Goal: Task Accomplishment & Management: Manage account settings

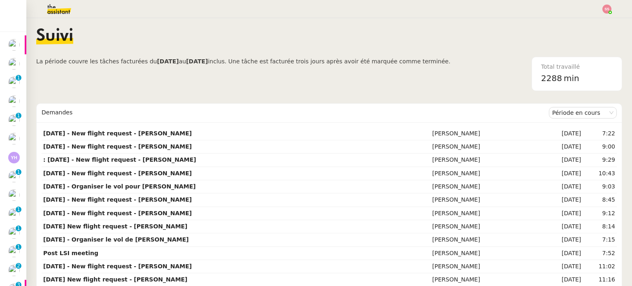
scroll to position [46, 0]
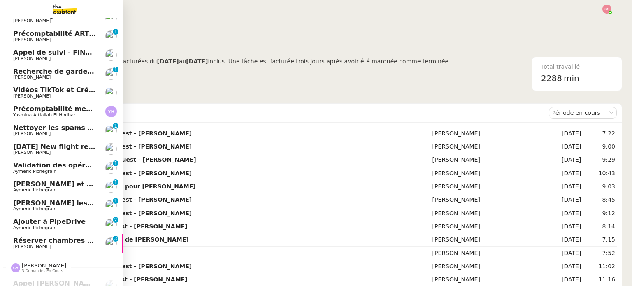
click at [56, 245] on span "[PERSON_NAME]" at bounding box center [54, 246] width 83 height 5
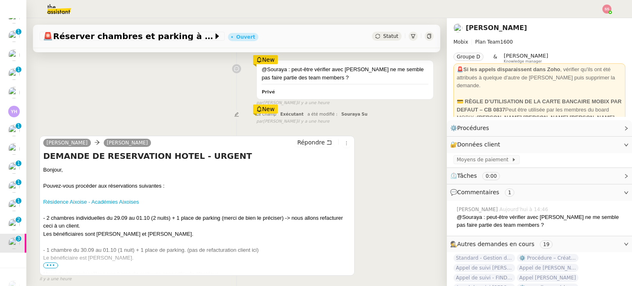
scroll to position [123, 0]
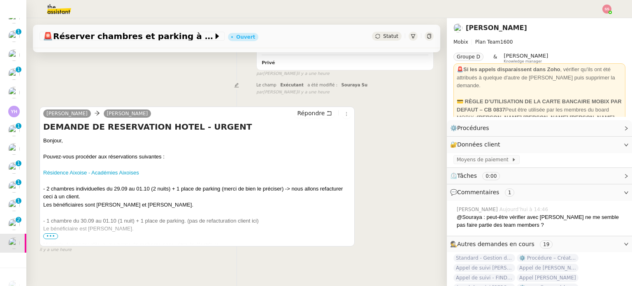
click at [51, 237] on span "•••" at bounding box center [50, 236] width 15 height 6
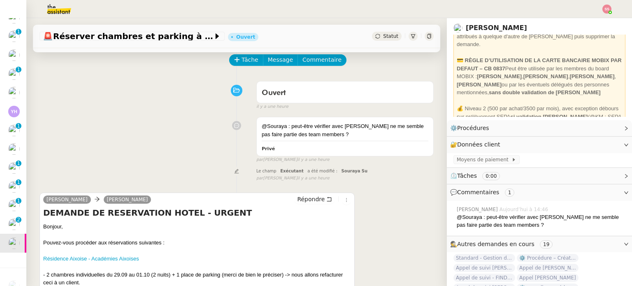
scroll to position [0, 0]
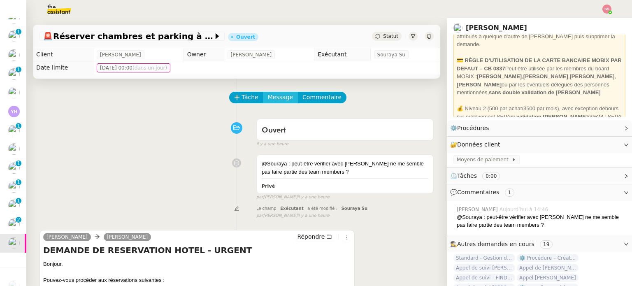
click at [268, 101] on span "Message" at bounding box center [280, 97] width 25 height 9
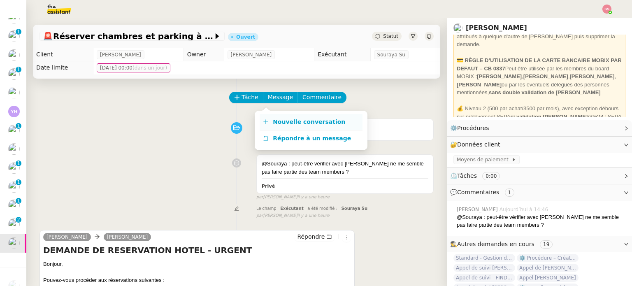
click at [283, 121] on span "Nouvelle conversation" at bounding box center [309, 122] width 72 height 7
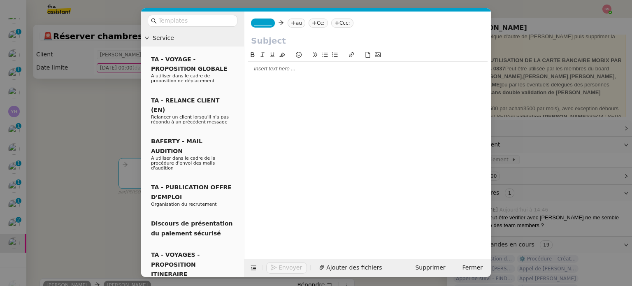
drag, startPoint x: 61, startPoint y: 116, endPoint x: 120, endPoint y: 112, distance: 59.5
click at [62, 116] on nz-modal-container "Service TA - VOYAGE - PROPOSITION GLOBALE A utiliser dans le cadre de propositi…" at bounding box center [316, 143] width 632 height 286
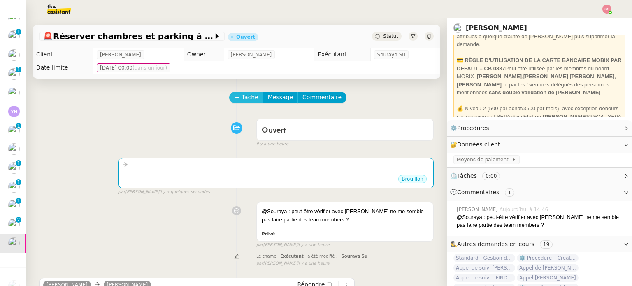
click at [235, 94] on button "Tâche" at bounding box center [246, 98] width 34 height 12
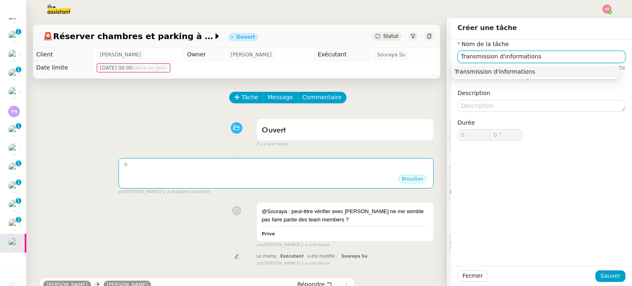
type input "Transmission d'informations"
click at [479, 79] on div "Transmission d'informations" at bounding box center [536, 71] width 168 height 15
click at [480, 76] on nz-auto-option "Transmission d'informations" at bounding box center [536, 72] width 168 height 12
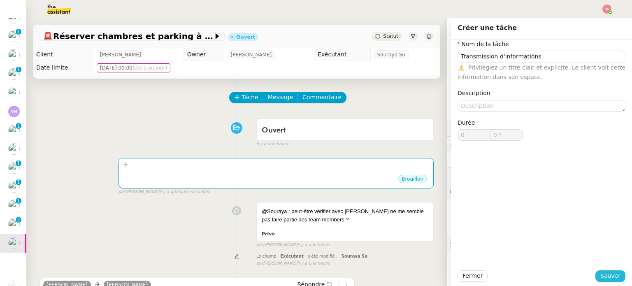
click at [603, 275] on span "Sauver" at bounding box center [611, 275] width 20 height 9
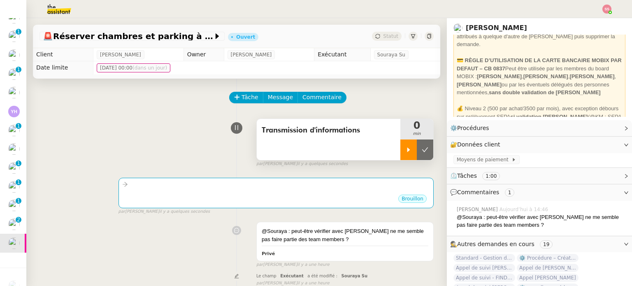
click at [400, 148] on div at bounding box center [408, 150] width 16 height 21
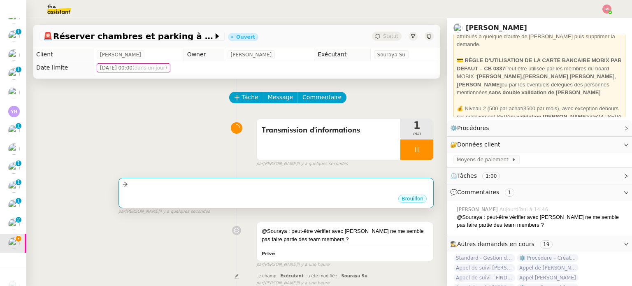
click at [329, 200] on div "Brouillon" at bounding box center [276, 200] width 308 height 12
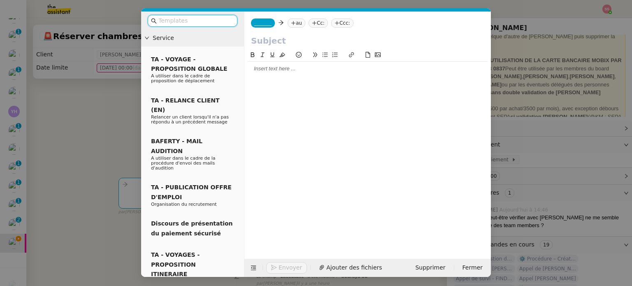
click at [291, 26] on icon at bounding box center [293, 23] width 5 height 5
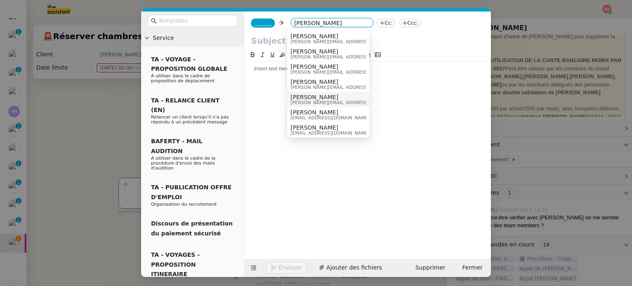
type input "[PERSON_NAME]"
click at [298, 97] on span "[PERSON_NAME]" at bounding box center [349, 97] width 117 height 7
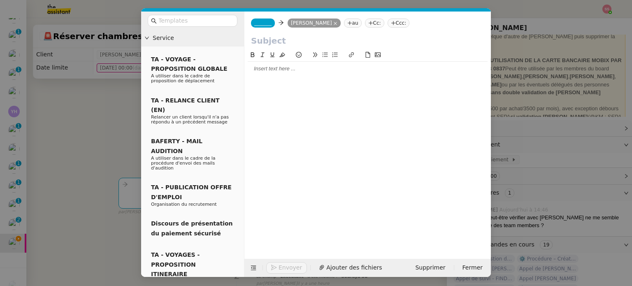
click at [272, 38] on input "text" at bounding box center [367, 41] width 233 height 12
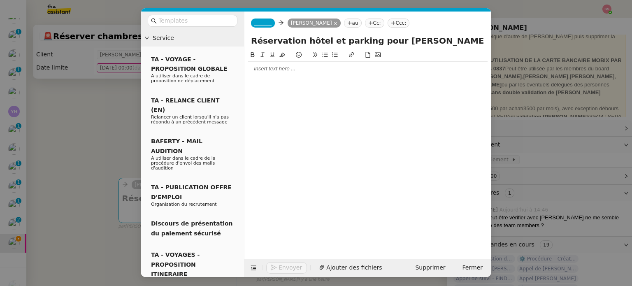
type input "Réservation hôtel et parking pour Stéphanie"
click at [268, 24] on span "_______" at bounding box center [262, 23] width 17 height 6
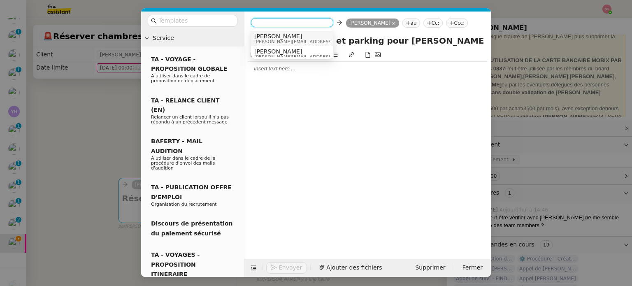
click at [277, 34] on span "[PERSON_NAME]" at bounding box center [312, 36] width 117 height 7
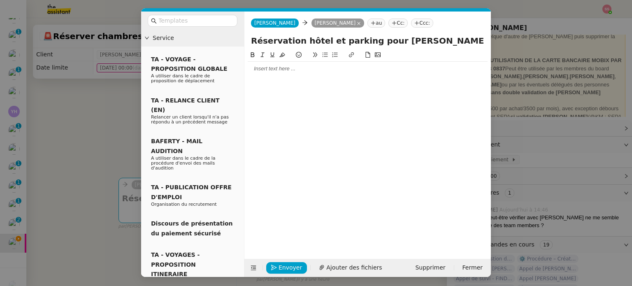
click at [270, 70] on div at bounding box center [368, 68] width 240 height 7
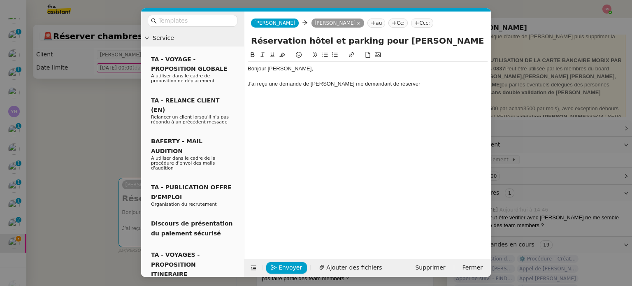
click at [130, 133] on nz-modal-container "Service TA - VOYAGE - PROPOSITION GLOBALE A utiliser dans le cadre de propositi…" at bounding box center [316, 143] width 632 height 286
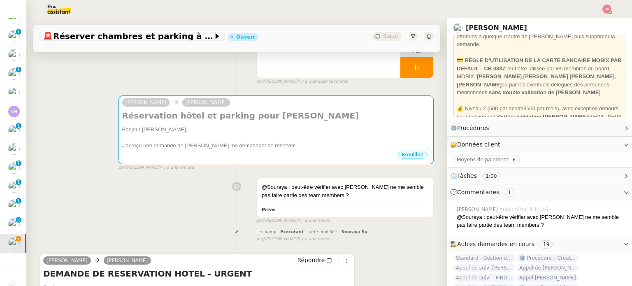
scroll to position [288, 0]
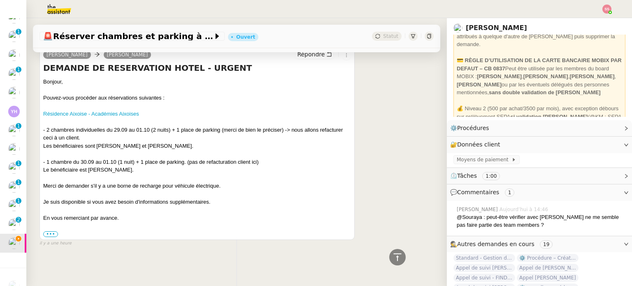
drag, startPoint x: 97, startPoint y: 147, endPoint x: 202, endPoint y: 144, distance: 105.0
click at [202, 144] on div "Les bénéficiaires sont [PERSON_NAME] et [PERSON_NAME]." at bounding box center [197, 146] width 308 height 8
copy div "Ramona Gheorghiu et Mathieu Gonzalez."
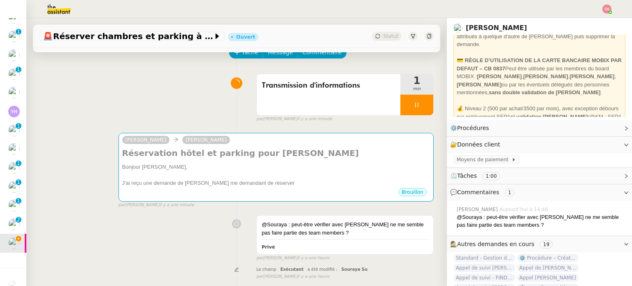
scroll to position [41, 0]
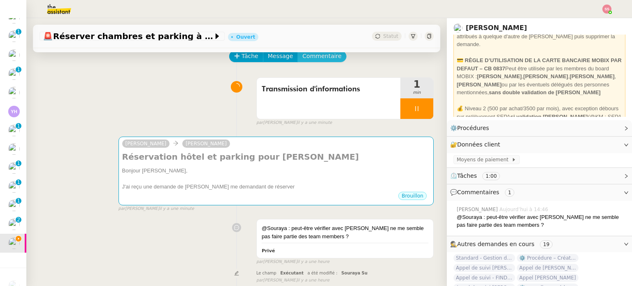
click at [303, 57] on span "Commentaire" at bounding box center [322, 55] width 39 height 9
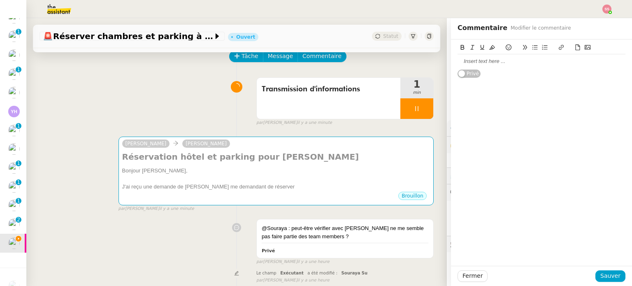
click at [490, 58] on div at bounding box center [542, 61] width 168 height 7
paste div
click at [614, 278] on span "Sauver" at bounding box center [611, 275] width 20 height 9
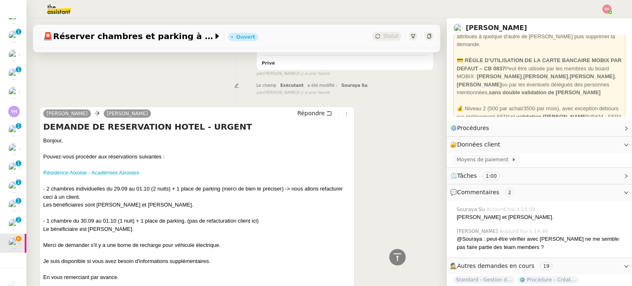
scroll to position [339, 0]
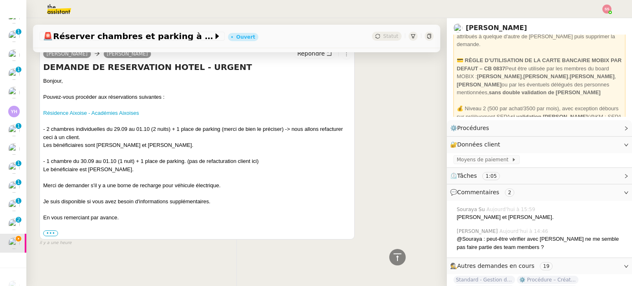
drag, startPoint x: 87, startPoint y: 163, endPoint x: 140, endPoint y: 164, distance: 52.7
click at [140, 165] on div "Le bénéficiaire est [PERSON_NAME]." at bounding box center [197, 169] width 308 height 8
copy div "[PERSON_NAME]."
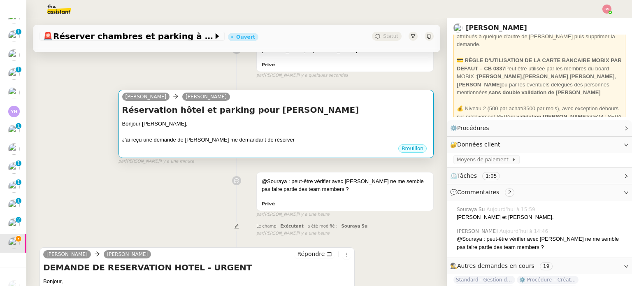
scroll to position [10, 0]
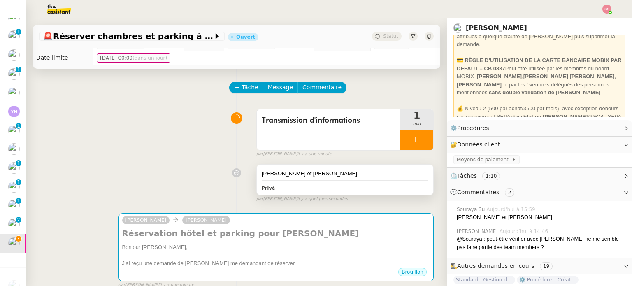
click at [339, 172] on div "Ramona Gheorghiu et Mathieu Gonzalez." at bounding box center [345, 174] width 167 height 8
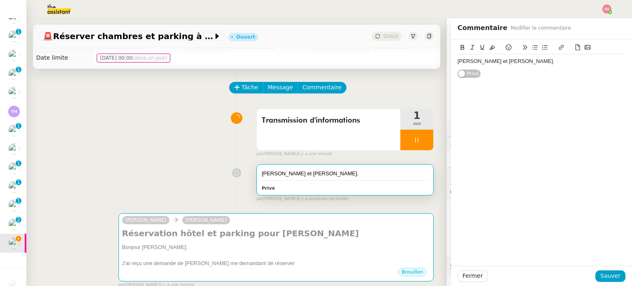
click at [571, 59] on div "Ramona Gheorghiu et Mathieu Gonzalez." at bounding box center [542, 61] width 168 height 7
click at [611, 275] on span "Sauver" at bounding box center [611, 275] width 20 height 9
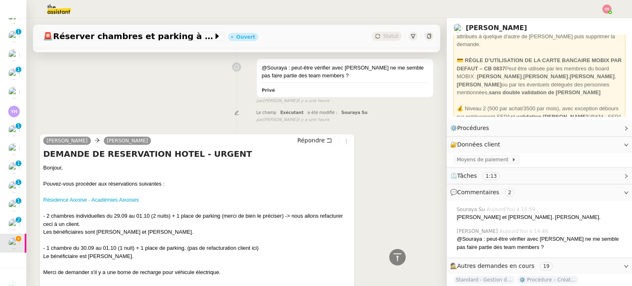
scroll to position [329, 0]
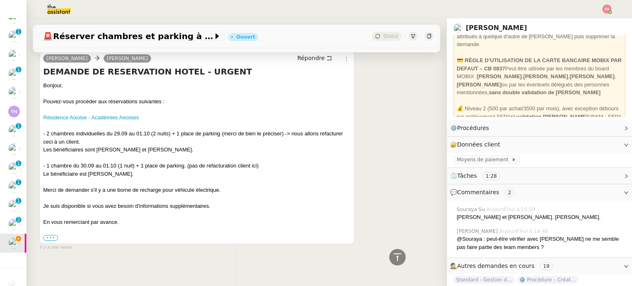
click at [52, 241] on label "•••" at bounding box center [50, 238] width 15 height 6
click at [0, 0] on input "•••" at bounding box center [0, 0] width 0 height 0
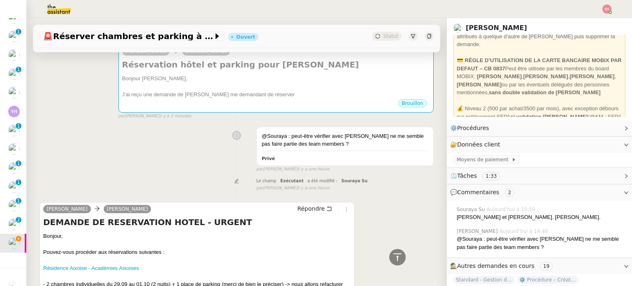
scroll to position [165, 0]
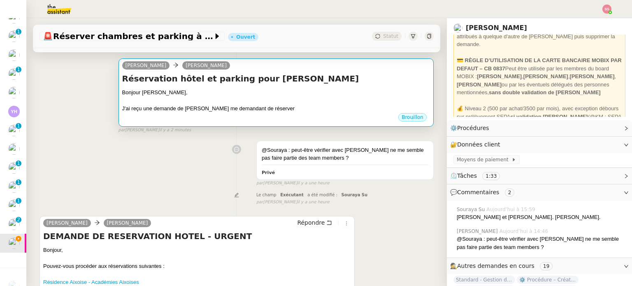
click at [235, 103] on div at bounding box center [276, 100] width 308 height 8
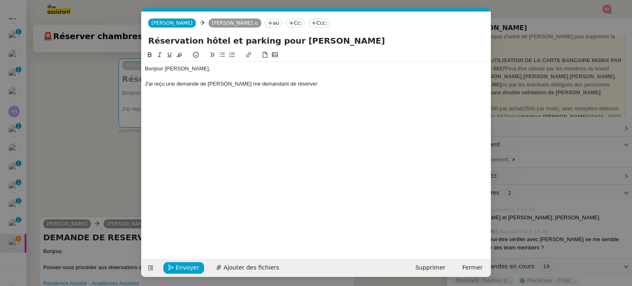
scroll to position [0, 17]
click at [314, 84] on div "J'ai reçu une demande de Stéphanie me demandant de réserver" at bounding box center [316, 83] width 343 height 7
click at [69, 107] on nz-modal-container "Service TA - VOYAGE - PROPOSITION GLOBALE A utiliser dans le cadre de propositi…" at bounding box center [316, 143] width 632 height 286
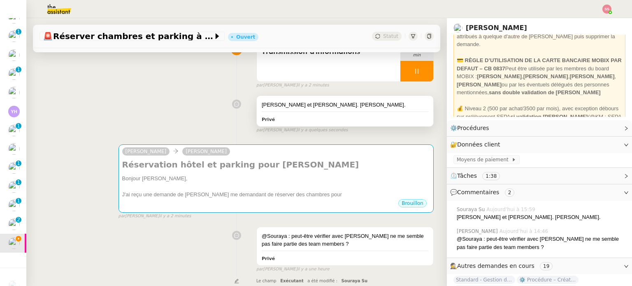
scroll to position [41, 0]
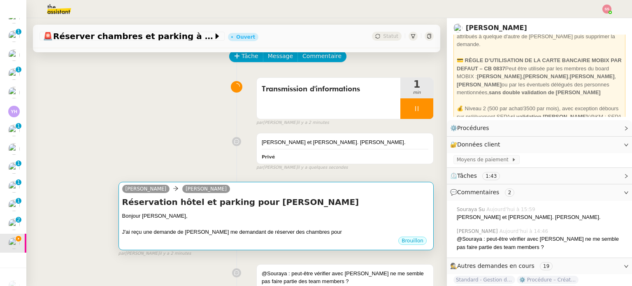
click at [285, 217] on div "Bonjour Florian," at bounding box center [276, 216] width 308 height 8
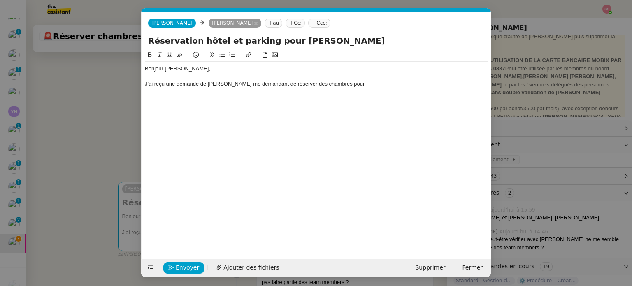
scroll to position [0, 17]
drag, startPoint x: 260, startPoint y: 43, endPoint x: 346, endPoint y: 42, distance: 85.6
click at [346, 42] on input "Réservation hôtel et parking pour Stéphanie" at bounding box center [316, 41] width 336 height 12
type input "Réservation hôtel et parking - A confirmer"
click at [98, 114] on nz-modal-container "Service TA - VOYAGE - PROPOSITION GLOBALE A utiliser dans le cadre de propositi…" at bounding box center [316, 143] width 632 height 286
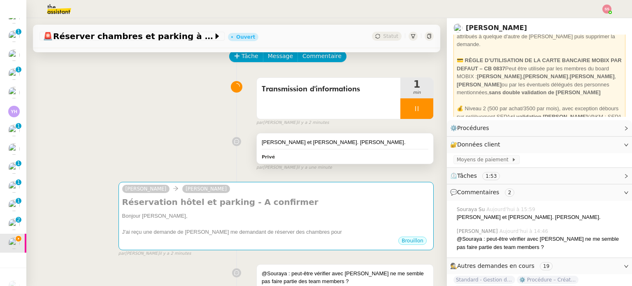
drag, startPoint x: 256, startPoint y: 143, endPoint x: 410, endPoint y: 142, distance: 154.8
click at [410, 142] on div "[PERSON_NAME] et [PERSON_NAME]. [PERSON_NAME]." at bounding box center [345, 142] width 167 height 8
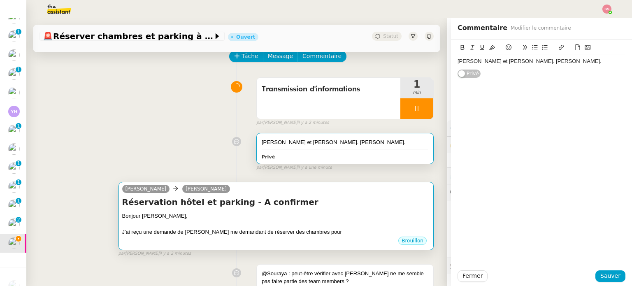
click at [338, 204] on h4 "Réservation hôtel et parking - A confirmer" at bounding box center [276, 202] width 308 height 12
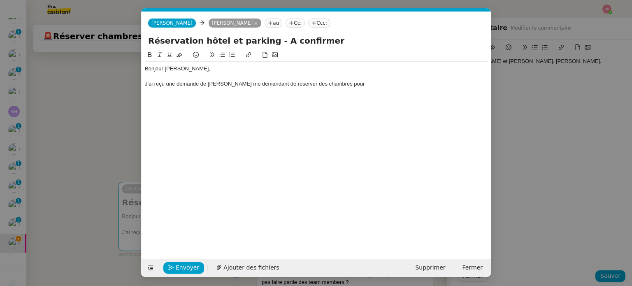
scroll to position [0, 17]
click at [404, 84] on div "J'ai reçu une demande de Stéphanie me demandant de réserver des chambres pour" at bounding box center [316, 83] width 343 height 7
click at [283, 93] on div "J'ai reçu une demande de Stéphanie me demandant de réserver des chambres pour R…" at bounding box center [316, 87] width 343 height 15
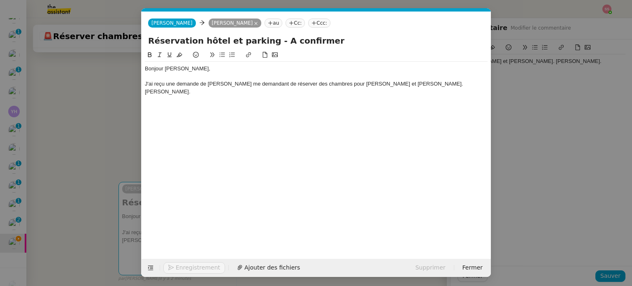
click at [224, 52] on button at bounding box center [222, 54] width 10 height 9
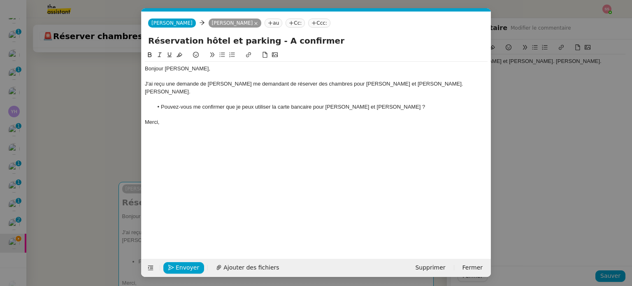
click at [81, 142] on nz-modal-container "Service TA - VOYAGE - PROPOSITION GLOBALE A utiliser dans le cadre de propositi…" at bounding box center [316, 143] width 632 height 286
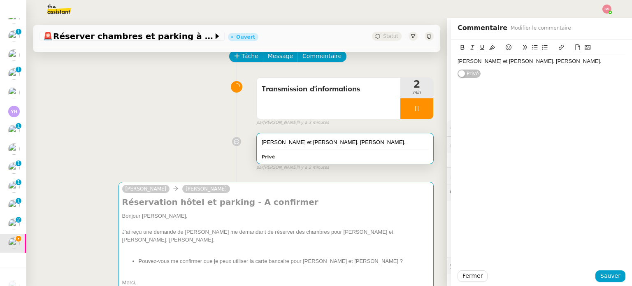
click at [212, 126] on div "Transmission d'informations 2 min false par Souraya S. il y a 3 minutes" at bounding box center [237, 100] width 394 height 53
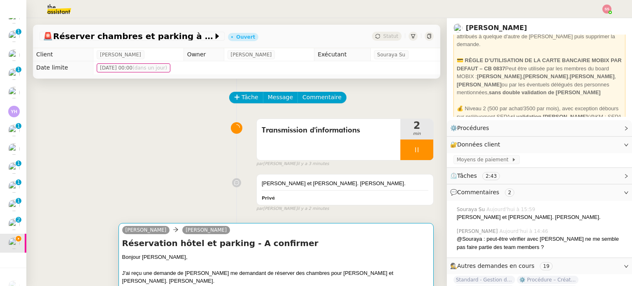
scroll to position [165, 0]
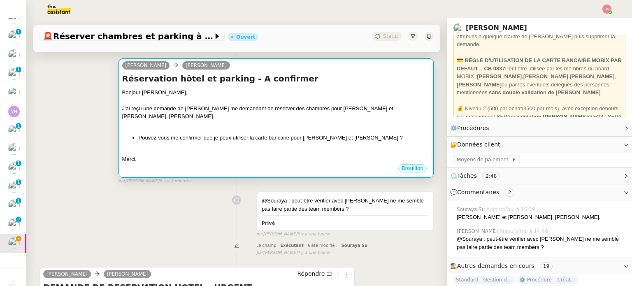
click at [273, 118] on div "J'ai reçu une demande de Stéphanie me demandant de réserver des chambres pour R…" at bounding box center [276, 113] width 308 height 16
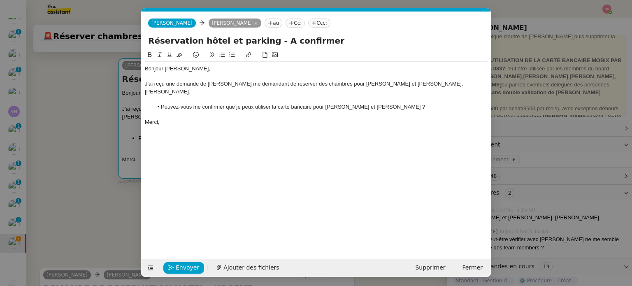
scroll to position [0, 17]
click at [400, 85] on div "J'ai reçu une demande de Stéphanie me demandant de réserver des chambres pour R…" at bounding box center [316, 87] width 343 height 15
click at [439, 84] on div "J'ai reçu une demande de Stéphanie me demandant de réserver des chambres pour R…" at bounding box center [316, 87] width 343 height 15
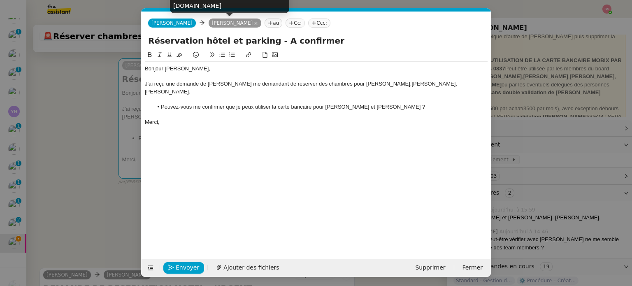
click at [254, 23] on icon at bounding box center [256, 23] width 4 height 4
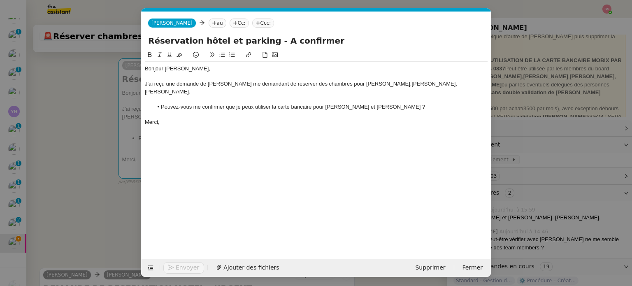
click at [209, 24] on nz-tag "au" at bounding box center [218, 23] width 18 height 9
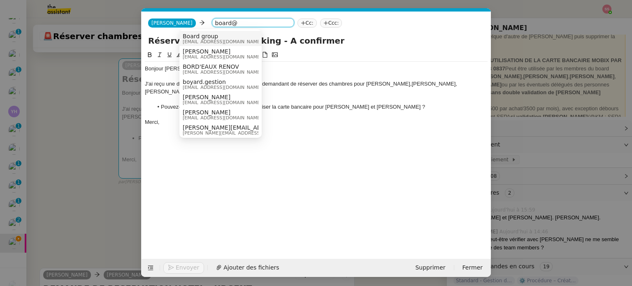
type input "board@"
click at [201, 33] on span "Board group" at bounding box center [222, 36] width 79 height 7
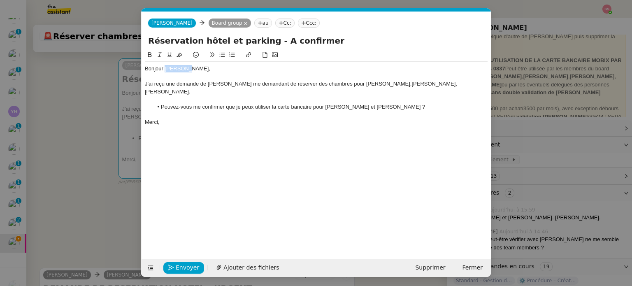
drag, startPoint x: 191, startPoint y: 70, endPoint x: 164, endPoint y: 69, distance: 26.4
click at [164, 69] on div "Bonjour Florian," at bounding box center [316, 68] width 343 height 7
click at [396, 83] on div "J'ai reçu une demande de Stéphanie me demandant de réserver des chambres pour R…" at bounding box center [316, 87] width 343 height 15
click at [194, 268] on span "Envoyer" at bounding box center [187, 267] width 23 height 9
click at [311, 106] on li "Pouvez-vous me confirmer que je peux utiliser la carte bancaire pour [PERSON_NA…" at bounding box center [320, 106] width 335 height 7
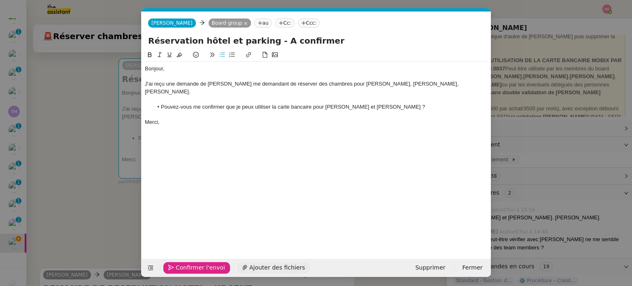
click at [209, 265] on span "Confirmer l'envoi" at bounding box center [200, 267] width 49 height 9
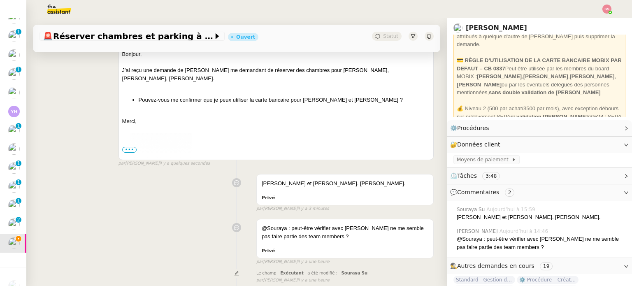
scroll to position [34, 0]
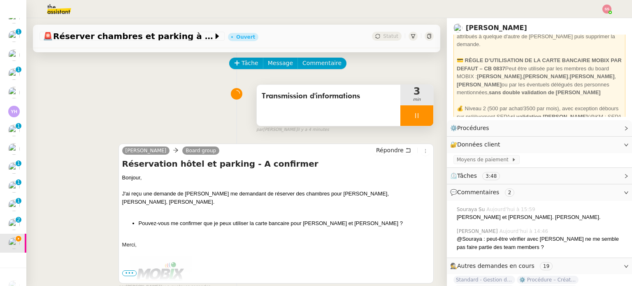
drag, startPoint x: 416, startPoint y: 109, endPoint x: 418, endPoint y: 113, distance: 4.6
click at [416, 109] on div at bounding box center [416, 115] width 33 height 21
click at [422, 113] on icon at bounding box center [425, 115] width 7 height 7
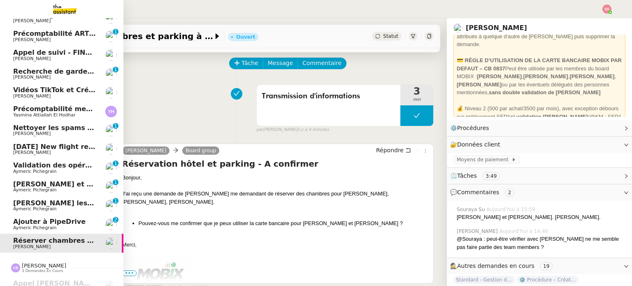
click at [48, 221] on span "Ajouter à PipeDrive" at bounding box center [49, 222] width 72 height 8
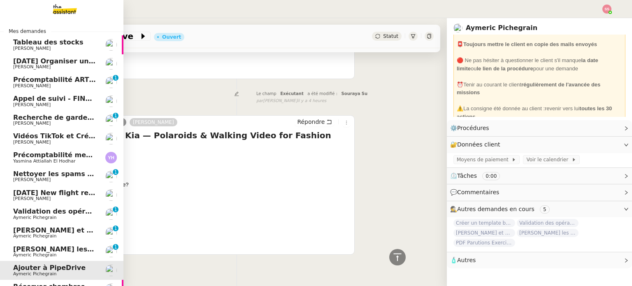
click at [68, 60] on span "[DATE] Organiser un vol [GEOGRAPHIC_DATA]-[GEOGRAPHIC_DATA]" at bounding box center [137, 61] width 248 height 8
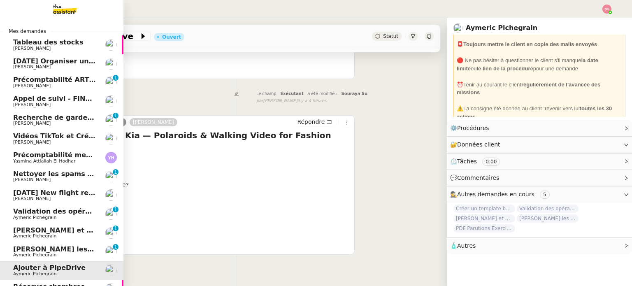
scroll to position [110, 0]
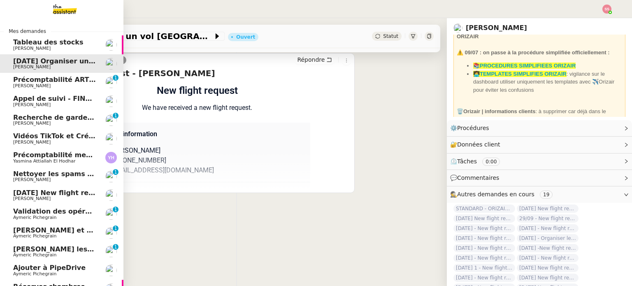
click at [68, 196] on span "[DATE] New flight request - Rerr F y g" at bounding box center [83, 193] width 140 height 8
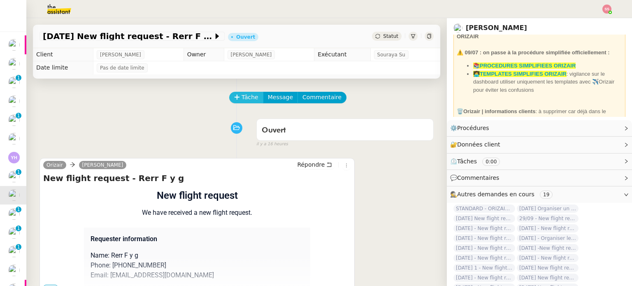
click at [242, 102] on span "Tâche" at bounding box center [250, 97] width 17 height 9
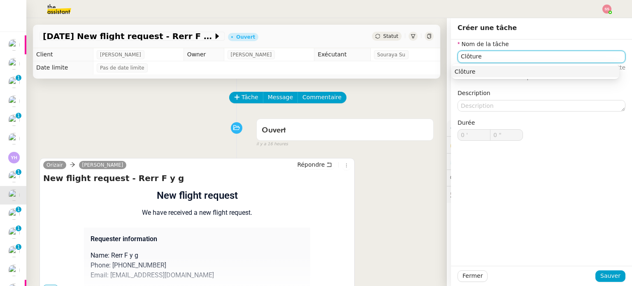
click at [482, 70] on div "Clôture" at bounding box center [535, 71] width 161 height 7
type input "Clôture"
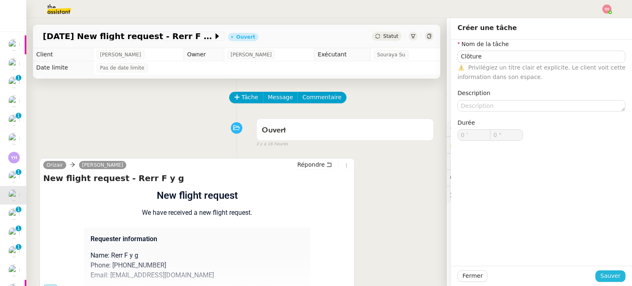
click at [614, 273] on span "Sauver" at bounding box center [611, 275] width 20 height 9
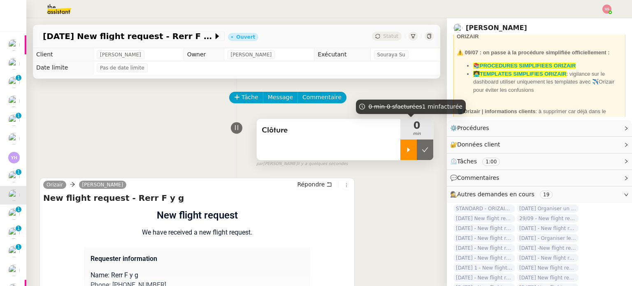
click at [405, 151] on icon at bounding box center [408, 150] width 7 height 7
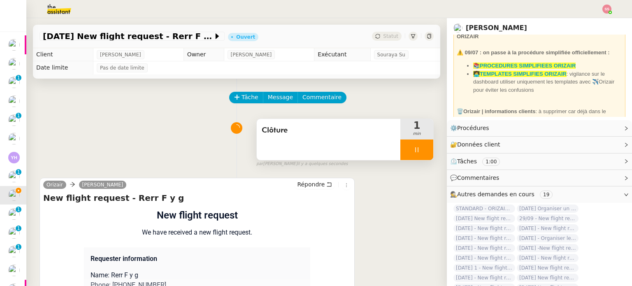
click at [419, 147] on div at bounding box center [416, 150] width 33 height 21
click at [419, 147] on button at bounding box center [425, 150] width 16 height 21
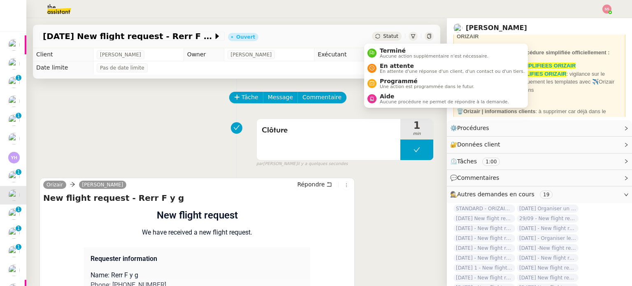
click at [373, 37] on div "Statut" at bounding box center [387, 36] width 30 height 9
click at [379, 50] on div "Terminé Aucune action supplémentaire n'est nécessaire." at bounding box center [433, 52] width 112 height 11
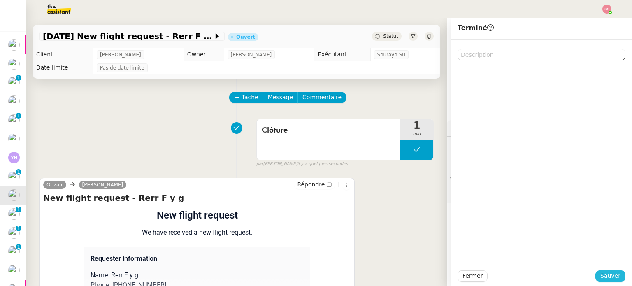
click at [601, 273] on span "Sauver" at bounding box center [611, 275] width 20 height 9
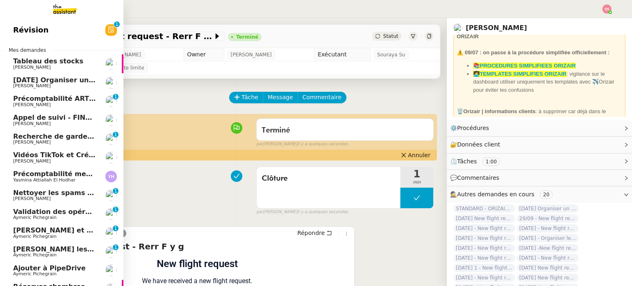
click at [64, 80] on span "[DATE] Organiser un vol [GEOGRAPHIC_DATA]-[GEOGRAPHIC_DATA]" at bounding box center [137, 80] width 248 height 8
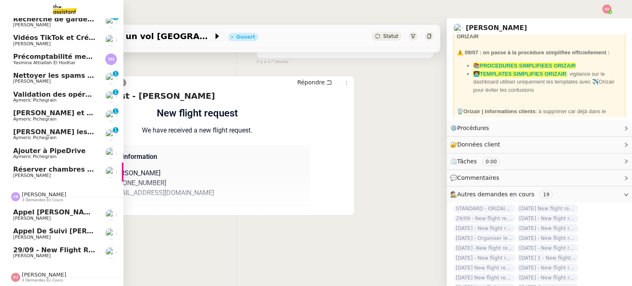
scroll to position [102, 0]
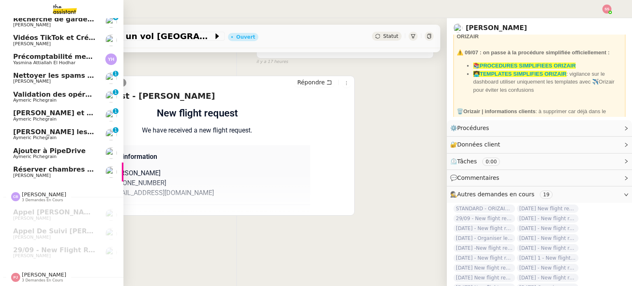
click at [39, 278] on span "3 demandes en cours" at bounding box center [42, 280] width 41 height 5
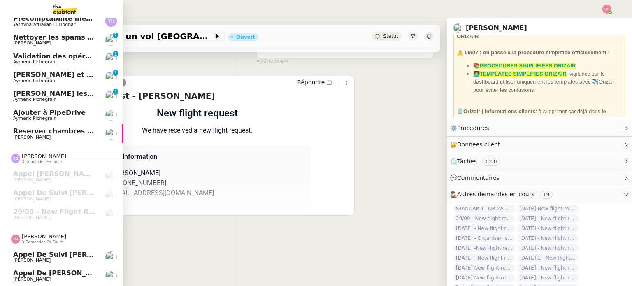
scroll to position [159, 0]
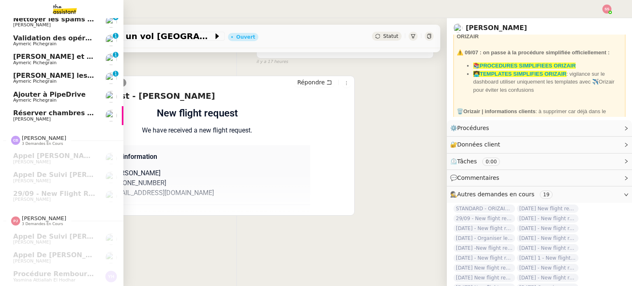
click at [74, 109] on span "Réserver chambres et parking à Résidence Aixoise" at bounding box center [107, 113] width 189 height 8
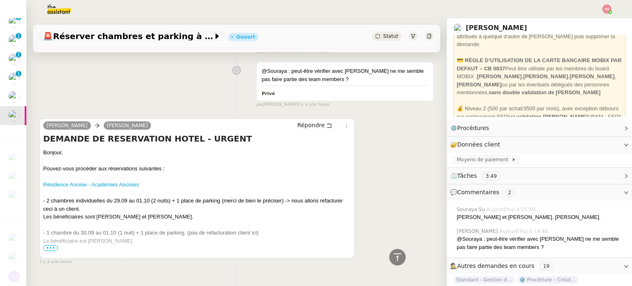
scroll to position [339, 0]
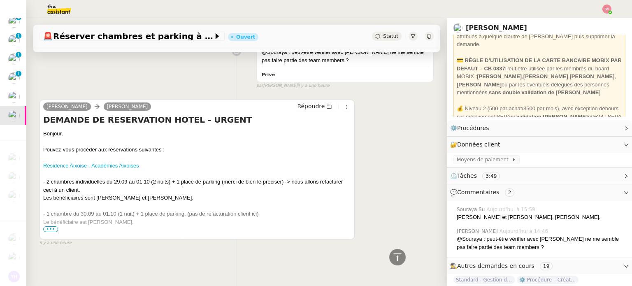
click at [51, 226] on span "•••" at bounding box center [50, 229] width 15 height 6
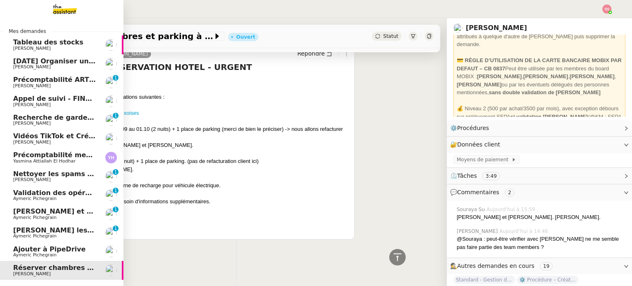
scroll to position [82, 0]
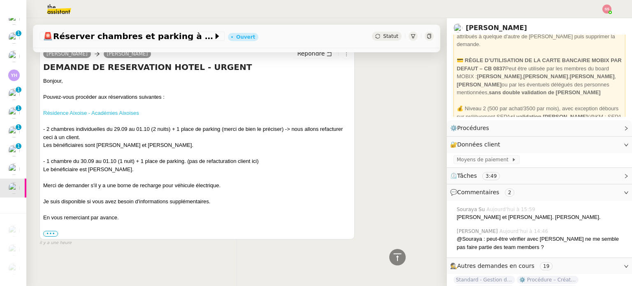
click at [133, 110] on link "Résidence Aixoise - Académies Aixoises" at bounding box center [91, 113] width 96 height 6
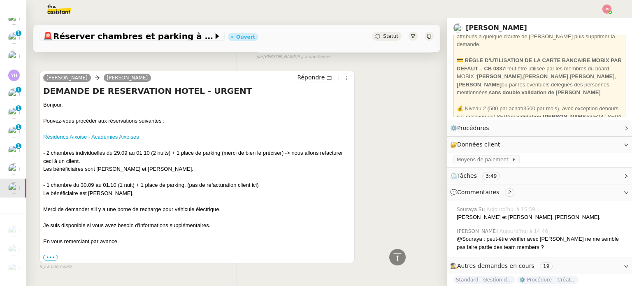
scroll to position [350, 0]
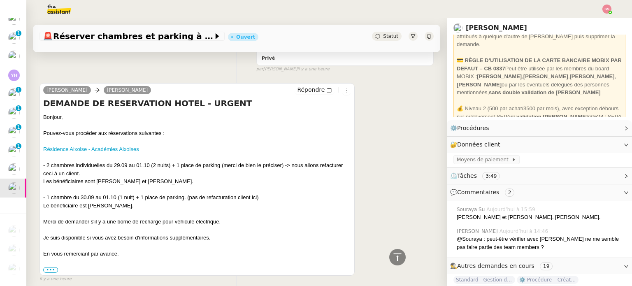
drag, startPoint x: 51, startPoint y: 271, endPoint x: 68, endPoint y: 259, distance: 20.4
click at [51, 271] on label "•••" at bounding box center [50, 270] width 15 height 6
click at [0, 0] on input "•••" at bounding box center [0, 0] width 0 height 0
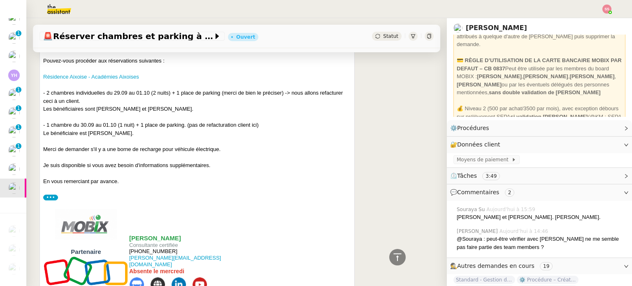
scroll to position [324, 0]
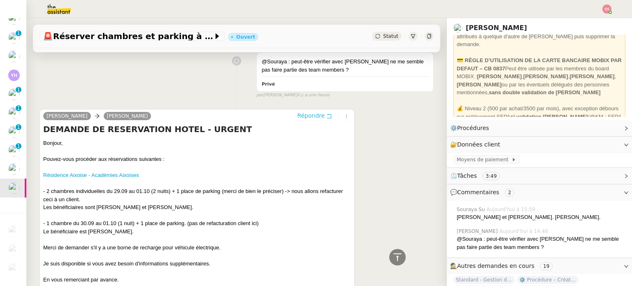
click at [305, 115] on span "Répondre" at bounding box center [311, 116] width 28 height 8
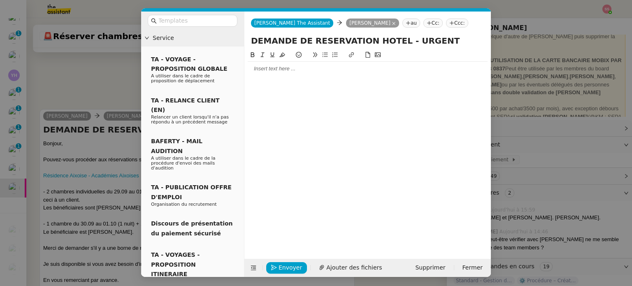
scroll to position [388, 0]
click at [292, 65] on div at bounding box center [368, 68] width 240 height 7
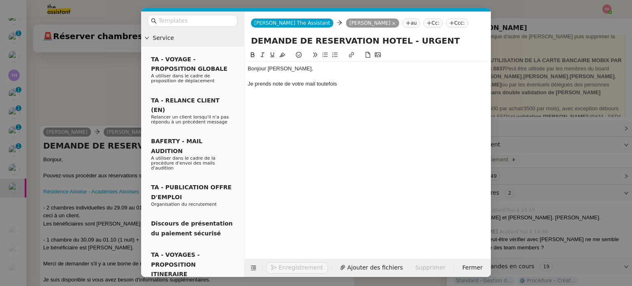
scroll to position [412, 0]
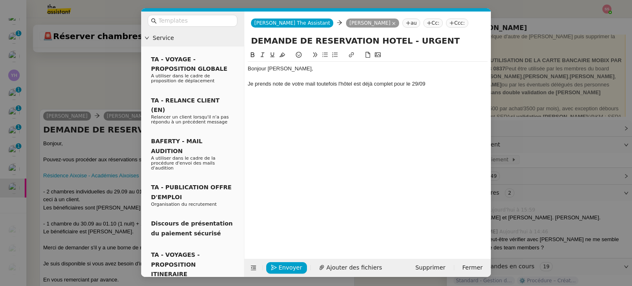
click at [384, 85] on div "Je prends note de votre mail toutefois l'hôtel est déjà complet pour le 29/09" at bounding box center [368, 83] width 240 height 7
click at [343, 137] on div "Bonjour Stéphanie, Je prends note de votre mail toutefois l'hôtel est déjà comp…" at bounding box center [368, 148] width 240 height 196
click at [432, 83] on div "Je prends note de votre mail toutefois l'hôtel est déjà complet pour le 29/09" at bounding box center [368, 83] width 240 height 7
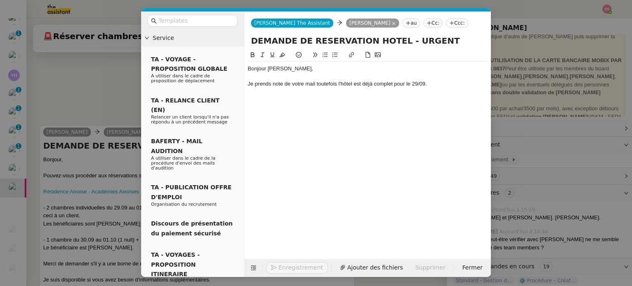
scroll to position [428, 0]
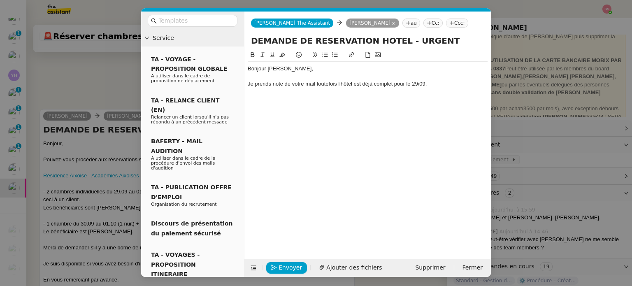
click at [384, 81] on div "Je prends note de votre mail toutefois l'hôtel est déjà complet pour le 29/09." at bounding box center [368, 83] width 240 height 7
click at [299, 110] on div "Bonjour Stéphanie, Je prends note de votre mail toutefois l'hôtel est déjà comp…" at bounding box center [368, 148] width 240 height 196
click at [303, 101] on div at bounding box center [368, 98] width 240 height 7
click at [326, 54] on icon at bounding box center [325, 55] width 5 height 5
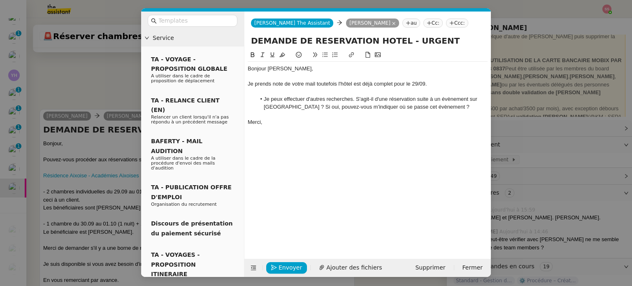
scroll to position [463, 0]
click at [310, 84] on div "Je prends note de votre mail toutefois l'hôtel est déjà complet pour le 29/09." at bounding box center [368, 83] width 240 height 7
click at [0, 0] on lt-span "mail ," at bounding box center [0, 0] width 0 height 0
click at [392, 83] on div "Je prends note de votre mail, toutefois l'hôtel est déjà complet pour le 29/09." at bounding box center [368, 83] width 240 height 7
click at [355, 100] on li "Je peux effectuer d'autres recherches. S'agit-il d'une réservation suite à un é…" at bounding box center [372, 102] width 232 height 15
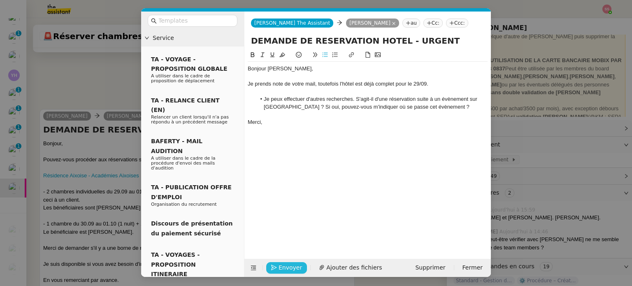
click at [293, 263] on span "Envoyer" at bounding box center [290, 267] width 23 height 9
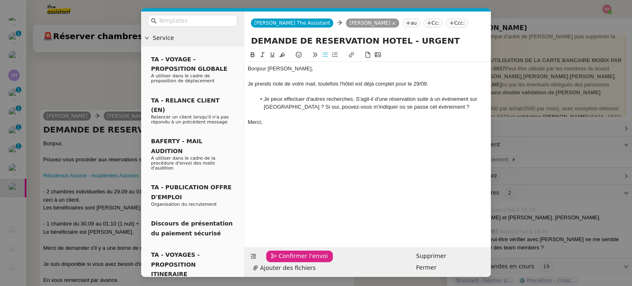
click at [293, 261] on span "Confirmer l'envoi" at bounding box center [303, 255] width 49 height 9
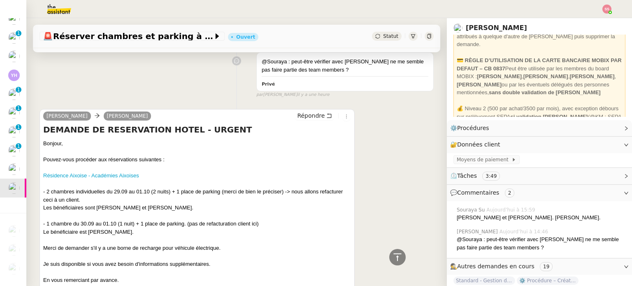
click at [293, 263] on nz-modal-container "Service TA - VOYAGE - PROPOSITION GLOBALE A utiliser dans le cadre de propositi…" at bounding box center [316, 143] width 632 height 286
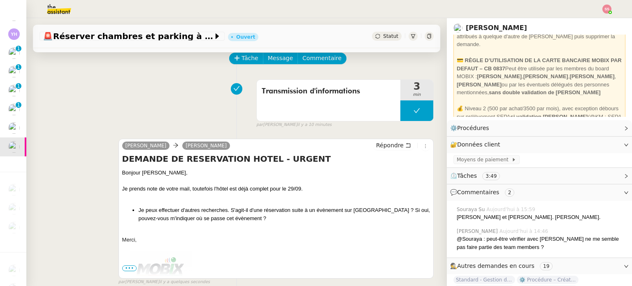
scroll to position [82, 0]
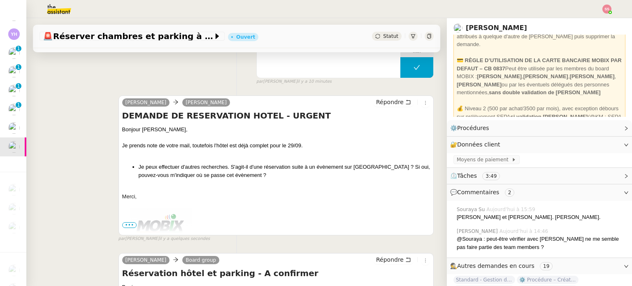
click at [130, 225] on span "•••" at bounding box center [129, 225] width 15 height 6
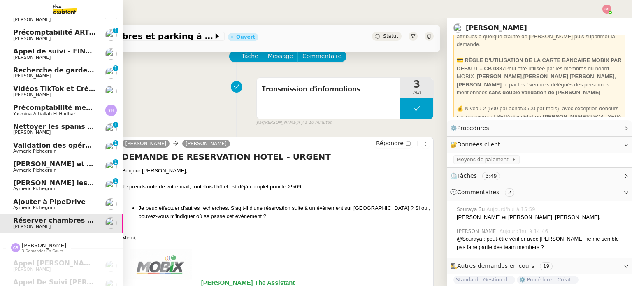
scroll to position [0, 0]
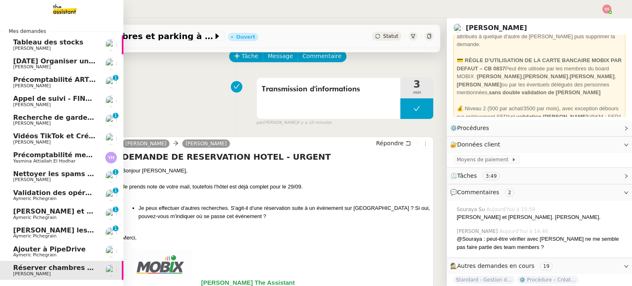
click at [48, 95] on span "Appel de suivi - FINDWAYS - Ibtissem Cherifi" at bounding box center [95, 99] width 164 height 8
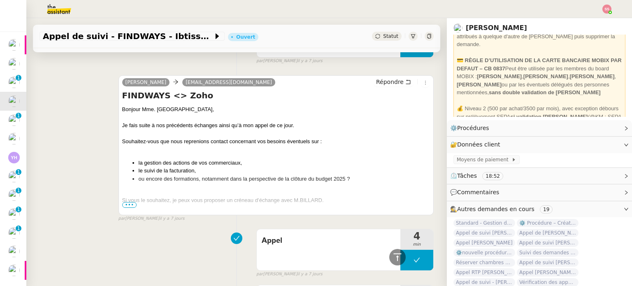
scroll to position [206, 0]
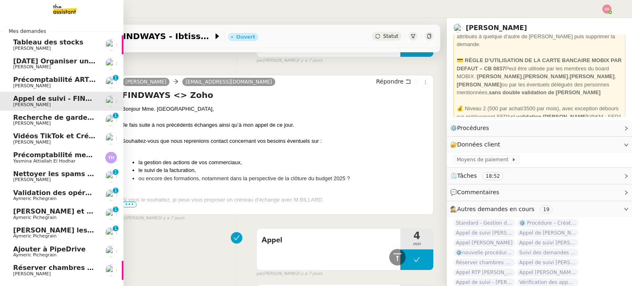
click at [19, 119] on span "Recherche de garde meuble autour de [GEOGRAPHIC_DATA]" at bounding box center [124, 118] width 222 height 8
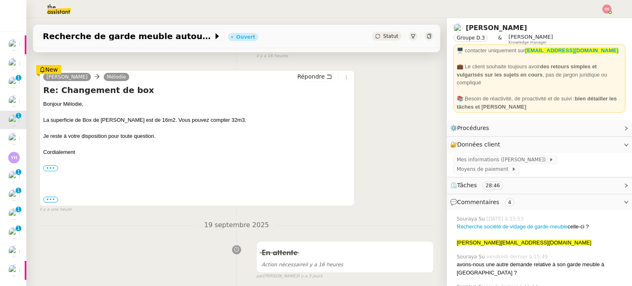
scroll to position [82, 0]
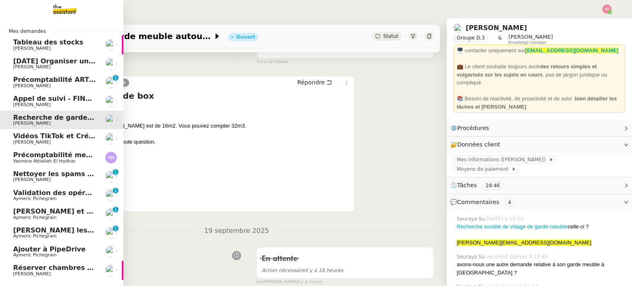
click at [49, 174] on span "Nettoyer les spams des emails - septembre 2025" at bounding box center [104, 174] width 182 height 8
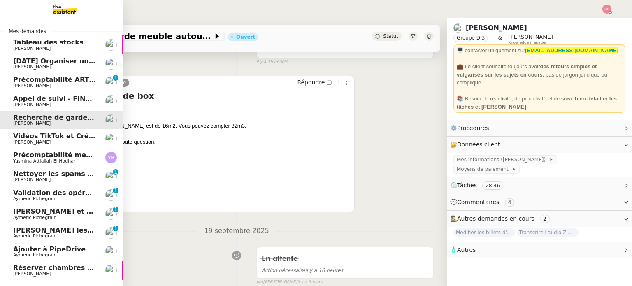
scroll to position [30, 0]
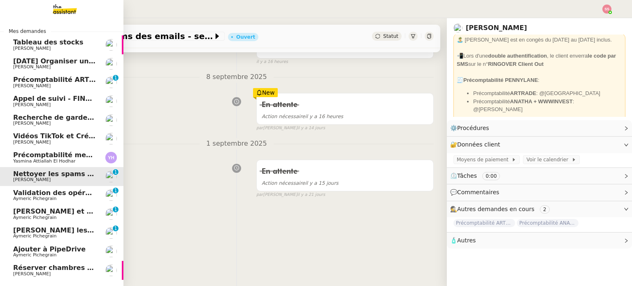
click at [54, 161] on span "Yasmina Attiallah El Hodhar" at bounding box center [44, 160] width 62 height 5
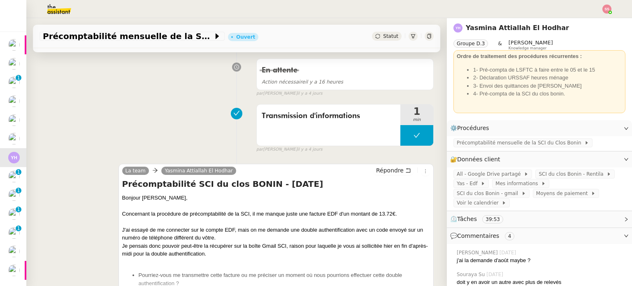
scroll to position [165, 0]
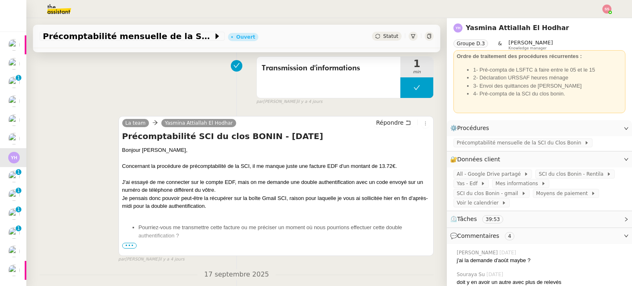
click at [127, 245] on span "•••" at bounding box center [129, 246] width 15 height 6
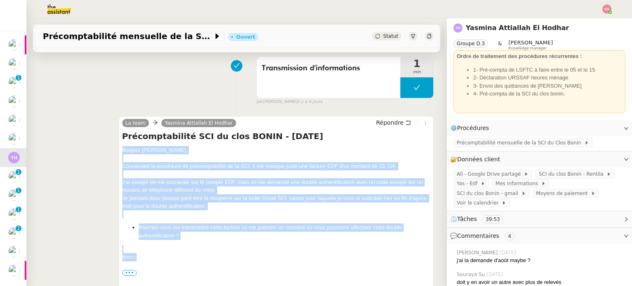
drag, startPoint x: 138, startPoint y: 255, endPoint x: 120, endPoint y: 151, distance: 105.2
click at [122, 151] on div "Bonjour Yasmina, Concernant la procédure de précomptabilité de la SCI, il me ma…" at bounding box center [276, 255] width 308 height 219
copy div "Bonjour Yasmina, Concernant la procédure de précomptabilité de la SCI, il me ma…"
click at [385, 120] on span "Répondre" at bounding box center [390, 123] width 28 height 8
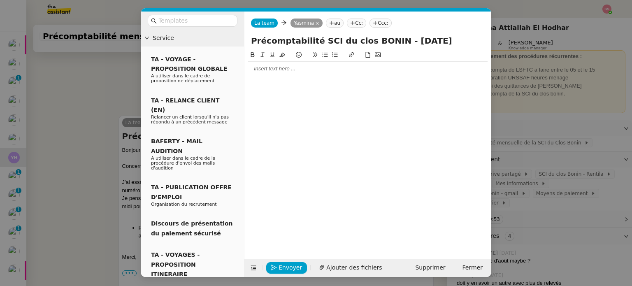
click at [280, 73] on div at bounding box center [368, 69] width 240 height 14
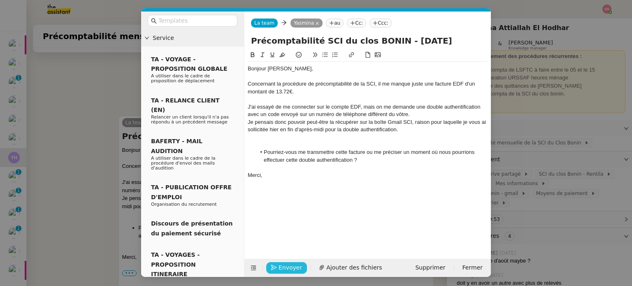
scroll to position [336, 0]
click at [293, 262] on button "Envoyer" at bounding box center [286, 268] width 41 height 12
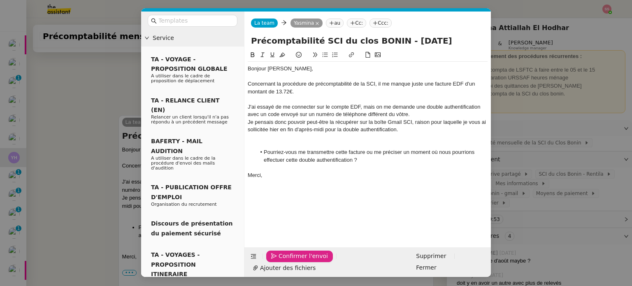
click at [293, 261] on button "Confirmer l'envoi" at bounding box center [299, 257] width 67 height 12
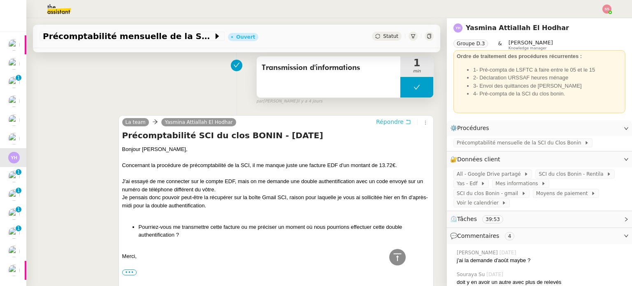
scroll to position [322, 0]
click at [374, 36] on div "Statut" at bounding box center [387, 36] width 30 height 9
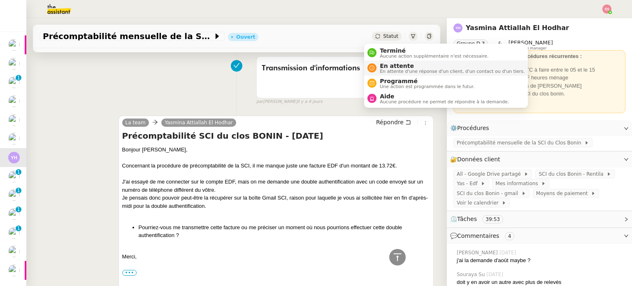
click at [379, 62] on li "En attente En attente d'une réponse d'un client, d'un contact ou d'un tiers." at bounding box center [446, 68] width 164 height 15
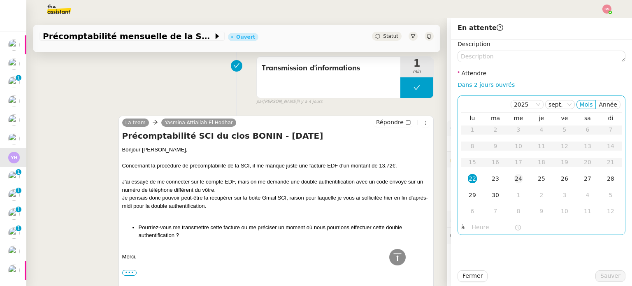
click at [514, 175] on div "24" at bounding box center [518, 178] width 9 height 9
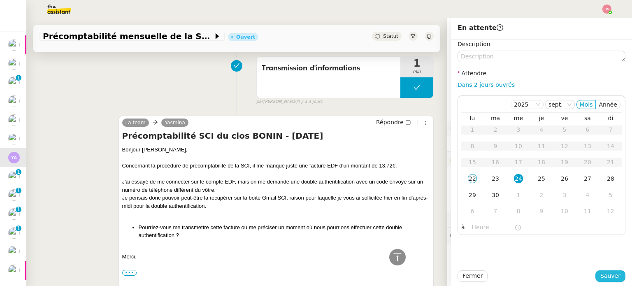
click at [603, 276] on span "Sauver" at bounding box center [611, 275] width 20 height 9
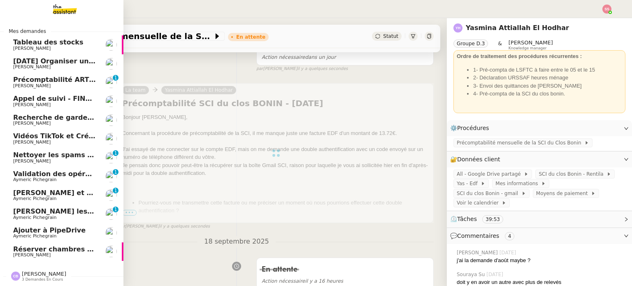
scroll to position [27, 0]
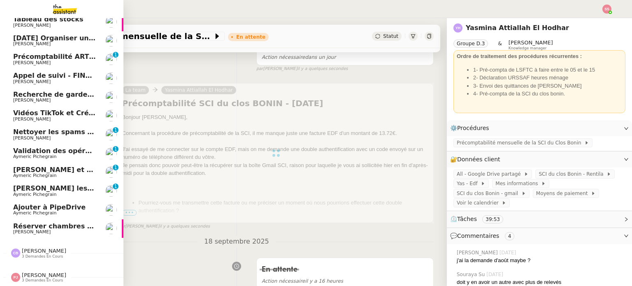
click at [64, 42] on span "[PERSON_NAME]" at bounding box center [54, 44] width 83 height 5
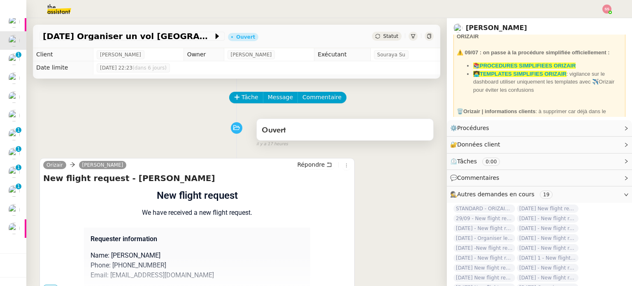
scroll to position [41, 0]
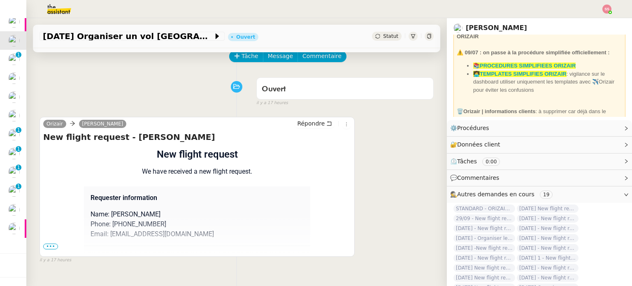
click at [120, 225] on p "Phone: +33552558633" at bounding box center [197, 224] width 213 height 10
drag, startPoint x: 122, startPoint y: 225, endPoint x: 130, endPoint y: 226, distance: 8.8
click at [130, 226] on p "Phone: +33552558633" at bounding box center [197, 224] width 213 height 10
click at [51, 247] on span "•••" at bounding box center [50, 247] width 15 height 6
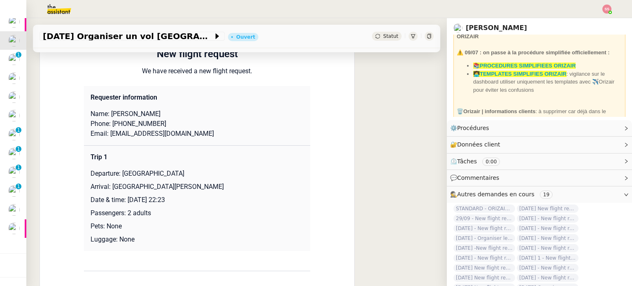
scroll to position [165, 0]
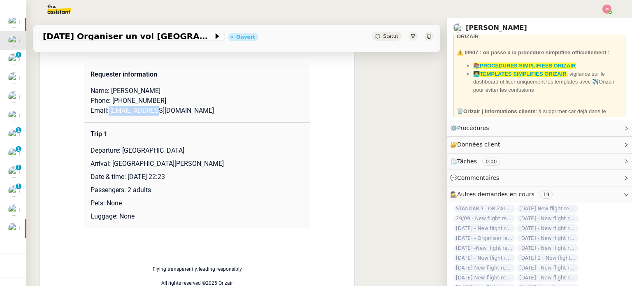
drag, startPoint x: 103, startPoint y: 110, endPoint x: 151, endPoint y: 109, distance: 47.8
click at [151, 109] on p "Email: jss@gmail.com" at bounding box center [197, 111] width 213 height 10
copy p "jss@gmail.com"
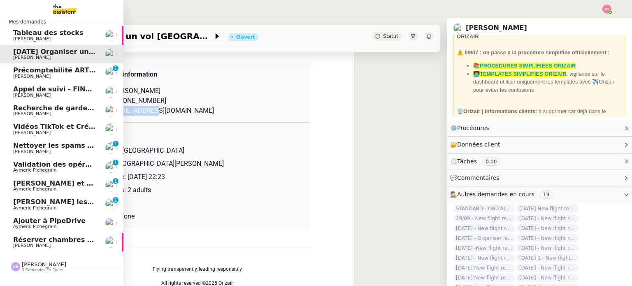
scroll to position [0, 0]
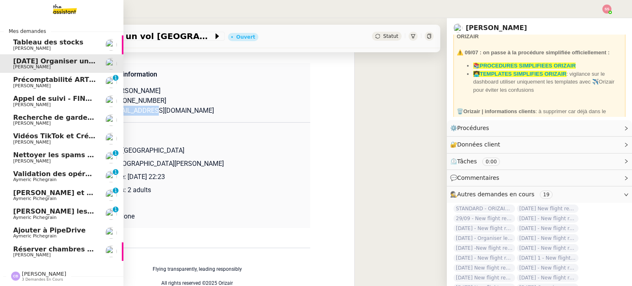
click at [54, 155] on span "Nettoyer les spams des emails - septembre 2025" at bounding box center [104, 155] width 182 height 8
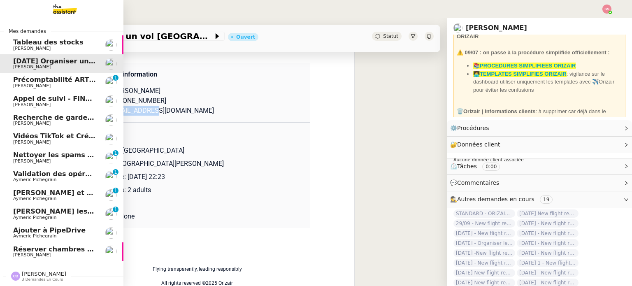
scroll to position [110, 0]
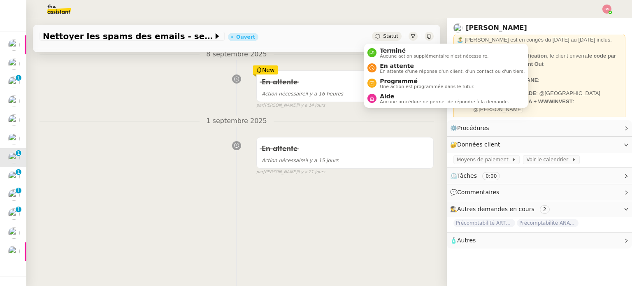
click at [383, 37] on span "Statut" at bounding box center [390, 36] width 15 height 6
click at [386, 64] on span "En attente" at bounding box center [452, 66] width 145 height 7
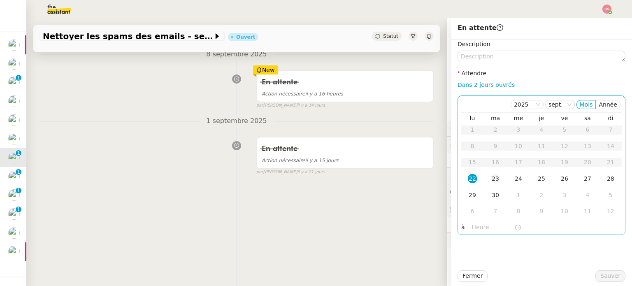
scroll to position [110, 0]
click at [469, 196] on div "29" at bounding box center [472, 195] width 9 height 9
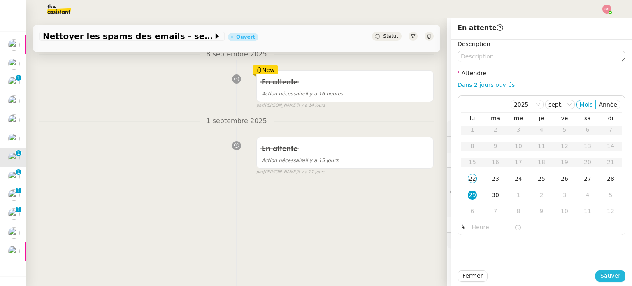
click at [596, 275] on button "Sauver" at bounding box center [611, 276] width 30 height 12
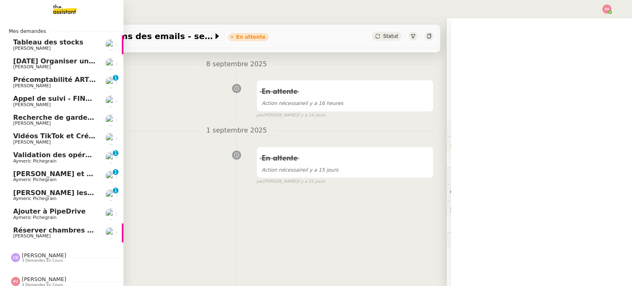
scroll to position [110, 0]
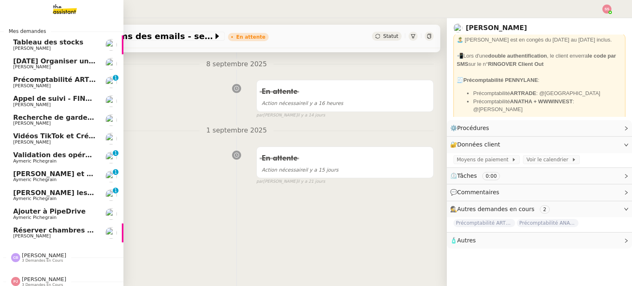
click at [72, 55] on link "28th September 2025 Organiser un vol Londres-Berlin Louis Frei" at bounding box center [61, 63] width 123 height 19
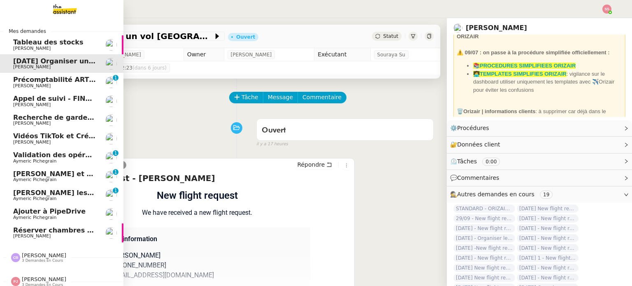
click at [3, 272] on span "Pauline Jennah 3 demandes en cours" at bounding box center [64, 278] width 123 height 17
click at [58, 157] on span "Validation des opérations comptables" at bounding box center [83, 155] width 140 height 8
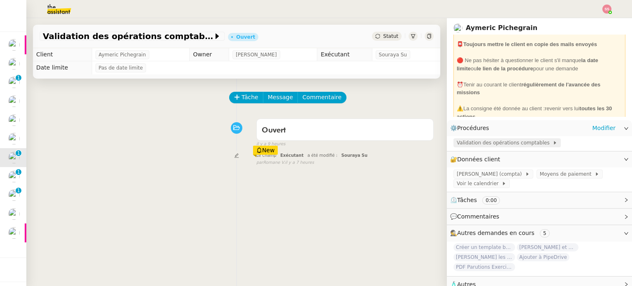
click at [462, 144] on span "Validation des opérations comptables" at bounding box center [505, 143] width 96 height 8
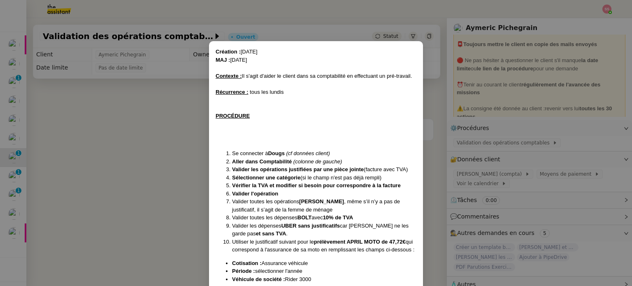
scroll to position [75, 0]
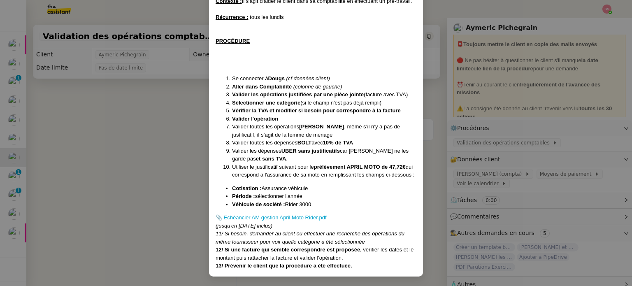
drag, startPoint x: 91, startPoint y: 150, endPoint x: 8, endPoint y: 139, distance: 83.1
click at [90, 150] on nz-modal-container "Création : 13/05/2025 MAJ : 15/08/2025 Contexte : Il s'agit d'aider le client d…" at bounding box center [316, 143] width 632 height 286
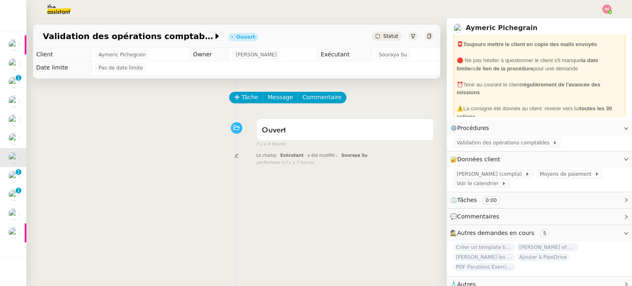
scroll to position [34, 0]
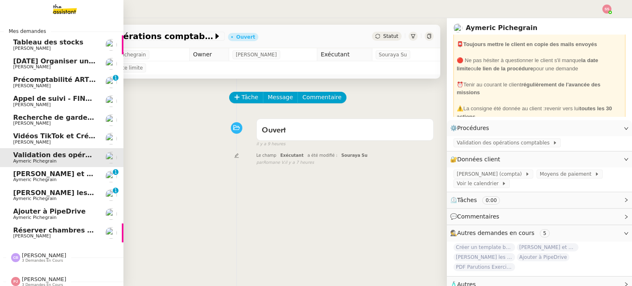
click at [48, 179] on span "Aymeric Pichegrain" at bounding box center [54, 179] width 83 height 5
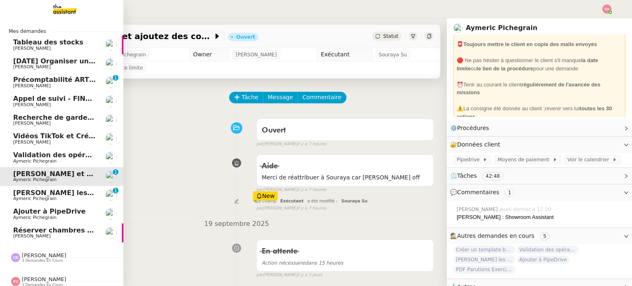
click at [62, 197] on span "Aymeric Pichegrain" at bounding box center [54, 198] width 83 height 5
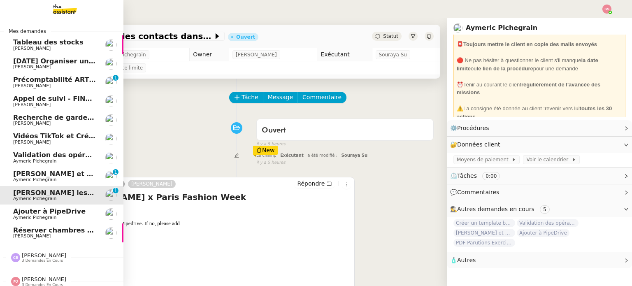
click at [56, 181] on span "Aymeric Pichegrain" at bounding box center [54, 179] width 83 height 5
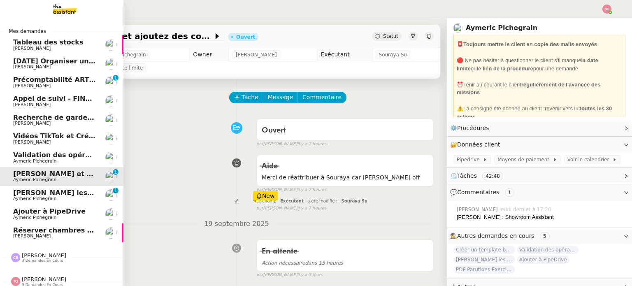
click at [63, 174] on span "[PERSON_NAME] et ajoutez des contacts dans Pipedrive" at bounding box center [117, 174] width 208 height 8
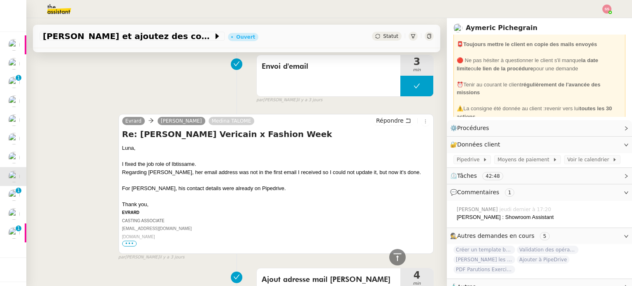
scroll to position [165, 0]
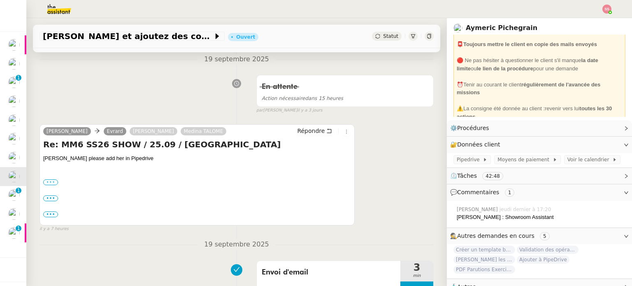
click at [51, 184] on label "•••" at bounding box center [50, 182] width 15 height 6
click at [0, 0] on input "•••" at bounding box center [0, 0] width 0 height 0
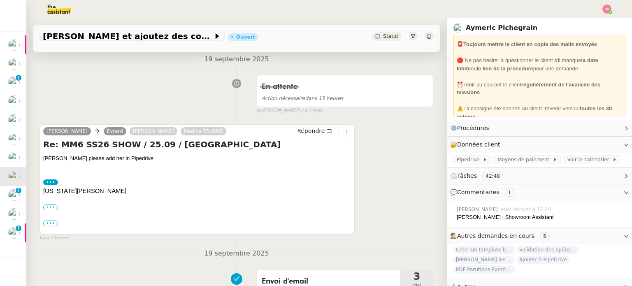
click at [53, 207] on label "•••" at bounding box center [50, 208] width 15 height 6
click at [0, 0] on input "•••" at bounding box center [0, 0] width 0 height 0
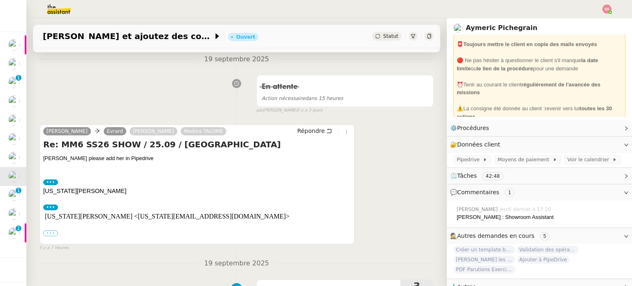
click at [52, 234] on label "•••" at bounding box center [50, 233] width 15 height 6
click at [0, 0] on input "•••" at bounding box center [0, 0] width 0 height 0
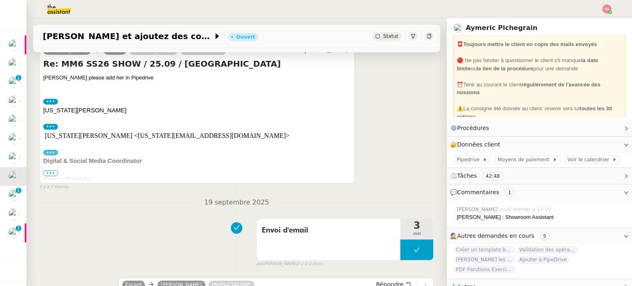
scroll to position [247, 0]
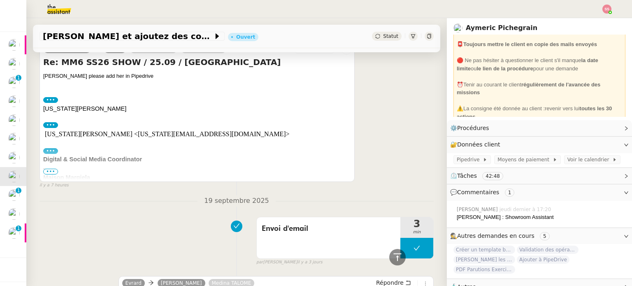
click at [49, 175] on span "•••" at bounding box center [50, 172] width 15 height 6
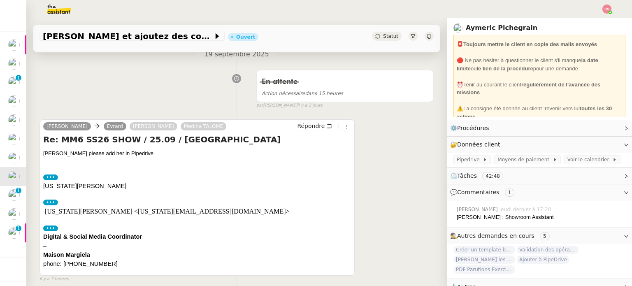
scroll to position [165, 0]
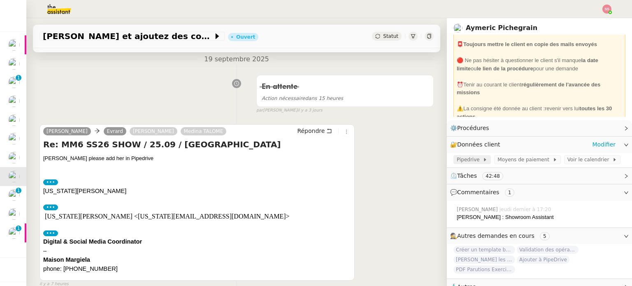
click at [457, 157] on span "Pipedrive" at bounding box center [470, 160] width 26 height 8
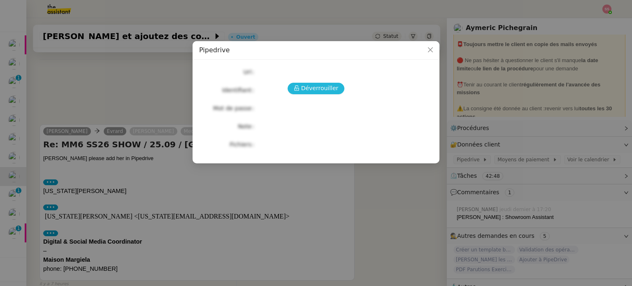
click at [324, 90] on span "Déverrouiller" at bounding box center [319, 88] width 37 height 9
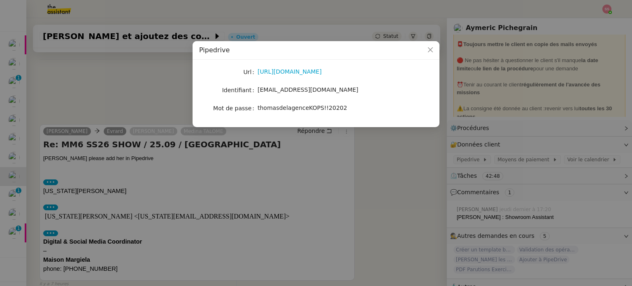
click at [281, 110] on span "thomasdelagenceKOPS!!20202" at bounding box center [303, 108] width 90 height 7
copy span "thomasdelagenceKOPS!!20202"
click at [324, 214] on nz-modal-container "Pipedrive Url https://www.pipedrive.com/ Identifiant aymeric@aymcasting.com Mot…" at bounding box center [316, 143] width 632 height 286
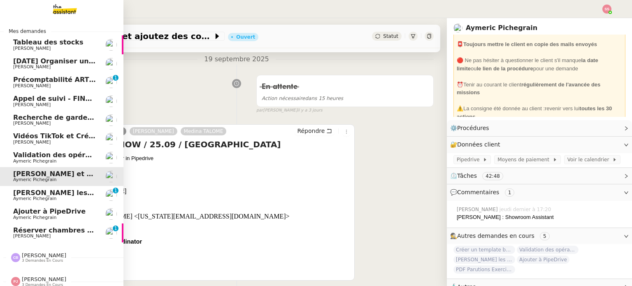
click at [64, 75] on link "Précomptabilité ARTRADE - septembre 2025 [PERSON_NAME] 0 1 2 3 4 5 6 7 8 9" at bounding box center [61, 82] width 123 height 19
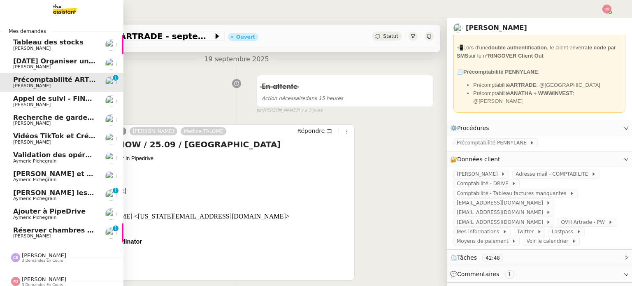
scroll to position [30, 0]
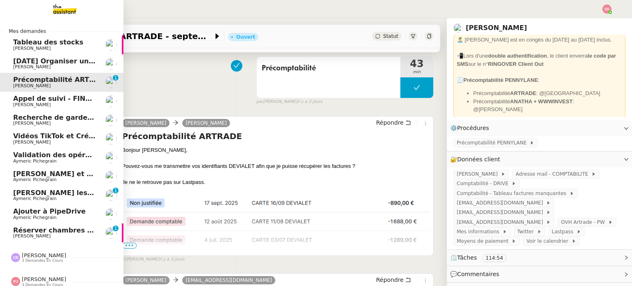
click at [61, 108] on link "[PERSON_NAME] de suivi - FINDWAYS - Ibtissem Cherifi [PERSON_NAME]" at bounding box center [61, 101] width 123 height 19
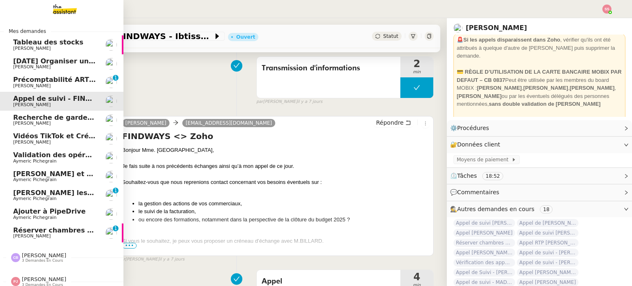
scroll to position [41, 0]
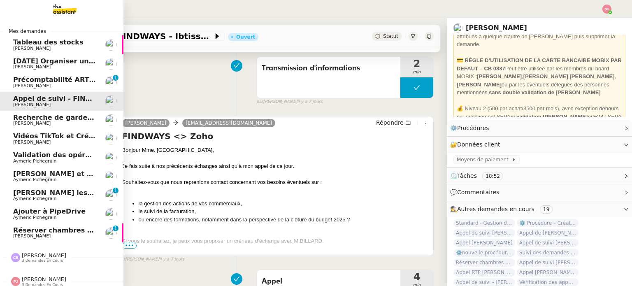
click at [48, 143] on span "[PERSON_NAME]" at bounding box center [54, 142] width 83 height 5
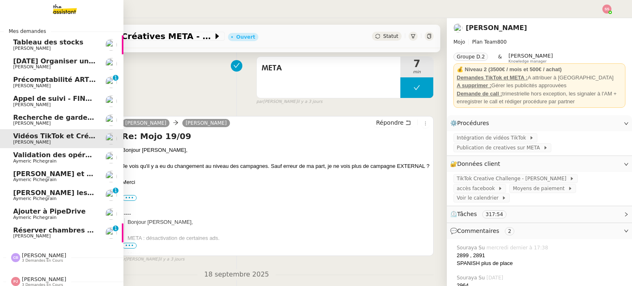
click at [43, 154] on span "Validation des opérations comptables" at bounding box center [83, 155] width 140 height 8
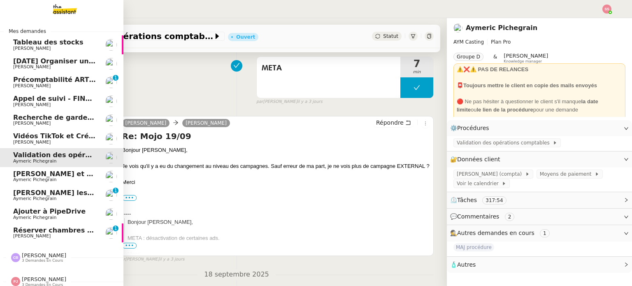
scroll to position [110, 0]
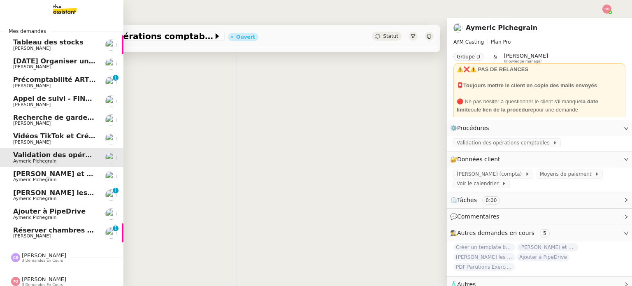
click at [72, 61] on span "[DATE] Organiser un vol [GEOGRAPHIC_DATA]-[GEOGRAPHIC_DATA]" at bounding box center [137, 61] width 248 height 8
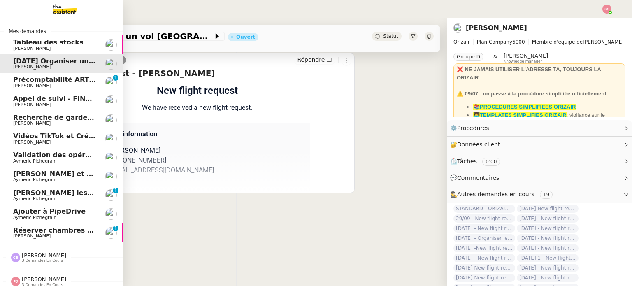
click at [76, 81] on span "Précomptabilité ARTRADE - septembre 2025" at bounding box center [95, 80] width 164 height 8
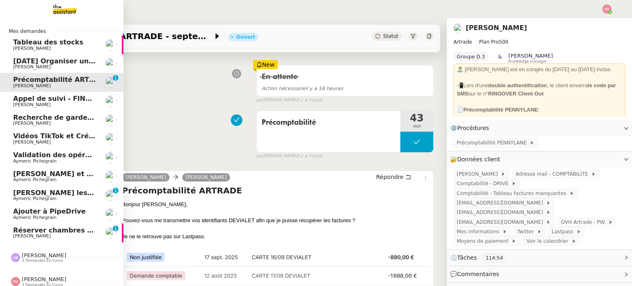
scroll to position [165, 0]
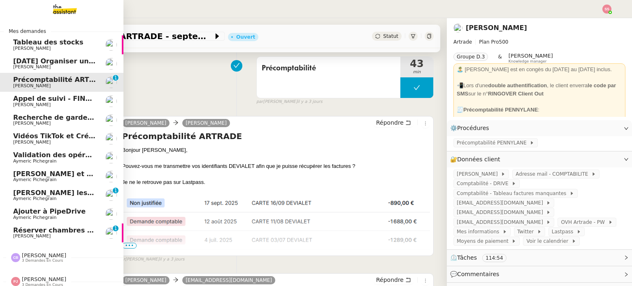
click at [62, 231] on span "Réserver chambres et parking à Résidence Aixoise" at bounding box center [107, 230] width 189 height 8
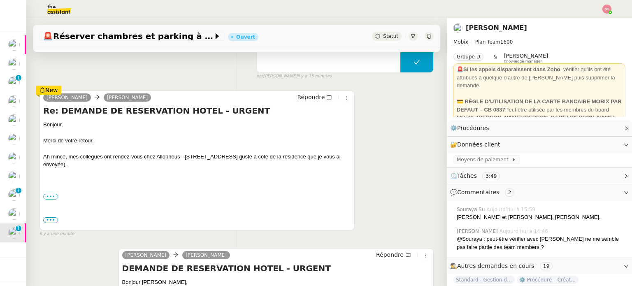
scroll to position [165, 0]
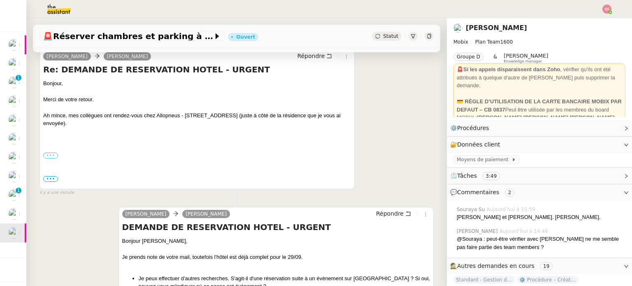
click at [51, 158] on label "•••" at bounding box center [50, 156] width 15 height 6
click at [0, 0] on input "•••" at bounding box center [0, 0] width 0 height 0
click at [51, 179] on span "•••" at bounding box center [50, 179] width 15 height 6
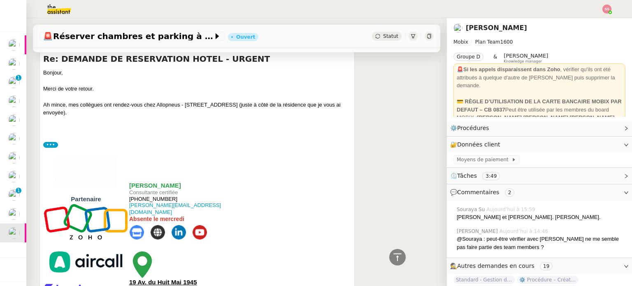
scroll to position [123, 0]
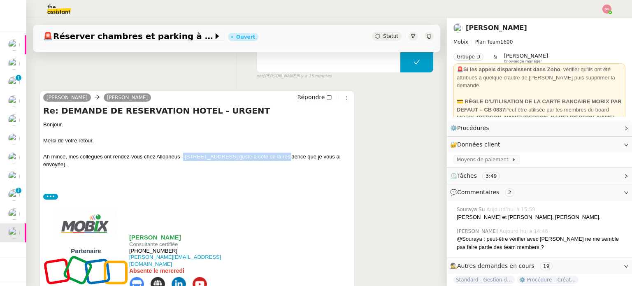
drag, startPoint x: 184, startPoint y: 158, endPoint x: 285, endPoint y: 158, distance: 101.7
click at [285, 158] on div "Ah mince, mes collègues ont rendez-vous chez Allopneus - [STREET_ADDRESS] (just…" at bounding box center [197, 161] width 308 height 16
copy div "60 rue de la tramontane à Aix en Provence"
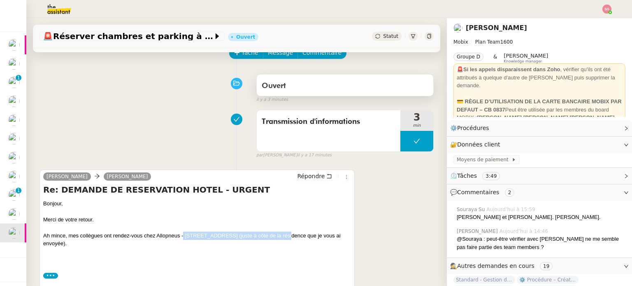
scroll to position [0, 0]
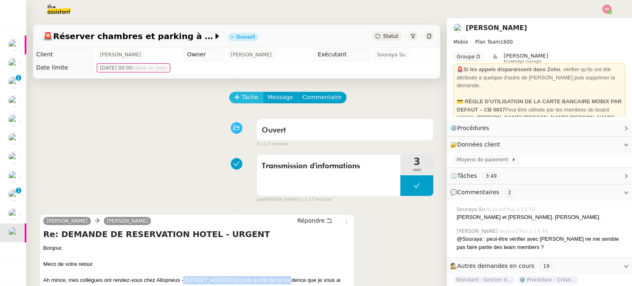
click at [243, 101] on span "Tâche" at bounding box center [250, 97] width 17 height 9
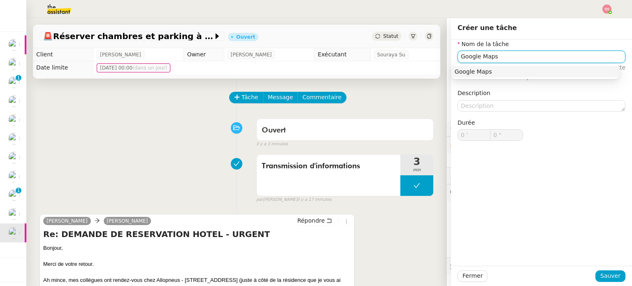
click at [514, 76] on nz-auto-option "Google Maps" at bounding box center [536, 72] width 168 height 12
type input "Google Maps"
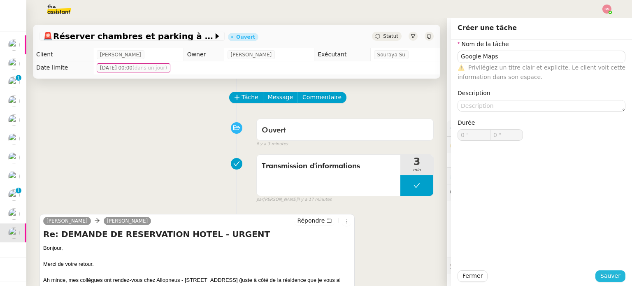
click at [612, 281] on span "Sauver" at bounding box center [611, 275] width 20 height 9
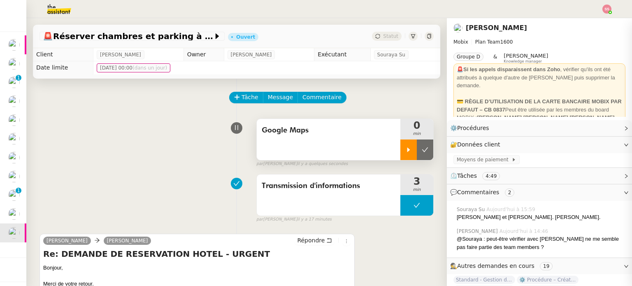
click at [400, 149] on div at bounding box center [408, 150] width 16 height 21
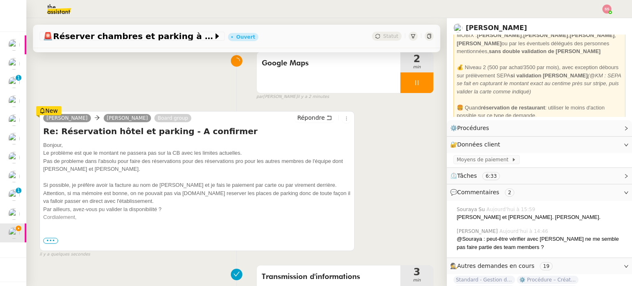
scroll to position [123, 0]
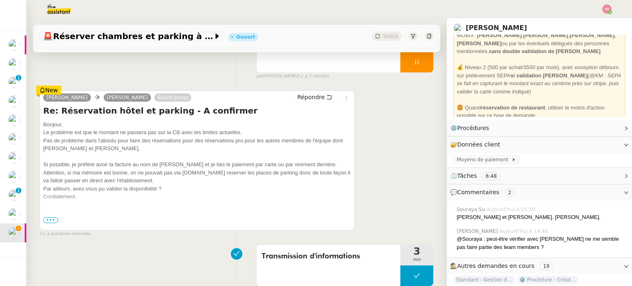
click at [51, 218] on span "•••" at bounding box center [50, 220] width 15 height 6
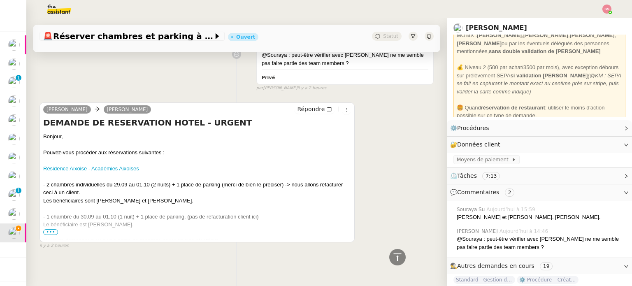
scroll to position [1239, 0]
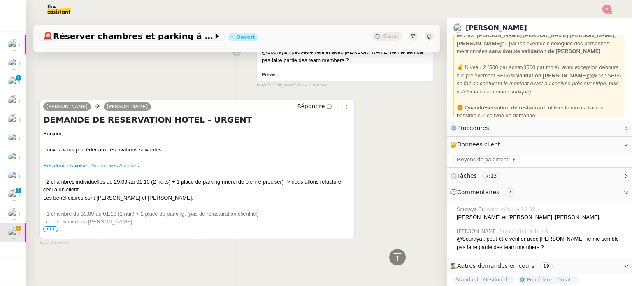
click at [51, 226] on span "•••" at bounding box center [50, 229] width 15 height 6
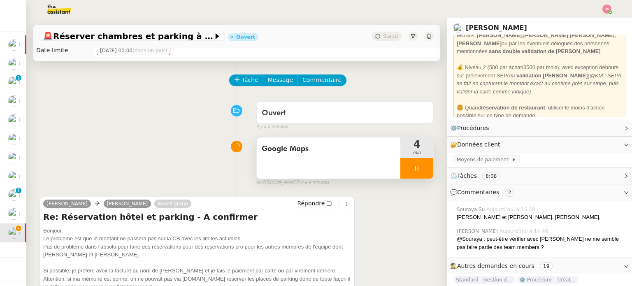
scroll to position [16, 0]
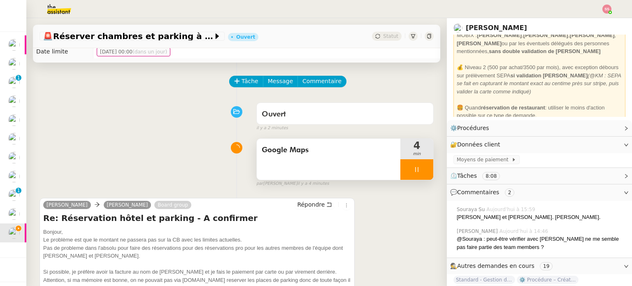
click at [334, 158] on div "Google Maps" at bounding box center [329, 159] width 144 height 41
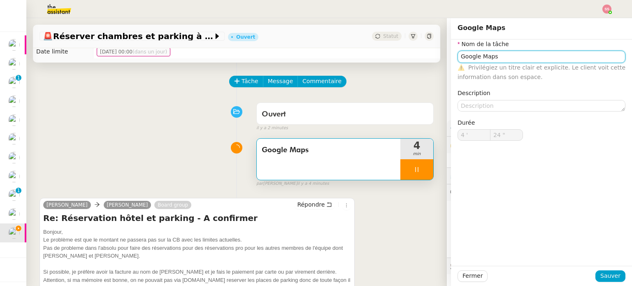
click at [489, 60] on input "Google Maps" at bounding box center [542, 57] width 168 height 12
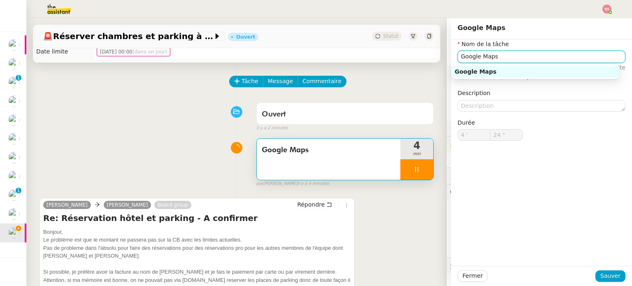
click at [489, 60] on input "Google Maps" at bounding box center [542, 57] width 168 height 12
type input "25 ""
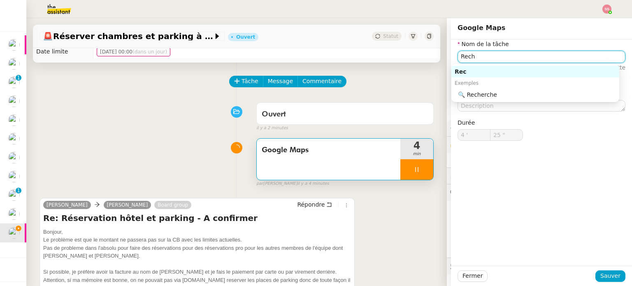
type input "Reche"
type input "26 ""
type input "Recherche"
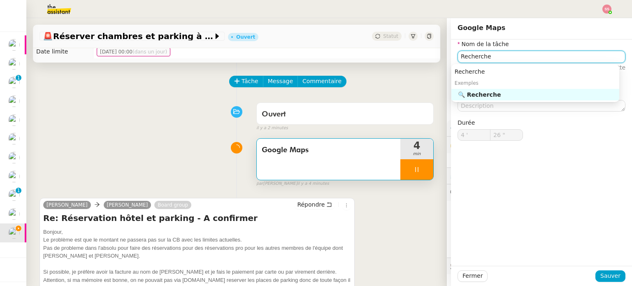
type input "27 ""
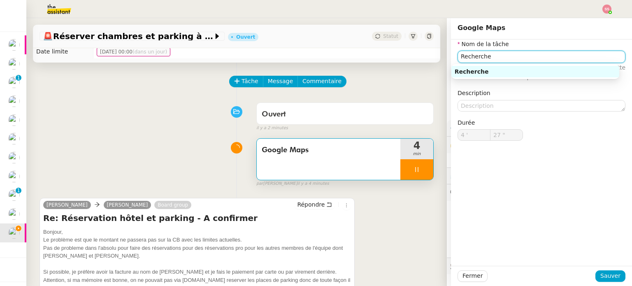
type input "Recherche H"
type input "28 ""
type input "Recherche Hôtel"
click at [485, 66] on nz-auto-option "Recherche Hôtel" at bounding box center [536, 72] width 168 height 12
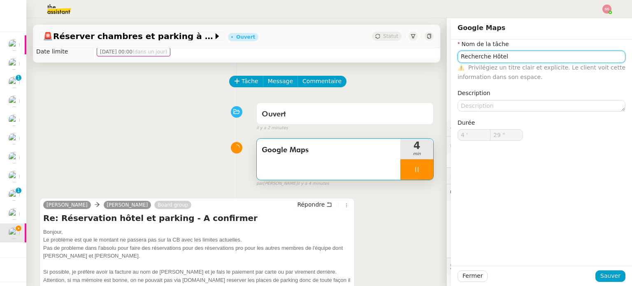
type input "30 ""
type input "Recherche Hôtel"
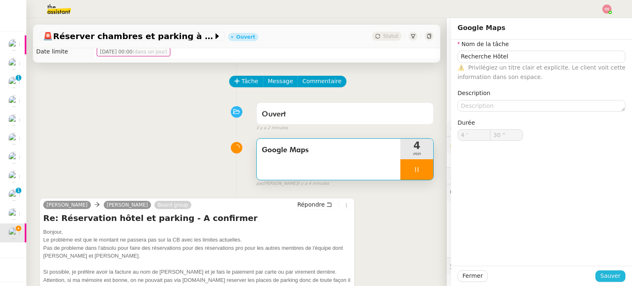
click at [609, 275] on span "Sauver" at bounding box center [611, 275] width 20 height 9
type input "31 ""
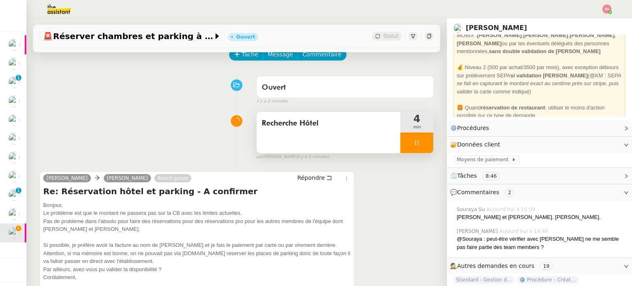
scroll to position [57, 0]
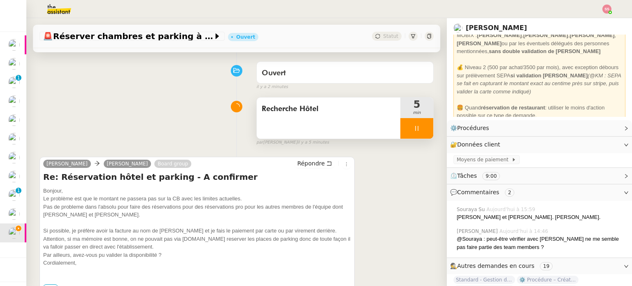
click at [413, 133] on div at bounding box center [416, 128] width 33 height 21
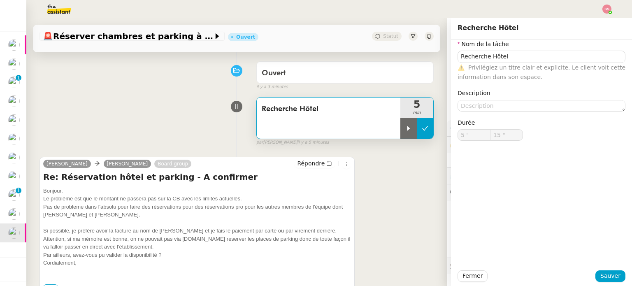
click at [422, 129] on icon at bounding box center [425, 128] width 7 height 7
type input "Recherche Hôtel"
type input "5 '"
type input "15 ""
type input "Recherche Hôtel"
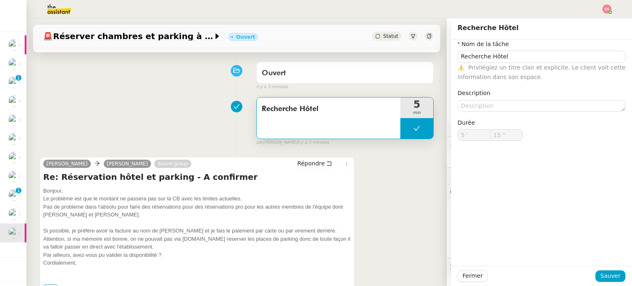
type input "5 '"
type input "15 ""
click at [156, 86] on div "Ouvert false il y a 3 minutes" at bounding box center [237, 74] width 394 height 33
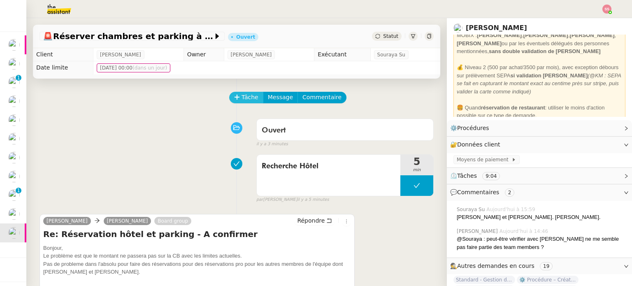
click at [242, 94] on span "Tâche" at bounding box center [250, 97] width 17 height 9
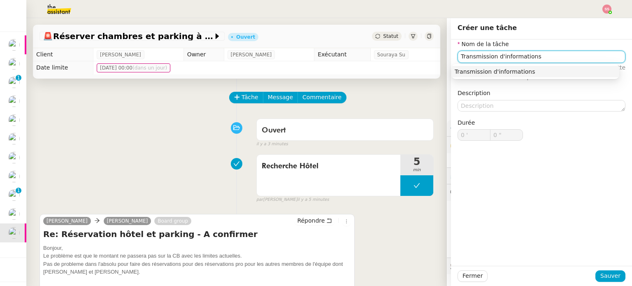
click at [482, 73] on div "Transmission d'informations" at bounding box center [535, 71] width 161 height 7
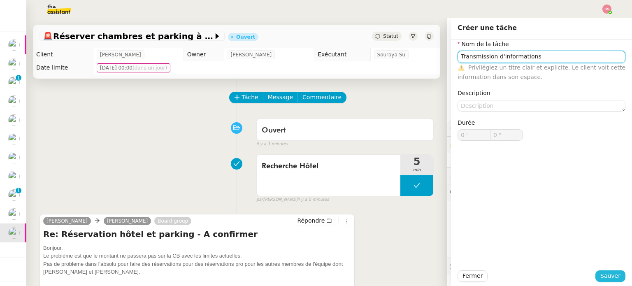
type input "Transmission d'informations"
click at [605, 272] on span "Sauver" at bounding box center [611, 275] width 20 height 9
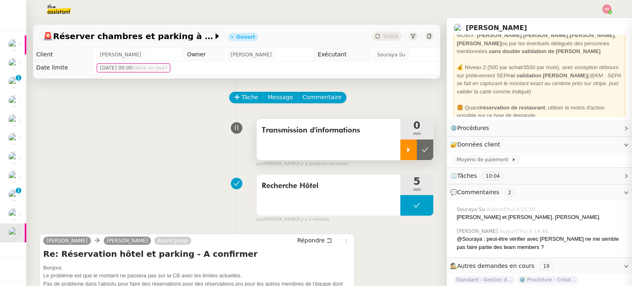
click at [403, 149] on div at bounding box center [408, 150] width 16 height 21
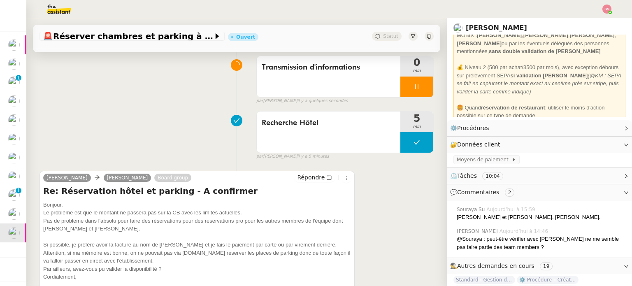
scroll to position [123, 0]
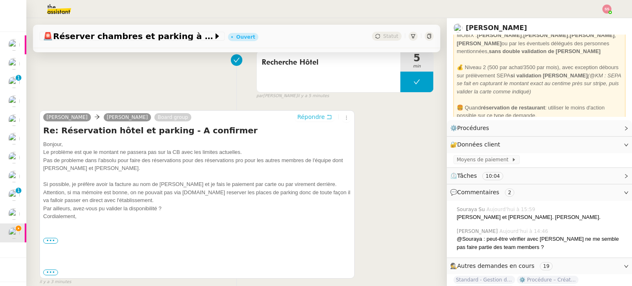
click at [301, 116] on span "Répondre" at bounding box center [311, 117] width 28 height 8
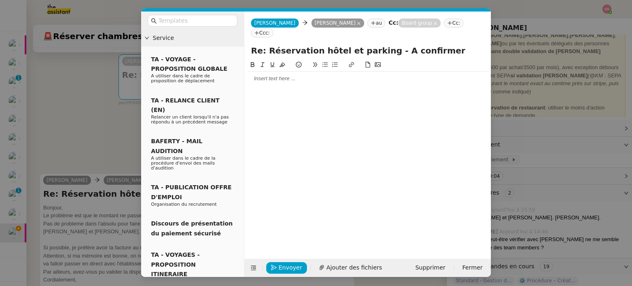
click at [444, 19] on nz-tag "Cc:" at bounding box center [453, 23] width 19 height 9
click at [418, 20] on div "Alex Alex Ramona Gheorghiu au Cc: Board group Ccc:" at bounding box center [367, 28] width 247 height 33
click at [444, 26] on nz-tag "Cc:" at bounding box center [453, 23] width 19 height 9
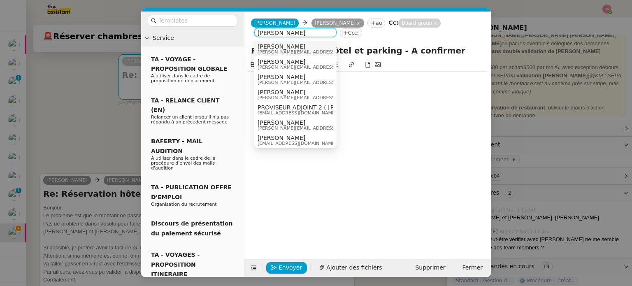
type input "Stephanie@mo"
click at [302, 44] on div "Stéphanie Esteve stephanie@mobix.fr" at bounding box center [319, 48] width 123 height 11
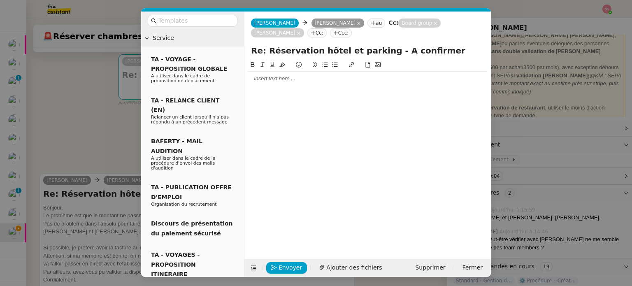
click at [270, 83] on div at bounding box center [368, 79] width 240 height 14
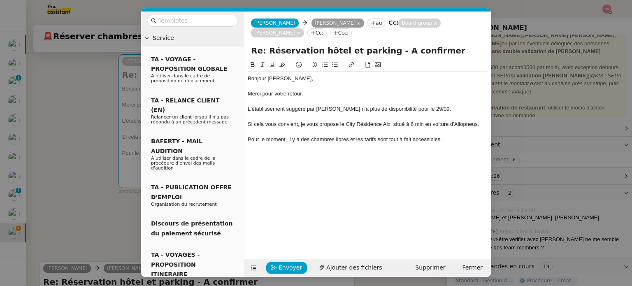
click at [348, 125] on div "Si cela vous convient, je vous propose le City Résidence Aix, situé à 6 min en …" at bounding box center [368, 124] width 240 height 7
click at [316, 172] on div "Bonjour Ramona, Merci pour votre retour. L'établissement suggéré par Stéphanie …" at bounding box center [368, 153] width 240 height 186
drag, startPoint x: 344, startPoint y: 124, endPoint x: 393, endPoint y: 124, distance: 49.0
click at [393, 124] on div "Si cela vous convient, je vous propose le City Résidence Aix, situé à 6 min en …" at bounding box center [368, 124] width 240 height 7
click at [352, 65] on icon at bounding box center [352, 65] width 6 height 6
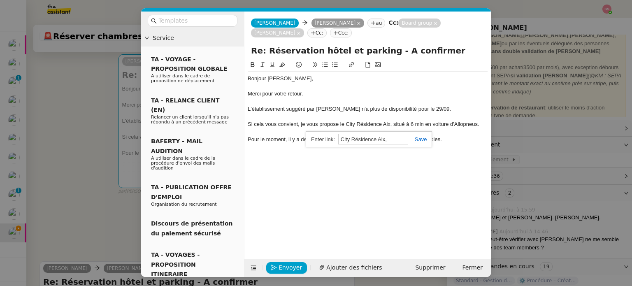
paste input "https://www.cityresidence.fr/residence/aix-en-provence"
type input "https://www.cityresidence.fr/residence/aix-en-provence"
click at [426, 140] on link at bounding box center [417, 139] width 19 height 6
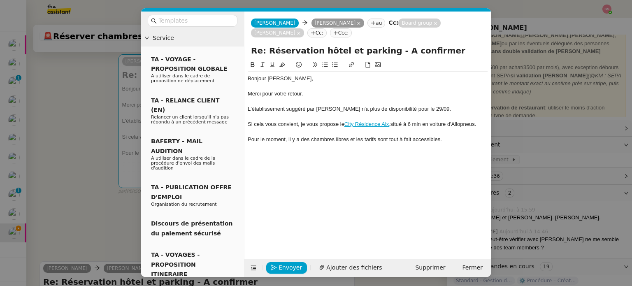
click at [417, 156] on div at bounding box center [368, 154] width 240 height 7
click at [454, 138] on div "Pour le moment, il y a des chambres libres et les tarifs sont tout à fait acces…" at bounding box center [368, 139] width 240 height 7
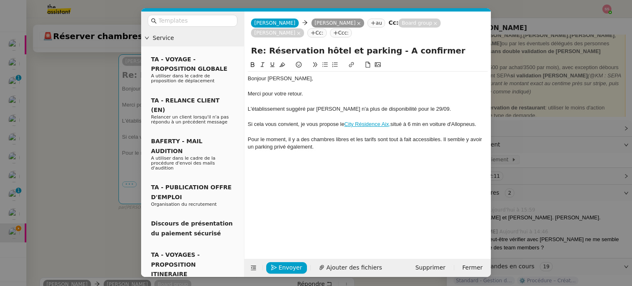
click at [326, 69] on button at bounding box center [325, 64] width 10 height 9
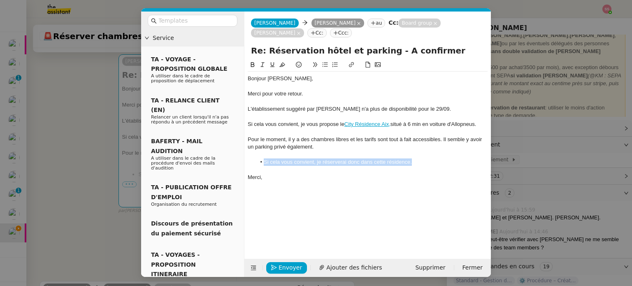
drag, startPoint x: 418, startPoint y: 161, endPoint x: 268, endPoint y: 161, distance: 150.6
click at [263, 162] on li "Si cela vous convient, je réserverai donc dans cette résidence." at bounding box center [372, 161] width 232 height 7
click at [461, 121] on div "Si cela vous convient, je vous propose le City Résidence Aix, situé à 6 min en …" at bounding box center [368, 124] width 240 height 7
click at [471, 124] on div "Si cela vous convient, je vous propose le City Résidence Aix, situé à 6 min en …" at bounding box center [368, 124] width 240 height 7
click at [396, 140] on div "Pour le moment, il y a des chambres libres et les tarifs sont tout à fait acces…" at bounding box center [368, 143] width 240 height 15
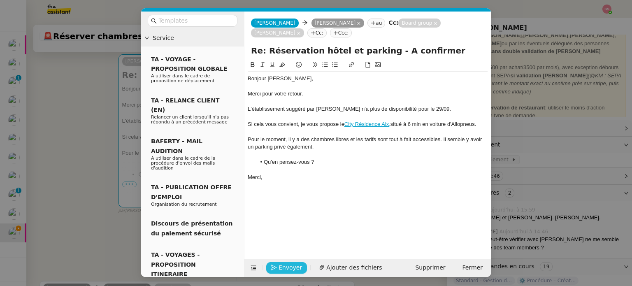
click at [290, 265] on span "Envoyer" at bounding box center [290, 267] width 23 height 9
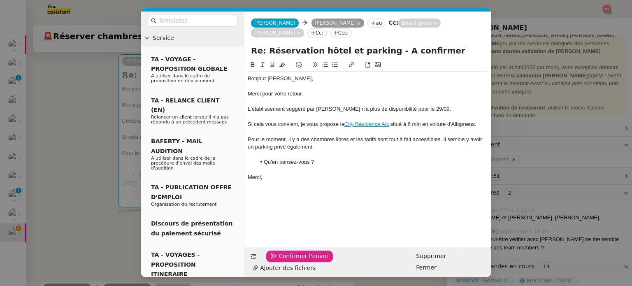
click at [290, 261] on span "Confirmer l'envoi" at bounding box center [303, 255] width 49 height 9
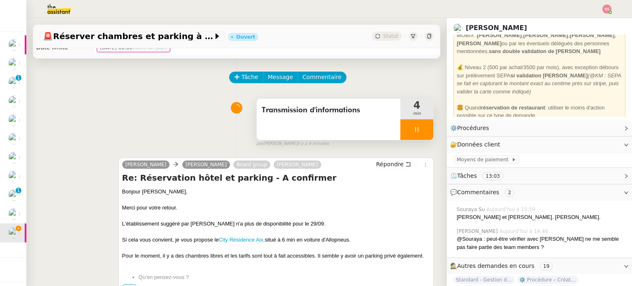
scroll to position [15, 0]
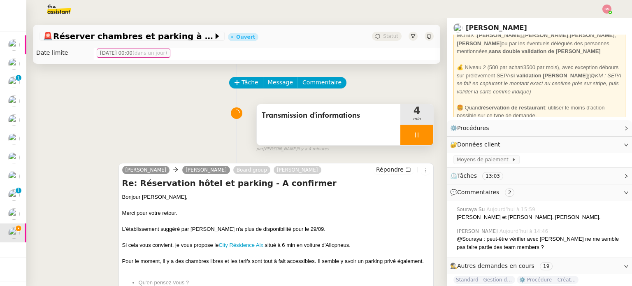
click at [413, 135] on div at bounding box center [416, 135] width 33 height 21
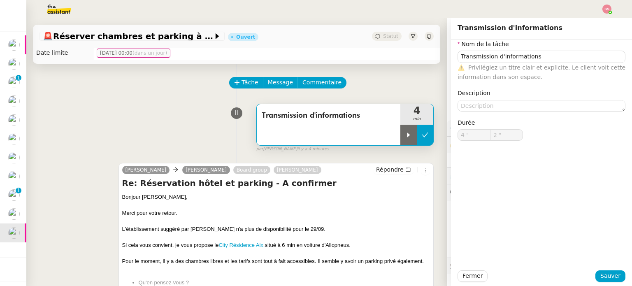
click at [422, 135] on icon at bounding box center [425, 135] width 7 height 7
type input "Transmission d'informations"
type input "4 '"
type input "2 ""
click at [170, 126] on div "Transmission d'informations 4 min false par Souraya S. il y a 4 minutes" at bounding box center [237, 126] width 394 height 53
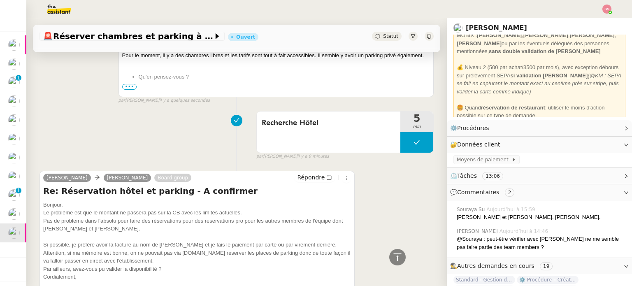
scroll to position [303, 0]
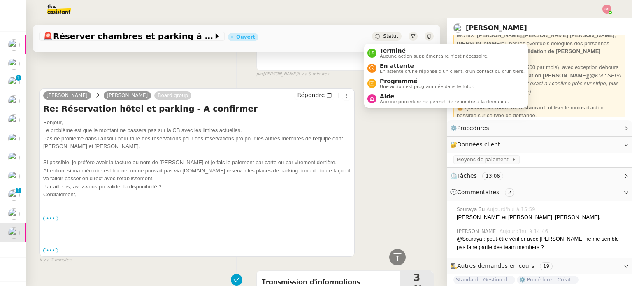
click at [383, 37] on span "Statut" at bounding box center [390, 36] width 15 height 6
click at [383, 100] on span "Aucune procédure ne permet de répondre à la demande." at bounding box center [444, 102] width 129 height 5
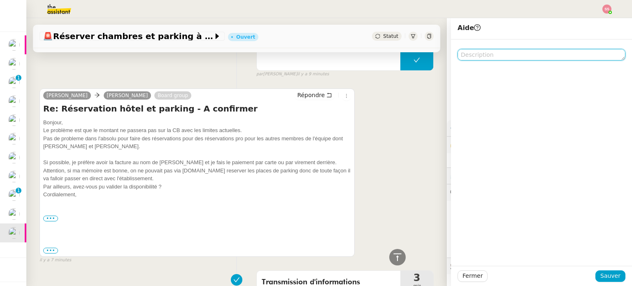
click at [478, 54] on textarea at bounding box center [542, 55] width 168 height 12
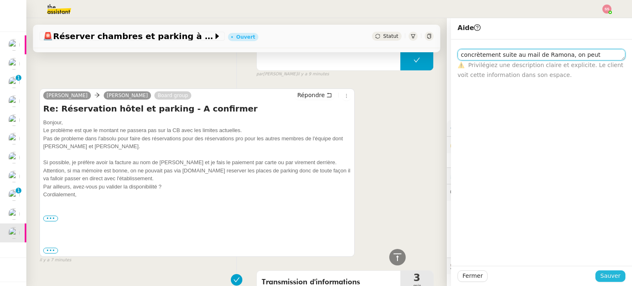
type textarea "concrètement suite au mail de Ramona, on peut réserver?"
click at [604, 276] on span "Sauver" at bounding box center [611, 275] width 20 height 9
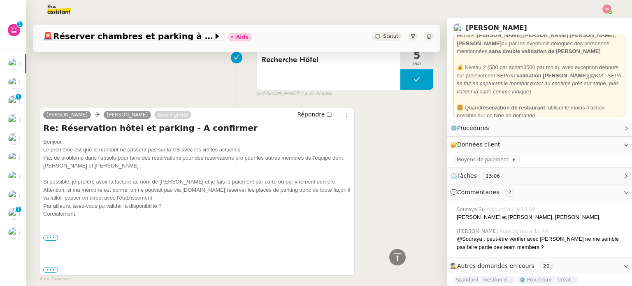
scroll to position [206, 0]
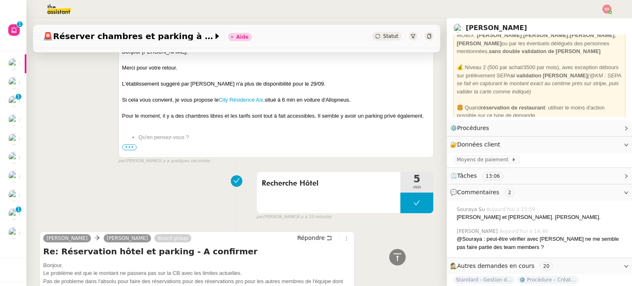
click at [124, 149] on span "•••" at bounding box center [129, 147] width 15 height 6
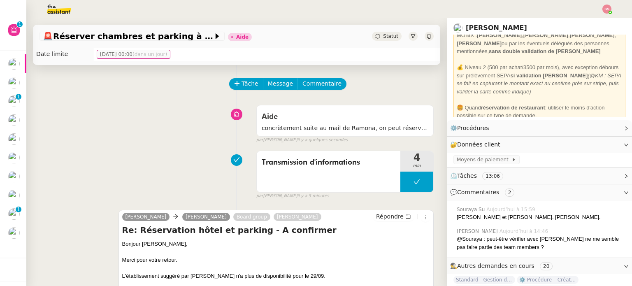
scroll to position [0, 0]
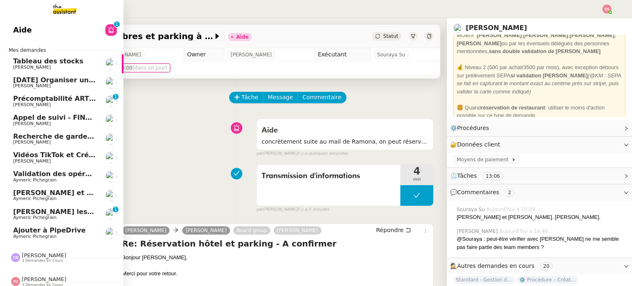
click at [64, 237] on span "Aymeric Pichegrain" at bounding box center [54, 236] width 83 height 5
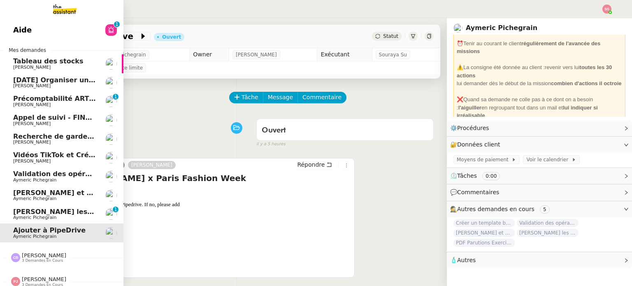
click at [56, 216] on span "Aymeric Pichegrain" at bounding box center [54, 217] width 83 height 5
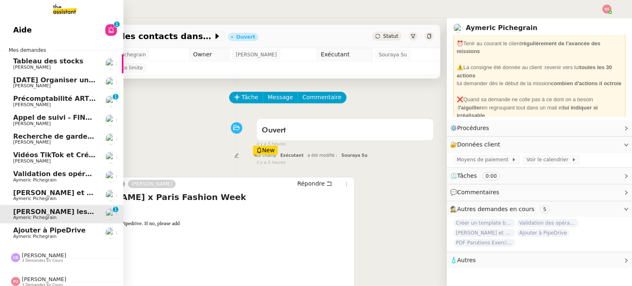
click at [61, 157] on span "Vidéos TikTok et Créatives META - septembre 2025" at bounding box center [107, 155] width 189 height 8
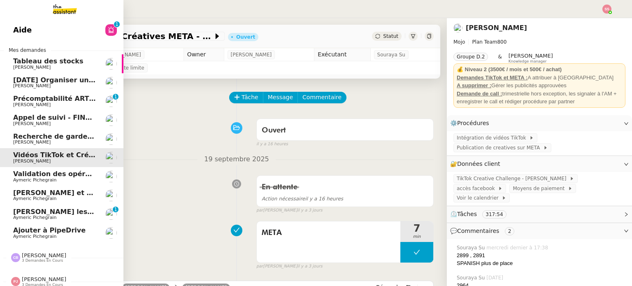
click at [64, 140] on span "[PERSON_NAME]" at bounding box center [54, 142] width 83 height 5
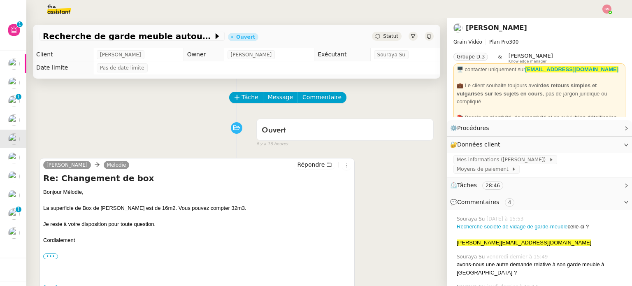
scroll to position [82, 0]
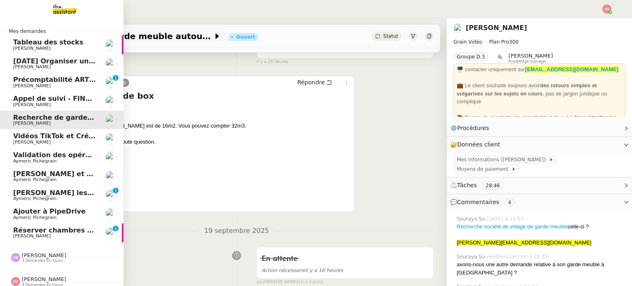
click at [85, 230] on span "Réserver chambres et parking à Résidence Aixoise" at bounding box center [107, 230] width 189 height 8
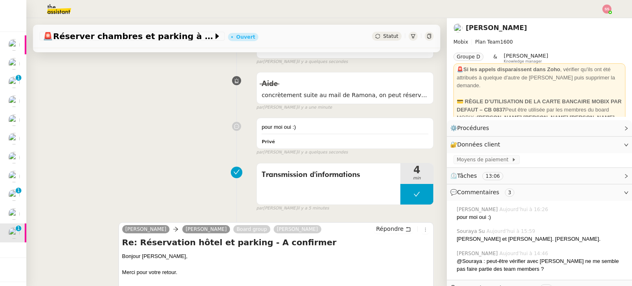
scroll to position [247, 0]
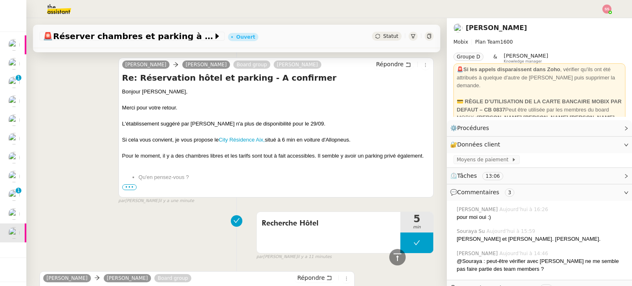
click at [133, 188] on span "•••" at bounding box center [129, 187] width 15 height 6
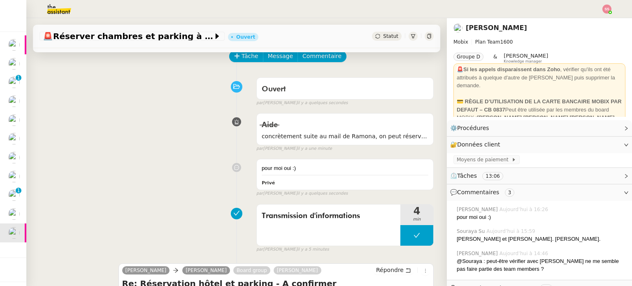
scroll to position [0, 0]
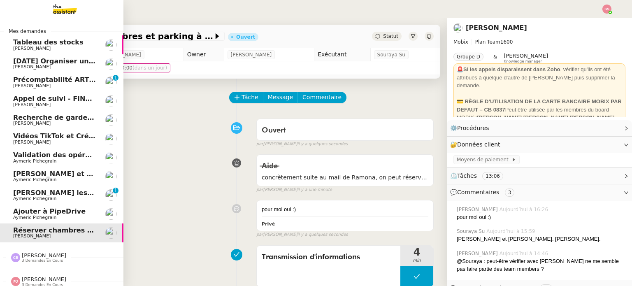
click at [63, 116] on span "Recherche de garde meuble autour de [GEOGRAPHIC_DATA]" at bounding box center [124, 118] width 222 height 8
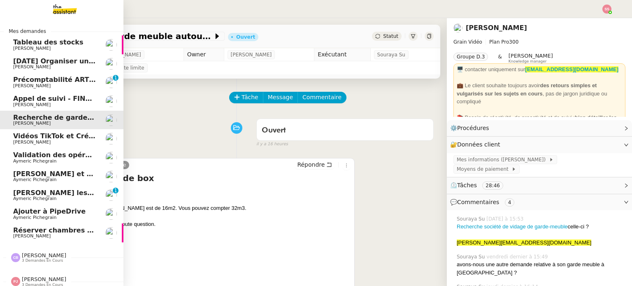
click at [77, 66] on span "[PERSON_NAME]" at bounding box center [54, 67] width 83 height 5
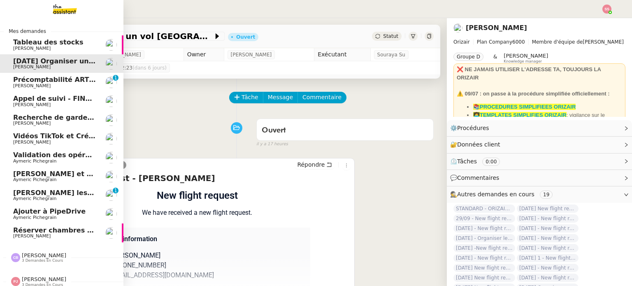
click at [47, 226] on link "Réserver chambres et parking à Résidence Aixoise [PERSON_NAME]" at bounding box center [61, 232] width 123 height 19
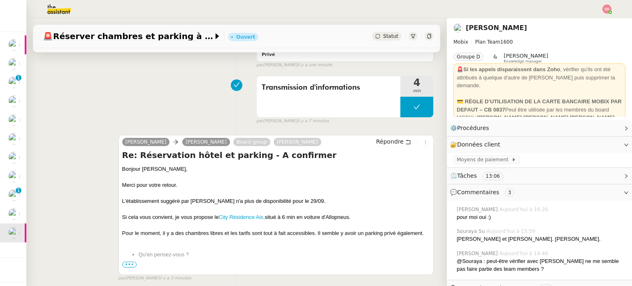
scroll to position [165, 0]
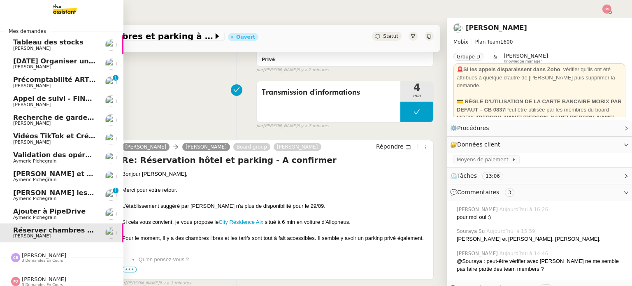
click at [72, 138] on span "Vidéos TikTok et Créatives META - septembre 2025" at bounding box center [107, 136] width 189 height 8
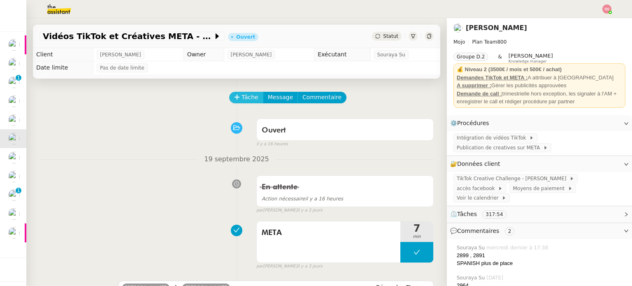
click at [245, 98] on span "Tâche" at bounding box center [250, 97] width 17 height 9
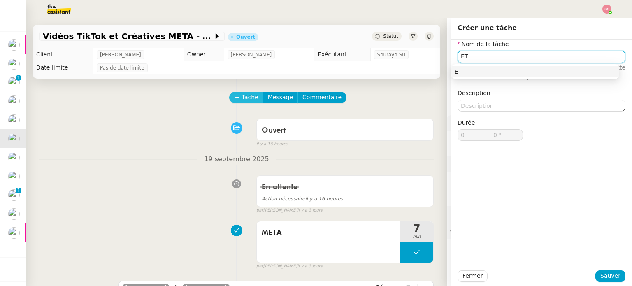
type input "E"
click at [511, 72] on div "META" at bounding box center [535, 71] width 161 height 7
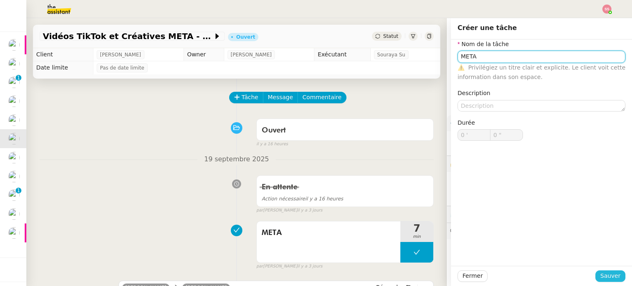
type input "META"
click at [602, 275] on span "Sauver" at bounding box center [611, 275] width 20 height 9
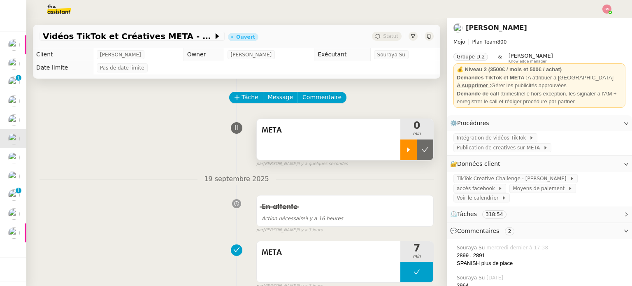
click at [405, 154] on div at bounding box center [408, 150] width 16 height 21
click at [419, 149] on div at bounding box center [416, 150] width 33 height 21
click at [419, 149] on button at bounding box center [425, 150] width 16 height 21
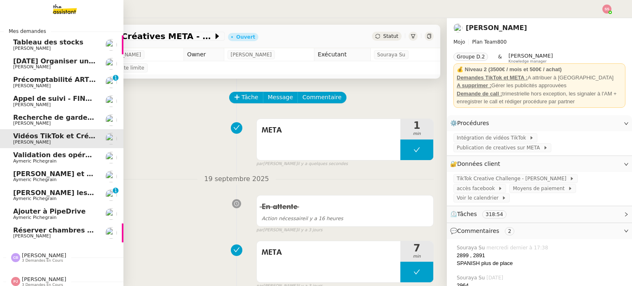
click at [62, 155] on span "Validation des opérations comptables" at bounding box center [83, 155] width 140 height 8
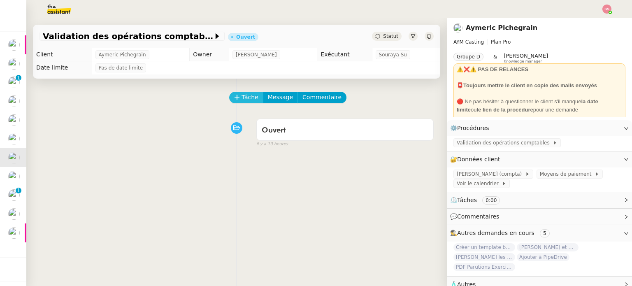
click at [243, 102] on span "Tâche" at bounding box center [250, 97] width 17 height 9
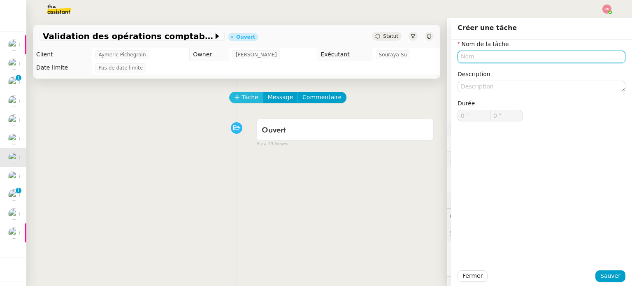
type input "P"
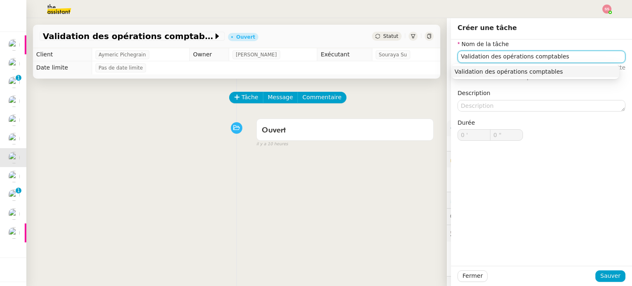
click at [468, 71] on div "Validation des opérations comptables" at bounding box center [535, 71] width 161 height 7
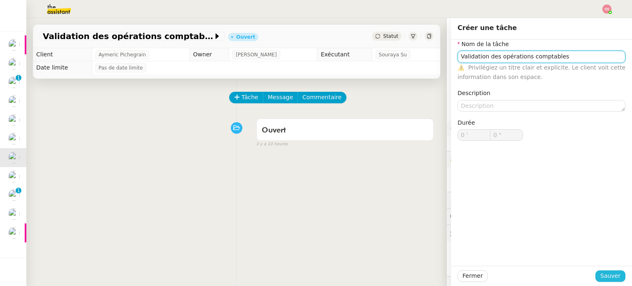
type input "Validation des opérations comptables"
drag, startPoint x: 604, startPoint y: 273, endPoint x: 598, endPoint y: 269, distance: 7.1
click at [605, 273] on span "Sauver" at bounding box center [611, 275] width 20 height 9
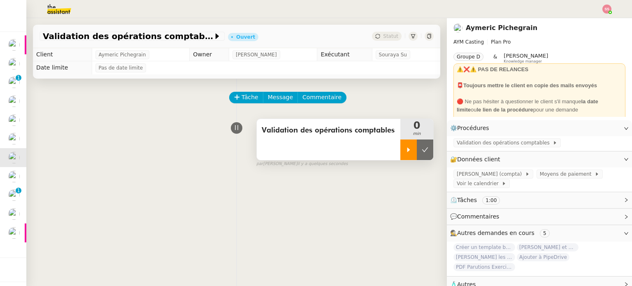
click at [401, 145] on div at bounding box center [408, 150] width 16 height 21
click at [468, 182] on div "Dougs (compta) Moyens de paiement Voir le calendrier" at bounding box center [539, 180] width 185 height 24
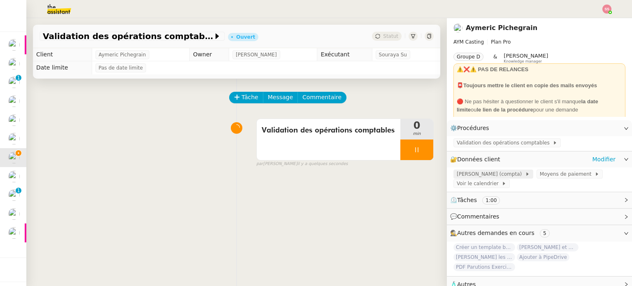
click at [472, 177] on span "[PERSON_NAME] (compta)" at bounding box center [491, 174] width 68 height 8
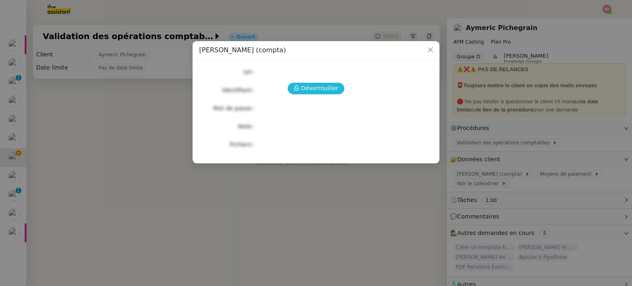
click at [299, 87] on icon at bounding box center [296, 88] width 5 height 5
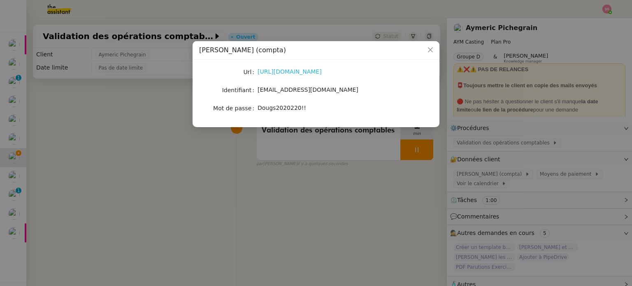
click at [286, 69] on link "[URL][DOMAIN_NAME]" at bounding box center [290, 71] width 64 height 7
click at [273, 91] on span "[EMAIL_ADDRESS][DOMAIN_NAME]" at bounding box center [308, 89] width 101 height 7
copy span "[EMAIL_ADDRESS][DOMAIN_NAME]"
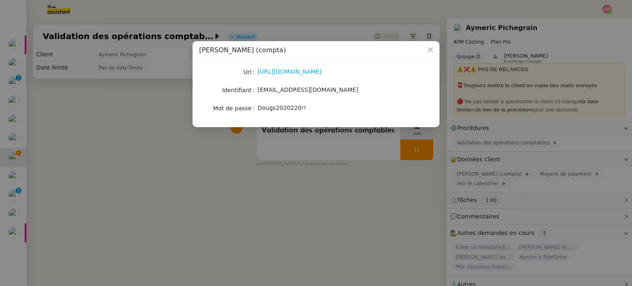
click at [478, 123] on nz-modal-container "Dougs (compta) Url [URL][DOMAIN_NAME] Identifiant [EMAIL_ADDRESS][DOMAIN_NAME] …" at bounding box center [316, 143] width 632 height 286
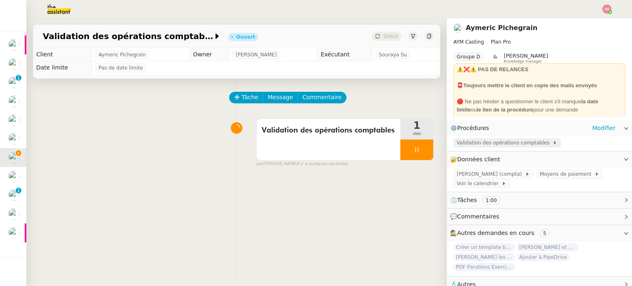
click at [470, 143] on span "Validation des opérations comptables" at bounding box center [505, 143] width 96 height 8
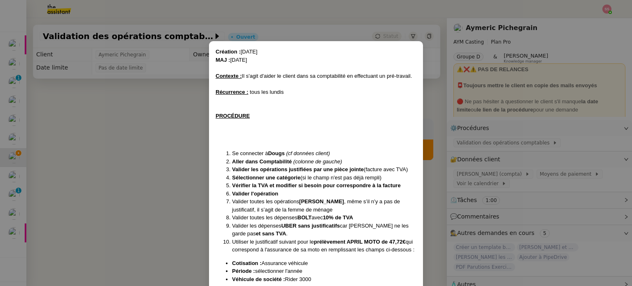
scroll to position [75, 0]
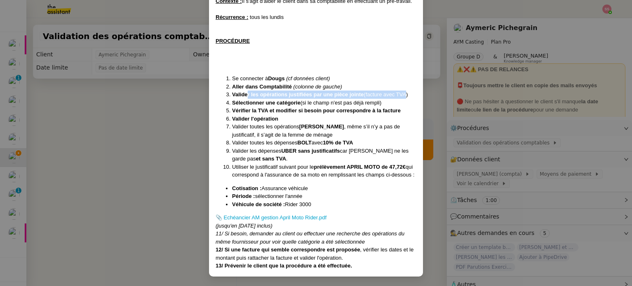
drag, startPoint x: 245, startPoint y: 94, endPoint x: 402, endPoint y: 91, distance: 156.8
click at [402, 91] on li "Valider les opérations justifiées par une pièce jointe (facture avec TVA)" at bounding box center [324, 95] width 184 height 8
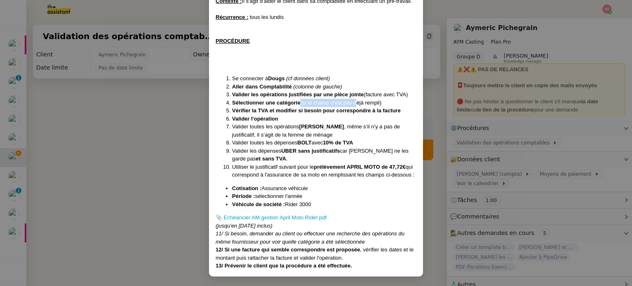
drag, startPoint x: 298, startPoint y: 102, endPoint x: 343, endPoint y: 98, distance: 45.4
click at [357, 100] on li "Sélectionner une catégorie (si le champ n'est pas déjà rempli)" at bounding box center [324, 103] width 184 height 8
drag, startPoint x: 255, startPoint y: 106, endPoint x: 298, endPoint y: 107, distance: 42.8
click at [298, 107] on ol "Se connecter à Dougs (cf données client) Aller dans Comptabilité (colonne de ga…" at bounding box center [316, 126] width 201 height 105
click at [349, 108] on strong "Vérifier la TVA et modifier si besoin pour correspondre à la facture" at bounding box center [316, 110] width 169 height 6
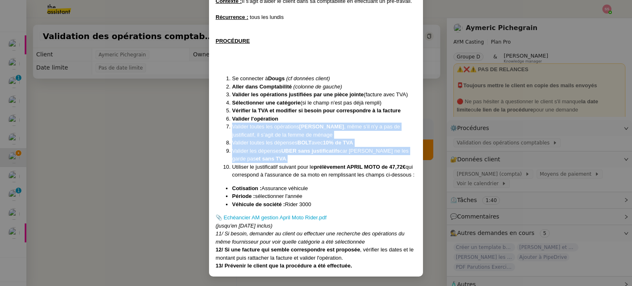
drag, startPoint x: 272, startPoint y: 158, endPoint x: 226, endPoint y: 125, distance: 57.2
click at [226, 125] on ol "Se connecter à Dougs (cf données client) Aller dans Comptabilité (colonne de ga…" at bounding box center [316, 126] width 201 height 105
click at [178, 144] on nz-modal-container "Création : 13/05/2025 MAJ : 15/08/2025 Contexte : Il s'agit d'aider le client d…" at bounding box center [316, 143] width 632 height 286
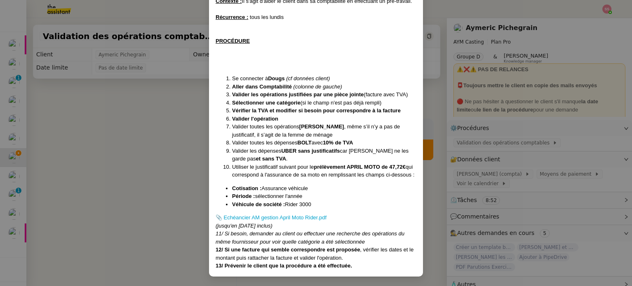
scroll to position [34, 0]
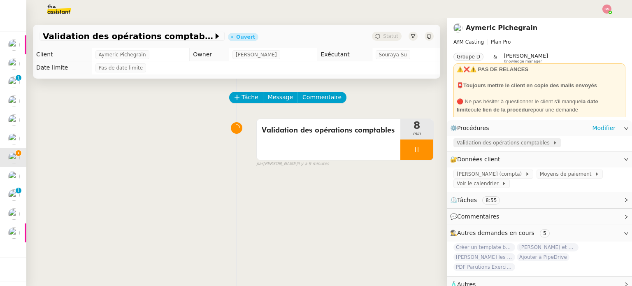
click at [457, 144] on span "Validation des opérations comptables" at bounding box center [505, 143] width 96 height 8
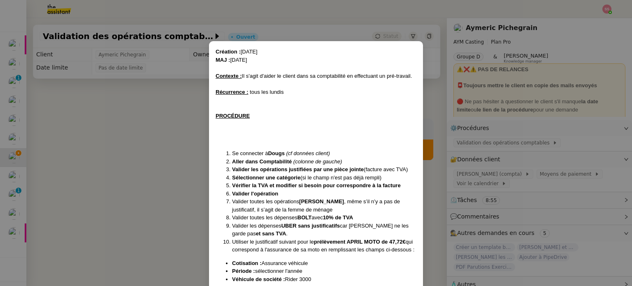
scroll to position [75, 0]
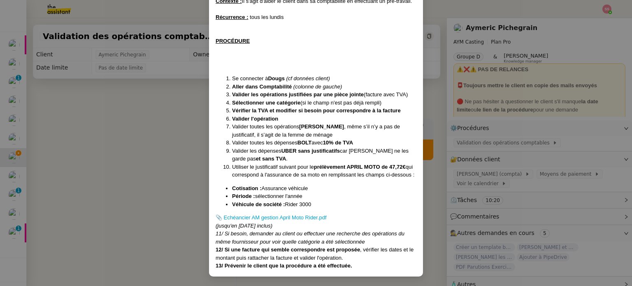
click at [169, 141] on nz-modal-container "Création : 13/05/2025 MAJ : 15/08/2025 Contexte : Il s'agit d'aider le client d…" at bounding box center [316, 143] width 632 height 286
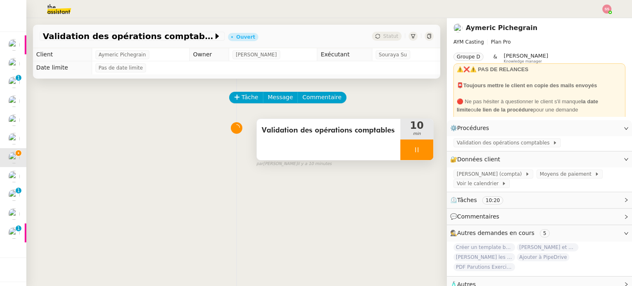
click at [420, 148] on div at bounding box center [416, 150] width 33 height 21
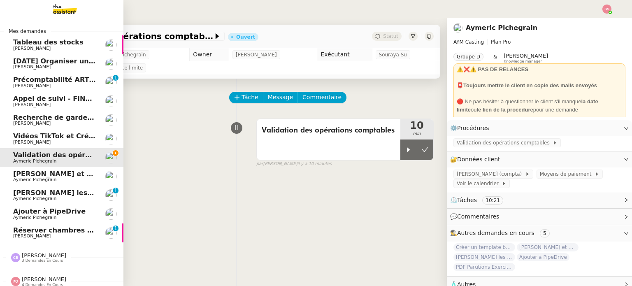
click at [53, 232] on span "Réserver chambres et parking à Résidence Aixoise" at bounding box center [107, 230] width 189 height 8
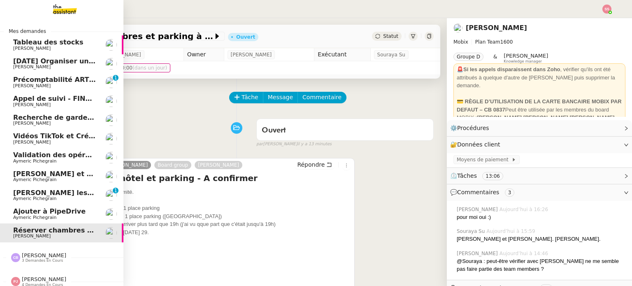
click at [37, 210] on span "Ajouter à PipeDrive" at bounding box center [49, 211] width 72 height 8
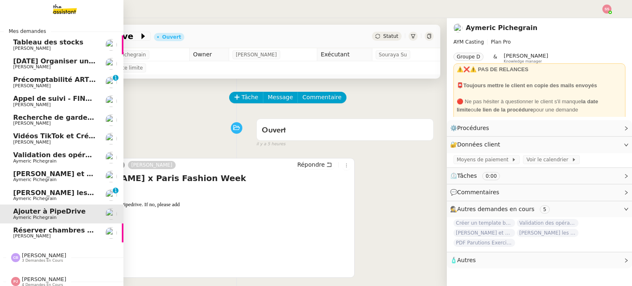
click at [59, 150] on link "Validation des opérations comptables Aymeric Pichegrain" at bounding box center [61, 157] width 123 height 19
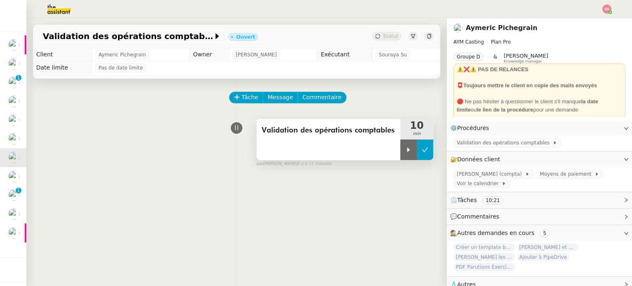
click at [419, 152] on button at bounding box center [425, 150] width 16 height 21
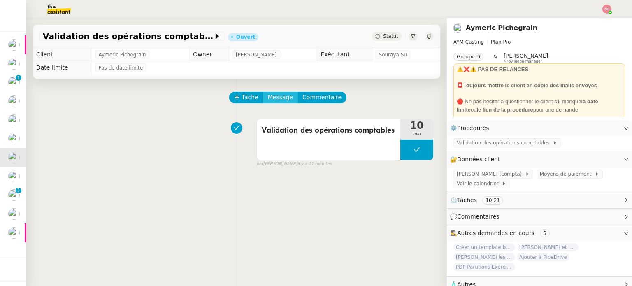
click at [268, 96] on span "Message" at bounding box center [280, 97] width 25 height 9
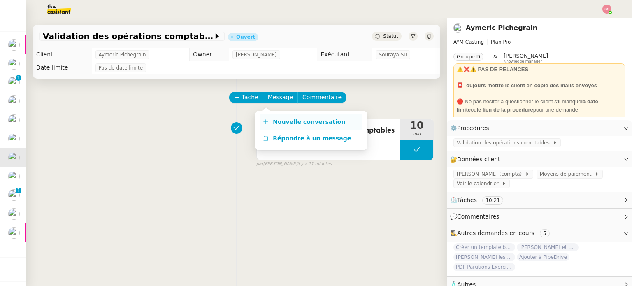
click at [289, 119] on span "Nouvelle conversation" at bounding box center [309, 122] width 72 height 7
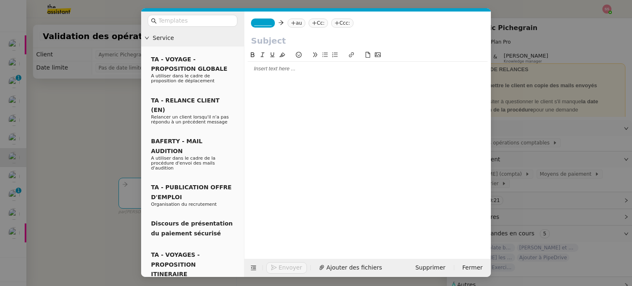
click at [84, 36] on nz-modal-container "Service TA - VOYAGE - PROPOSITION GLOBALE A utiliser dans le cadre de propositi…" at bounding box center [316, 143] width 632 height 286
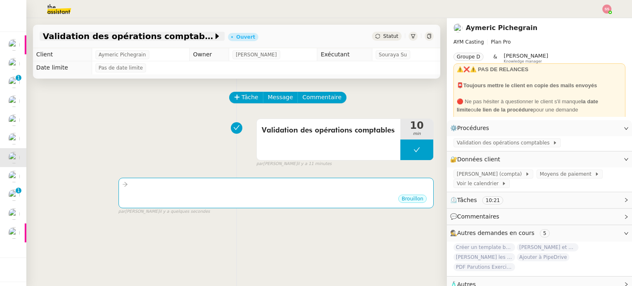
click at [122, 39] on span "Validation des opérations comptables" at bounding box center [128, 36] width 170 height 8
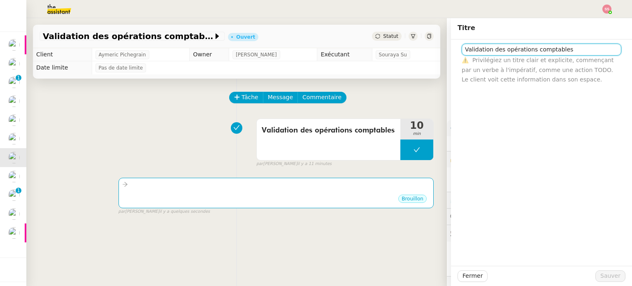
click at [482, 49] on input "Validation des opérations comptables" at bounding box center [542, 50] width 160 height 12
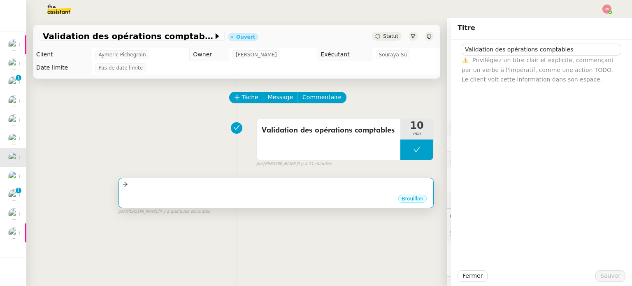
click at [288, 200] on div "Brouillon" at bounding box center [276, 200] width 308 height 12
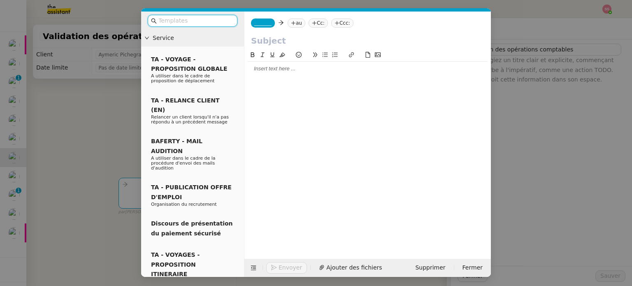
click at [173, 22] on input "text" at bounding box center [195, 20] width 74 height 9
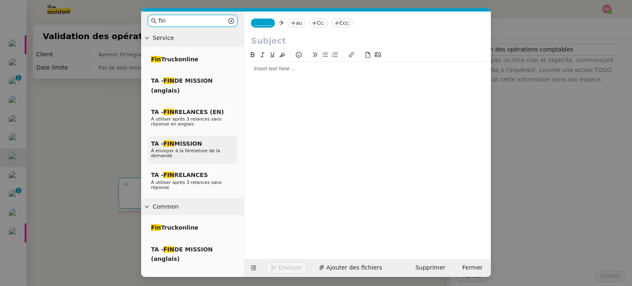
type input "fin"
click at [193, 138] on div "TA - FIN MISSION À envoyer à la fermeture de la demande" at bounding box center [193, 150] width 90 height 28
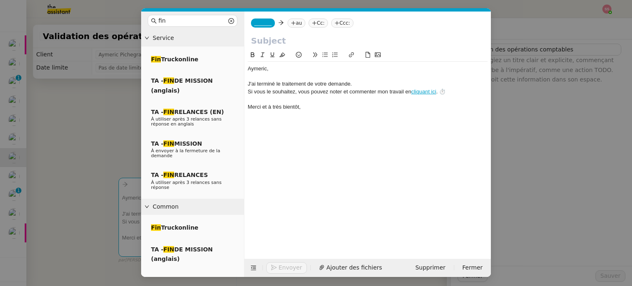
click at [279, 42] on input "text" at bounding box center [367, 41] width 233 height 12
paste input "Validation des opérations comptables"
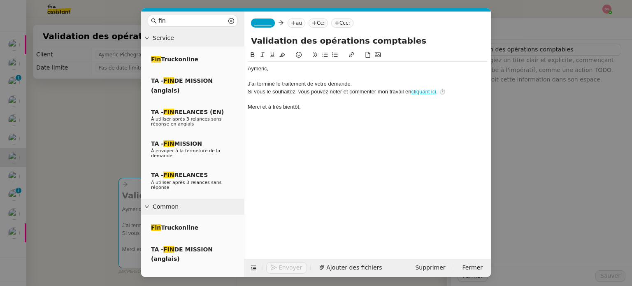
type input "Validation des opérations comptables"
click at [288, 21] on nz-tag "au" at bounding box center [297, 23] width 18 height 9
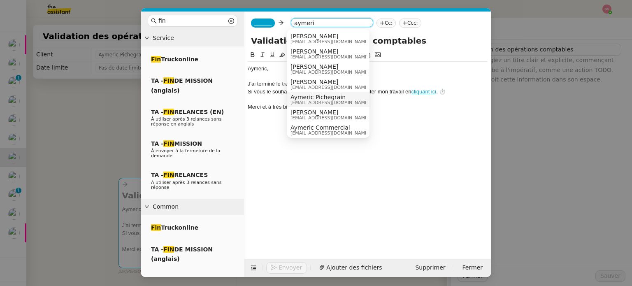
type input "aymeri"
click at [338, 100] on span "[EMAIL_ADDRESS][DOMAIN_NAME]" at bounding box center [330, 102] width 79 height 5
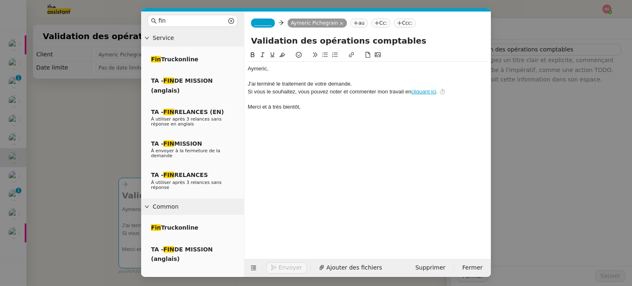
click at [262, 25] on span "_______" at bounding box center [262, 23] width 17 height 6
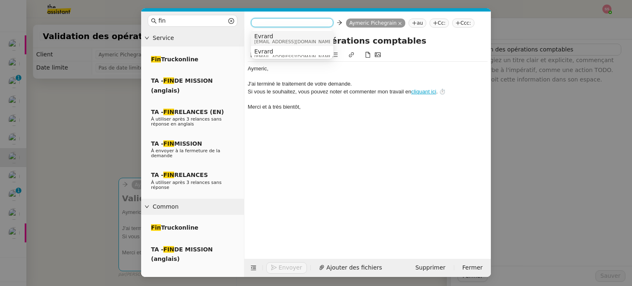
click at [285, 40] on span "[PERSON_NAME][EMAIL_ADDRESS][DOMAIN_NAME]" at bounding box center [293, 42] width 79 height 5
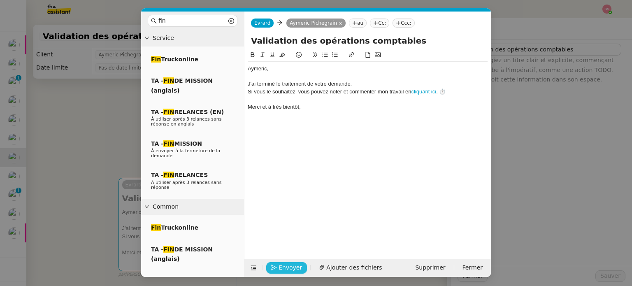
click at [294, 264] on span "Envoyer" at bounding box center [290, 267] width 23 height 9
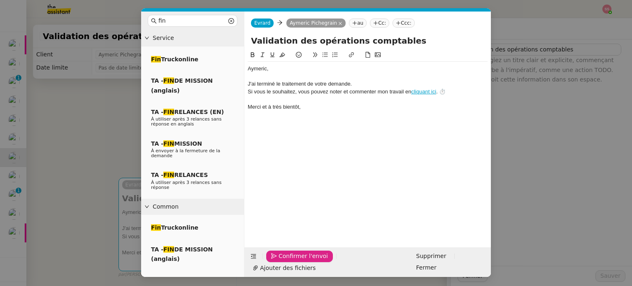
click at [294, 261] on span "Confirmer l'envoi" at bounding box center [303, 255] width 49 height 9
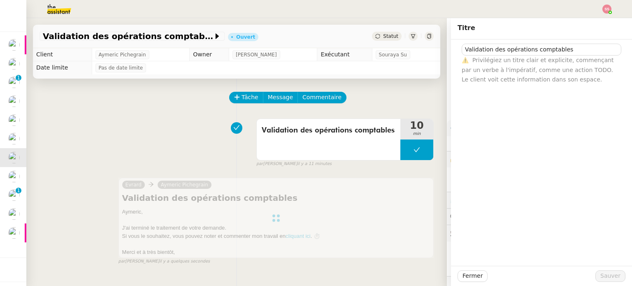
click at [383, 34] on span "Statut" at bounding box center [390, 36] width 15 height 6
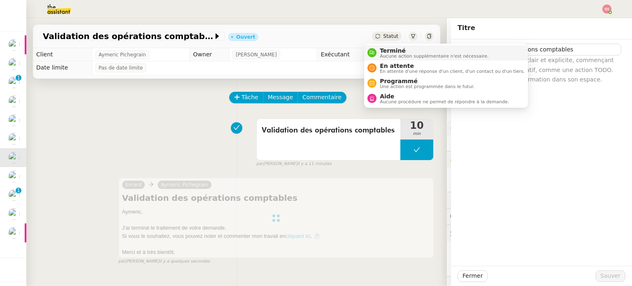
click at [391, 49] on span "Terminé" at bounding box center [434, 50] width 109 height 7
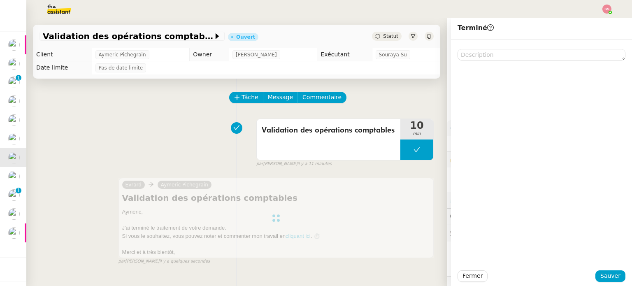
drag, startPoint x: 234, startPoint y: 163, endPoint x: 241, endPoint y: 164, distance: 7.0
click at [234, 163] on div "Validation des opérations comptables 10 min false par Souraya S. il y a 11 minu…" at bounding box center [237, 141] width 394 height 53
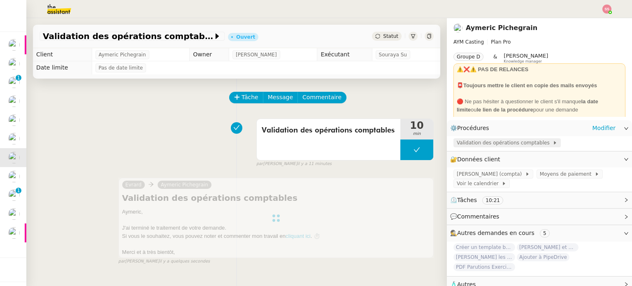
click at [472, 145] on span "Validation des opérations comptables" at bounding box center [505, 143] width 96 height 8
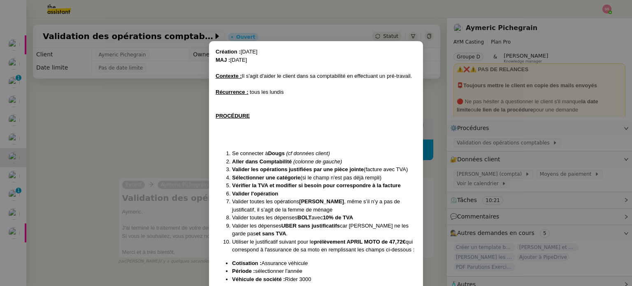
scroll to position [75, 0]
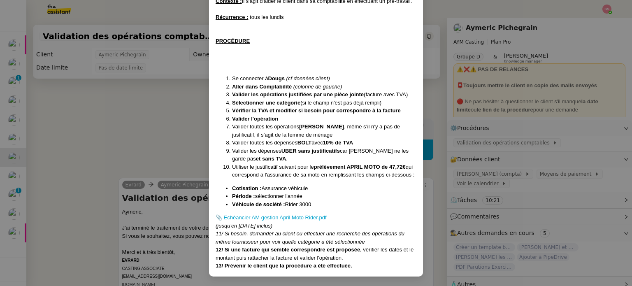
click at [142, 153] on nz-modal-container "Création : 13/05/2025 MAJ : 15/08/2025 Contexte : Il s'agit d'aider le client d…" at bounding box center [316, 143] width 632 height 286
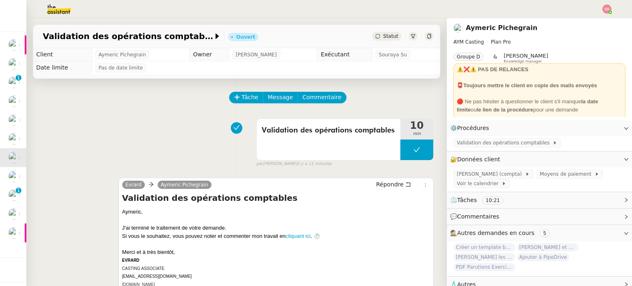
scroll to position [34, 0]
click at [380, 40] on div "Statut" at bounding box center [387, 36] width 30 height 9
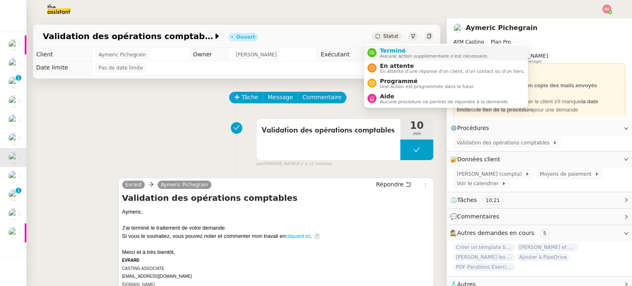
click at [382, 51] on span "Terminé" at bounding box center [434, 50] width 109 height 7
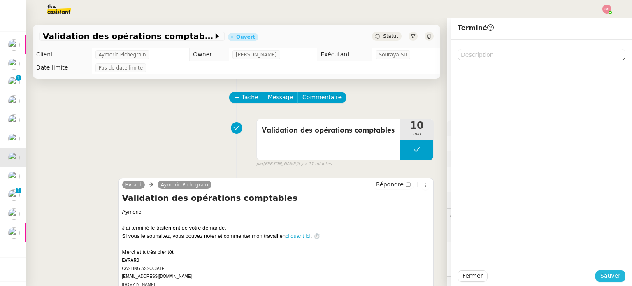
click at [601, 272] on span "Sauver" at bounding box center [611, 275] width 20 height 9
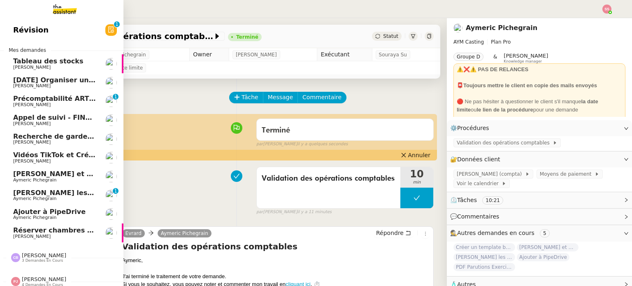
click at [33, 233] on span "Réserver chambres et parking à Résidence Aixoise" at bounding box center [107, 230] width 189 height 8
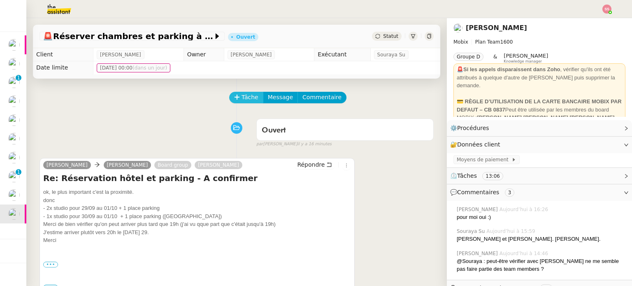
click at [242, 98] on span "Tâche" at bounding box center [250, 97] width 17 height 9
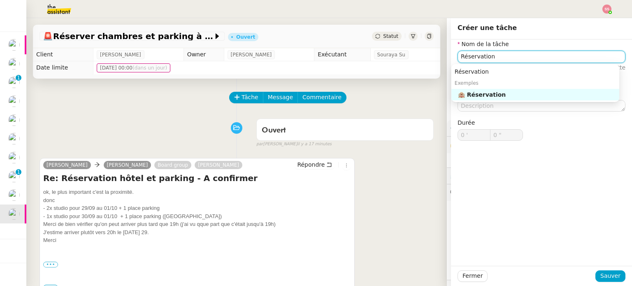
click at [484, 93] on div "🏨 Réservation" at bounding box center [537, 94] width 158 height 7
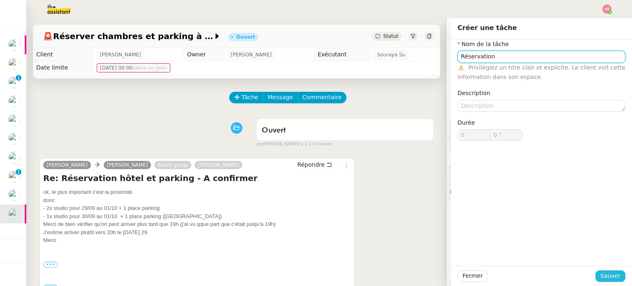
type input "Réservation"
drag, startPoint x: 607, startPoint y: 276, endPoint x: 601, endPoint y: 275, distance: 6.0
click at [606, 276] on span "Sauver" at bounding box center [611, 275] width 20 height 9
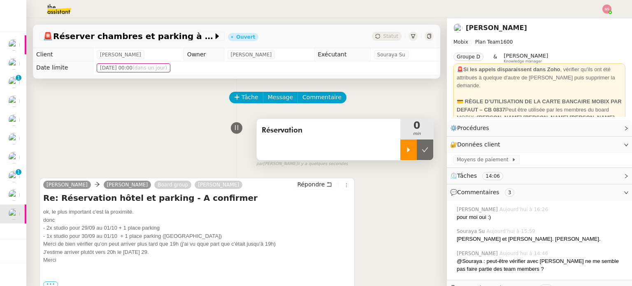
click at [402, 150] on div at bounding box center [408, 150] width 16 height 21
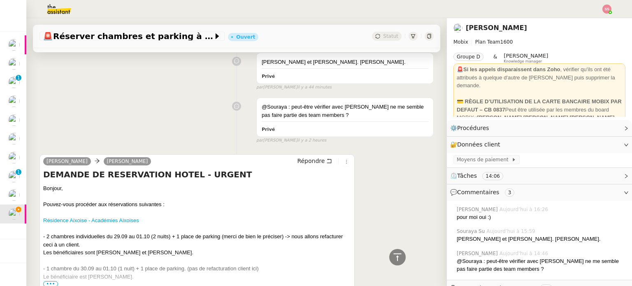
scroll to position [1385, 0]
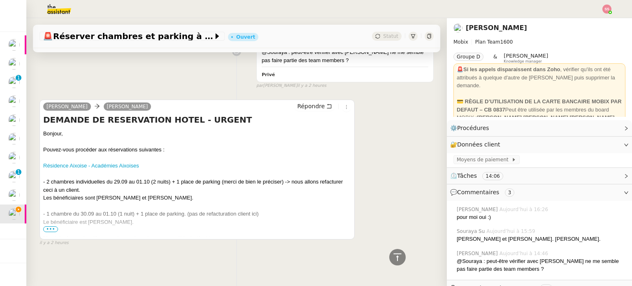
click at [53, 226] on span "•••" at bounding box center [50, 229] width 15 height 6
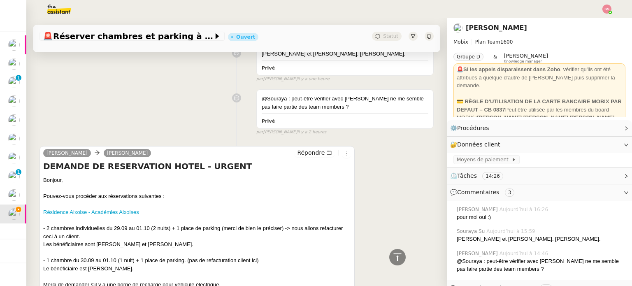
scroll to position [1273, 0]
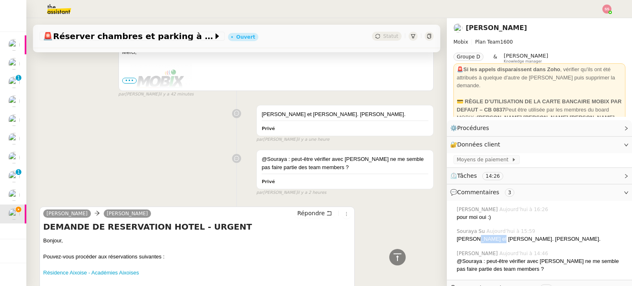
drag, startPoint x: 473, startPoint y: 239, endPoint x: 497, endPoint y: 238, distance: 23.9
click at [497, 238] on div "[PERSON_NAME] et [PERSON_NAME]. [PERSON_NAME]." at bounding box center [541, 239] width 169 height 8
copy div "Gheorghiu"
drag, startPoint x: 470, startPoint y: 237, endPoint x: 451, endPoint y: 237, distance: 18.5
click at [457, 237] on div "[PERSON_NAME] et [PERSON_NAME]. [PERSON_NAME]." at bounding box center [541, 239] width 169 height 8
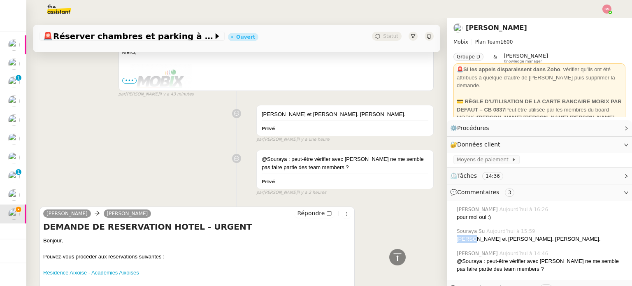
copy div "Ramona"
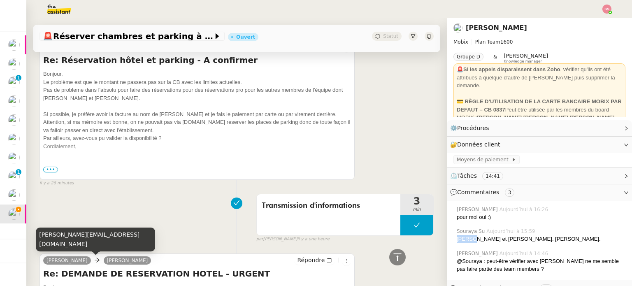
scroll to position [491, 0]
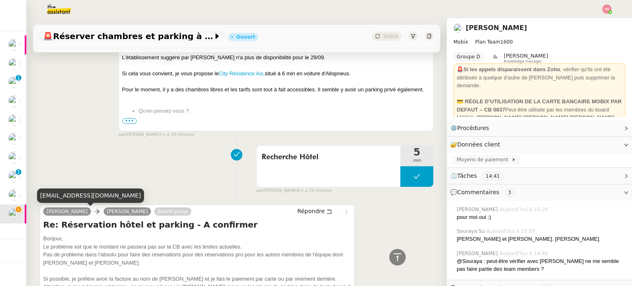
click at [63, 193] on div "[EMAIL_ADDRESS][DOMAIN_NAME]" at bounding box center [90, 196] width 107 height 14
copy div "[EMAIL_ADDRESS][DOMAIN_NAME]"
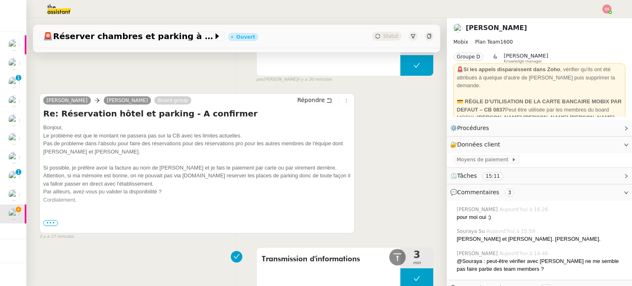
scroll to position [614, 0]
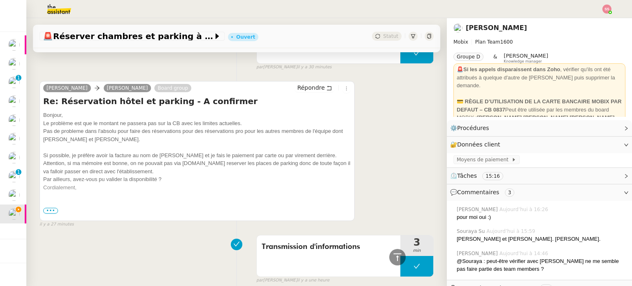
click at [49, 213] on span "•••" at bounding box center [50, 211] width 15 height 6
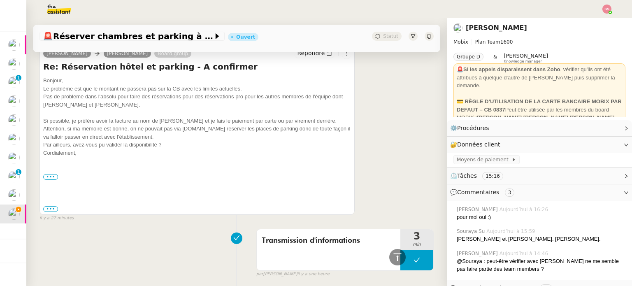
scroll to position [696, 0]
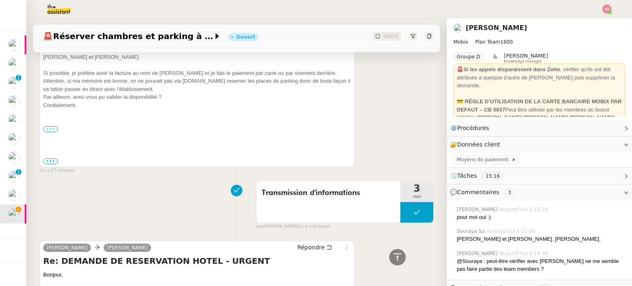
click at [49, 130] on label "•••" at bounding box center [50, 129] width 15 height 6
click at [0, 0] on input "•••" at bounding box center [0, 0] width 0 height 0
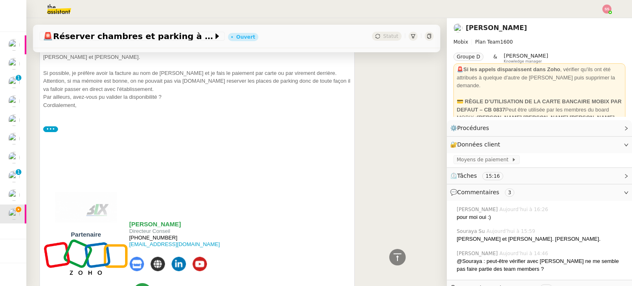
drag, startPoint x: 175, startPoint y: 240, endPoint x: 140, endPoint y: 237, distance: 35.0
click at [140, 237] on p "[PHONE_NUMBER] [EMAIL_ADDRESS][DOMAIN_NAME]" at bounding box center [194, 245] width 131 height 20
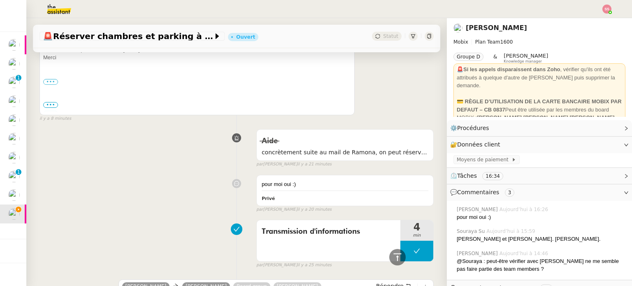
scroll to position [38, 0]
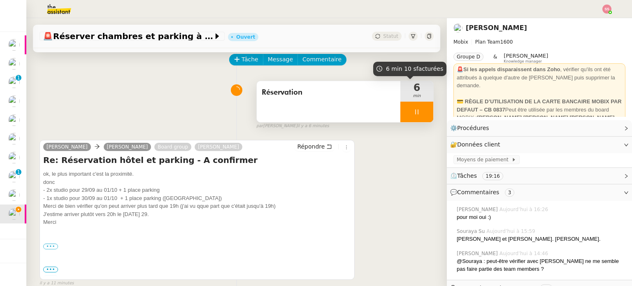
click at [415, 111] on div at bounding box center [416, 112] width 33 height 21
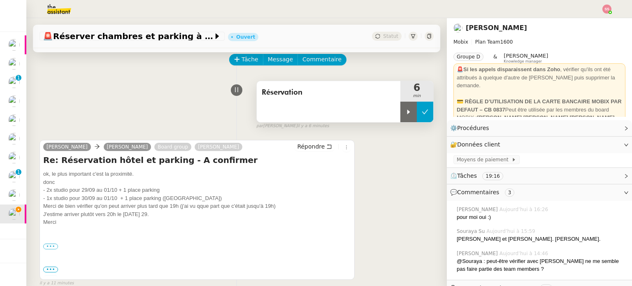
click at [422, 113] on icon at bounding box center [425, 112] width 7 height 7
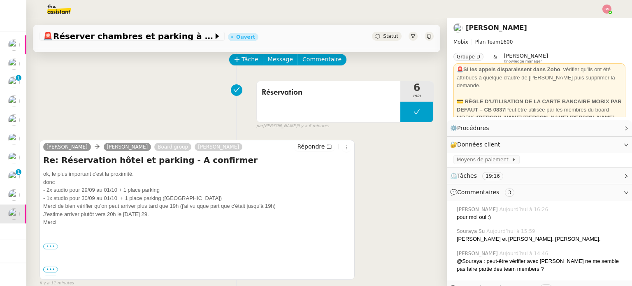
click at [379, 32] on div "Statut" at bounding box center [387, 36] width 30 height 9
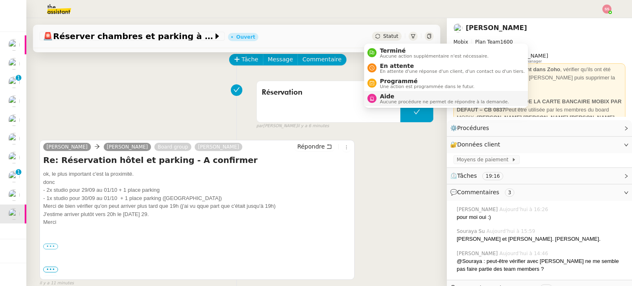
click at [422, 100] on span "Aucune procédure ne permet de répondre à la demande." at bounding box center [444, 102] width 129 height 5
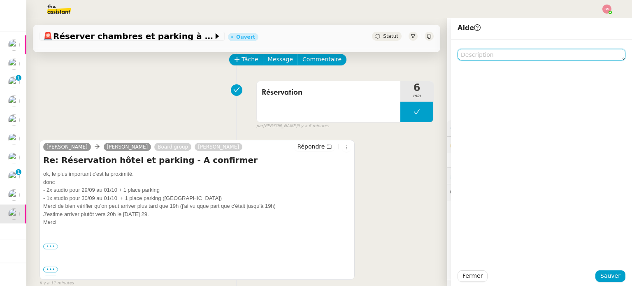
click at [471, 54] on textarea at bounding box center [542, 55] width 168 height 12
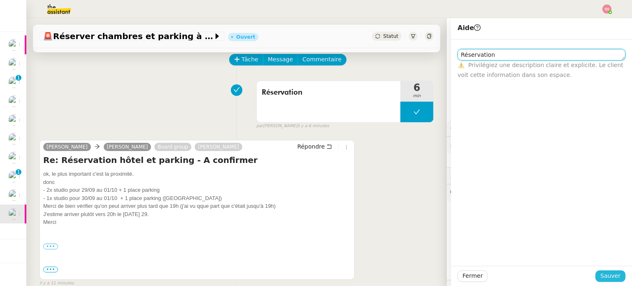
type textarea "Réservation"
click at [605, 281] on span "Sauver" at bounding box center [611, 275] width 20 height 9
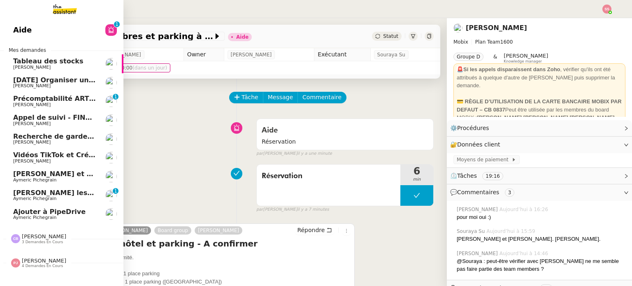
click at [49, 84] on span "[PERSON_NAME]" at bounding box center [54, 86] width 83 height 5
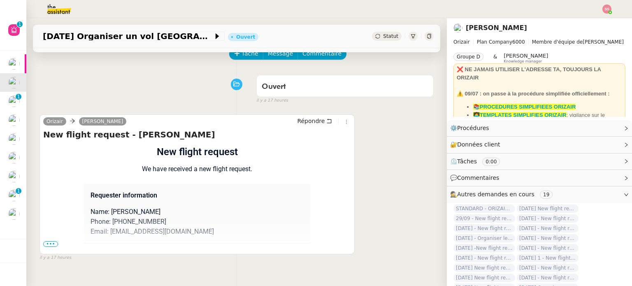
scroll to position [110, 0]
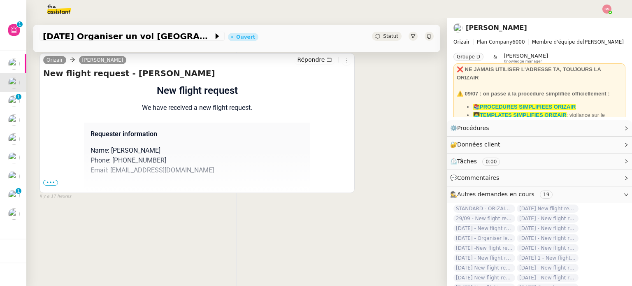
click at [52, 180] on span "•••" at bounding box center [50, 183] width 15 height 6
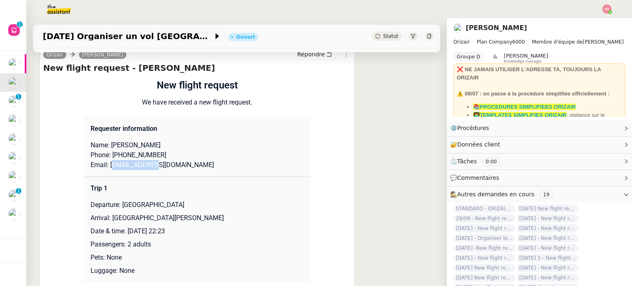
drag, startPoint x: 150, startPoint y: 168, endPoint x: 106, endPoint y: 164, distance: 43.8
click at [106, 164] on p "Email: jss@gmail.com" at bounding box center [197, 165] width 213 height 10
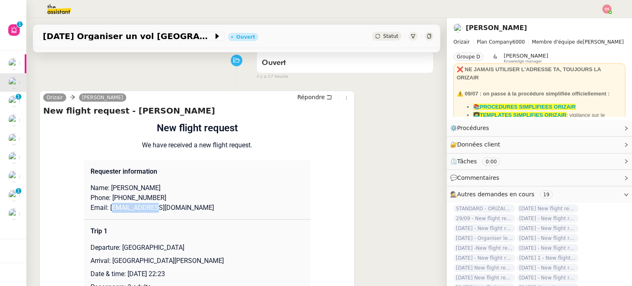
scroll to position [0, 0]
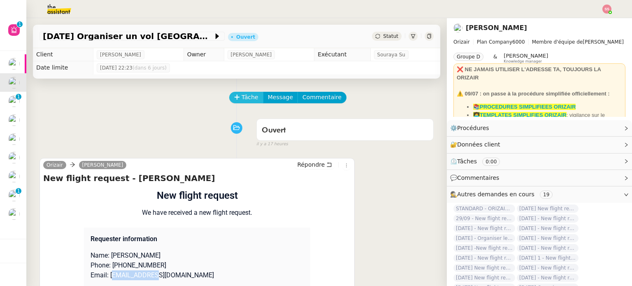
click at [242, 100] on span "Tâche" at bounding box center [250, 97] width 17 height 9
type input "Transmission d'informations"
click at [477, 74] on app-ticket "28th September 2025 Organiser un vol Londres-Berlin Ouvert Statut Client Louis …" at bounding box center [329, 152] width 606 height 268
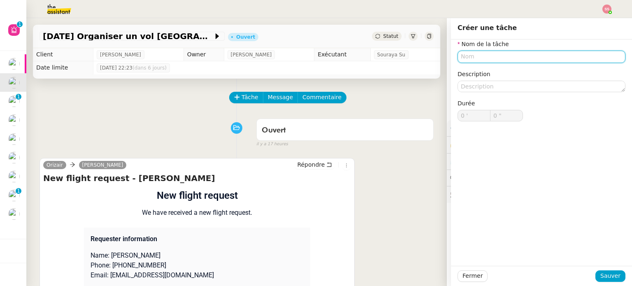
click at [475, 55] on input "text" at bounding box center [542, 57] width 168 height 12
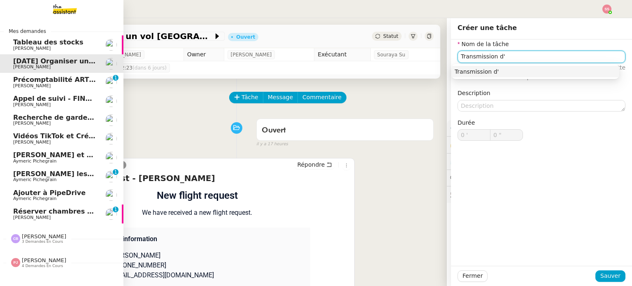
type input "Transmission d'"
click at [40, 211] on span "Réserver chambres et parking à Résidence Aixoise" at bounding box center [107, 211] width 189 height 8
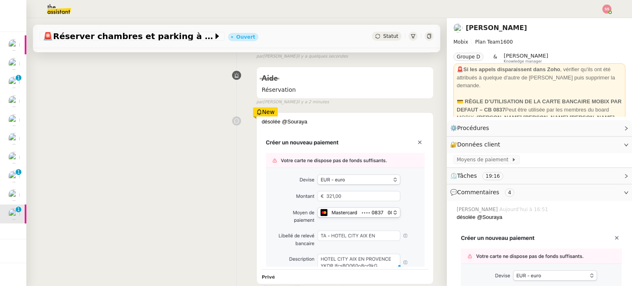
scroll to position [123, 0]
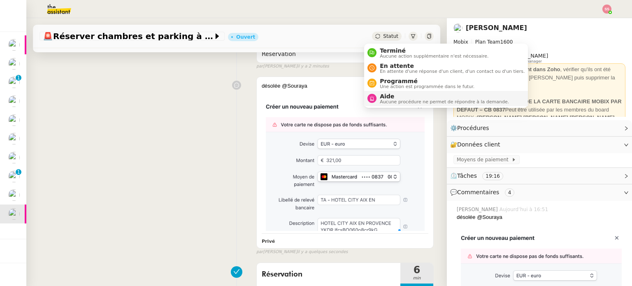
click at [378, 99] on div "Aide Aucune procédure ne permet de répondre à la demande." at bounding box center [443, 98] width 133 height 11
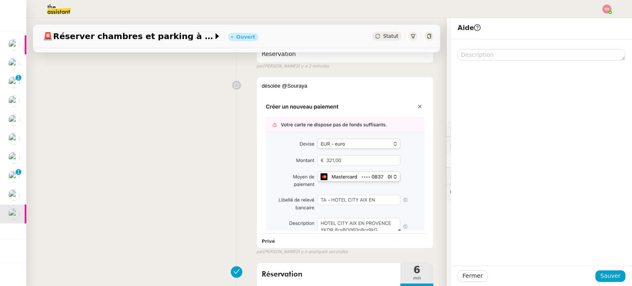
click at [469, 62] on div at bounding box center [541, 153] width 181 height 226
click at [467, 57] on textarea at bounding box center [542, 55] width 168 height 12
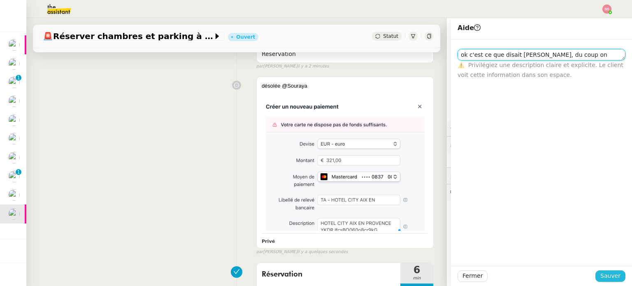
type textarea "ok c'est ce que disait [PERSON_NAME], du coup on avance pas ?"
click at [596, 273] on button "Sauver" at bounding box center [611, 276] width 30 height 12
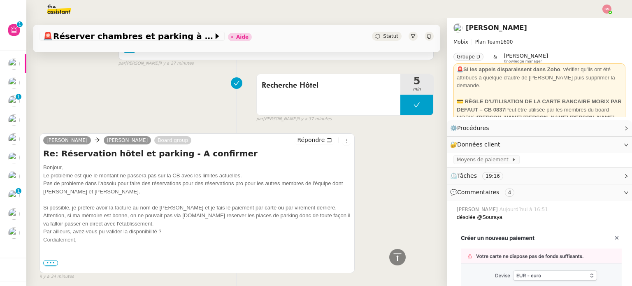
scroll to position [906, 0]
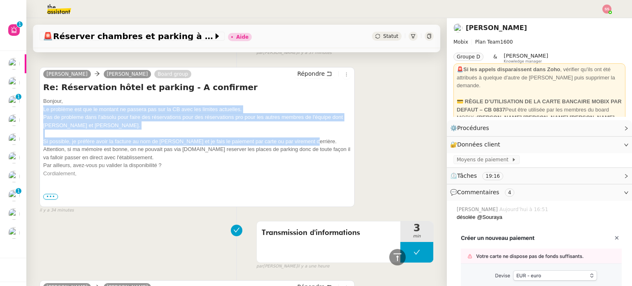
drag, startPoint x: 316, startPoint y: 139, endPoint x: 41, endPoint y: 107, distance: 276.8
click at [41, 107] on div "Ramona Gheorghiu Alex Mobix Board group Répondre Re: Réservation hôtel et parki…" at bounding box center [197, 137] width 315 height 140
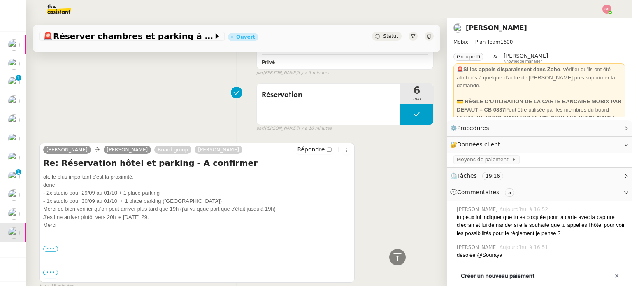
scroll to position [412, 0]
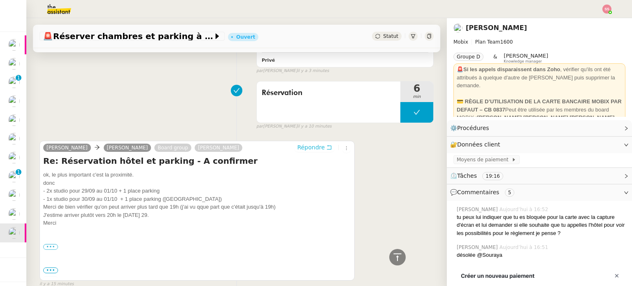
click at [306, 144] on span "Répondre" at bounding box center [311, 147] width 28 height 8
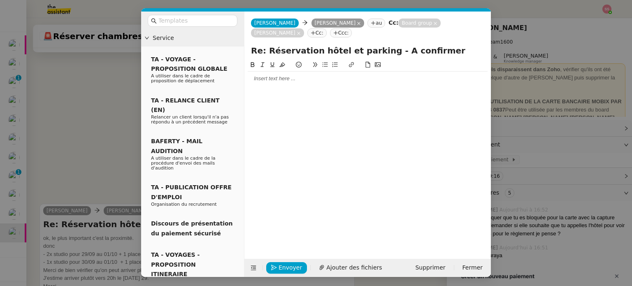
scroll to position [475, 0]
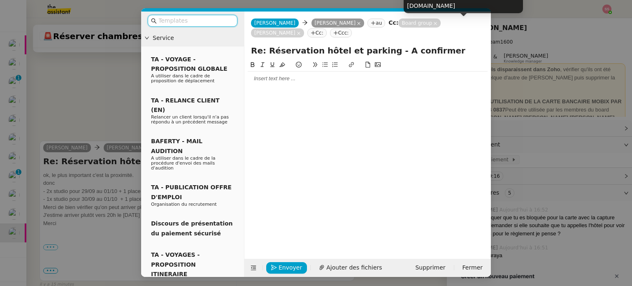
click at [304, 28] on nz-tag "[PERSON_NAME]" at bounding box center [277, 32] width 53 height 9
drag, startPoint x: 454, startPoint y: 24, endPoint x: 439, endPoint y: 25, distance: 15.3
click at [301, 31] on icon at bounding box center [299, 33] width 4 height 4
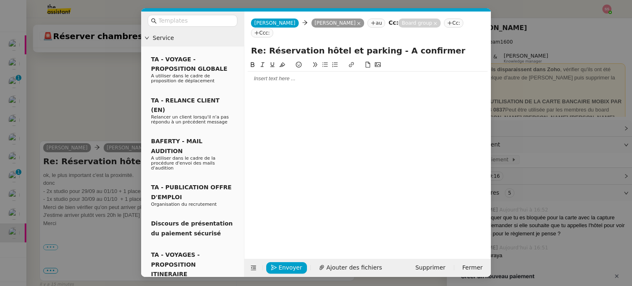
click at [291, 75] on div at bounding box center [368, 78] width 240 height 7
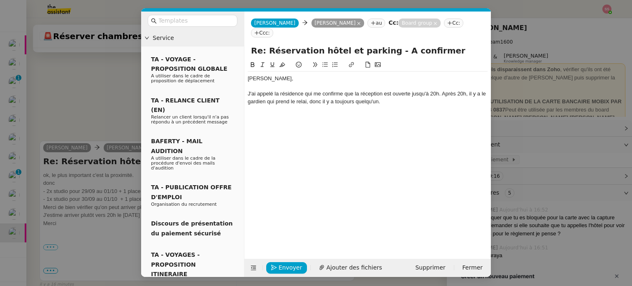
scroll to position [523, 0]
paste div
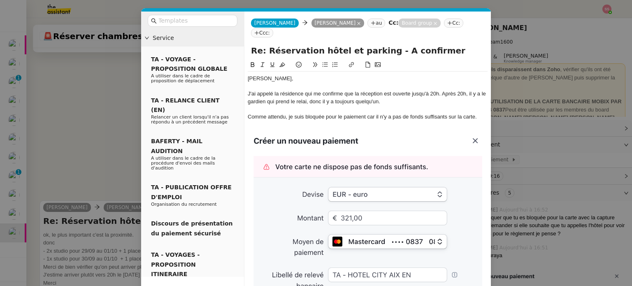
scroll to position [582, 0]
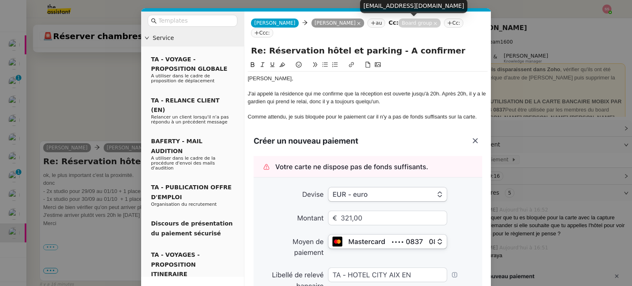
click at [404, 22] on nz-tag "Board group" at bounding box center [419, 23] width 42 height 9
click at [434, 24] on icon at bounding box center [435, 23] width 3 height 3
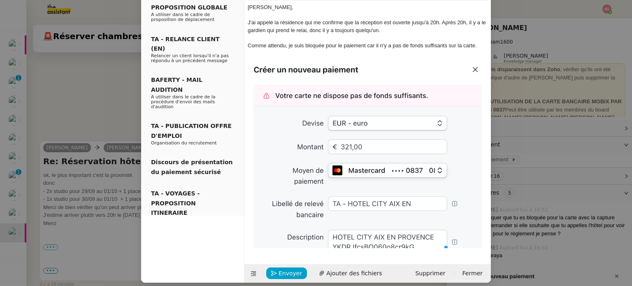
scroll to position [68, 0]
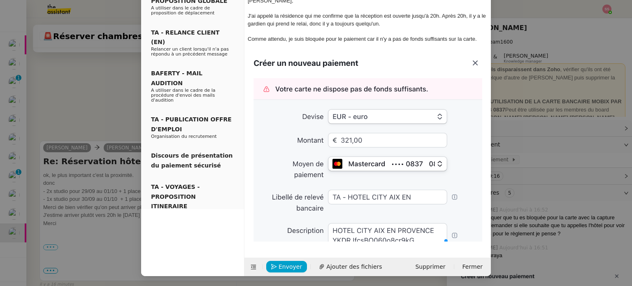
click at [461, 168] on img at bounding box center [368, 146] width 240 height 191
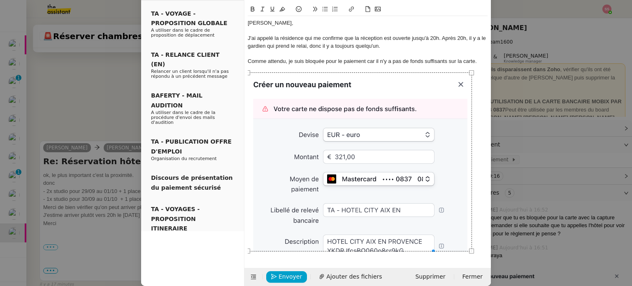
scroll to position [43, 0]
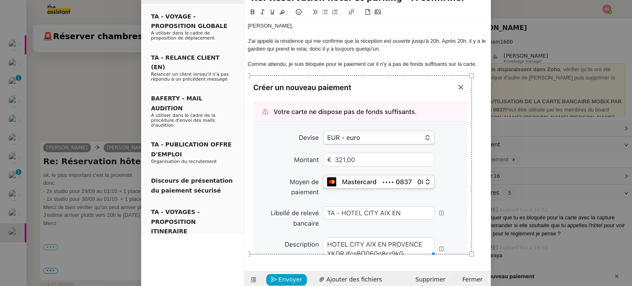
drag, startPoint x: 484, startPoint y: 240, endPoint x: 452, endPoint y: 210, distance: 44.3
click at [452, 210] on div at bounding box center [359, 164] width 225 height 179
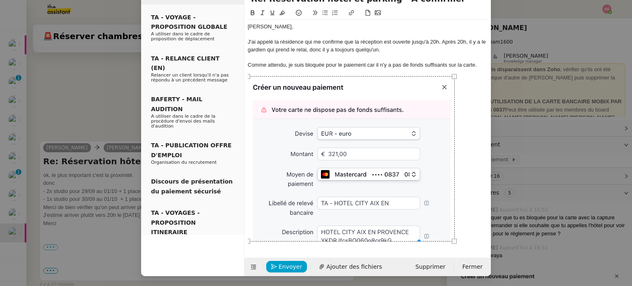
click at [463, 223] on div at bounding box center [368, 159] width 240 height 165
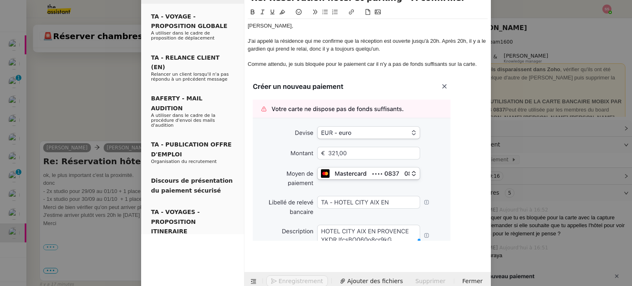
click at [322, 13] on icon at bounding box center [325, 12] width 6 height 6
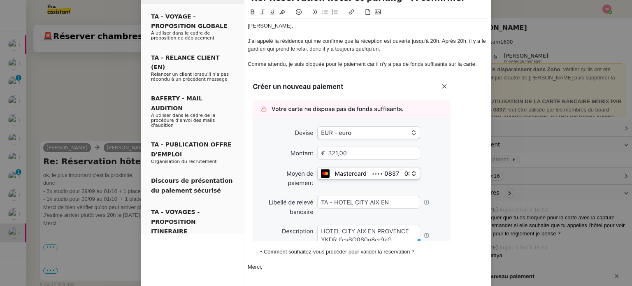
click at [368, 63] on div "Comme attendu, je suis bloquée pour le paiement car il n'y a pas de fonds suffi…" at bounding box center [368, 64] width 240 height 7
click at [0, 0] on lt-span ", car" at bounding box center [0, 0] width 0 height 0
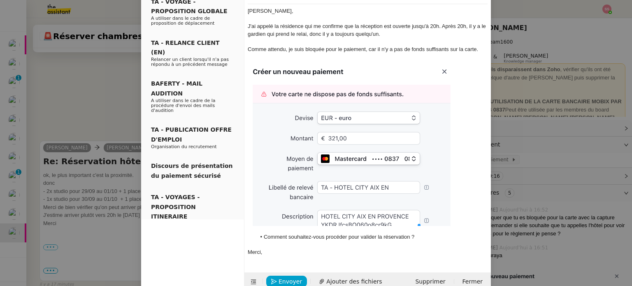
scroll to position [73, 0]
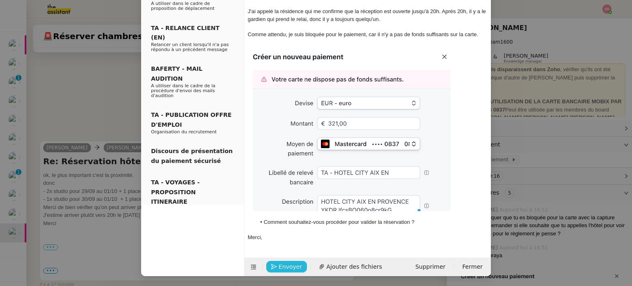
click at [296, 266] on span "Envoyer" at bounding box center [290, 266] width 23 height 9
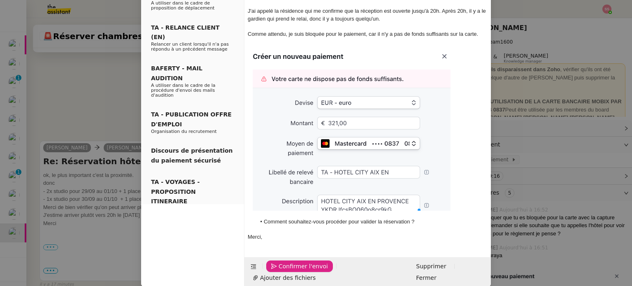
click at [296, 266] on span "Confirmer l'envoi" at bounding box center [303, 266] width 49 height 9
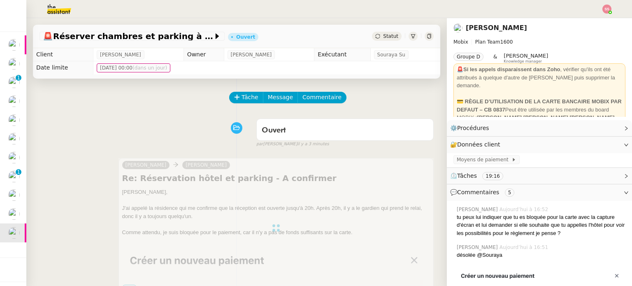
scroll to position [82, 0]
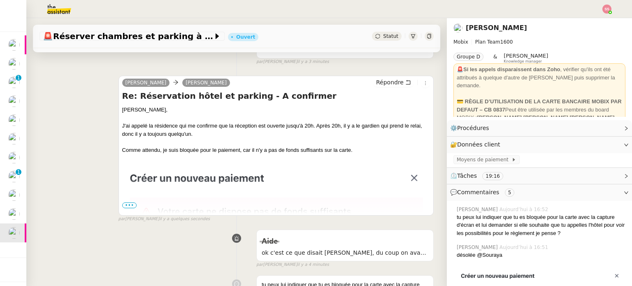
click at [127, 207] on span "•••" at bounding box center [129, 206] width 15 height 6
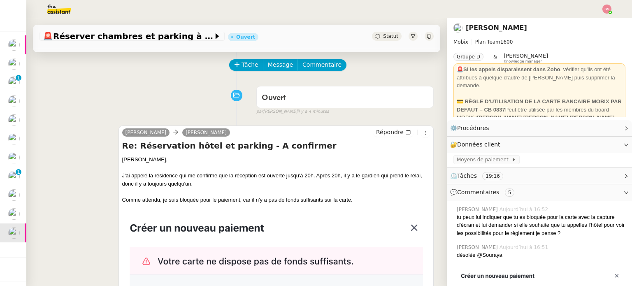
scroll to position [0, 0]
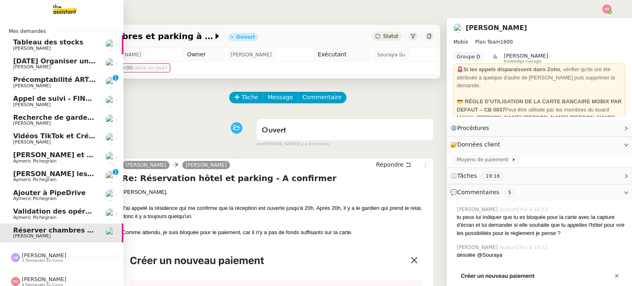
click at [64, 59] on span "[DATE] Organiser un vol [GEOGRAPHIC_DATA]-[GEOGRAPHIC_DATA]" at bounding box center [137, 61] width 248 height 8
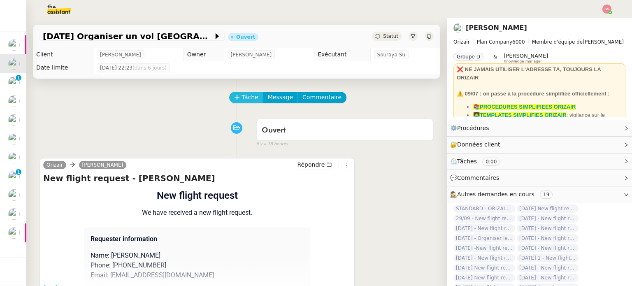
click at [242, 97] on span "Tâche" at bounding box center [250, 97] width 17 height 9
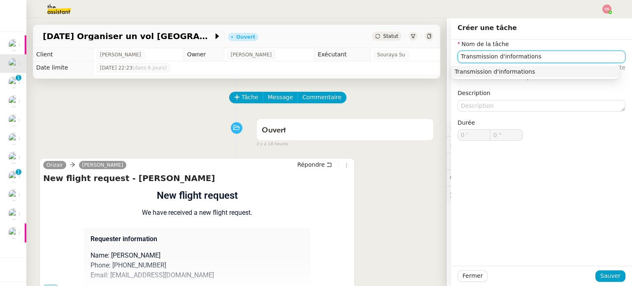
click at [501, 74] on div "Transmission d'informations" at bounding box center [535, 71] width 161 height 7
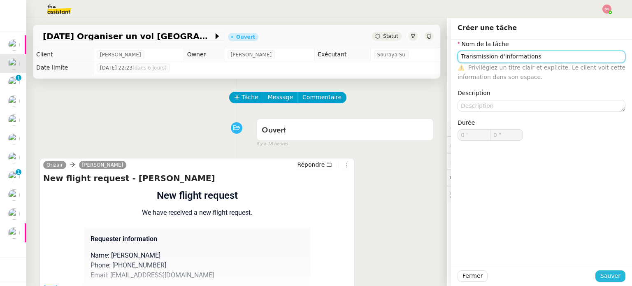
type input "Transmission d'informations"
click at [601, 276] on span "Sauver" at bounding box center [611, 275] width 20 height 9
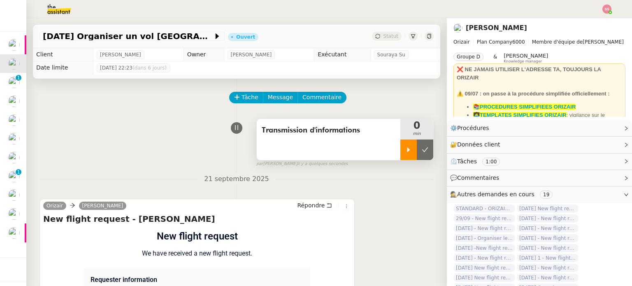
click at [403, 151] on div at bounding box center [408, 150] width 16 height 21
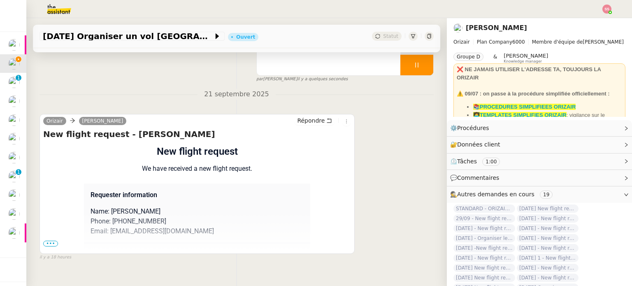
scroll to position [110, 0]
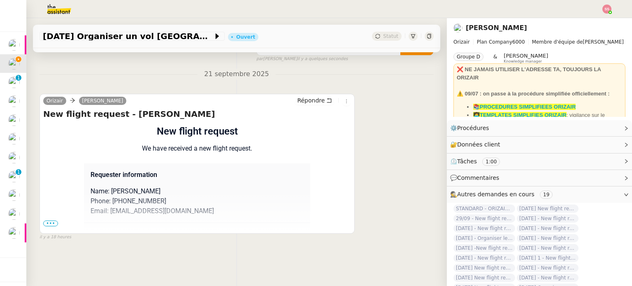
click at [49, 221] on span "•••" at bounding box center [50, 224] width 15 height 6
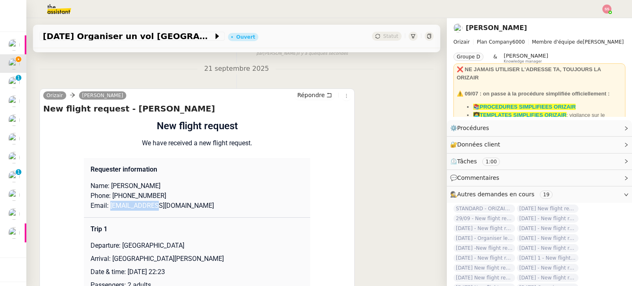
drag, startPoint x: 149, startPoint y: 209, endPoint x: 105, endPoint y: 207, distance: 43.2
click at [105, 207] on p "Email: jss@gmail.com" at bounding box center [197, 206] width 213 height 10
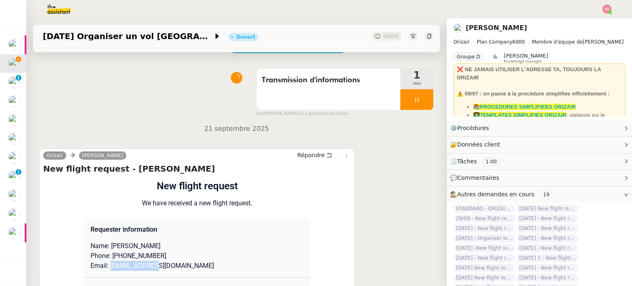
scroll to position [0, 0]
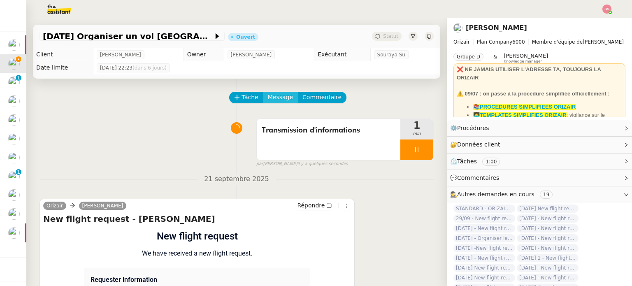
click at [272, 98] on span "Message" at bounding box center [280, 97] width 25 height 9
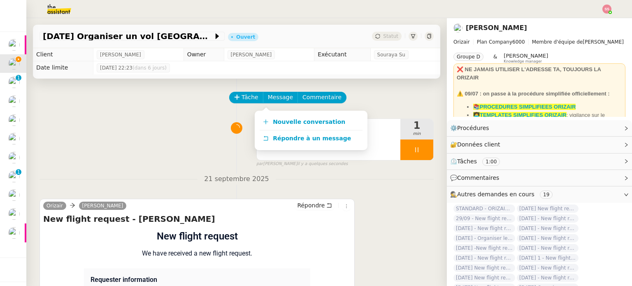
click at [288, 113] on div "Nouvelle conversation Répondre à un message" at bounding box center [311, 131] width 113 height 40
click at [293, 120] on span "Nouvelle conversation" at bounding box center [309, 122] width 72 height 7
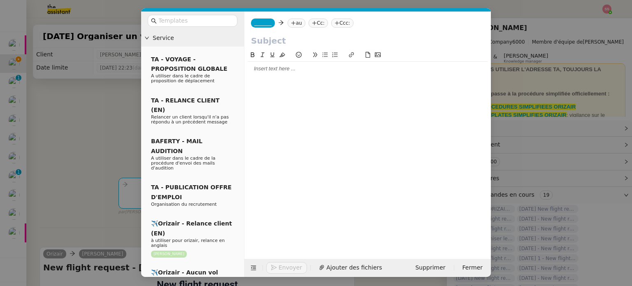
click at [291, 23] on icon at bounding box center [293, 23] width 5 height 5
paste input "jss@gmail.com"
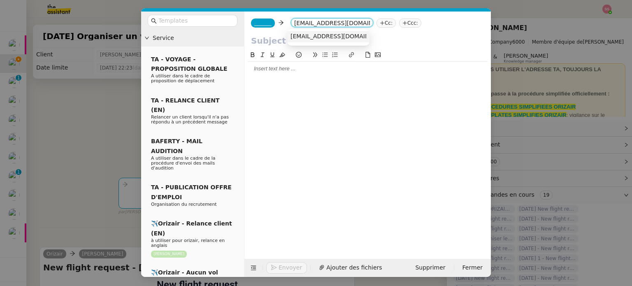
type input "jss@gmail.com"
click at [331, 38] on div "jss@gmail.com" at bounding box center [344, 36] width 107 height 7
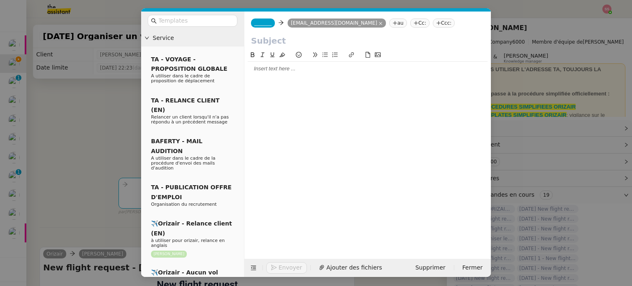
click at [433, 22] on nz-tag "Ccc:" at bounding box center [444, 23] width 22 height 9
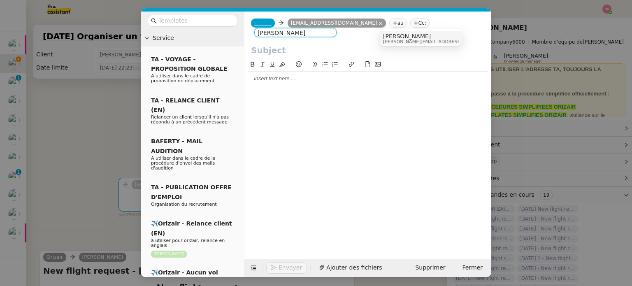
type input "[PERSON_NAME]"
click at [393, 34] on span "[PERSON_NAME]" at bounding box center [441, 36] width 117 height 7
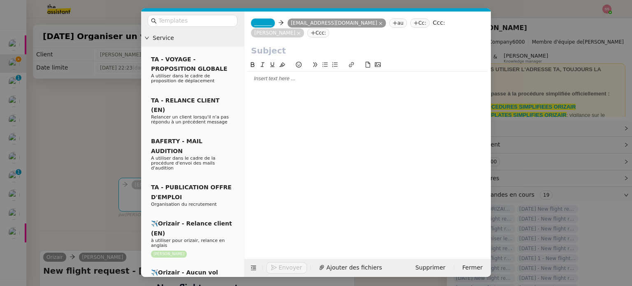
click at [258, 22] on span "_______" at bounding box center [262, 23] width 17 height 6
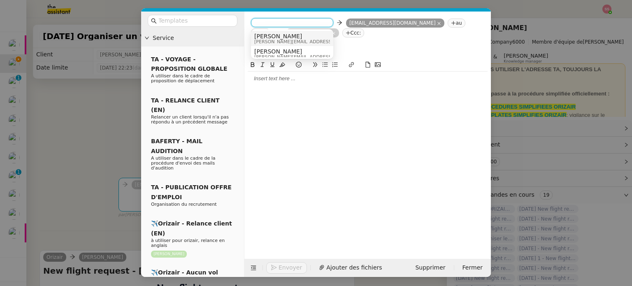
click at [285, 35] on span "Josephine" at bounding box center [312, 36] width 117 height 7
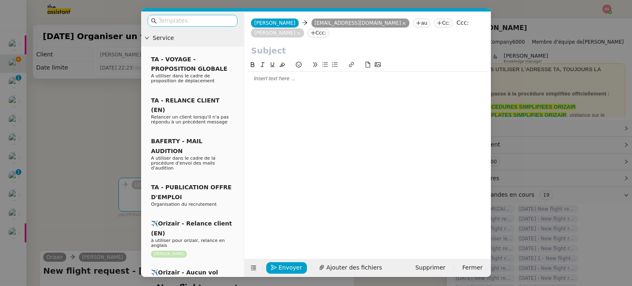
click at [191, 22] on input "text" at bounding box center [195, 20] width 74 height 9
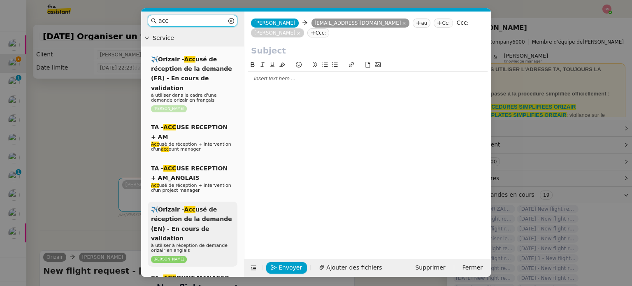
type input "acc"
click at [209, 211] on span "✈️Orizair - Acc usé de réception de la demande (EN) - En cours de validation" at bounding box center [191, 223] width 81 height 35
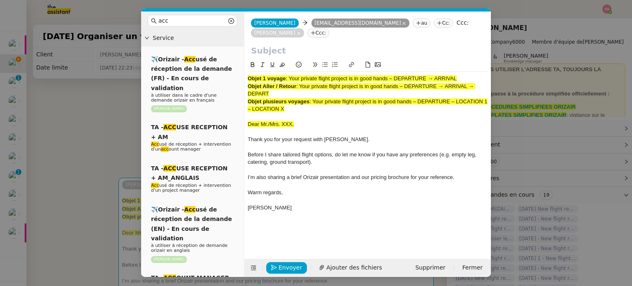
drag, startPoint x: 290, startPoint y: 69, endPoint x: 474, endPoint y: 67, distance: 184.0
click at [474, 75] on div "Objet 1 voyage : Your private flight project is in good hands – DEPARTURE → ARR…" at bounding box center [368, 78] width 240 height 7
click at [309, 44] on input "text" at bounding box center [367, 50] width 233 height 12
paste input "Your private flight project is in good hands – DEPARTURE → ARRIVAL"
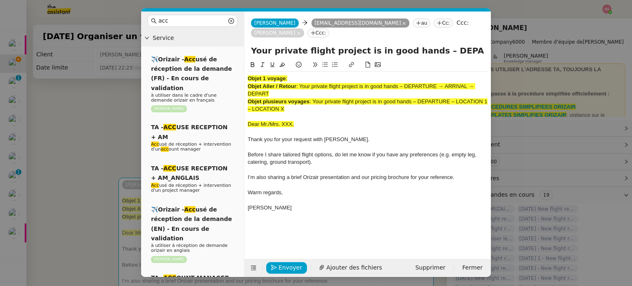
scroll to position [0, 35]
type input "Your private flight project is in good hands – DEPARTURE → ARRIVAL"
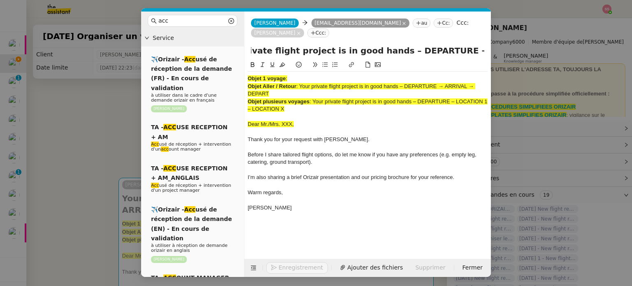
scroll to position [0, 0]
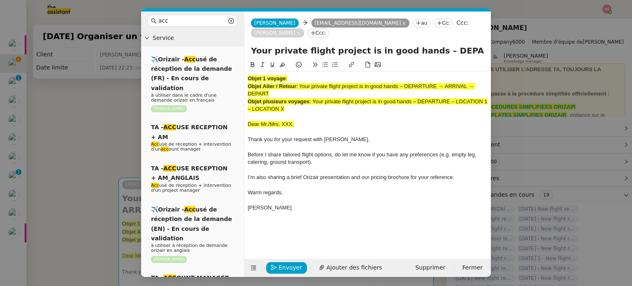
drag, startPoint x: 302, startPoint y: 98, endPoint x: 240, endPoint y: 60, distance: 72.6
click at [240, 60] on nz-layout "acc Service ✈️Orizair - Acc usé de réception de la demande (FR) - En cours de v…" at bounding box center [316, 144] width 350 height 265
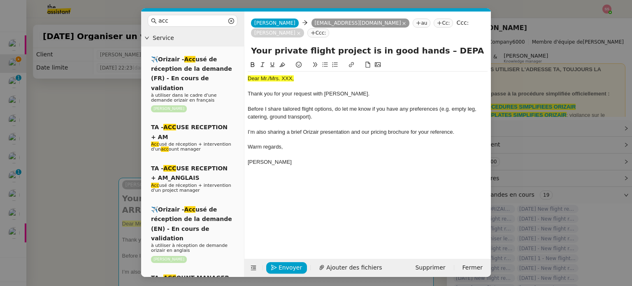
click at [93, 140] on nz-modal-container "acc Service ✈️Orizair - Acc usé de réception de la demande (FR) - En cours de v…" at bounding box center [316, 143] width 632 height 286
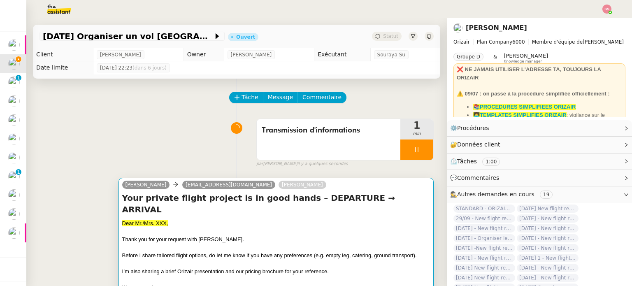
click at [215, 235] on div "Thank you for your request with Orizair." at bounding box center [276, 239] width 308 height 8
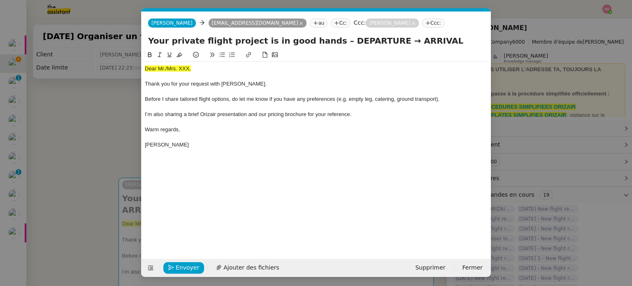
scroll to position [0, 25]
click at [151, 267] on icon at bounding box center [150, 268] width 5 height 5
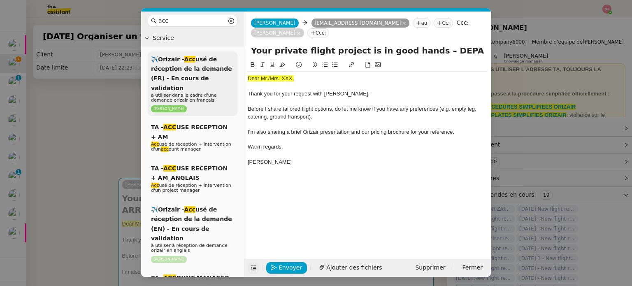
click at [207, 62] on span "✈️Orizair - Acc usé de réception de la demande (FR) - En cours de validation" at bounding box center [191, 73] width 81 height 35
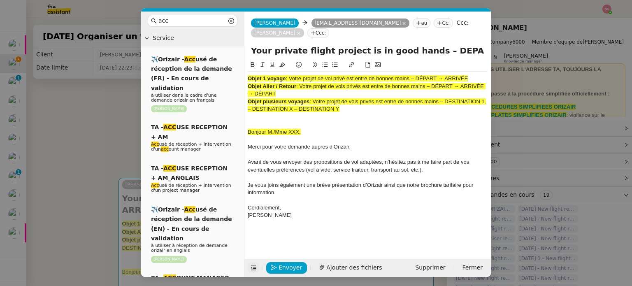
drag, startPoint x: 290, startPoint y: 67, endPoint x: 511, endPoint y: 65, distance: 221.4
click at [511, 65] on nz-modal-container "acc Service ✈️Orizair - Acc usé de réception de la demande (FR) - En cours de v…" at bounding box center [316, 143] width 632 height 286
click at [350, 44] on input "Your private flight project is in good hands – DEPARTURE → ARRIVAL" at bounding box center [367, 50] width 233 height 12
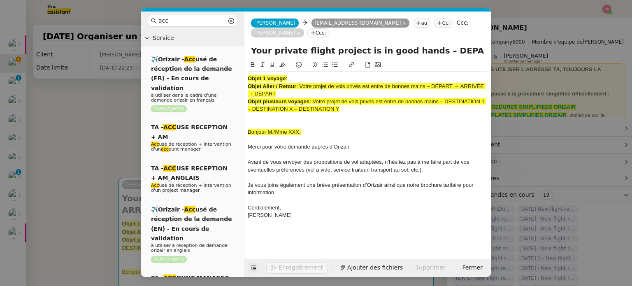
click at [350, 44] on input "Your private flight project is in good hands – DEPARTURE → ARRIVAL" at bounding box center [367, 50] width 233 height 12
paste input "Votre projet de vol privé est entre de bonnes mains – DÉPART → ARRIVÉE"
type input "Votre projet de vol privé est entre de bonnes mains – DÉPART → ARRIVÉE"
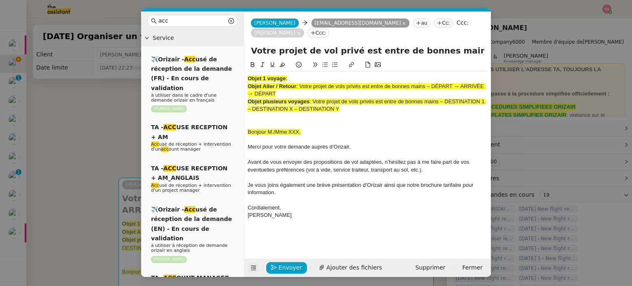
drag, startPoint x: 345, startPoint y: 102, endPoint x: 230, endPoint y: 51, distance: 125.8
click at [230, 51] on nz-layout "acc Service ✈️Orizair - Acc usé de réception de la demande (FR) - En cours de v…" at bounding box center [316, 144] width 350 height 265
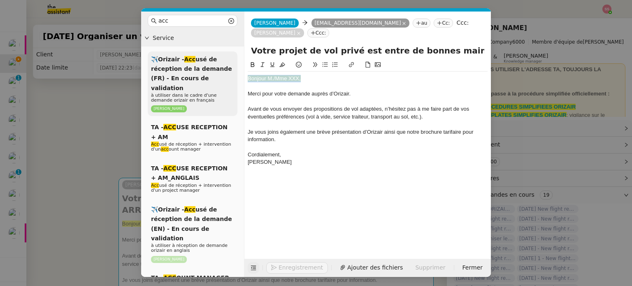
drag, startPoint x: 309, startPoint y: 67, endPoint x: 229, endPoint y: 65, distance: 80.3
click at [220, 67] on nz-layout "acc Service ✈️Orizair - Acc usé de réception de la demande (FR) - En cours de v…" at bounding box center [316, 144] width 350 height 265
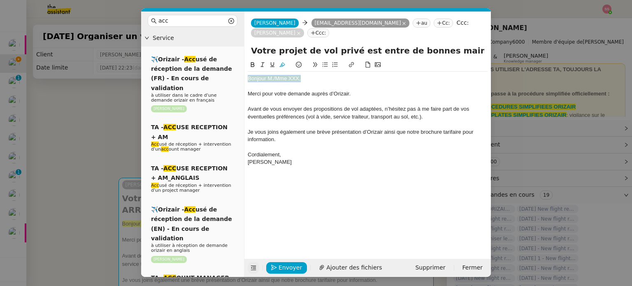
click at [283, 63] on icon at bounding box center [282, 65] width 6 height 5
click at [302, 75] on div "Bonjour M./Mme XXX," at bounding box center [368, 78] width 240 height 7
drag, startPoint x: 306, startPoint y: 69, endPoint x: 274, endPoint y: 68, distance: 32.1
click at [274, 75] on div "Bonjour M./Mme XXX," at bounding box center [368, 78] width 240 height 7
click at [340, 262] on button "Ajouter des fichiers" at bounding box center [350, 268] width 73 height 12
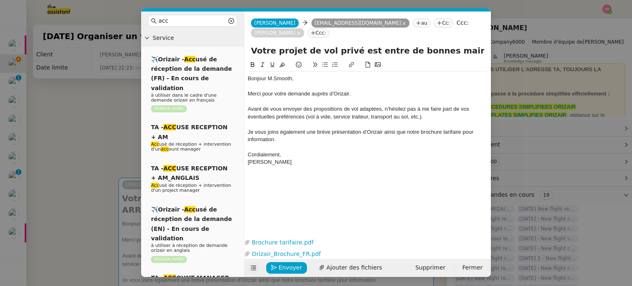
click at [95, 136] on nz-modal-container "acc Service ✈️Orizair - Acc usé de réception de la demande (FR) - En cours de v…" at bounding box center [316, 143] width 632 height 286
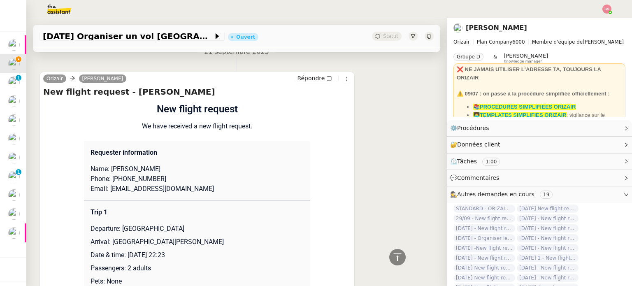
scroll to position [453, 0]
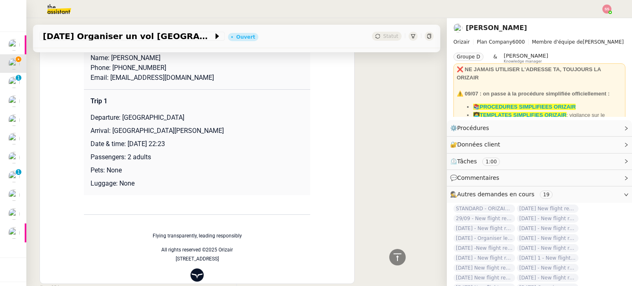
drag, startPoint x: 117, startPoint y: 108, endPoint x: 187, endPoint y: 109, distance: 70.4
click at [187, 113] on p "Departure: London City Airport" at bounding box center [197, 118] width 213 height 10
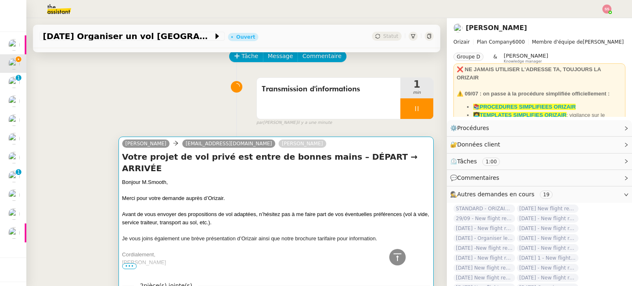
scroll to position [41, 0]
click at [276, 178] on div "Bonjour M.Smooth," at bounding box center [276, 182] width 308 height 8
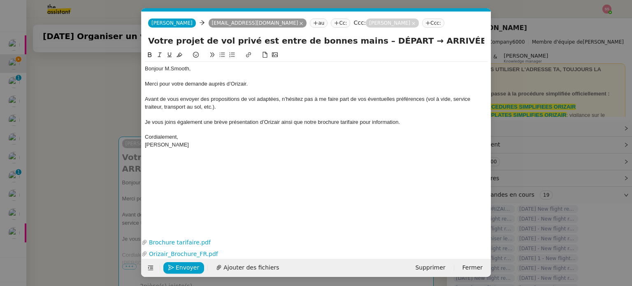
scroll to position [0, 25]
drag, startPoint x: 383, startPoint y: 40, endPoint x: 356, endPoint y: 40, distance: 27.6
click at [356, 40] on input "Votre projet de vol privé est entre de bonnes mains – DÉPART → ARRIVÉE" at bounding box center [316, 41] width 336 height 12
paste input "London City Airport"
type input "Votre projet de vol privé est entre de bonnes mains – London City Airport → ARR…"
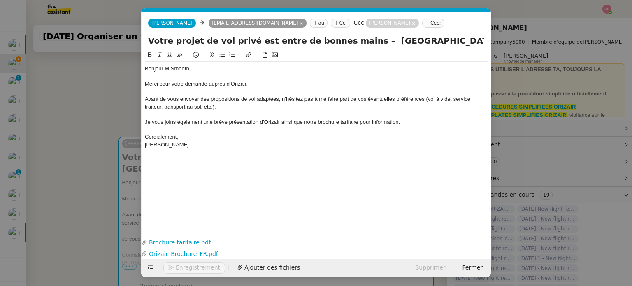
click at [114, 127] on nz-modal-container "acc Service ✈️Orizair - Acc usé de réception de la demande (FR) - En cours de v…" at bounding box center [316, 143] width 632 height 286
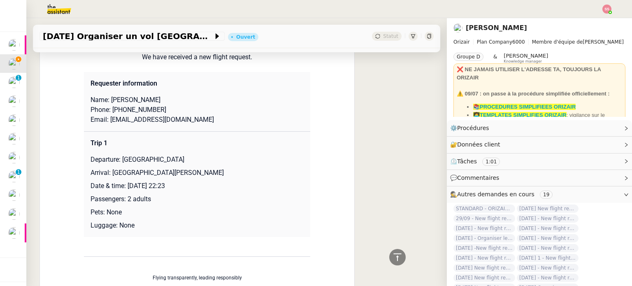
scroll to position [453, 0]
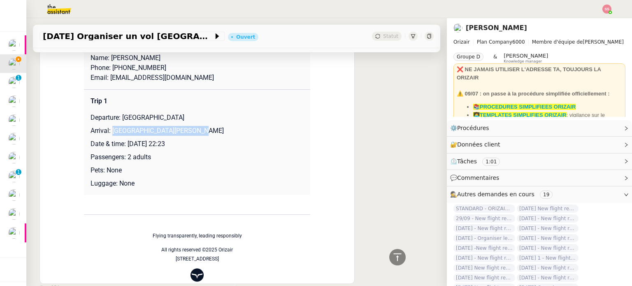
drag, startPoint x: 109, startPoint y: 133, endPoint x: 214, endPoint y: 134, distance: 105.0
click at [214, 134] on p "Arrival: Berlin Brandenburg Airport" at bounding box center [197, 131] width 213 height 10
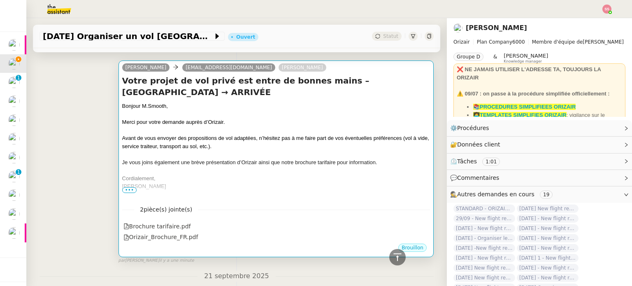
scroll to position [82, 0]
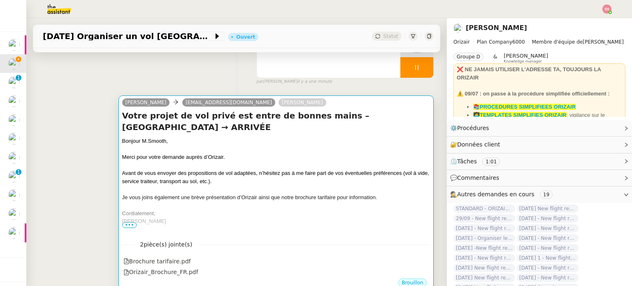
click at [302, 156] on div "Merci pour votre demande auprès d’Orizair." at bounding box center [276, 157] width 308 height 8
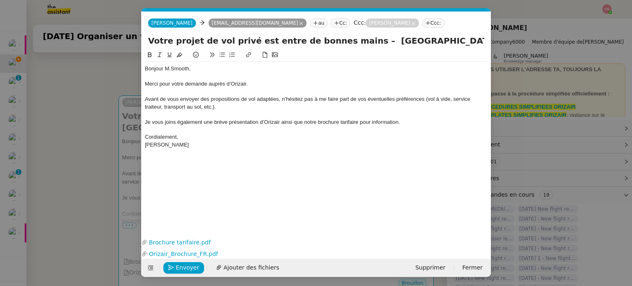
scroll to position [0, 25]
drag, startPoint x: 447, startPoint y: 40, endPoint x: 508, endPoint y: 49, distance: 61.6
click at [508, 49] on nz-modal-container "acc Service ✈️Orizair - Acc usé de réception de la demande (FR) - En cours de v…" at bounding box center [316, 143] width 632 height 286
paste input "Berlin Brandenburg Airport"
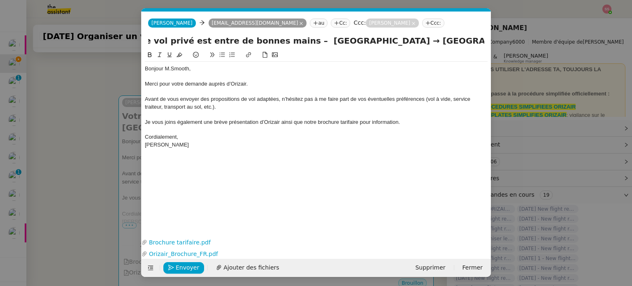
type input "Votre projet de vol privé est entre de bonnes mains – London City Airport → Ber…"
click at [116, 117] on nz-modal-container "acc Service ✈️Orizair - Acc usé de réception de la demande (FR) - En cours de v…" at bounding box center [316, 143] width 632 height 286
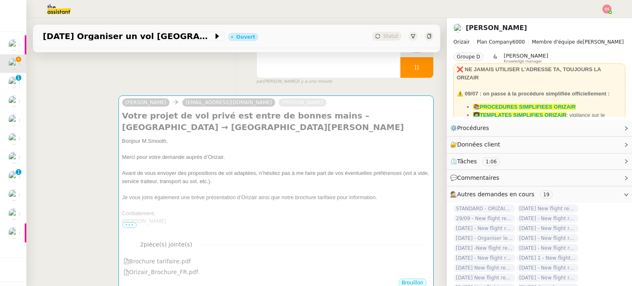
click at [611, 5] on div at bounding box center [607, 9] width 9 height 9
click at [589, 19] on li "Suivi" at bounding box center [585, 24] width 54 height 12
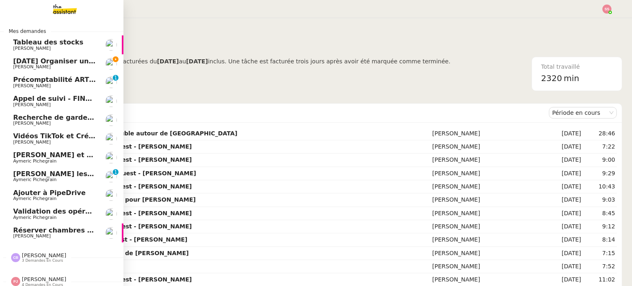
drag, startPoint x: 39, startPoint y: 61, endPoint x: 48, endPoint y: 62, distance: 9.1
click at [39, 61] on span "[DATE] Organiser un vol [GEOGRAPHIC_DATA]-[GEOGRAPHIC_DATA]" at bounding box center [137, 61] width 248 height 8
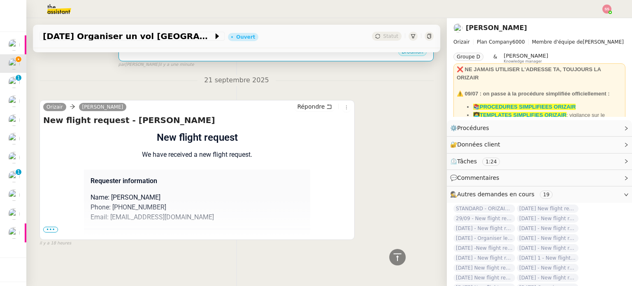
scroll to position [319, 0]
drag, startPoint x: 113, startPoint y: 203, endPoint x: 156, endPoint y: 203, distance: 42.8
click at [156, 203] on p "Phone: +33552558633" at bounding box center [197, 208] width 213 height 10
click at [42, 227] on div "Orizair Josephine Kelly Répondre New flight request - John Smooth Flight reques…" at bounding box center [197, 170] width 315 height 140
click at [46, 227] on span "•••" at bounding box center [50, 230] width 15 height 6
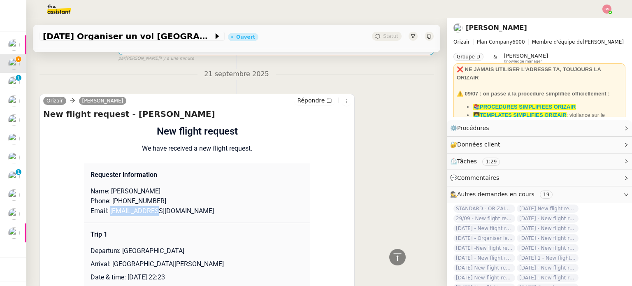
drag, startPoint x: 105, startPoint y: 213, endPoint x: 160, endPoint y: 215, distance: 55.6
click at [160, 215] on p "Email: jss@gmail.com" at bounding box center [197, 211] width 213 height 10
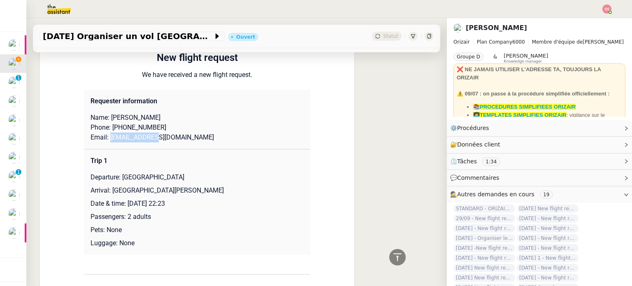
scroll to position [402, 0]
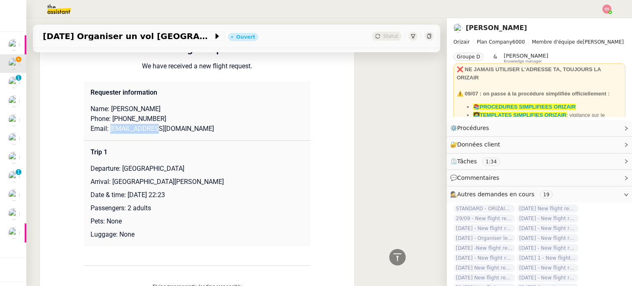
drag, startPoint x: 119, startPoint y: 172, endPoint x: 182, endPoint y: 173, distance: 63.0
click at [182, 173] on p "Departure: London City Airport" at bounding box center [197, 169] width 213 height 10
drag, startPoint x: 107, startPoint y: 182, endPoint x: 198, endPoint y: 175, distance: 91.7
click at [198, 175] on td "Trip 1 Departure: London City Airport Arrival: Berlin Brandenburg Airport Date …" at bounding box center [197, 193] width 226 height 106
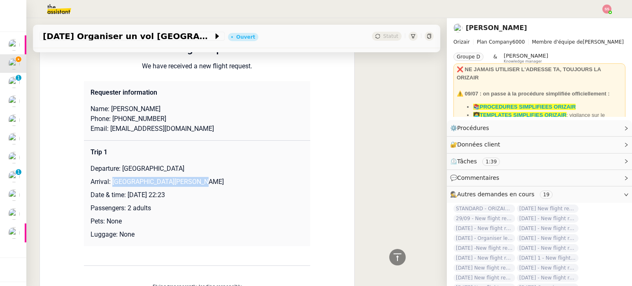
drag, startPoint x: 190, startPoint y: 183, endPoint x: 109, endPoint y: 180, distance: 81.5
click at [109, 180] on p "Arrival: Berlin Brandenburg Airport" at bounding box center [197, 182] width 213 height 10
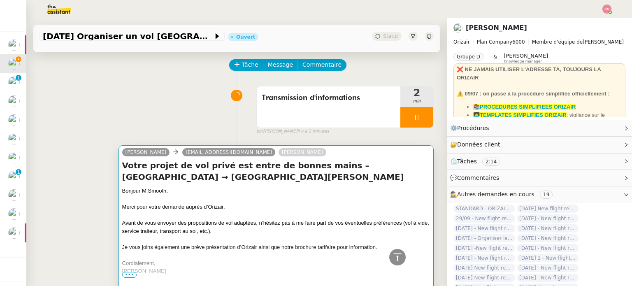
scroll to position [31, 0]
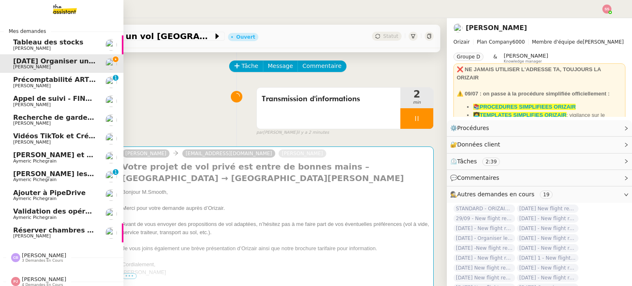
click at [35, 237] on span "[PERSON_NAME]" at bounding box center [31, 235] width 37 height 5
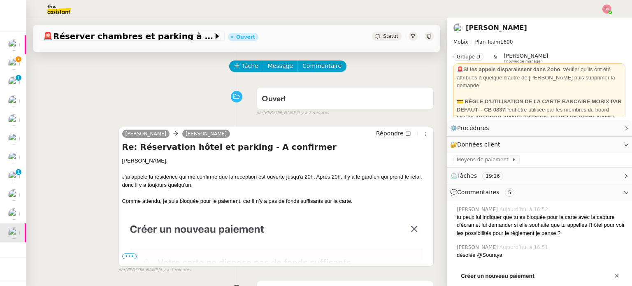
click at [126, 257] on span "•••" at bounding box center [129, 257] width 15 height 6
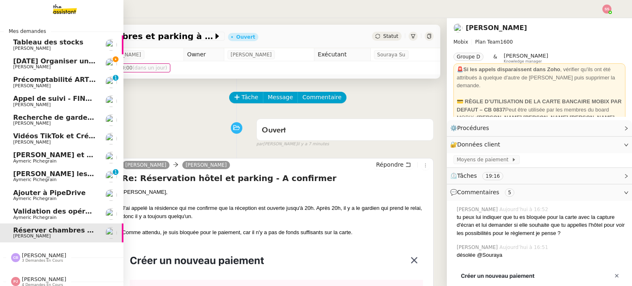
click at [44, 65] on span "[PERSON_NAME]" at bounding box center [54, 67] width 83 height 5
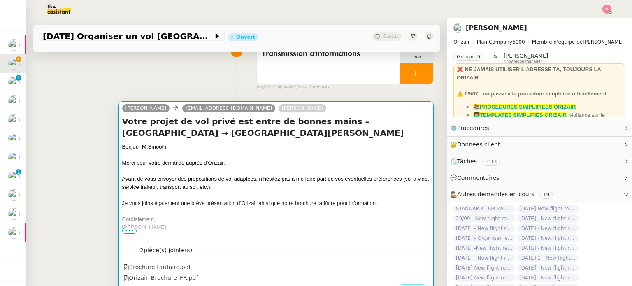
scroll to position [41, 0]
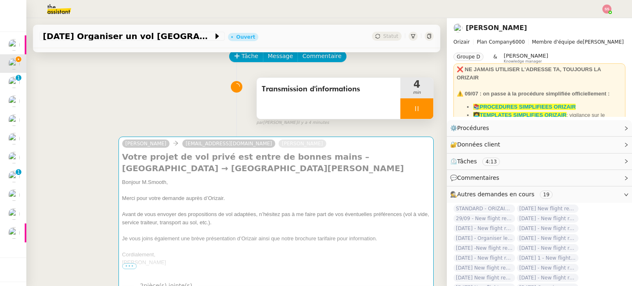
click at [414, 112] on div at bounding box center [416, 108] width 33 height 21
click at [422, 112] on icon at bounding box center [425, 108] width 7 height 7
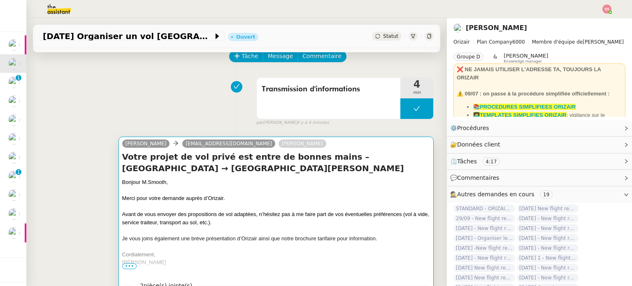
click at [308, 199] on div "Merci pour votre demande auprès d’Orizair." at bounding box center [276, 198] width 308 height 8
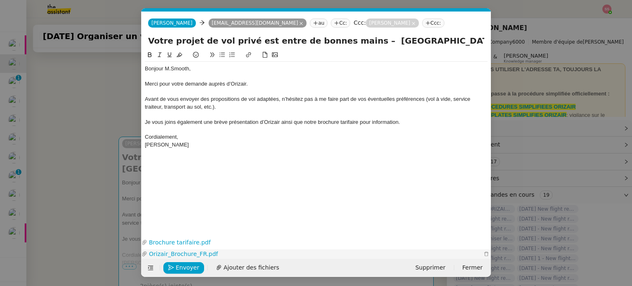
scroll to position [0, 17]
click at [188, 266] on span "Envoyer" at bounding box center [187, 267] width 23 height 9
click at [189, 267] on span "Confirmer l'envoi" at bounding box center [200, 267] width 49 height 9
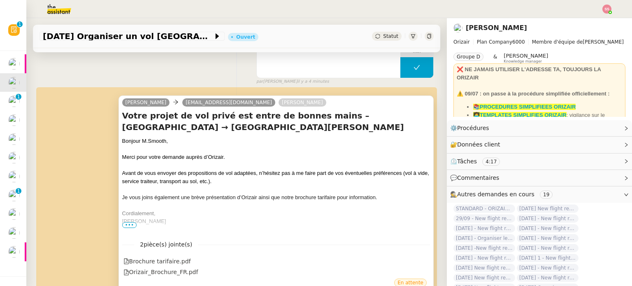
scroll to position [0, 0]
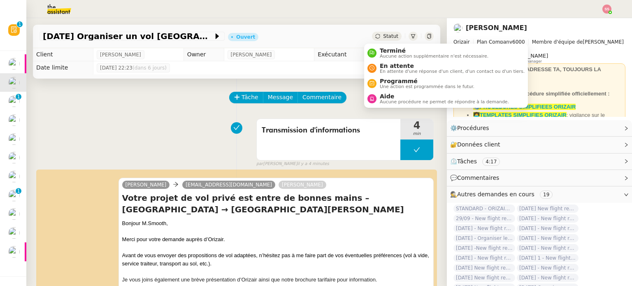
click at [383, 34] on span "Statut" at bounding box center [390, 36] width 15 height 6
click at [389, 65] on span "En attente" at bounding box center [452, 66] width 145 height 7
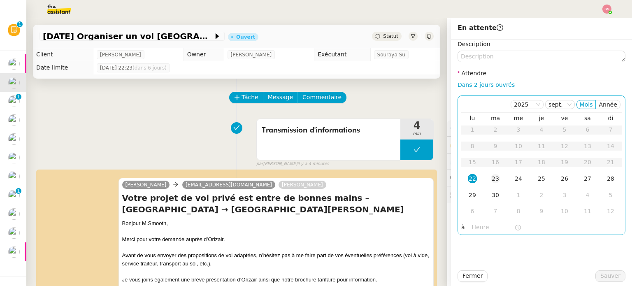
click at [491, 178] on div "23" at bounding box center [495, 178] width 9 height 9
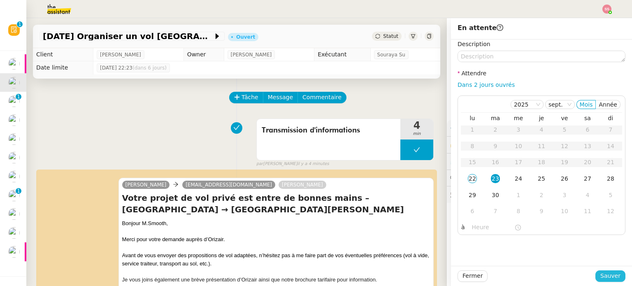
click at [596, 272] on button "Sauver" at bounding box center [611, 276] width 30 height 12
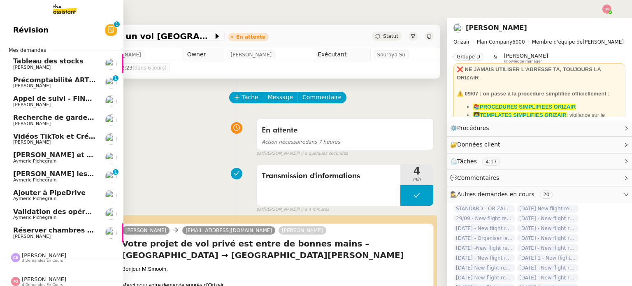
click at [52, 227] on span "Réserver chambres et parking à Résidence Aixoise" at bounding box center [107, 230] width 189 height 8
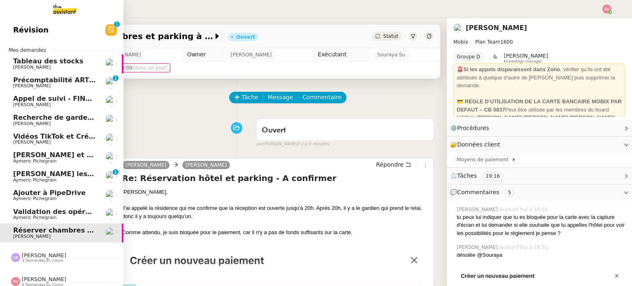
click at [62, 159] on span "Aymeric Pichegrain" at bounding box center [54, 161] width 83 height 5
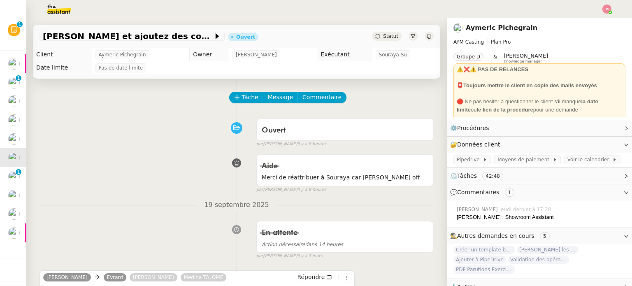
scroll to position [165, 0]
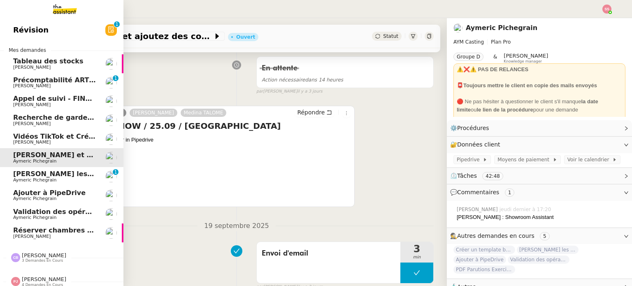
click at [59, 174] on span "[PERSON_NAME] les contacts dans Pipedrive" at bounding box center [96, 174] width 166 height 8
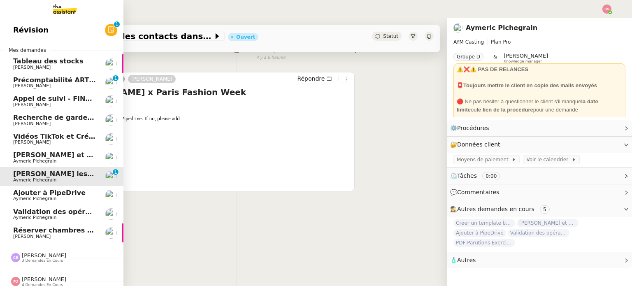
scroll to position [110, 0]
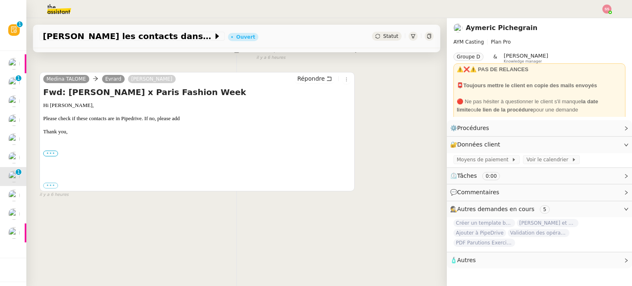
click at [51, 151] on label "•••" at bounding box center [50, 154] width 15 height 6
click at [0, 0] on input "•••" at bounding box center [0, 0] width 0 height 0
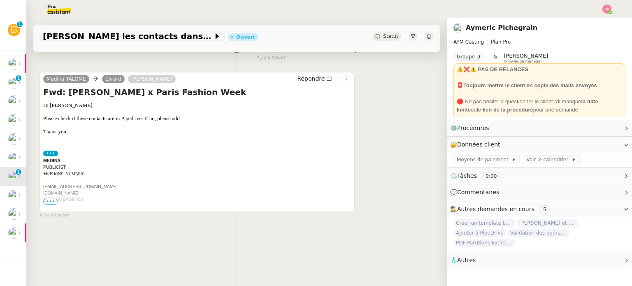
click at [51, 199] on span "•••" at bounding box center [50, 202] width 15 height 6
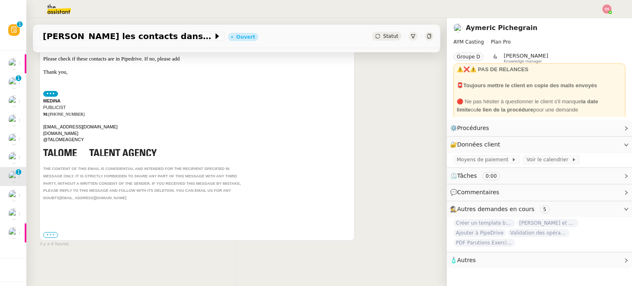
click at [54, 235] on label "•••" at bounding box center [50, 235] width 15 height 6
click at [0, 0] on input "•••" at bounding box center [0, 0] width 0 height 0
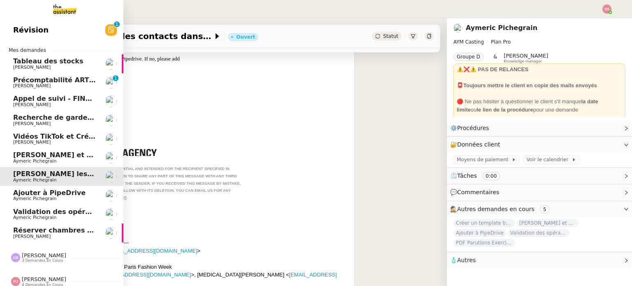
click at [43, 191] on span "Ajouter à PipeDrive" at bounding box center [49, 193] width 72 height 8
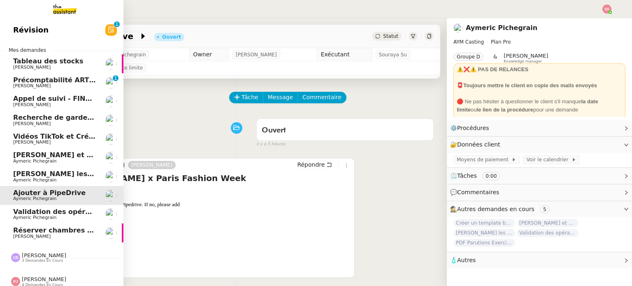
click at [43, 212] on span "Validation des opérations comptables" at bounding box center [83, 212] width 140 height 8
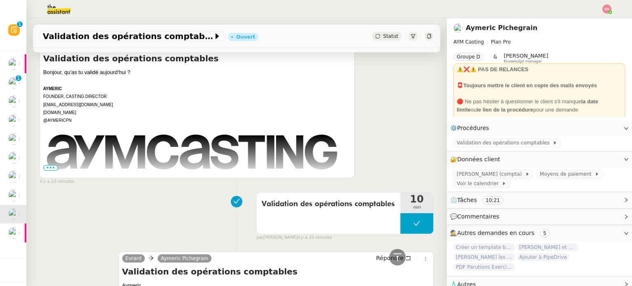
scroll to position [123, 0]
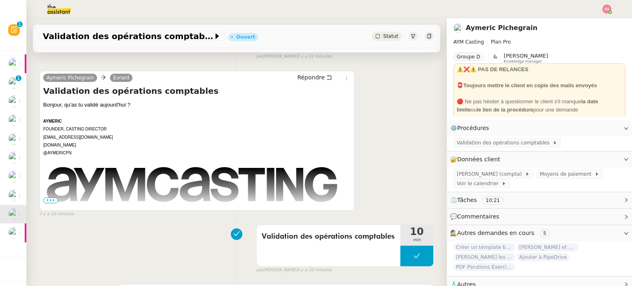
click at [52, 200] on span "•••" at bounding box center [50, 201] width 15 height 6
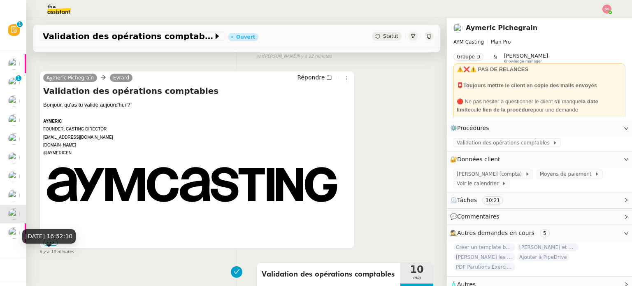
click at [52, 247] on div "22 sept. 2025, 16:52:10" at bounding box center [49, 239] width 54 height 21
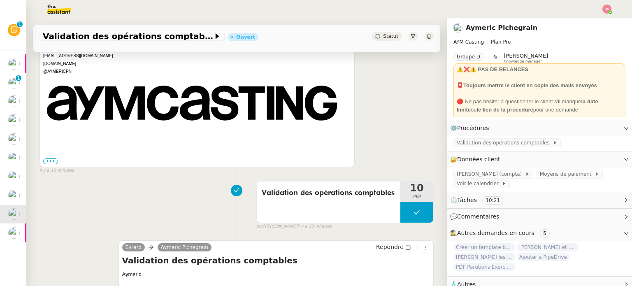
scroll to position [206, 0]
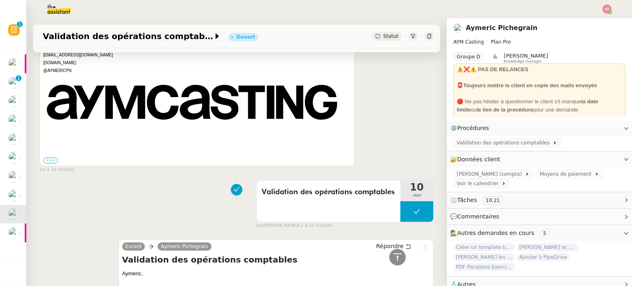
click at [49, 161] on label "•••" at bounding box center [50, 161] width 15 height 6
click at [0, 0] on input "•••" at bounding box center [0, 0] width 0 height 0
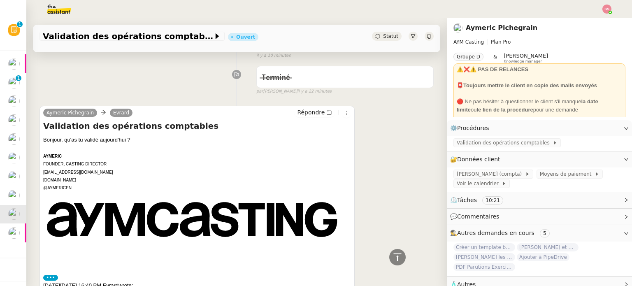
scroll to position [82, 0]
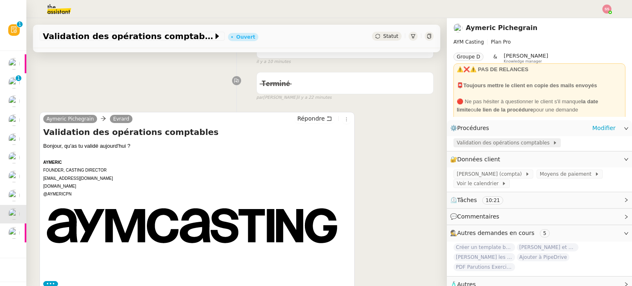
click at [466, 145] on span "Validation des opérations comptables" at bounding box center [505, 143] width 96 height 8
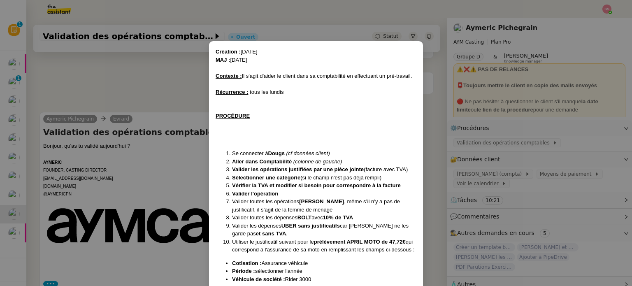
scroll to position [75, 0]
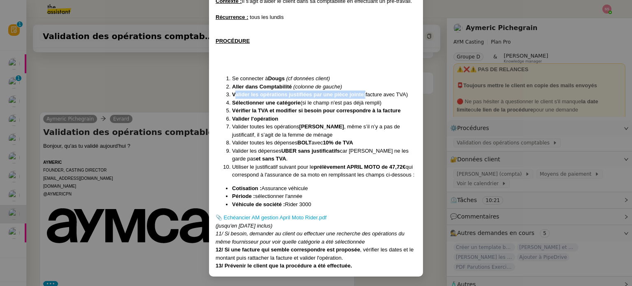
drag, startPoint x: 234, startPoint y: 95, endPoint x: 363, endPoint y: 93, distance: 128.8
click at [363, 93] on li "Valider les opérations justifiées par une pièce jointe (facture avec TVA)" at bounding box center [324, 95] width 184 height 8
click at [386, 96] on li "Valider les opérations justifiées par une pièce jointe (facture avec TVA)" at bounding box center [324, 95] width 184 height 8
drag, startPoint x: 228, startPoint y: 97, endPoint x: 371, endPoint y: 102, distance: 143.3
click at [371, 102] on ol "Se connecter à Dougs (cf données client) Aller dans Comptabilité (colonne de ga…" at bounding box center [316, 126] width 201 height 105
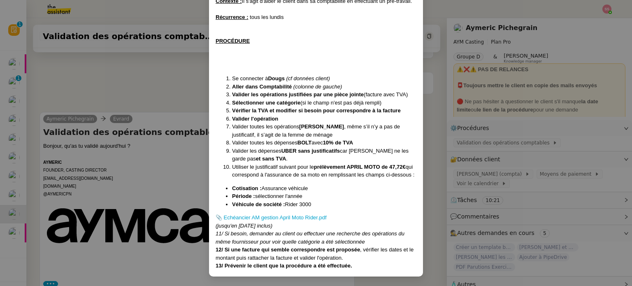
click at [375, 103] on li "Sélectionner une catégorie (si le champ n'est pas déjà rempli)" at bounding box center [324, 103] width 184 height 8
drag, startPoint x: 383, startPoint y: 103, endPoint x: 345, endPoint y: 103, distance: 37.9
click at [349, 102] on li "Sélectionner une catégorie (si le champ n'est pas déjà rempli)" at bounding box center [324, 103] width 184 height 8
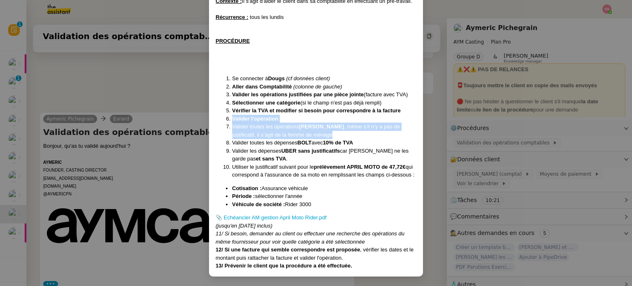
drag, startPoint x: 230, startPoint y: 116, endPoint x: 351, endPoint y: 135, distance: 122.8
click at [351, 135] on ol "Se connecter à Dougs (cf données client) Aller dans Comptabilité (colonne de ga…" at bounding box center [316, 126] width 201 height 105
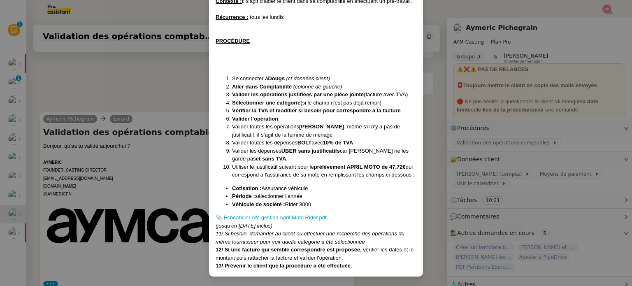
click at [165, 97] on nz-modal-container "Création : 13/05/2025 MAJ : 15/08/2025 Contexte : Il s'agit d'aider le client d…" at bounding box center [316, 143] width 632 height 286
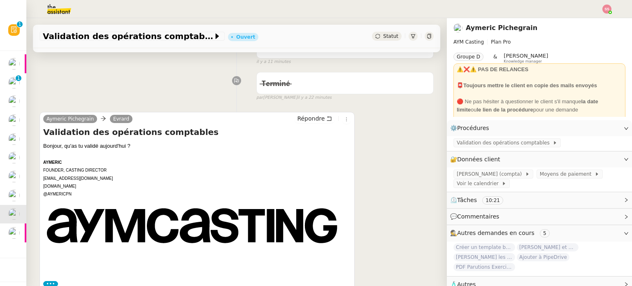
scroll to position [34, 0]
click at [492, 147] on div "Validation des opérations comptables" at bounding box center [507, 142] width 107 height 9
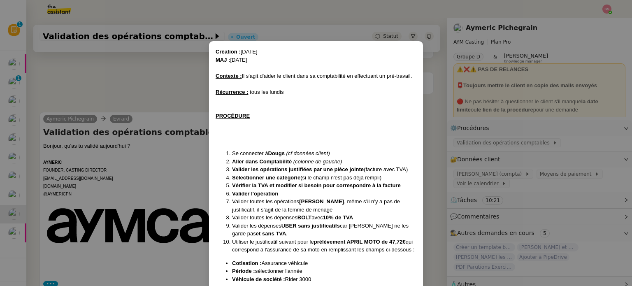
scroll to position [75, 0]
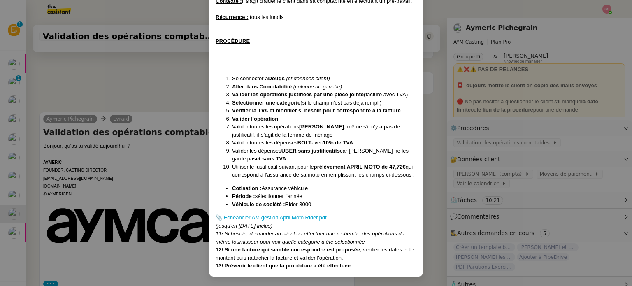
click at [184, 90] on nz-modal-container "Création : 13/05/2025 MAJ : 15/08/2025 Contexte : Il s'agit d'aider le client d…" at bounding box center [316, 143] width 632 height 286
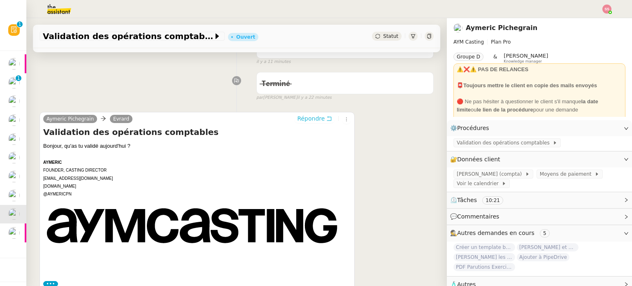
click at [310, 119] on span "Répondre" at bounding box center [311, 118] width 28 height 8
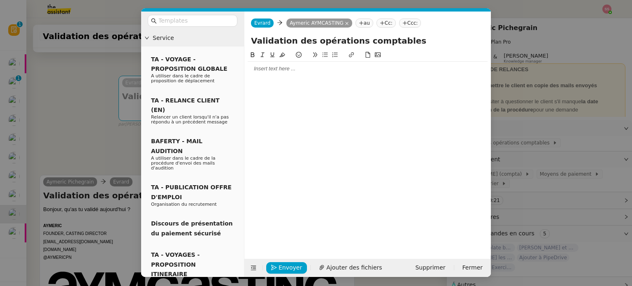
click at [263, 71] on div at bounding box center [368, 68] width 240 height 7
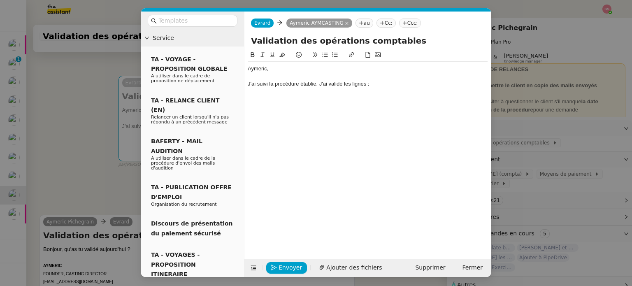
click at [326, 55] on icon at bounding box center [325, 55] width 6 height 6
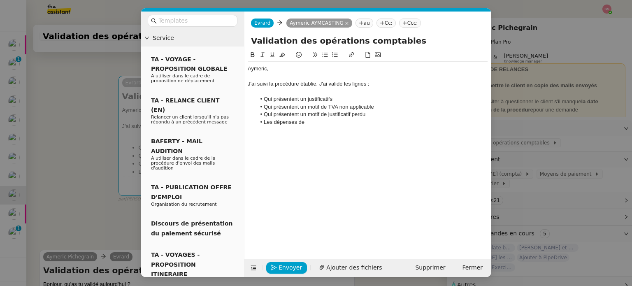
click at [78, 158] on nz-modal-container "Service TA - VOYAGE - PROPOSITION GLOBALE A utiliser dans le cadre de propositi…" at bounding box center [316, 143] width 632 height 286
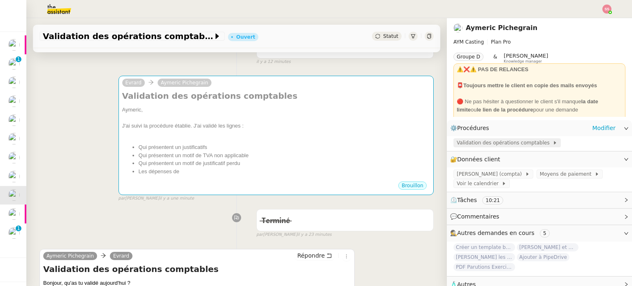
click at [492, 144] on span "Validation des opérations comptables" at bounding box center [505, 143] width 96 height 8
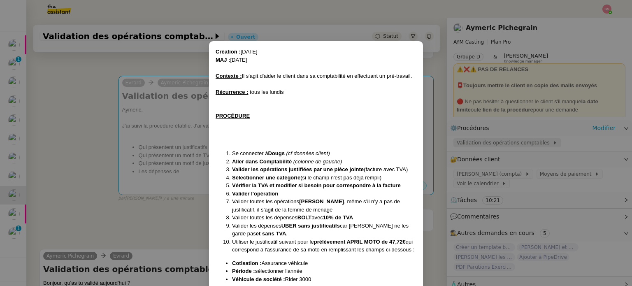
scroll to position [75, 0]
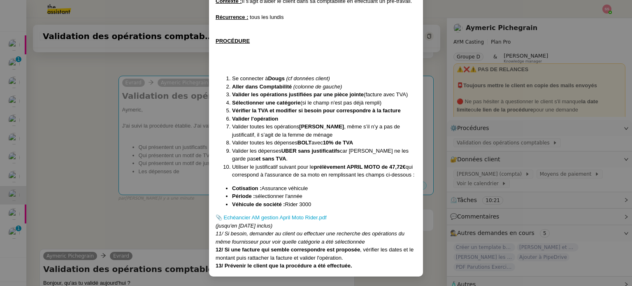
drag, startPoint x: 298, startPoint y: 125, endPoint x: 357, endPoint y: 126, distance: 58.9
click at [357, 126] on li "Valider toutes les opérations DRAGANA MILOSEVIC , même s’il n’y a pas de justif…" at bounding box center [324, 131] width 184 height 16
click at [138, 141] on nz-modal-container "Création : 13/05/2025 MAJ : 15/08/2025 Contexte : Il s'agit d'aider le client d…" at bounding box center [316, 143] width 632 height 286
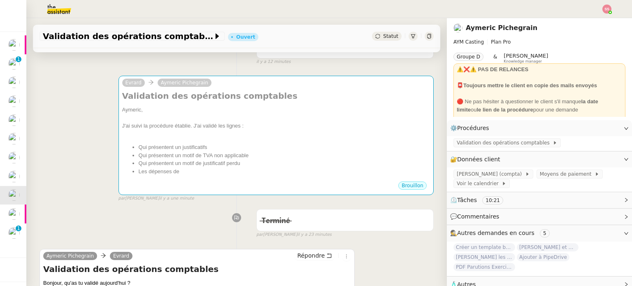
scroll to position [34, 0]
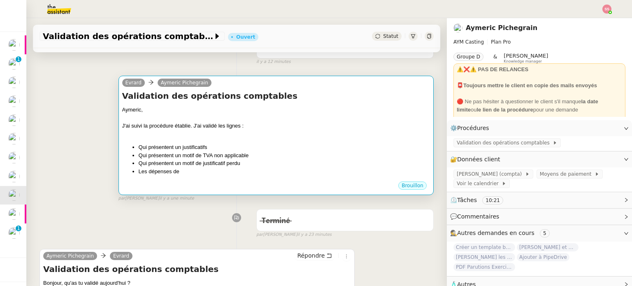
click at [195, 168] on li "Qui présentent un motif de justificatif perdu" at bounding box center [284, 163] width 291 height 8
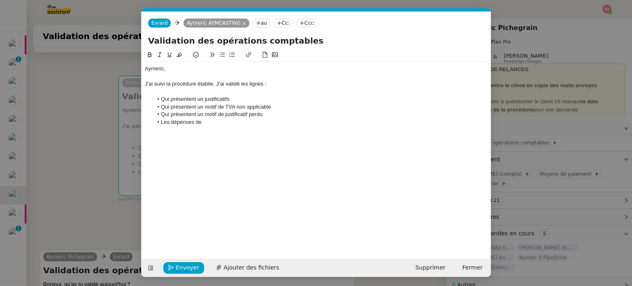
scroll to position [0, 17]
click at [222, 125] on li "Les dépenses de" at bounding box center [320, 122] width 335 height 7
click at [231, 95] on li "Qui présentent un justificatifs" at bounding box center [320, 98] width 335 height 7
click at [276, 124] on li "Les dépenses de DRAGANA MILOSEVIC" at bounding box center [320, 122] width 335 height 7
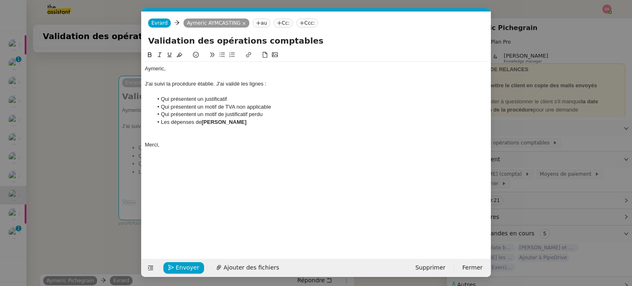
click at [80, 147] on nz-modal-container "Service TA - VOYAGE - PROPOSITION GLOBALE A utiliser dans le cadre de propositi…" at bounding box center [316, 143] width 632 height 286
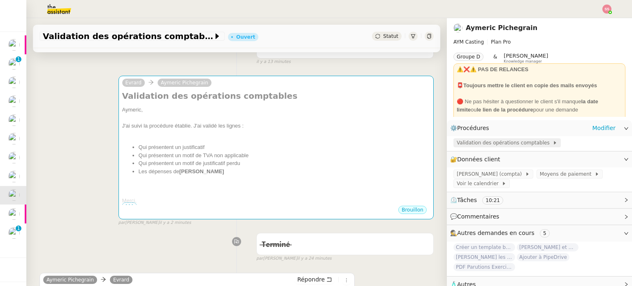
click at [484, 141] on span "Validation des opérations comptables" at bounding box center [505, 143] width 96 height 8
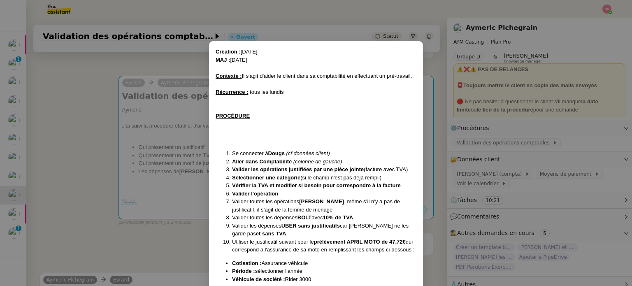
scroll to position [75, 0]
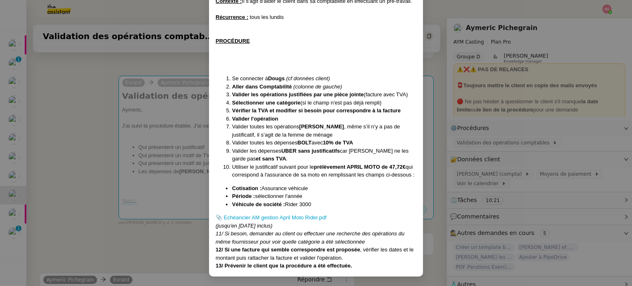
click at [174, 149] on nz-modal-container "Création : 13/05/2025 MAJ : 15/08/2025 Contexte : Il s'agit d'aider le client d…" at bounding box center [316, 143] width 632 height 286
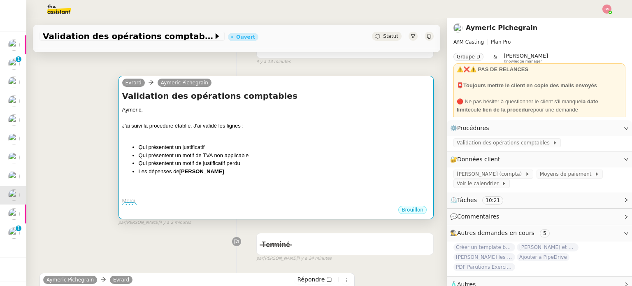
click at [149, 179] on div "Aymeric, J'ai suivi la procédure établie. J'ai validé les lignes : Qui présente…" at bounding box center [276, 155] width 308 height 99
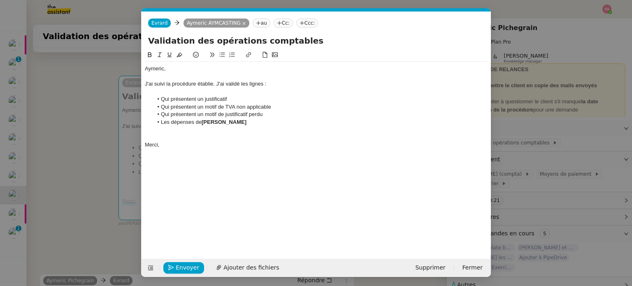
scroll to position [0, 17]
click at [160, 137] on div at bounding box center [316, 136] width 343 height 7
click at [97, 132] on nz-modal-container "Service TA - VOYAGE - PROPOSITION GLOBALE A utiliser dans le cadre de propositi…" at bounding box center [316, 143] width 632 height 286
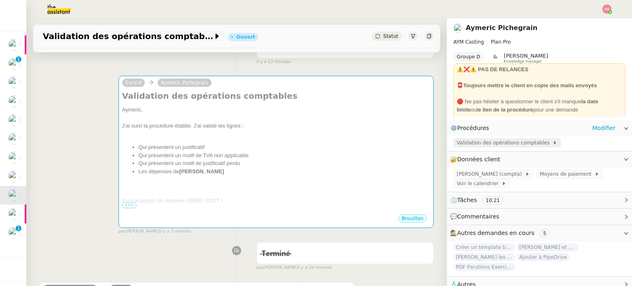
click at [503, 143] on span "Validation des opérations comptables" at bounding box center [505, 143] width 96 height 8
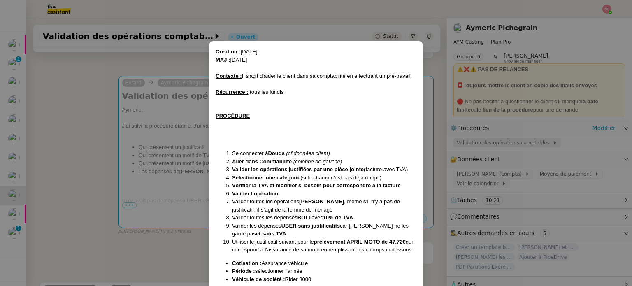
scroll to position [75, 0]
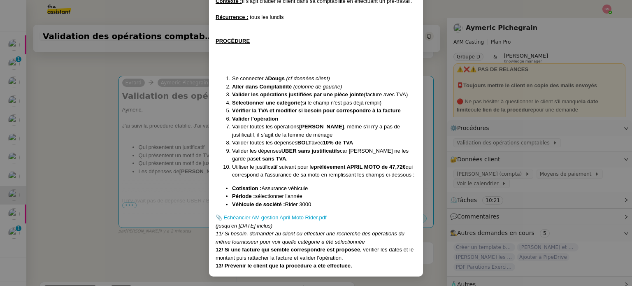
click at [151, 123] on nz-modal-container "Création : 13/05/2025 MAJ : 15/08/2025 Contexte : Il s'agit d'aider le client d…" at bounding box center [316, 143] width 632 height 286
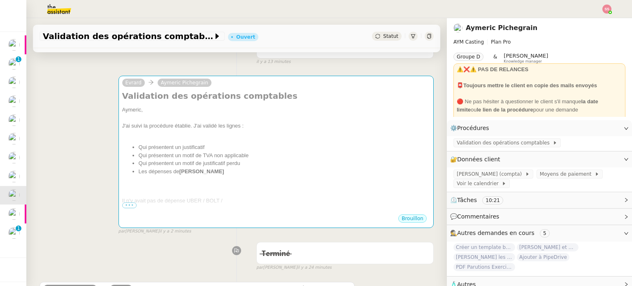
scroll to position [34, 0]
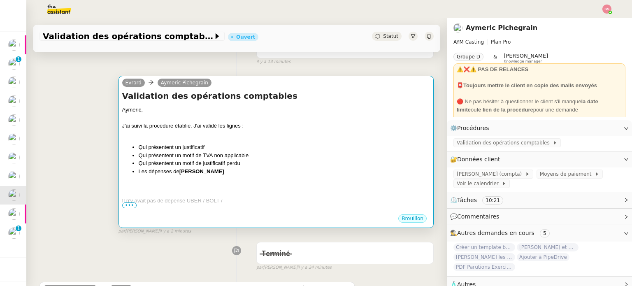
click at [233, 198] on div "Il n'y avait pas de dépense UBER / BOLT /" at bounding box center [276, 201] width 308 height 8
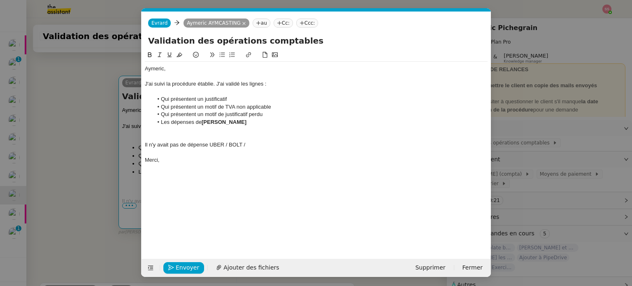
scroll to position [0, 17]
click at [272, 151] on div at bounding box center [316, 152] width 343 height 7
click at [283, 146] on div "Il n'y avait pas de dépense UBER / BOLT /" at bounding box center [316, 144] width 343 height 7
click at [221, 56] on icon at bounding box center [222, 55] width 5 height 5
click at [63, 126] on nz-modal-container "Service TA - VOYAGE - PROPOSITION GLOBALE A utiliser dans le cadre de propositi…" at bounding box center [316, 143] width 632 height 286
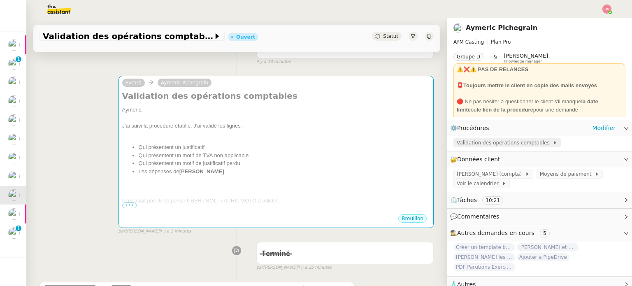
click at [504, 146] on span "Validation des opérations comptables" at bounding box center [505, 143] width 96 height 8
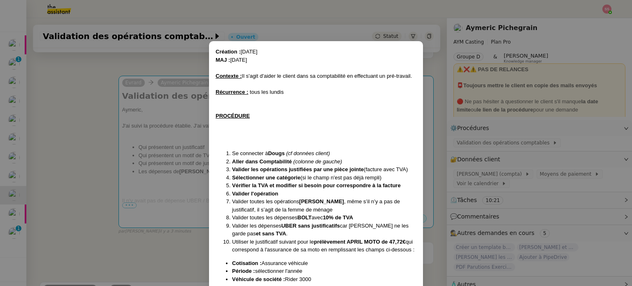
scroll to position [75, 0]
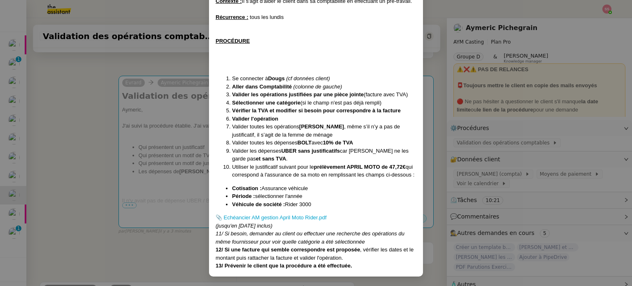
click at [147, 165] on nz-modal-container "Création : 13/05/2025 MAJ : 15/08/2025 Contexte : Il s'agit d'aider le client d…" at bounding box center [316, 143] width 632 height 286
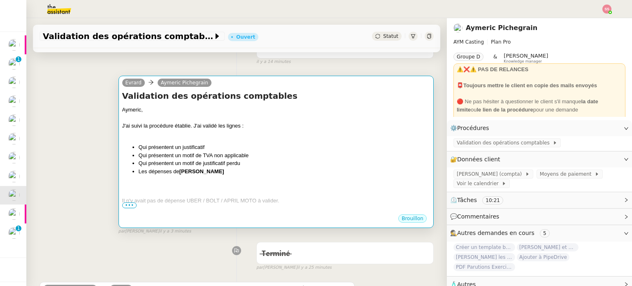
scroll to position [34, 0]
click at [219, 138] on div at bounding box center [276, 134] width 308 height 8
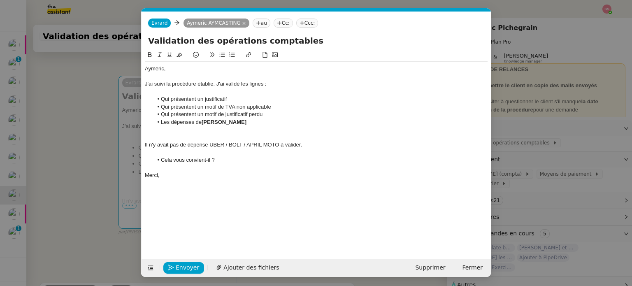
scroll to position [0, 17]
click at [186, 268] on span "Envoyer" at bounding box center [187, 267] width 23 height 9
click at [186, 268] on span "Confirmer l'envoi" at bounding box center [200, 267] width 49 height 9
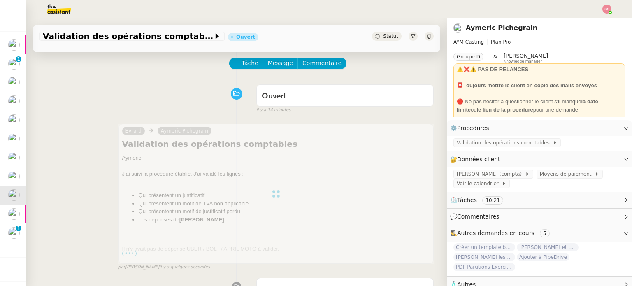
scroll to position [0, 0]
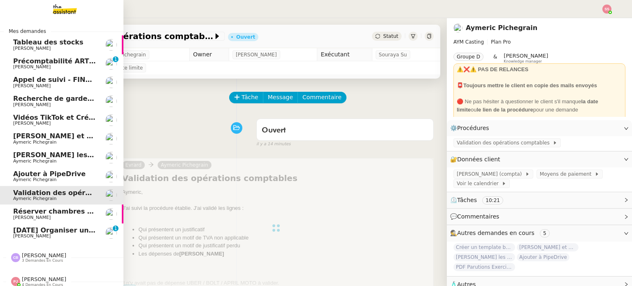
click at [63, 236] on span "[PERSON_NAME]" at bounding box center [54, 236] width 83 height 5
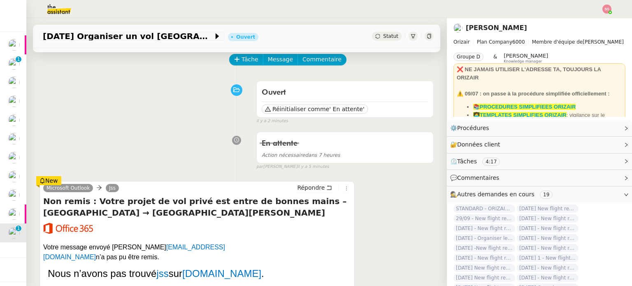
scroll to position [41, 0]
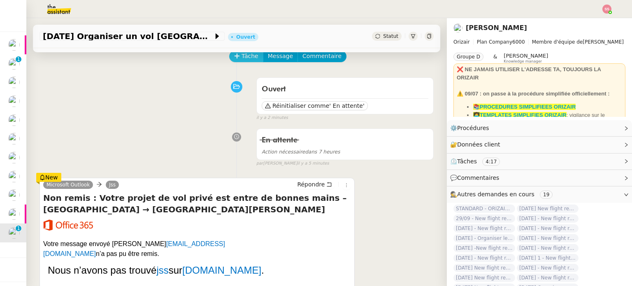
click at [243, 59] on span "Tâche" at bounding box center [250, 55] width 17 height 9
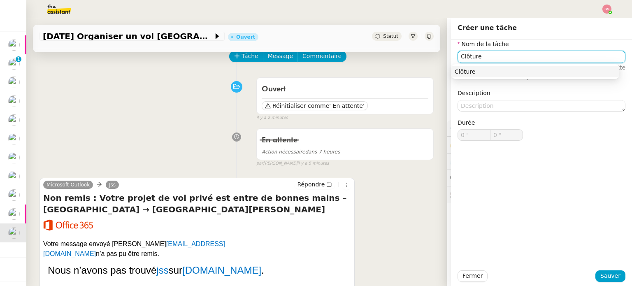
click at [479, 72] on div "Clôture" at bounding box center [535, 71] width 161 height 7
type input "Clôture"
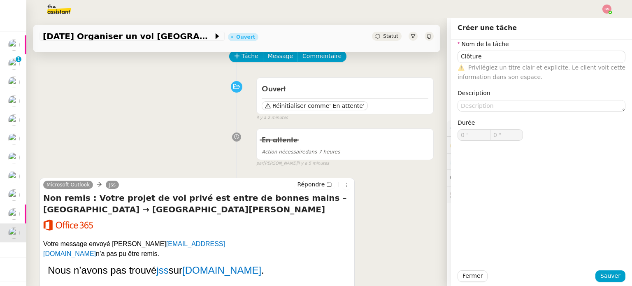
click at [602, 282] on div "Fermer Sauver" at bounding box center [541, 276] width 181 height 20
click at [603, 280] on span "Sauver" at bounding box center [611, 275] width 20 height 9
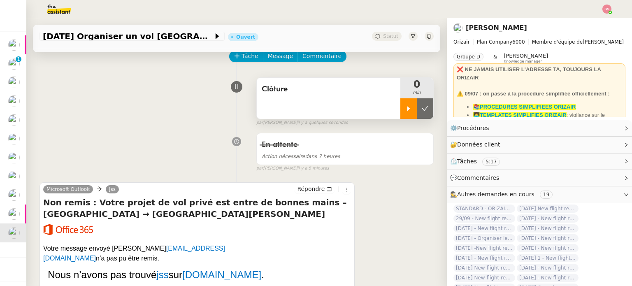
click at [405, 111] on icon at bounding box center [408, 108] width 7 height 7
click at [417, 112] on div at bounding box center [416, 108] width 33 height 21
click at [422, 112] on icon at bounding box center [425, 108] width 7 height 7
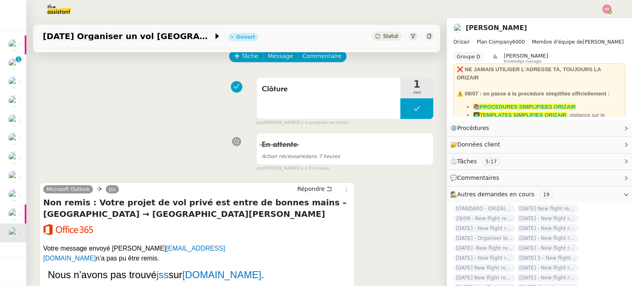
click at [383, 36] on span "Statut" at bounding box center [390, 36] width 15 height 6
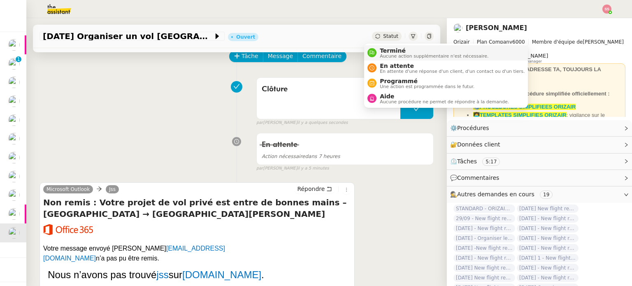
click at [378, 51] on div "Terminé Aucune action supplémentaire n'est nécessaire." at bounding box center [433, 52] width 112 height 11
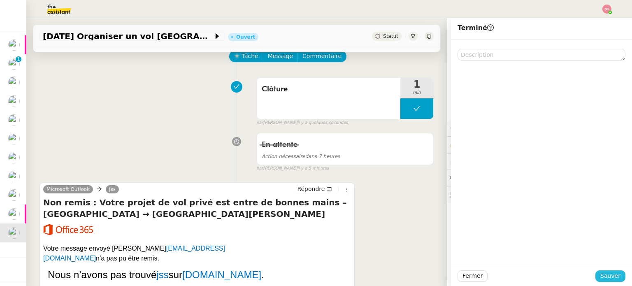
click at [596, 275] on button "Sauver" at bounding box center [611, 276] width 30 height 12
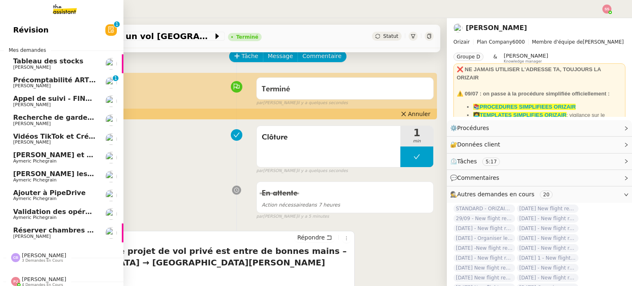
drag, startPoint x: 58, startPoint y: 212, endPoint x: 67, endPoint y: 210, distance: 9.3
click at [58, 212] on span "Validation des opérations comptables" at bounding box center [83, 212] width 140 height 8
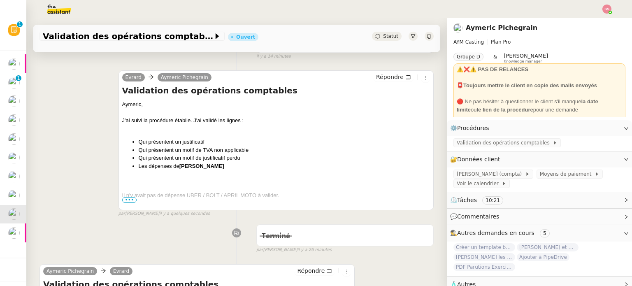
scroll to position [165, 0]
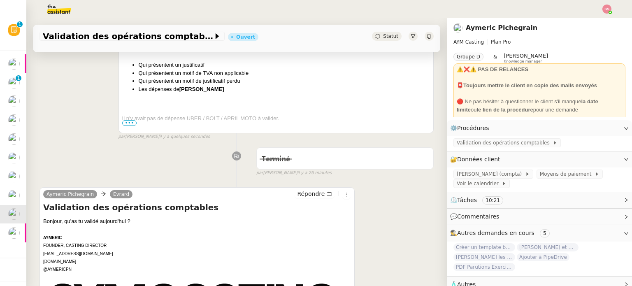
click at [128, 123] on span "•••" at bounding box center [129, 123] width 15 height 6
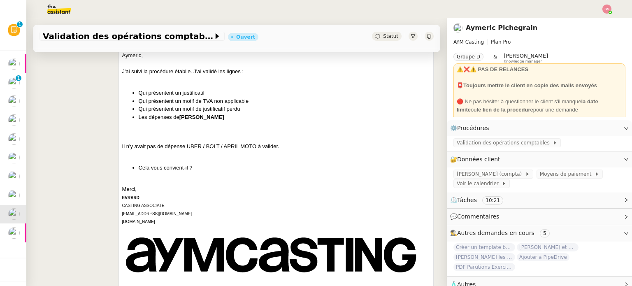
scroll to position [82, 0]
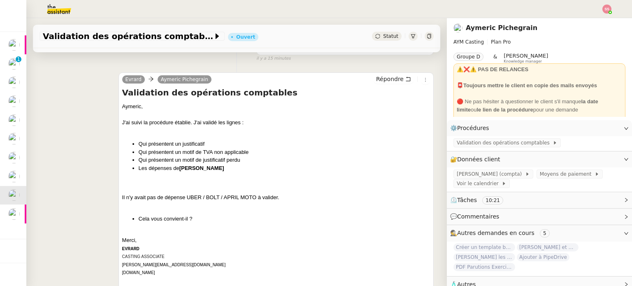
scroll to position [82, 0]
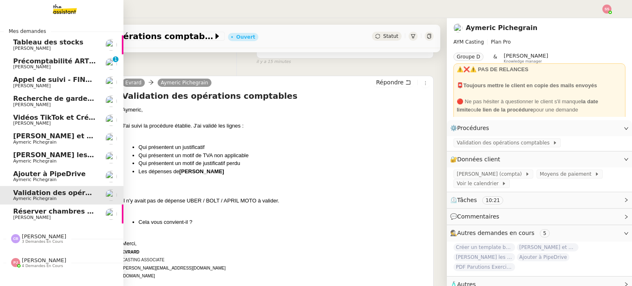
click at [35, 177] on span "Aymeric Pichegrain" at bounding box center [34, 179] width 43 height 5
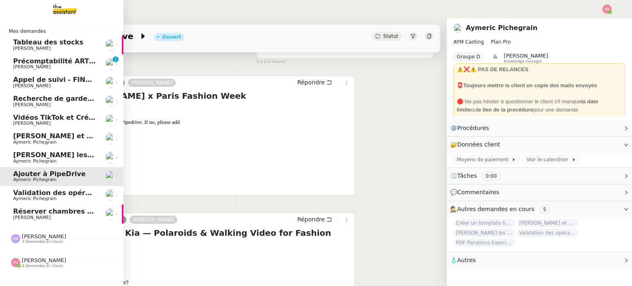
click at [64, 156] on span "[PERSON_NAME] les contacts dans Pipedrive" at bounding box center [96, 155] width 166 height 8
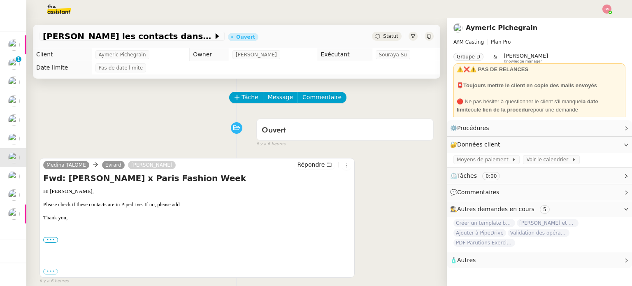
scroll to position [41, 0]
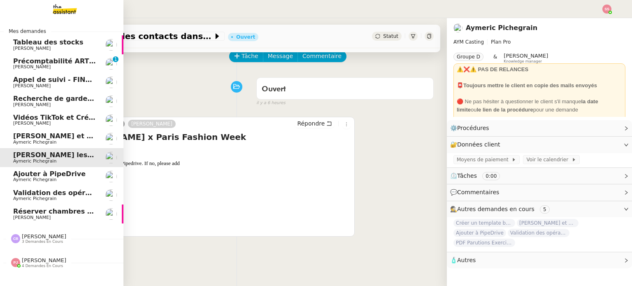
click at [66, 132] on link "[PERSON_NAME] et ajoutez des contacts dans Pipedrive Aymeric Pichegrain" at bounding box center [61, 138] width 123 height 19
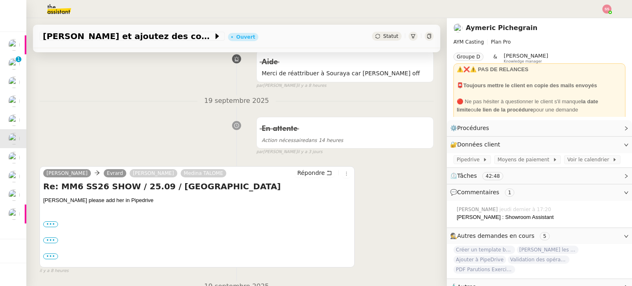
scroll to position [206, 0]
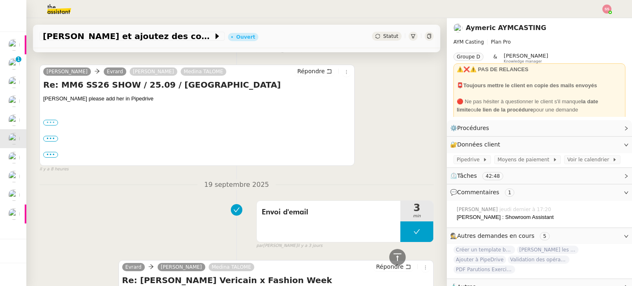
click at [51, 123] on label "•••" at bounding box center [50, 123] width 15 height 6
click at [0, 0] on input "•••" at bounding box center [0, 0] width 0 height 0
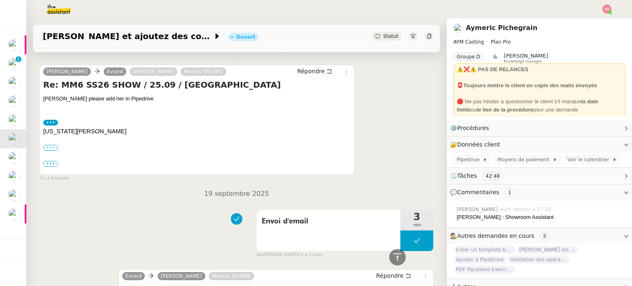
click at [54, 151] on label "•••" at bounding box center [50, 148] width 15 height 6
click at [0, 0] on input "•••" at bounding box center [0, 0] width 0 height 0
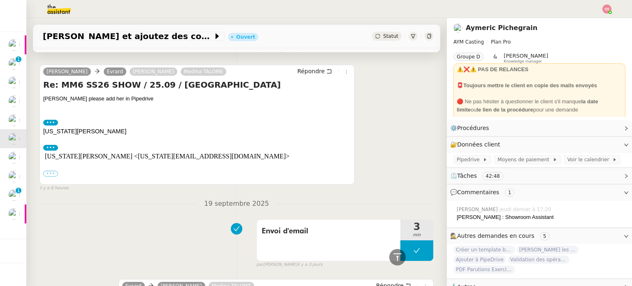
click at [53, 174] on label "•••" at bounding box center [50, 174] width 15 height 6
click at [0, 0] on input "•••" at bounding box center [0, 0] width 0 height 0
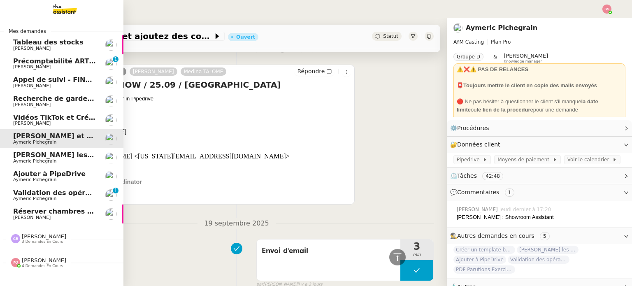
click at [17, 194] on span "Validation des opérations comptables" at bounding box center [83, 193] width 140 height 8
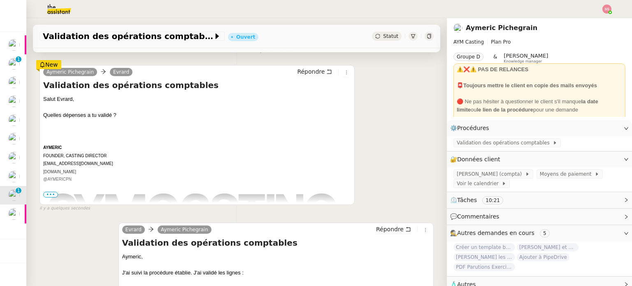
scroll to position [123, 0]
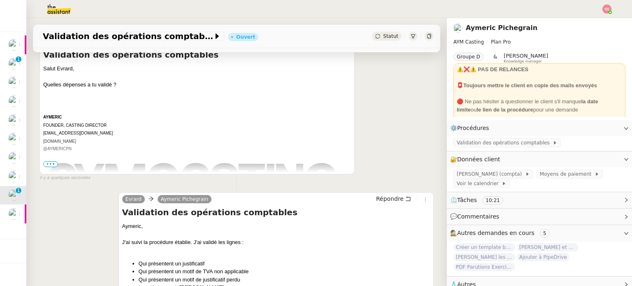
click at [54, 166] on span "•••" at bounding box center [50, 164] width 15 height 6
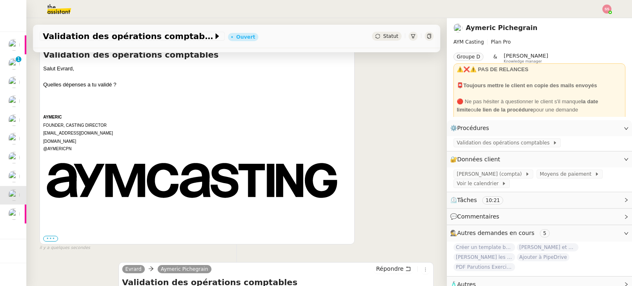
click at [51, 239] on label "•••" at bounding box center [50, 239] width 15 height 6
click at [0, 0] on input "•••" at bounding box center [0, 0] width 0 height 0
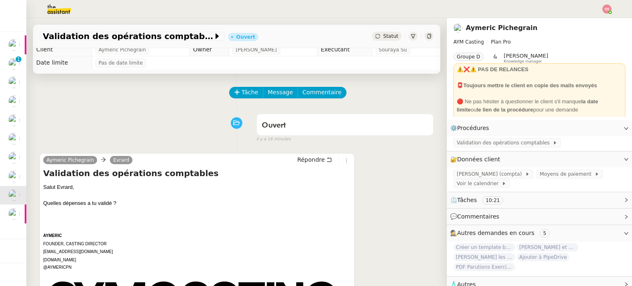
scroll to position [0, 0]
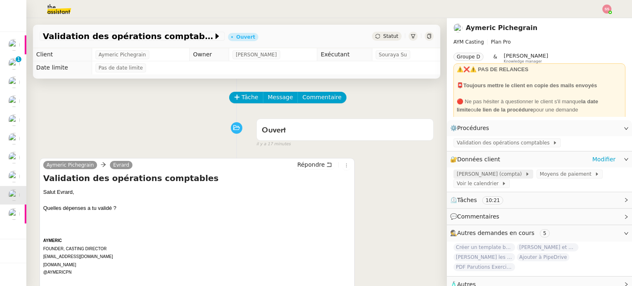
click at [470, 175] on span "[PERSON_NAME] (compta)" at bounding box center [491, 174] width 68 height 8
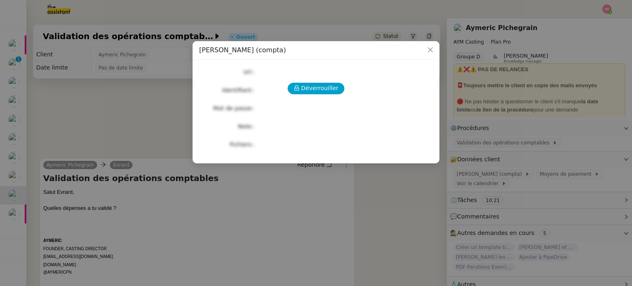
click at [166, 108] on nz-modal-container "Dougs (compta) Déverrouiller Url Identifiant Mot de passe Note Fichiers Upload" at bounding box center [316, 143] width 632 height 286
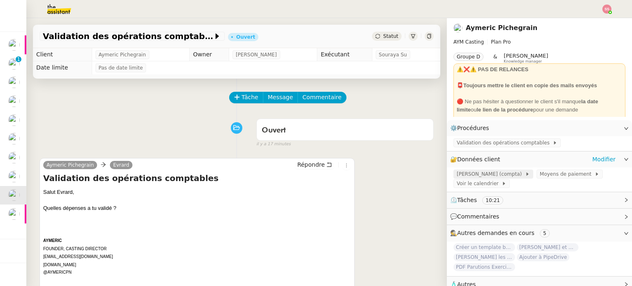
click at [465, 178] on span "[PERSON_NAME] (compta)" at bounding box center [491, 174] width 68 height 8
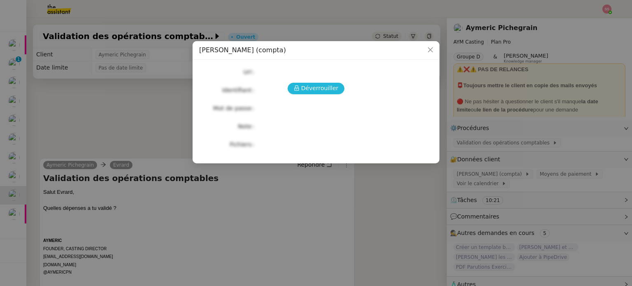
click at [311, 82] on div "Déverrouiller Url Identifiant Mot de passe Note Fichiers Upload" at bounding box center [316, 108] width 234 height 84
click at [314, 86] on span "Déverrouiller" at bounding box center [319, 88] width 37 height 9
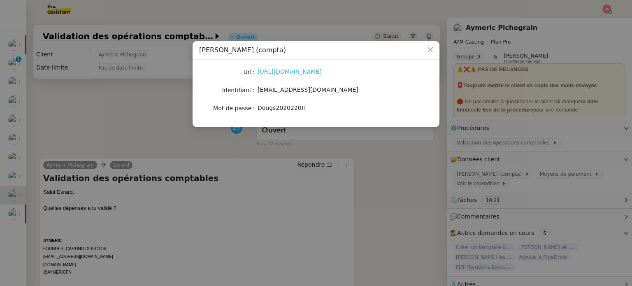
click at [297, 70] on link "[URL][DOMAIN_NAME]" at bounding box center [290, 71] width 64 height 7
click at [83, 104] on nz-modal-container "Dougs (compta) Url [URL][DOMAIN_NAME] Identifiant [EMAIL_ADDRESS][DOMAIN_NAME] …" at bounding box center [316, 143] width 632 height 286
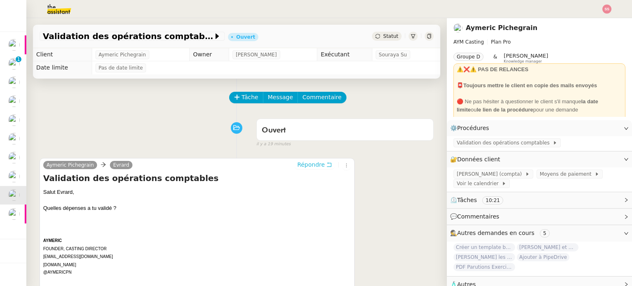
click at [314, 166] on span "Répondre" at bounding box center [311, 165] width 28 height 8
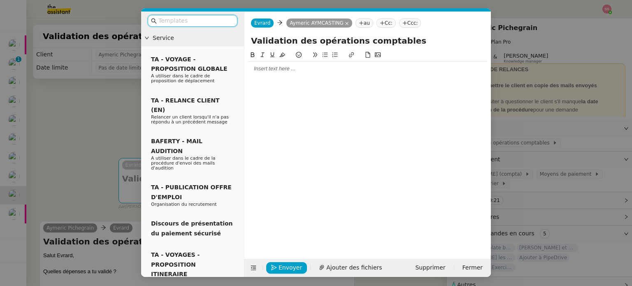
click at [268, 70] on div at bounding box center [368, 68] width 240 height 7
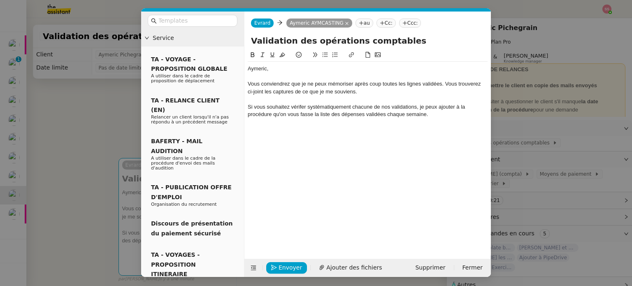
click at [326, 59] on button at bounding box center [325, 54] width 10 height 9
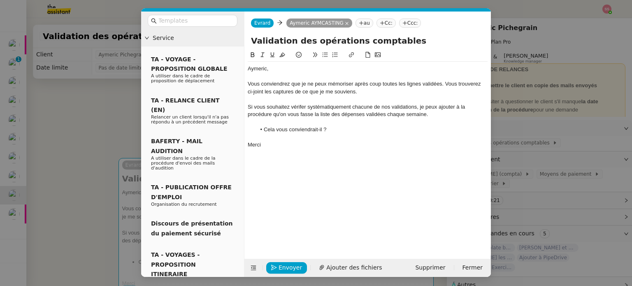
click at [292, 111] on div "Si vous souhaitez vérifer systématiquement chacune de nos validations, je peux …" at bounding box center [368, 110] width 240 height 15
click at [303, 108] on div "Si vous souhaitez vérifer systématiquement chacune de nos validations, je peux …" at bounding box center [368, 110] width 240 height 15
click at [0, 0] on lt-span "vérif i er" at bounding box center [0, 0] width 0 height 0
click at [344, 269] on span "Ajouter des fichiers" at bounding box center [354, 267] width 56 height 9
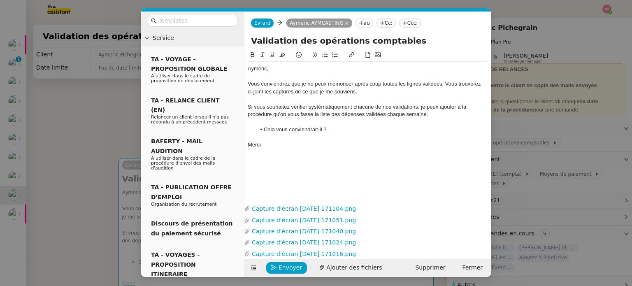
click at [99, 124] on nz-modal-container "Service TA - VOYAGE - PROPOSITION GLOBALE A utiliser dans le cadre de propositi…" at bounding box center [316, 143] width 632 height 286
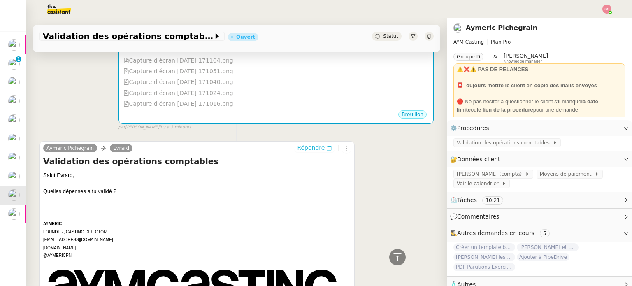
scroll to position [254, 0]
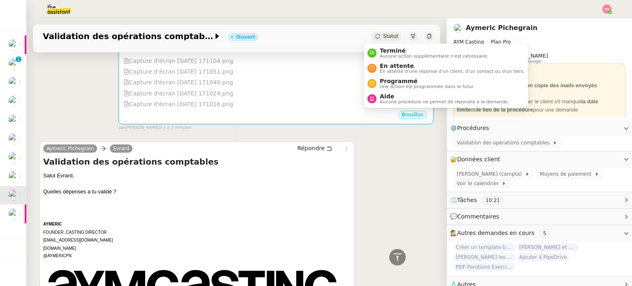
click at [383, 37] on span "Statut" at bounding box center [390, 36] width 15 height 6
click at [398, 97] on span "Aide" at bounding box center [444, 96] width 129 height 7
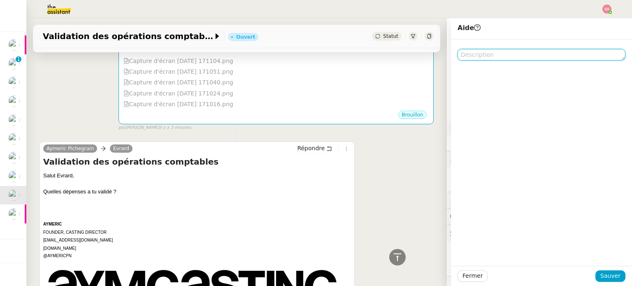
click at [498, 56] on textarea at bounding box center [542, 55] width 168 height 12
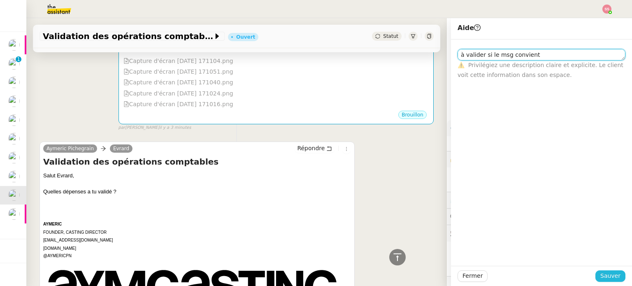
type textarea "à valider si le msg convient"
click at [615, 276] on button "Sauver" at bounding box center [611, 276] width 30 height 12
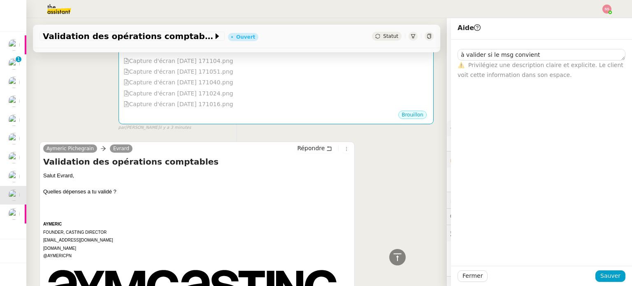
scroll to position [264, 0]
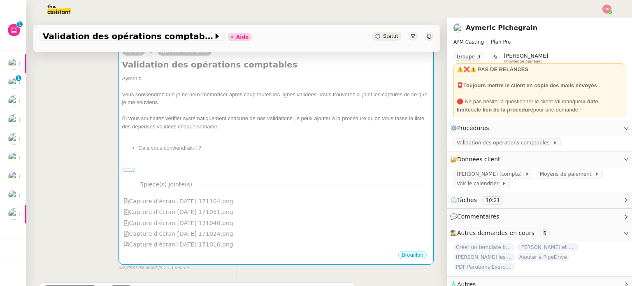
scroll to position [165, 0]
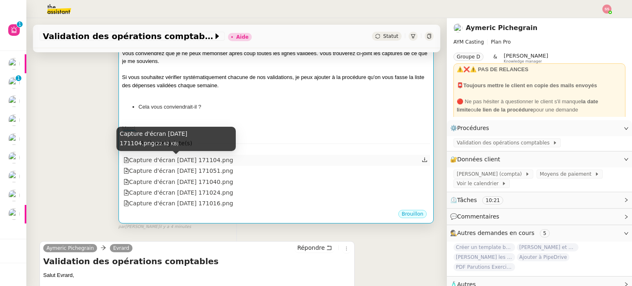
click at [184, 158] on div "Capture d'écran [DATE] 171104.png" at bounding box center [178, 160] width 110 height 9
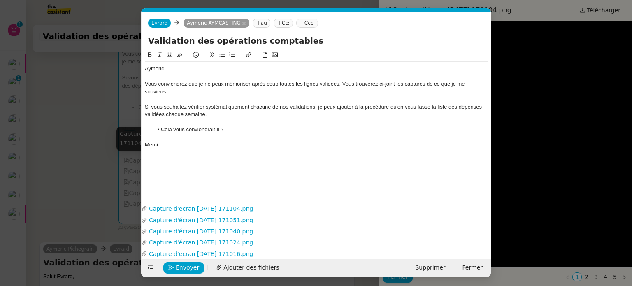
scroll to position [0, 17]
click at [540, 93] on nz-modal-container "Service TA - VOYAGE - PROPOSITION GLOBALE A utiliser dans le cadre de propositi…" at bounding box center [316, 143] width 632 height 286
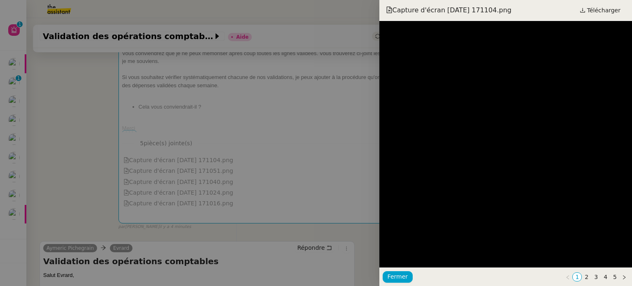
click at [244, 125] on div at bounding box center [316, 143] width 632 height 286
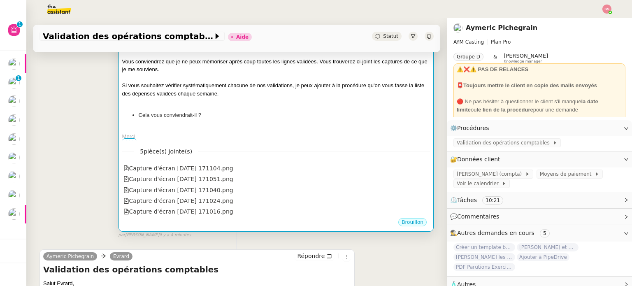
scroll to position [165, 0]
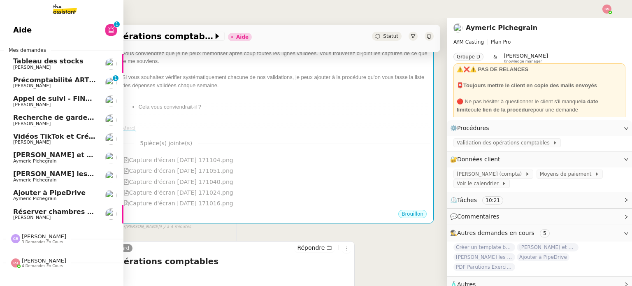
click at [58, 194] on span "Ajouter à PipeDrive" at bounding box center [49, 193] width 72 height 8
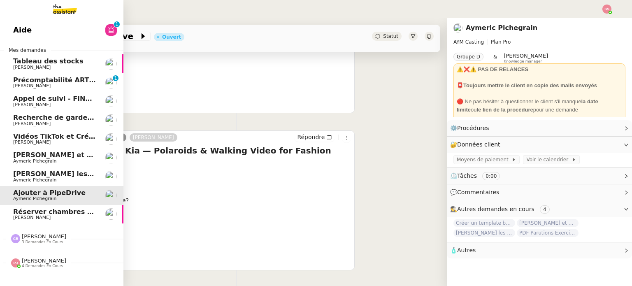
click at [67, 158] on span "[PERSON_NAME] et ajoutez des contacts dans Pipedrive" at bounding box center [117, 155] width 208 height 8
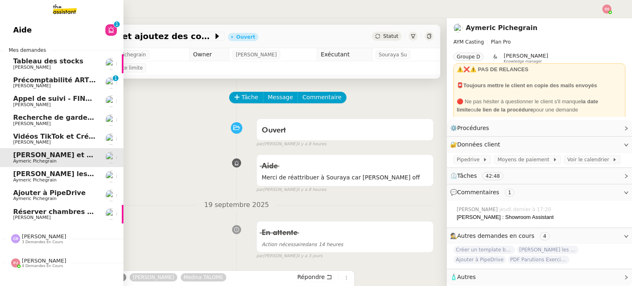
click at [61, 88] on span "[PERSON_NAME]" at bounding box center [54, 86] width 83 height 5
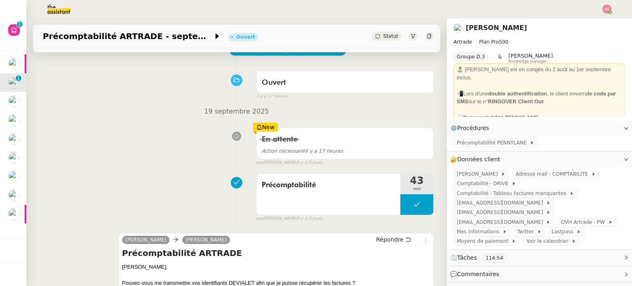
scroll to position [165, 0]
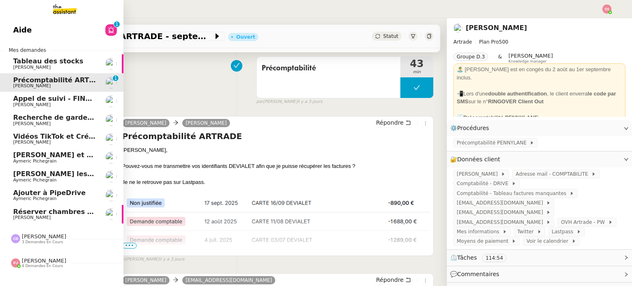
click at [56, 104] on span "[PERSON_NAME]" at bounding box center [54, 104] width 83 height 5
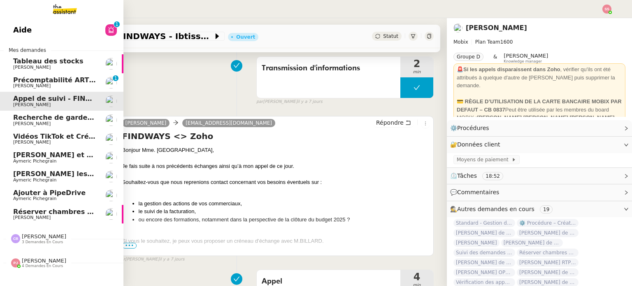
click at [46, 211] on span "Réserver chambres et parking à Résidence Aixoise" at bounding box center [107, 212] width 189 height 8
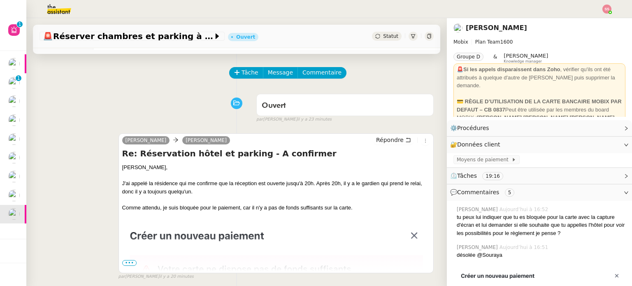
scroll to position [41, 0]
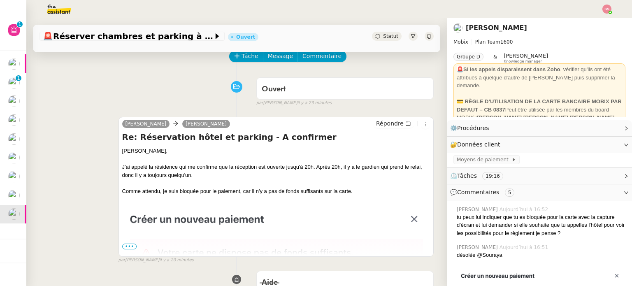
click at [129, 245] on span "•••" at bounding box center [129, 247] width 15 height 6
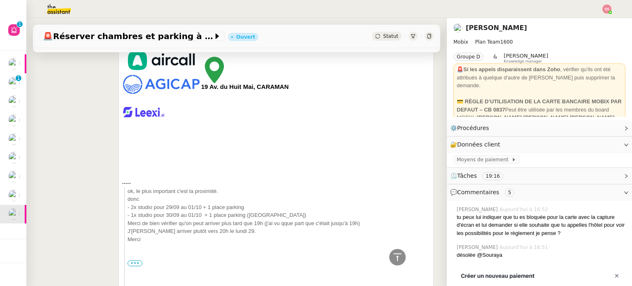
scroll to position [576, 0]
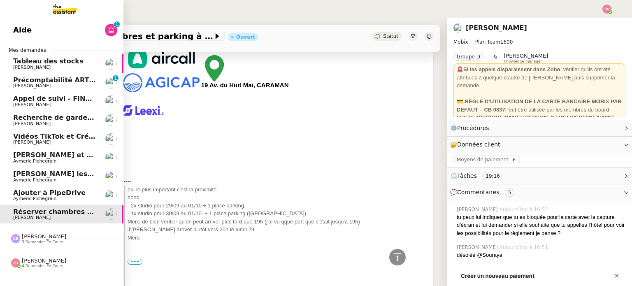
click at [64, 155] on span "[PERSON_NAME] et ajoutez des contacts dans Pipedrive" at bounding box center [117, 155] width 208 height 8
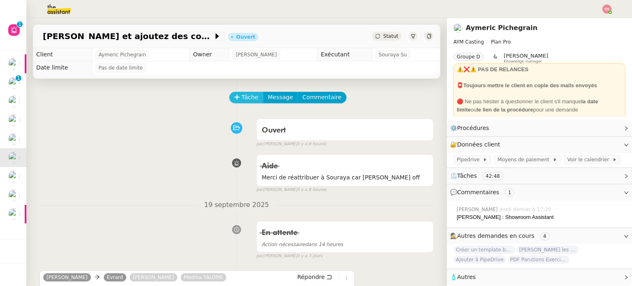
click at [247, 102] on span "Tâche" at bounding box center [250, 97] width 17 height 9
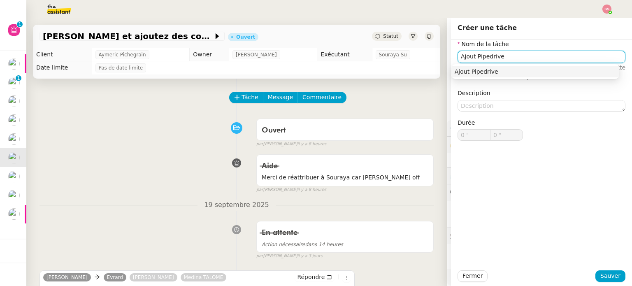
click at [464, 74] on div "Ajout Pipedrive" at bounding box center [535, 71] width 161 height 7
type input "Ajout Pipedrive"
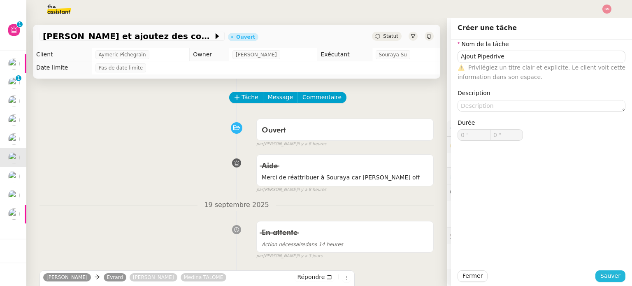
click at [596, 274] on button "Sauver" at bounding box center [611, 276] width 30 height 12
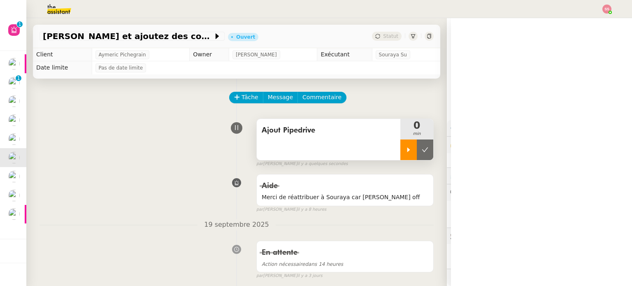
click at [407, 151] on icon at bounding box center [408, 149] width 3 height 5
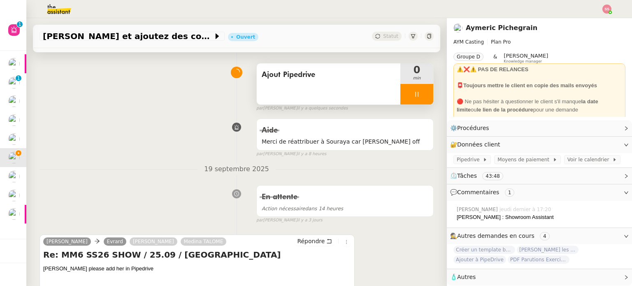
scroll to position [165, 0]
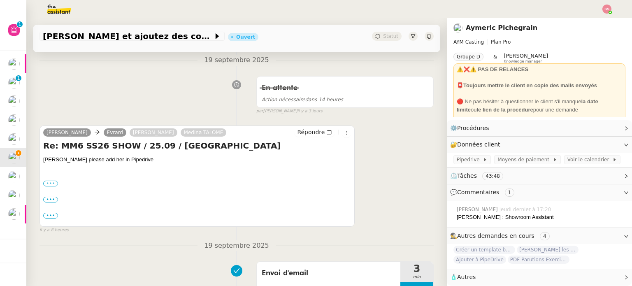
click at [55, 184] on label "•••" at bounding box center [50, 184] width 15 height 6
click at [0, 0] on input "•••" at bounding box center [0, 0] width 0 height 0
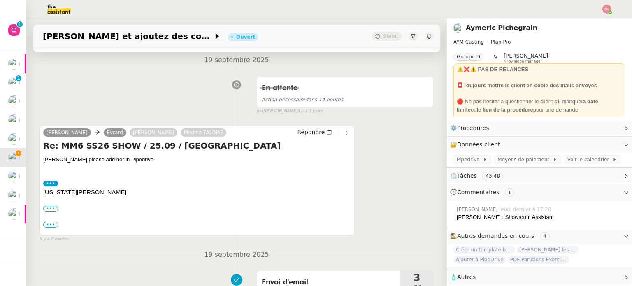
click at [52, 212] on label "•••" at bounding box center [50, 209] width 15 height 6
click at [0, 0] on input "•••" at bounding box center [0, 0] width 0 height 0
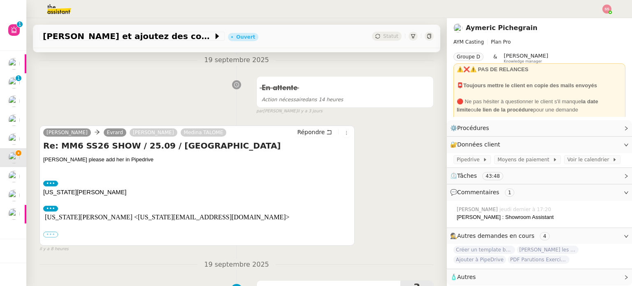
click at [54, 235] on label "•••" at bounding box center [50, 235] width 15 height 6
click at [0, 0] on input "•••" at bounding box center [0, 0] width 0 height 0
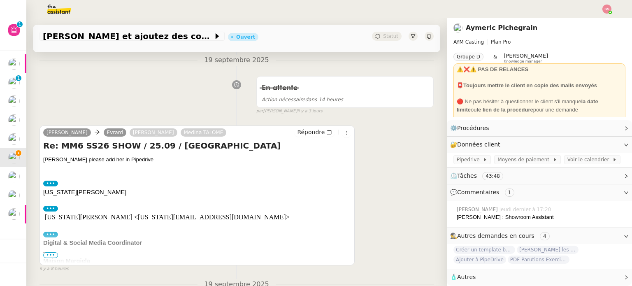
scroll to position [247, 0]
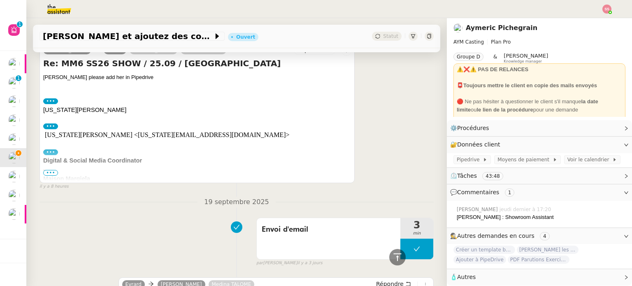
click at [51, 159] on b "Digital & Social Media Coordinator" at bounding box center [92, 160] width 99 height 7
click at [52, 154] on label "•••" at bounding box center [50, 152] width 15 height 6
click at [0, 0] on input "•••" at bounding box center [0, 0] width 0 height 0
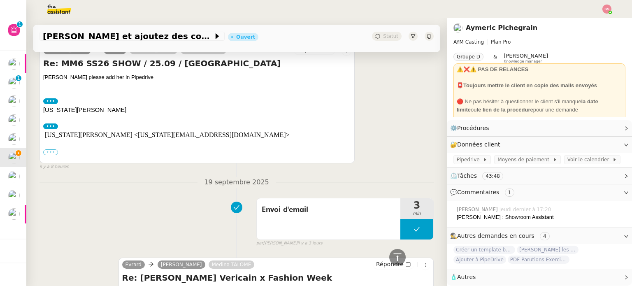
click at [53, 155] on label "•••" at bounding box center [50, 152] width 15 height 6
click at [0, 0] on input "•••" at bounding box center [0, 0] width 0 height 0
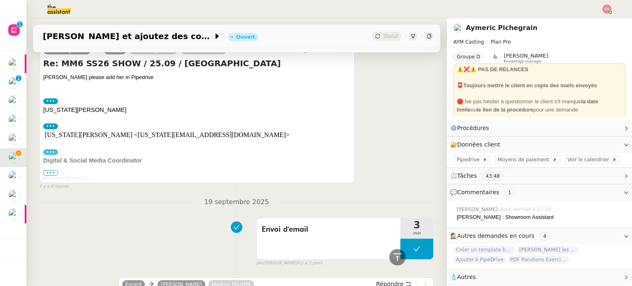
click at [52, 175] on span "•••" at bounding box center [50, 173] width 15 height 6
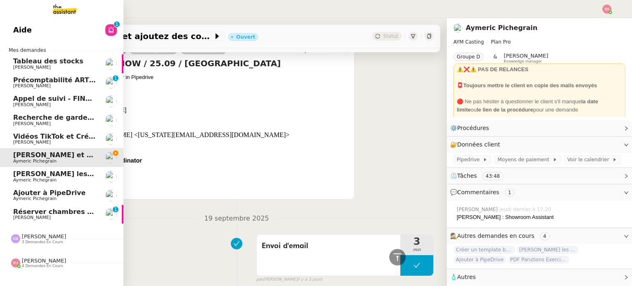
click at [46, 217] on span "[PERSON_NAME]" at bounding box center [54, 217] width 83 height 5
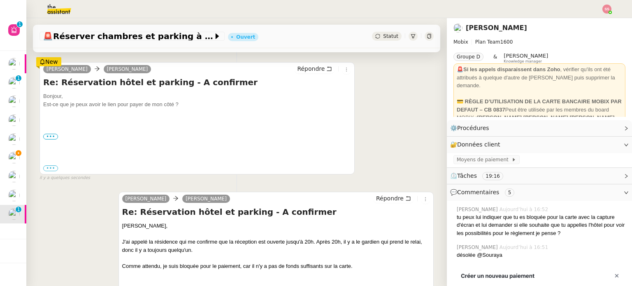
scroll to position [48, 0]
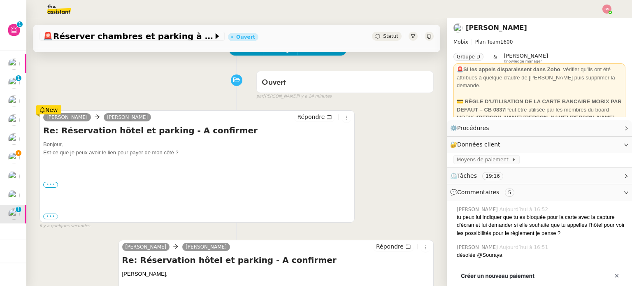
click at [51, 184] on label "•••" at bounding box center [50, 185] width 15 height 6
click at [0, 0] on input "•••" at bounding box center [0, 0] width 0 height 0
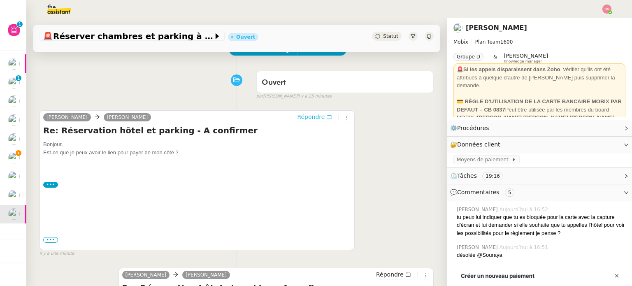
click at [297, 119] on span "Répondre" at bounding box center [311, 117] width 28 height 8
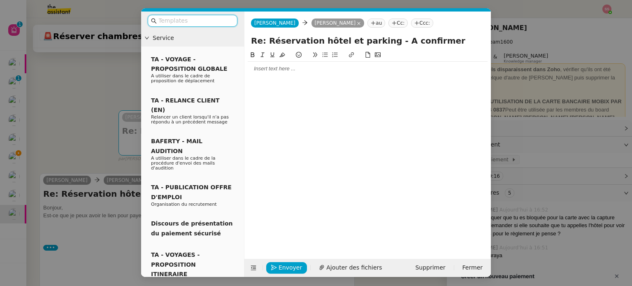
click at [281, 71] on div at bounding box center [368, 68] width 240 height 7
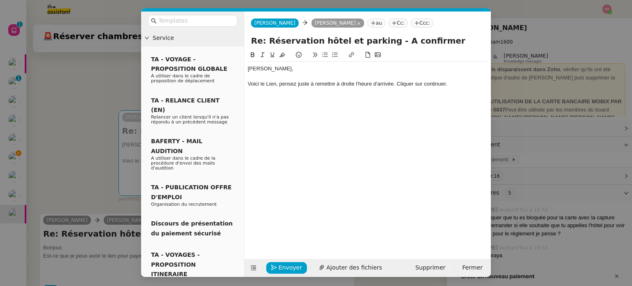
click at [265, 85] on div "Voici le Lien, pensez juste à remettre à droite l'heure d'arrivée. Cliquer sur …" at bounding box center [368, 83] width 240 height 7
click at [124, 93] on nz-modal-container "Service TA - VOYAGE - PROPOSITION GLOBALE A utiliser dans le cadre de propositi…" at bounding box center [316, 143] width 632 height 286
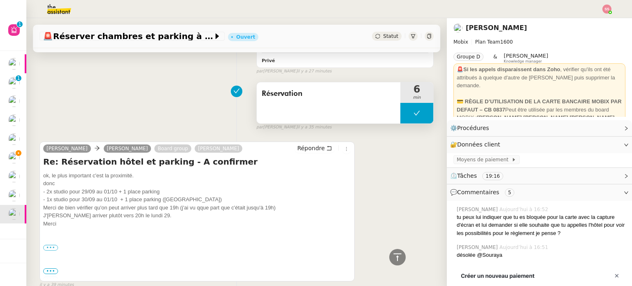
scroll to position [830, 0]
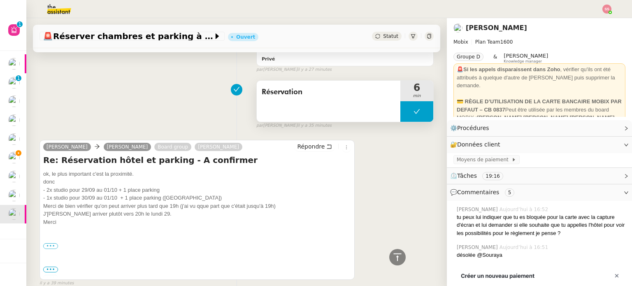
click at [402, 108] on button at bounding box center [416, 111] width 33 height 21
click at [407, 109] on icon at bounding box center [408, 111] width 3 height 5
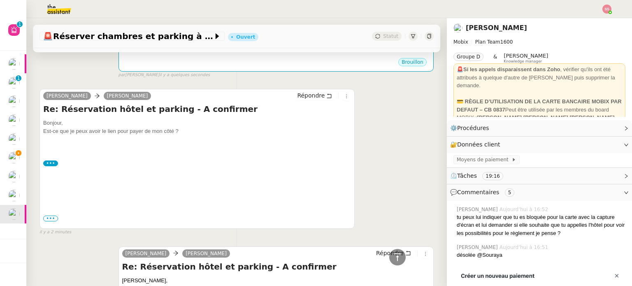
scroll to position [48, 0]
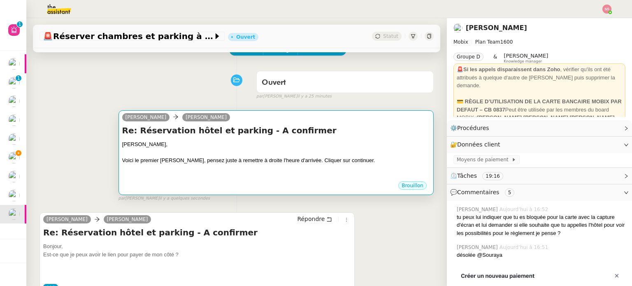
click at [240, 143] on div "[PERSON_NAME]," at bounding box center [276, 144] width 308 height 8
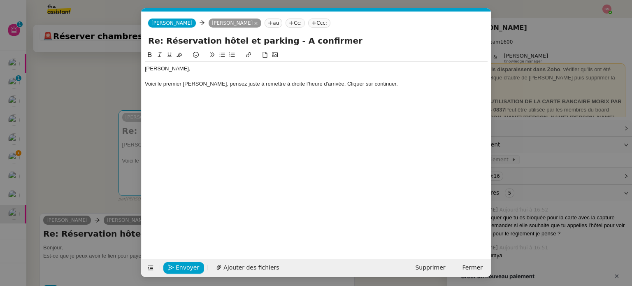
scroll to position [0, 17]
drag, startPoint x: 193, startPoint y: 84, endPoint x: 182, endPoint y: 84, distance: 10.3
click at [182, 84] on div "Voici le premier [PERSON_NAME], pensez juste à remettre à droite l'heure d'arri…" at bounding box center [316, 83] width 343 height 7
click at [250, 56] on icon at bounding box center [248, 54] width 5 height 5
paste input "[URL][DOMAIN_NAME]"
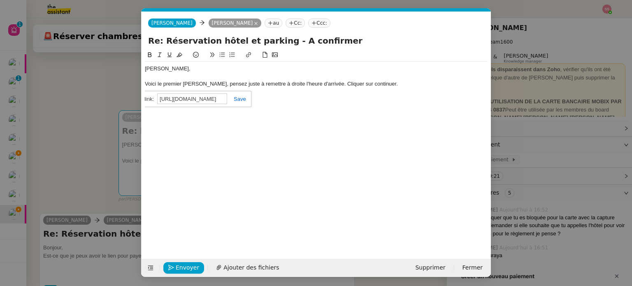
scroll to position [0, 607]
type input "[URL][DOMAIN_NAME]"
click at [237, 97] on link at bounding box center [236, 99] width 19 height 6
click at [229, 113] on div "[PERSON_NAME], Voici le premier Lien , pensez juste à remettre à droite l'heure…" at bounding box center [316, 148] width 343 height 196
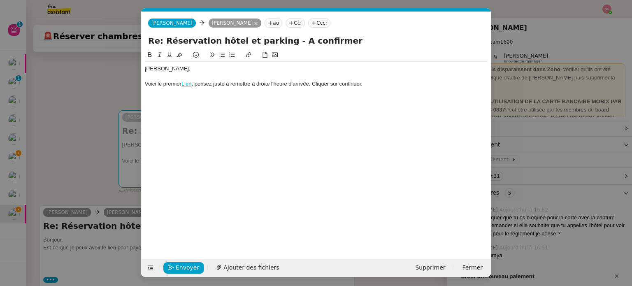
click at [387, 86] on div "Voici le premier [PERSON_NAME] , pensez juste à remettre à droite l'heure d'arr…" at bounding box center [316, 83] width 343 height 7
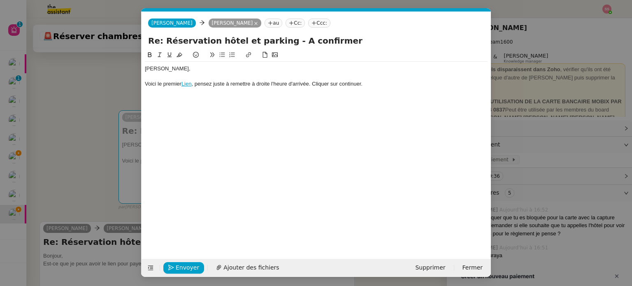
click at [374, 84] on div "Voici le premier [PERSON_NAME] , pensez juste à remettre à droite l'heure d'arr…" at bounding box center [316, 83] width 343 height 7
click at [193, 84] on div "Voici le premier [PERSON_NAME] , pensez juste à remettre à droite l'heure d'arr…" at bounding box center [316, 83] width 343 height 7
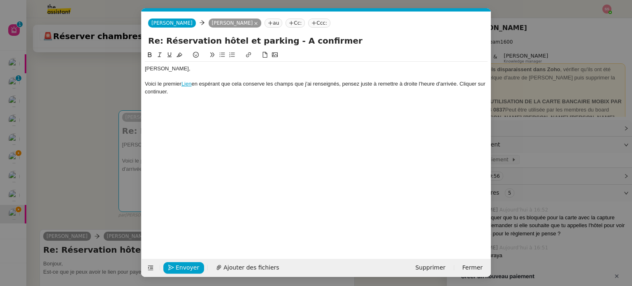
click at [191, 94] on div "Voici le premier Lien en espérant que cela conserve les champs que j'ai renseig…" at bounding box center [316, 87] width 343 height 15
click at [88, 160] on nz-modal-container "Service TA - VOYAGE - PROPOSITION GLOBALE A utiliser dans le cadre de propositi…" at bounding box center [316, 143] width 632 height 286
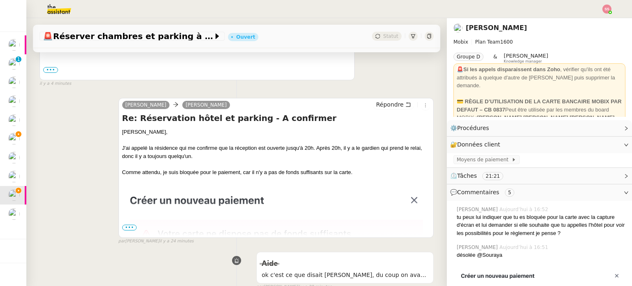
scroll to position [418, 0]
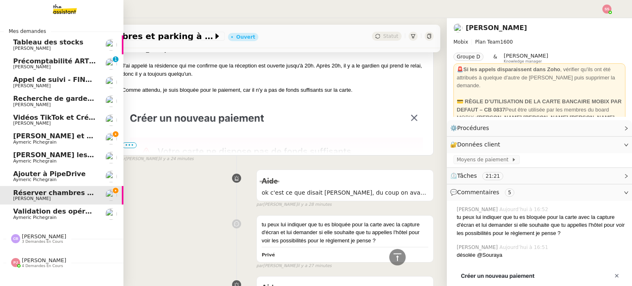
click at [23, 133] on span "[PERSON_NAME] et ajoutez des contacts dans Pipedrive" at bounding box center [117, 136] width 208 height 8
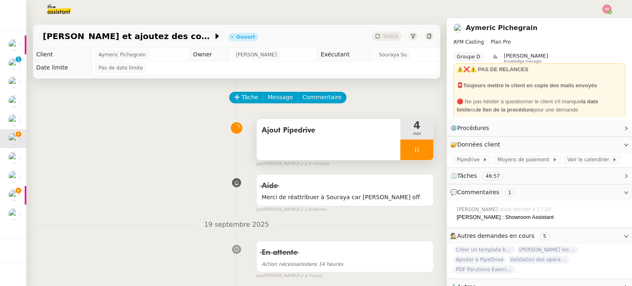
click at [412, 147] on div at bounding box center [416, 150] width 33 height 21
click at [422, 147] on icon at bounding box center [425, 150] width 7 height 7
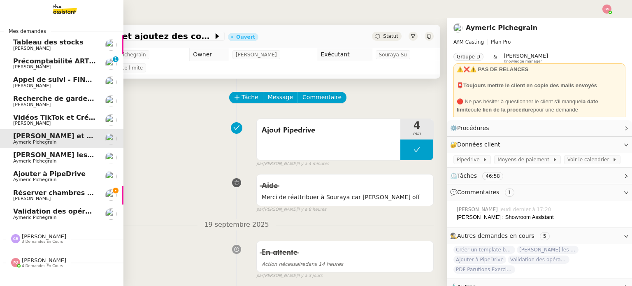
click at [45, 189] on span "Réserver chambres et parking à Résidence Aixoise" at bounding box center [107, 193] width 189 height 8
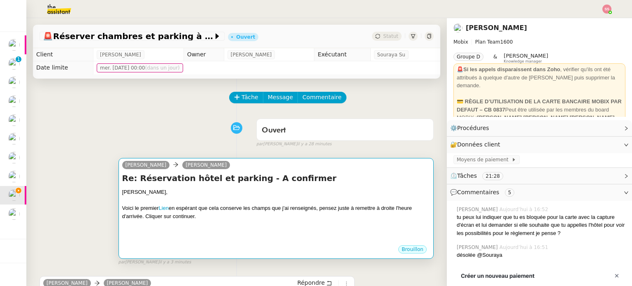
scroll to position [165, 0]
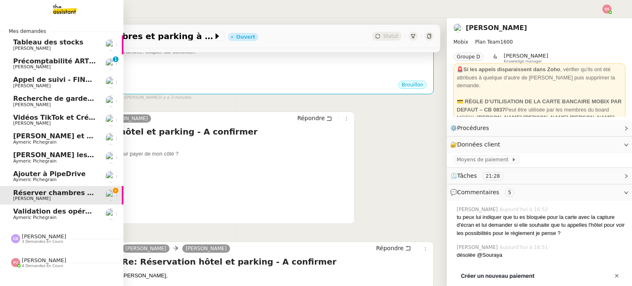
click at [25, 210] on span "Validation des opérations comptables" at bounding box center [83, 211] width 140 height 8
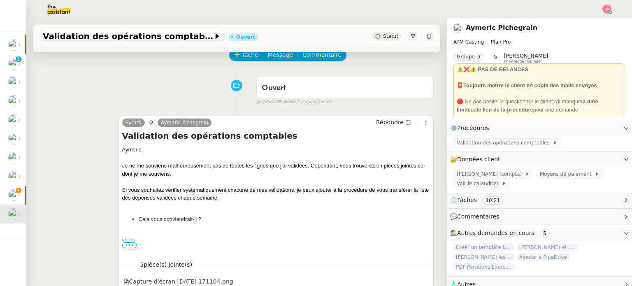
scroll to position [41, 0]
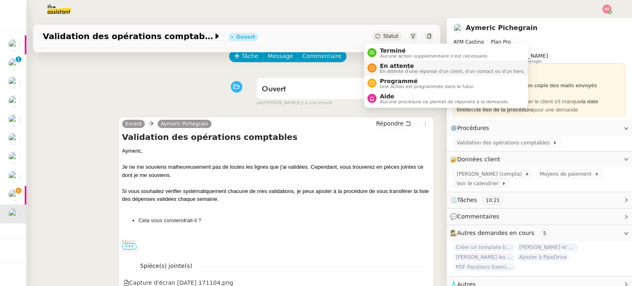
click at [380, 65] on span "En attente" at bounding box center [452, 66] width 145 height 7
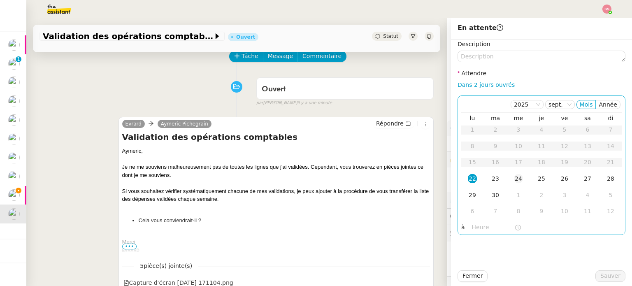
click at [507, 179] on td "24" at bounding box center [518, 179] width 23 height 16
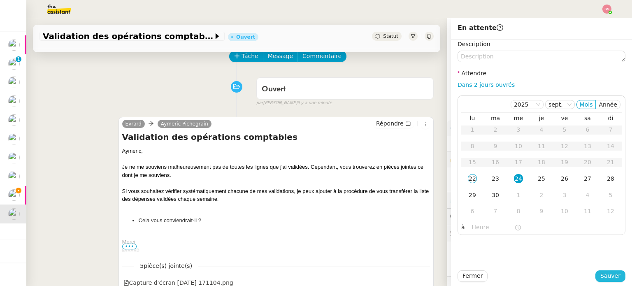
click at [603, 276] on span "Sauver" at bounding box center [611, 275] width 20 height 9
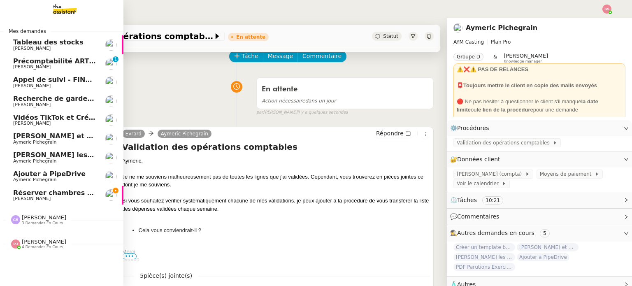
click at [52, 198] on span "[PERSON_NAME]" at bounding box center [54, 198] width 83 height 5
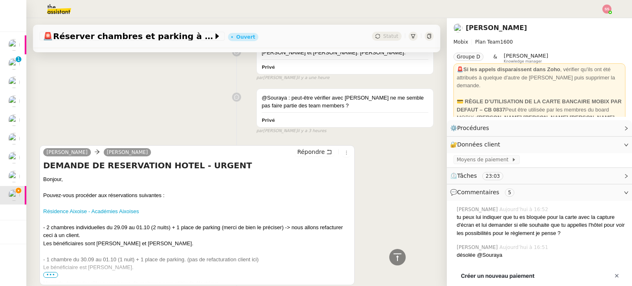
scroll to position [2161, 0]
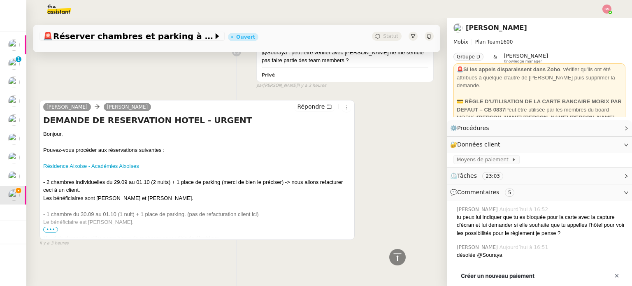
click at [49, 228] on span "•••" at bounding box center [50, 230] width 15 height 6
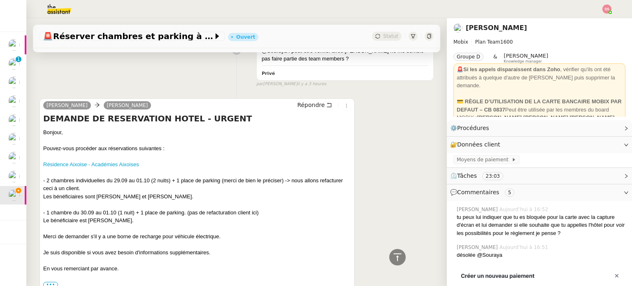
scroll to position [2202, 0]
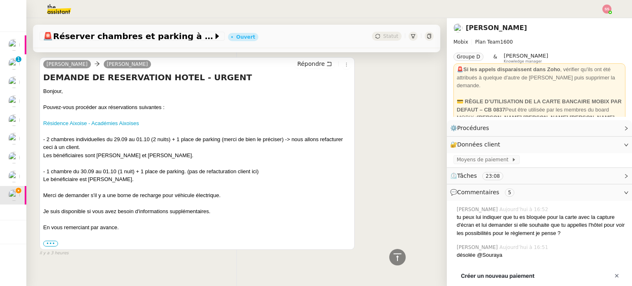
drag, startPoint x: 87, startPoint y: 176, endPoint x: 127, endPoint y: 177, distance: 39.9
click at [127, 177] on div "Le bénéficiaire est [PERSON_NAME]." at bounding box center [197, 179] width 308 height 8
click at [128, 177] on div "Le bénéficiaire est [PERSON_NAME]." at bounding box center [197, 179] width 308 height 8
drag, startPoint x: 139, startPoint y: 176, endPoint x: 111, endPoint y: 177, distance: 27.6
click at [111, 177] on div "Le bénéficiaire est [PERSON_NAME]." at bounding box center [197, 179] width 308 height 8
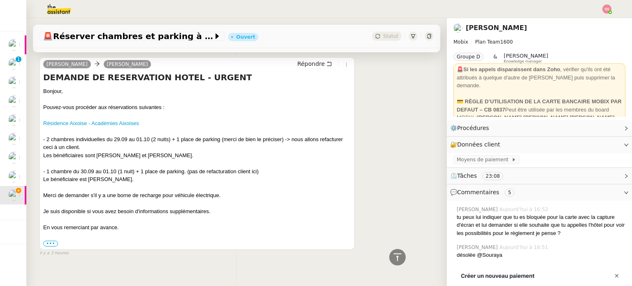
copy div "Cacciavillani"
drag, startPoint x: 89, startPoint y: 175, endPoint x: 108, endPoint y: 176, distance: 18.9
click at [108, 176] on div "Le bénéficiaire est [PERSON_NAME]." at bounding box center [197, 179] width 308 height 8
copy div "[PERSON_NAME]"
click at [53, 242] on label "•••" at bounding box center [50, 244] width 15 height 6
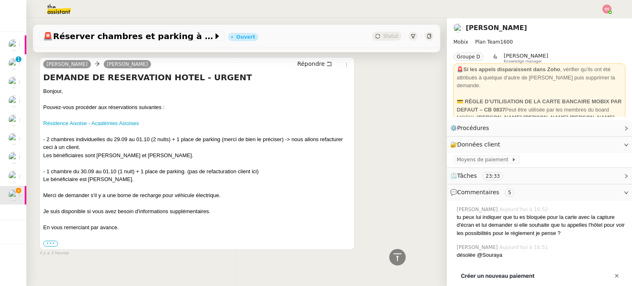
click at [0, 0] on input "•••" at bounding box center [0, 0] width 0 height 0
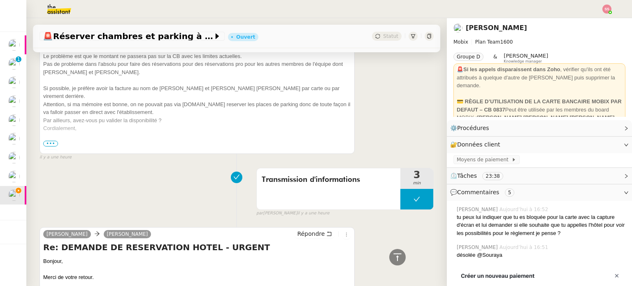
scroll to position [1297, 0]
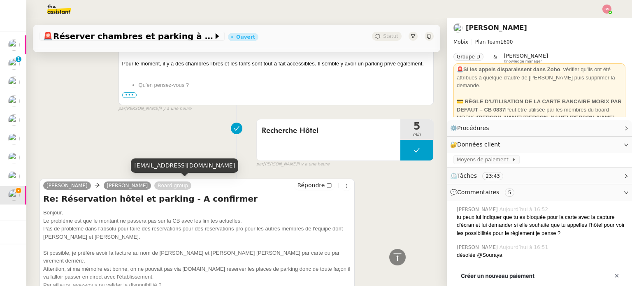
click at [150, 163] on div "[EMAIL_ADDRESS][DOMAIN_NAME]" at bounding box center [184, 165] width 107 height 14
copy div "[EMAIL_ADDRESS][DOMAIN_NAME]"
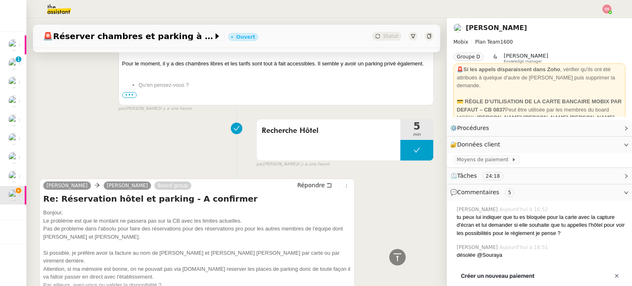
scroll to position [1461, 0]
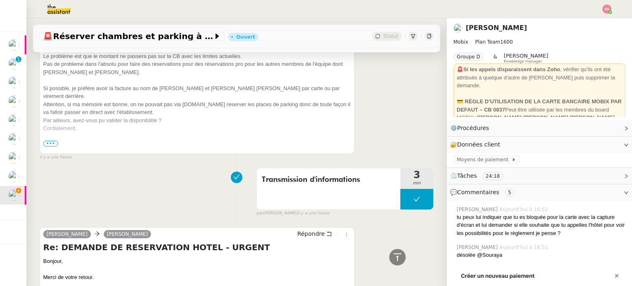
click at [51, 142] on span "•••" at bounding box center [50, 144] width 15 height 6
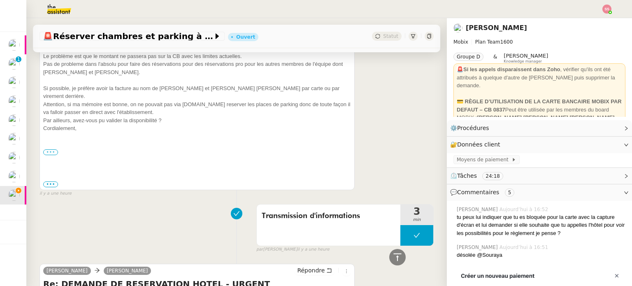
click at [45, 149] on label "•••" at bounding box center [50, 152] width 15 height 6
click at [0, 0] on input "•••" at bounding box center [0, 0] width 0 height 0
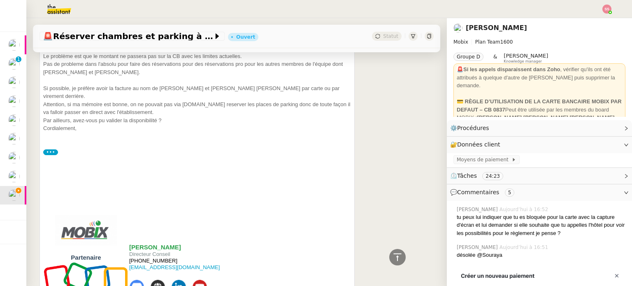
drag, startPoint x: 171, startPoint y: 250, endPoint x: 140, endPoint y: 248, distance: 31.3
click at [140, 258] on p "[PHONE_NUMBER] [EMAIL_ADDRESS][DOMAIN_NAME]" at bounding box center [194, 268] width 131 height 20
copy span "7 55 50 65 12"
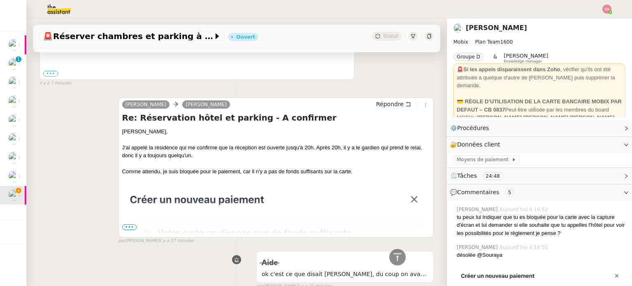
click at [278, 172] on div "Comme attendu, je suis bloquée pour le paiement, car il n'y a pas de fonds suff…" at bounding box center [276, 172] width 308 height 8
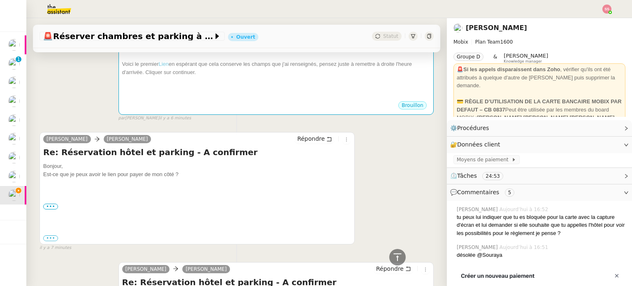
scroll to position [0, 0]
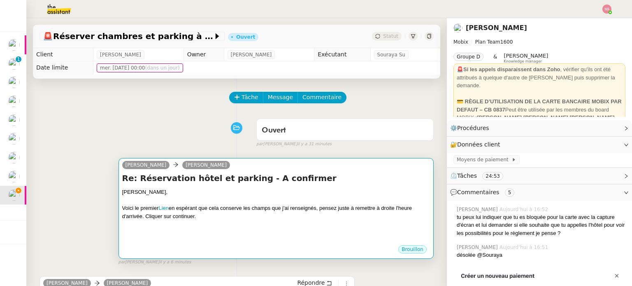
click at [209, 212] on div "Voici le premier Lien en espérant que cela conserve les champs que j'ai renseig…" at bounding box center [276, 212] width 308 height 16
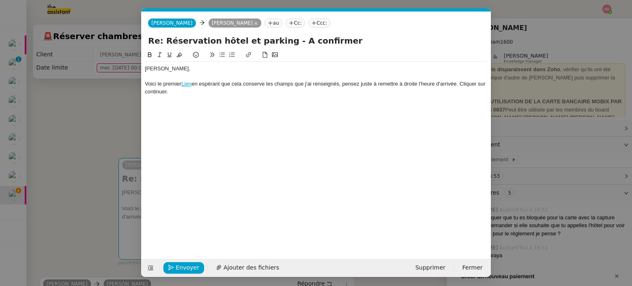
scroll to position [0, 17]
click at [243, 91] on div "Voici le premier Lien en espérant que cela conserve les champs que j'ai renseig…" at bounding box center [316, 87] width 343 height 15
click at [263, 94] on div "Voici le premier Lien en espérant que cela conserve les champs que j'ai renseig…" at bounding box center [316, 87] width 343 height 15
click at [255, 93] on div "Voici le premier Lien en espérant que cela conserve les champs que j'ai renseig…" at bounding box center [316, 87] width 343 height 15
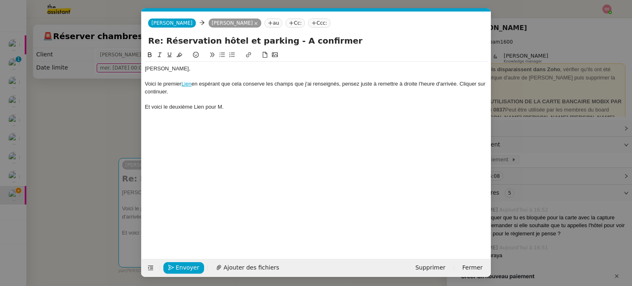
click at [191, 107] on div "Et voici le deuxième Lien pour M." at bounding box center [316, 106] width 343 height 7
drag, startPoint x: 204, startPoint y: 106, endPoint x: 195, endPoint y: 106, distance: 9.1
click at [195, 106] on div "Et voici le deuxième Lien pour M." at bounding box center [316, 106] width 343 height 7
click at [250, 55] on icon at bounding box center [249, 55] width 6 height 6
paste input "[URL][DOMAIN_NAME]"
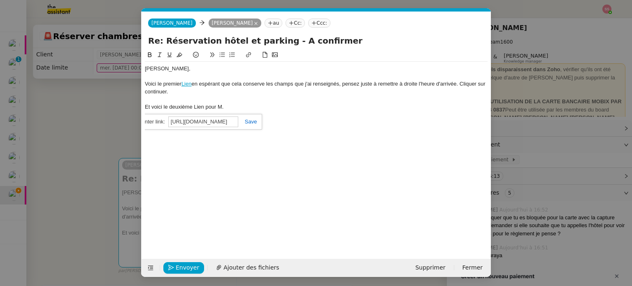
scroll to position [0, 282]
type input "[URL][DOMAIN_NAME]"
click at [255, 120] on link at bounding box center [247, 122] width 19 height 6
click at [261, 111] on div at bounding box center [316, 114] width 343 height 7
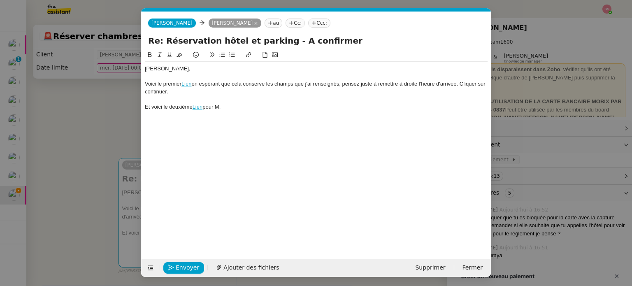
scroll to position [0, 0]
click at [99, 171] on nz-modal-container "Service TA - VOYAGE - PROPOSITION GLOBALE A utiliser dans le cadre de propositi…" at bounding box center [316, 143] width 632 height 286
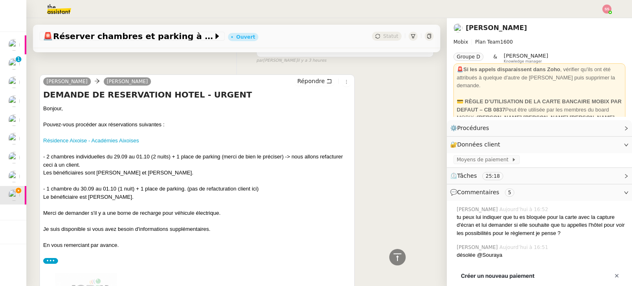
scroll to position [2578, 0]
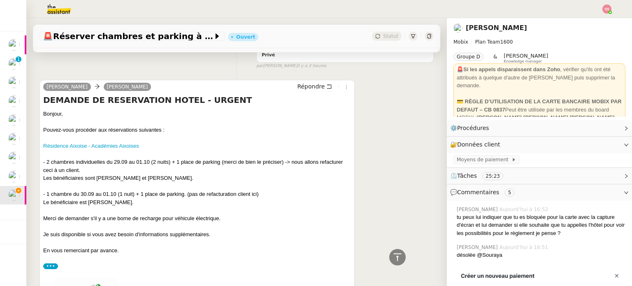
drag, startPoint x: 89, startPoint y: 191, endPoint x: 141, endPoint y: 191, distance: 51.9
click at [141, 198] on div "Le bénéficiaire est [PERSON_NAME]." at bounding box center [197, 202] width 308 height 8
copy div "[PERSON_NAME]."
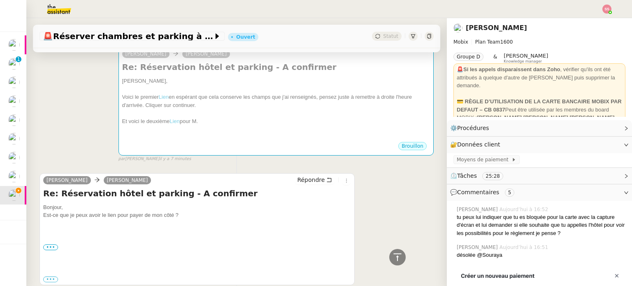
scroll to position [12, 0]
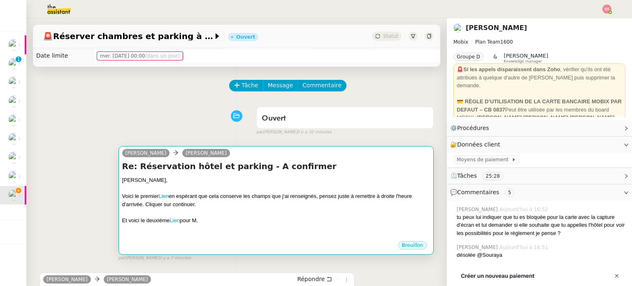
click at [267, 177] on div "[PERSON_NAME]," at bounding box center [276, 180] width 308 height 8
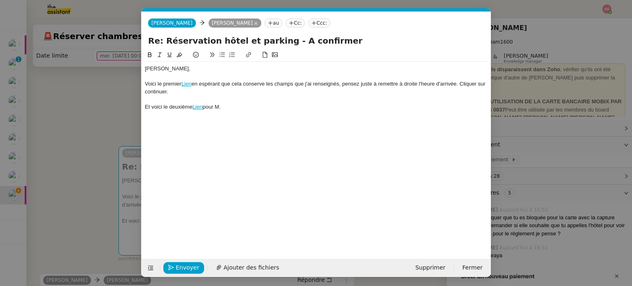
scroll to position [0, 17]
click at [239, 109] on div "Et voici le deuxième Lien pour M." at bounding box center [316, 106] width 343 height 7
drag, startPoint x: 233, startPoint y: 107, endPoint x: 219, endPoint y: 105, distance: 13.6
click at [219, 105] on div "Et voici le deuxième Lien pour M." at bounding box center [316, 106] width 343 height 7
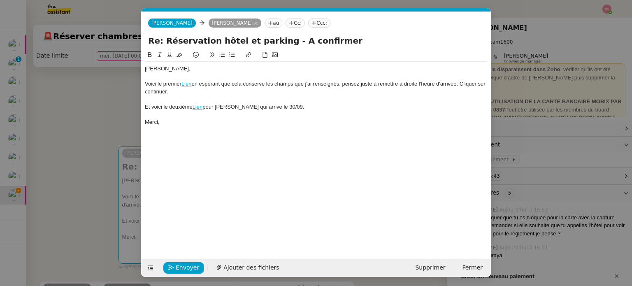
click at [94, 149] on nz-modal-container "Service TA - VOYAGE - PROPOSITION GLOBALE A utiliser dans le cadre de propositi…" at bounding box center [316, 143] width 632 height 286
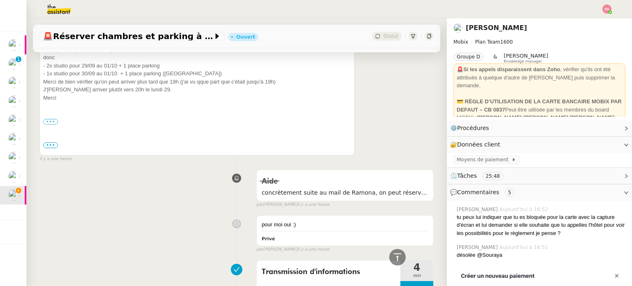
scroll to position [876, 0]
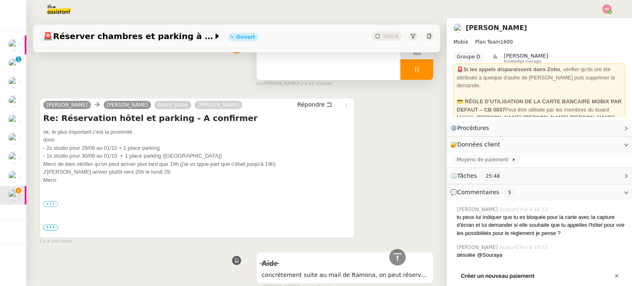
click at [413, 69] on div at bounding box center [416, 69] width 33 height 21
click at [422, 69] on icon at bounding box center [425, 70] width 6 height 5
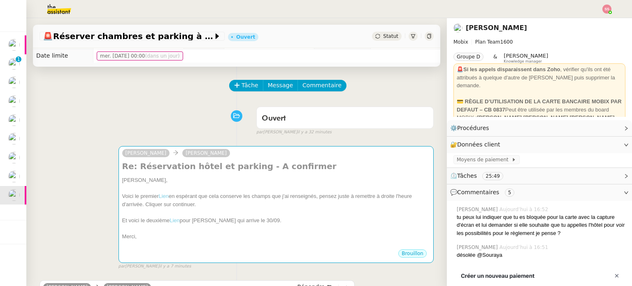
scroll to position [12, 0]
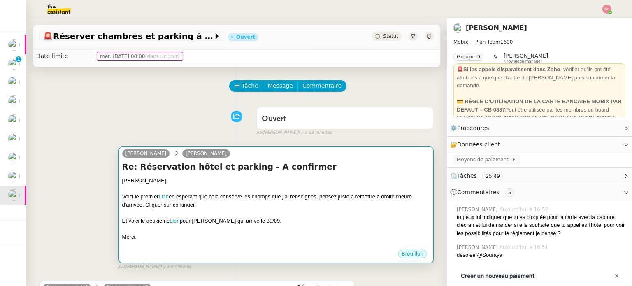
click at [286, 177] on div "[PERSON_NAME]," at bounding box center [276, 181] width 308 height 8
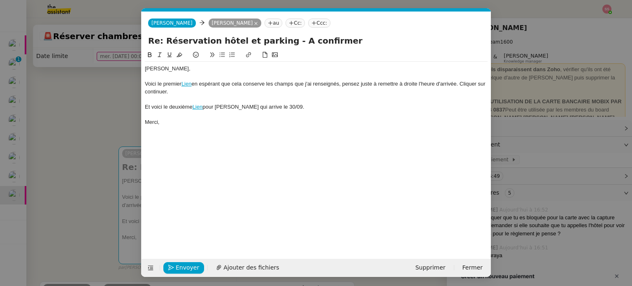
scroll to position [0, 17]
click at [197, 95] on div "Voici le premier Lien en espérant que cela conserve les champs que j'ai renseig…" at bounding box center [316, 87] width 343 height 15
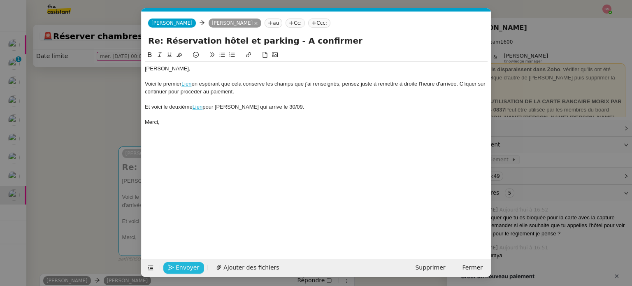
click at [191, 264] on span "Envoyer" at bounding box center [187, 267] width 23 height 9
click at [191, 264] on span "Confirmer l'envoi" at bounding box center [200, 267] width 49 height 9
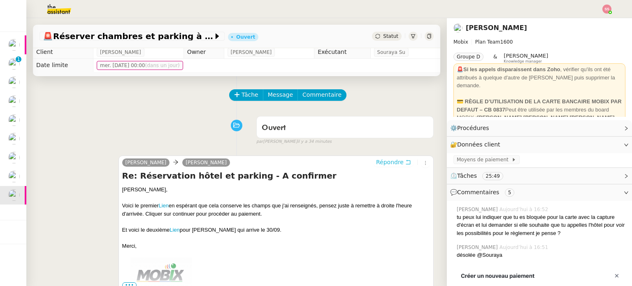
scroll to position [0, 0]
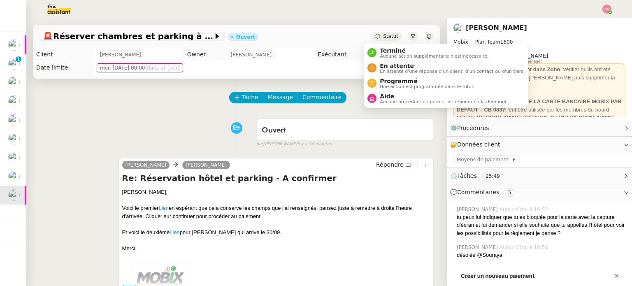
click at [374, 36] on div "Statut" at bounding box center [387, 36] width 30 height 9
click at [380, 64] on span "En attente" at bounding box center [452, 66] width 145 height 7
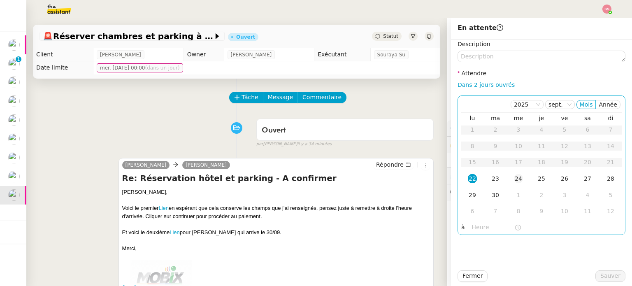
click at [514, 179] on div "24" at bounding box center [518, 178] width 9 height 9
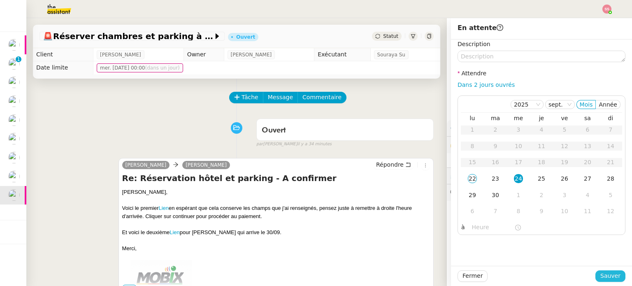
click at [610, 271] on span "Sauver" at bounding box center [611, 275] width 20 height 9
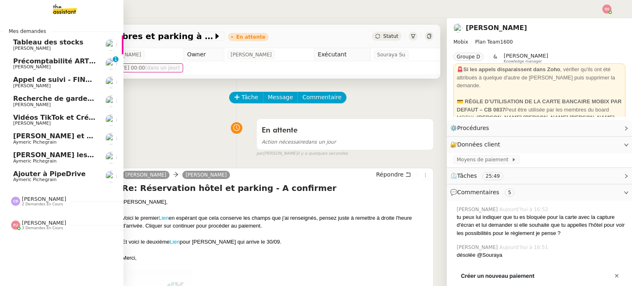
click at [68, 138] on span "[PERSON_NAME] et ajoutez des contacts dans Pipedrive" at bounding box center [117, 136] width 208 height 8
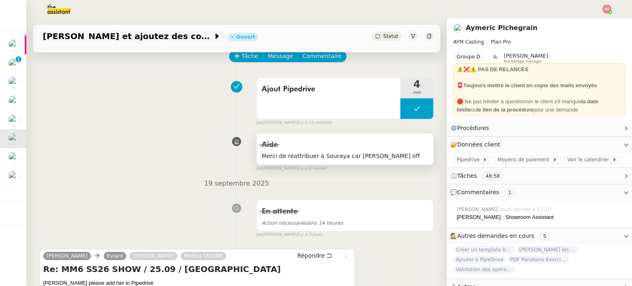
scroll to position [247, 0]
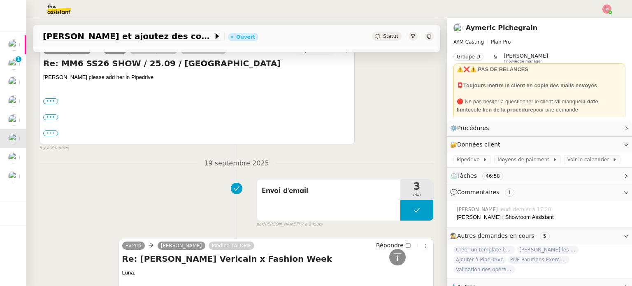
click at [52, 134] on label "•••" at bounding box center [50, 133] width 15 height 6
click at [0, 0] on input "•••" at bounding box center [0, 0] width 0 height 0
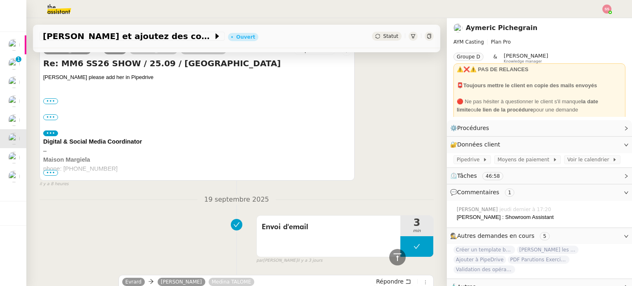
click at [49, 174] on span "•••" at bounding box center [50, 173] width 15 height 6
click at [53, 117] on label "•••" at bounding box center [50, 117] width 15 height 6
click at [0, 0] on input "•••" at bounding box center [0, 0] width 0 height 0
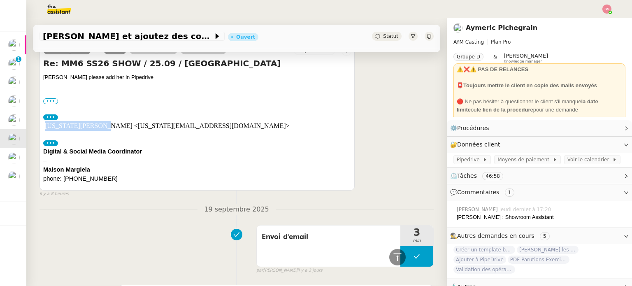
drag, startPoint x: 44, startPoint y: 128, endPoint x: 93, endPoint y: 126, distance: 49.0
click at [93, 126] on span "[US_STATE][PERSON_NAME] <[US_STATE][EMAIL_ADDRESS][DOMAIN_NAME]>" at bounding box center [167, 125] width 245 height 7
copy span "[US_STATE][PERSON_NAME]"
drag, startPoint x: 66, startPoint y: 180, endPoint x: 111, endPoint y: 177, distance: 45.0
click at [111, 177] on span "phone: [PHONE_NUMBER]" at bounding box center [80, 178] width 74 height 7
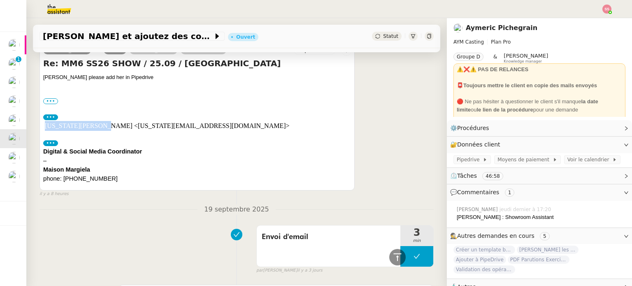
copy span "33 6 30 83 81 15"
drag, startPoint x: 100, startPoint y: 126, endPoint x: 191, endPoint y: 129, distance: 90.6
click at [191, 129] on span "[US_STATE][PERSON_NAME] <[US_STATE][EMAIL_ADDRESS][DOMAIN_NAME]>" at bounding box center [167, 125] width 245 height 7
copy span "[US_STATE][EMAIL_ADDRESS][DOMAIN_NAME]"
click at [52, 102] on label "•••" at bounding box center [50, 101] width 15 height 6
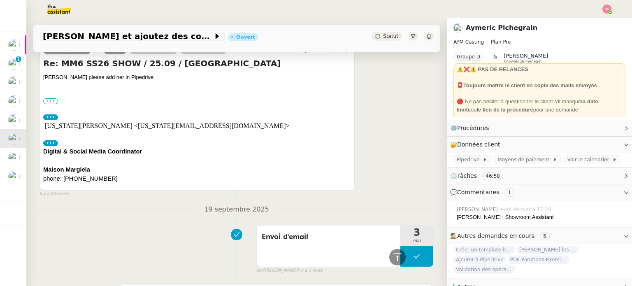
click at [0, 0] on input "•••" at bounding box center [0, 0] width 0 height 0
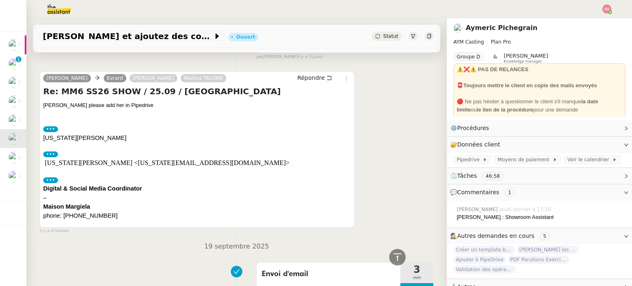
scroll to position [165, 0]
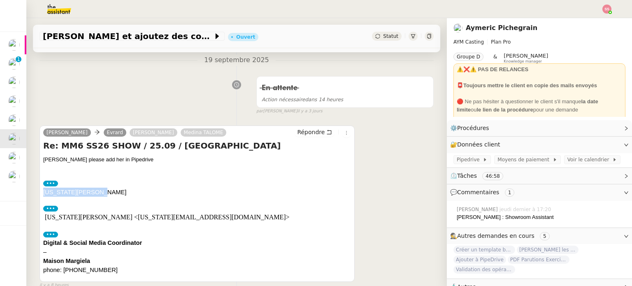
drag, startPoint x: 93, startPoint y: 192, endPoint x: 44, endPoint y: 195, distance: 49.0
click at [44, 195] on p "[US_STATE][PERSON_NAME]" at bounding box center [197, 192] width 308 height 9
copy span "[US_STATE][PERSON_NAME]"
click at [306, 130] on span "Répondre" at bounding box center [311, 132] width 28 height 8
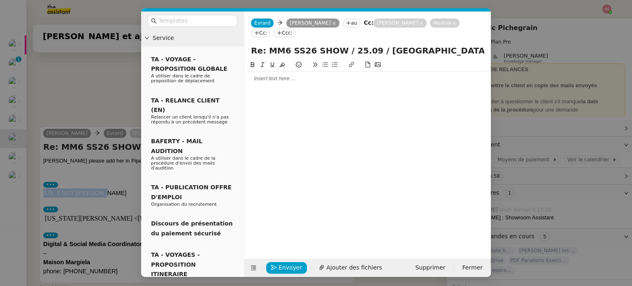
scroll to position [228, 0]
click at [258, 82] on div at bounding box center [368, 78] width 240 height 7
click at [275, 95] on blockquote "[US_STATE][PERSON_NAME]" at bounding box center [368, 95] width 240 height 7
click at [279, 95] on blockquote "[US_STATE][PERSON_NAME]" at bounding box center [368, 95] width 240 height 7
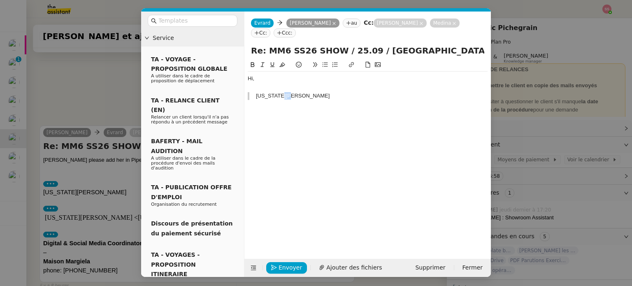
click at [279, 95] on blockquote "[US_STATE][PERSON_NAME]" at bounding box center [368, 95] width 240 height 7
click at [313, 66] on icon at bounding box center [315, 65] width 6 height 6
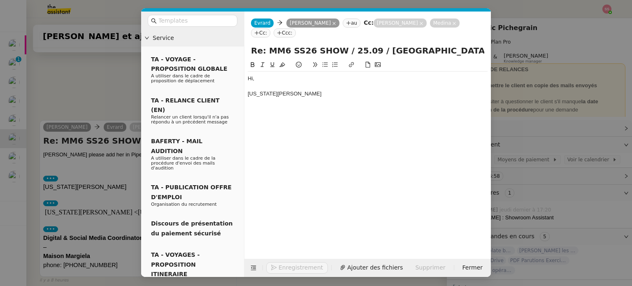
scroll to position [260, 0]
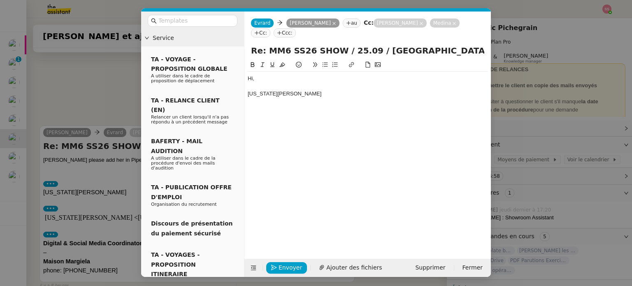
click at [305, 98] on div "[US_STATE][PERSON_NAME]" at bounding box center [368, 93] width 240 height 7
click at [290, 265] on span "Envoyer" at bounding box center [290, 267] width 23 height 9
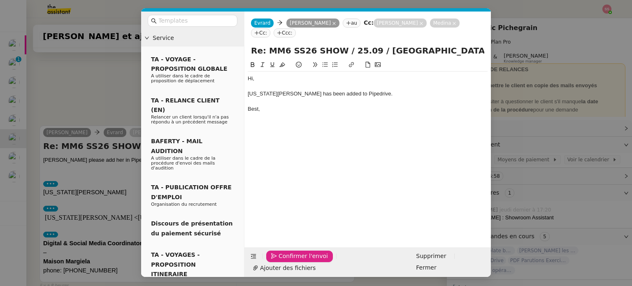
click at [290, 261] on span "Confirmer l'envoi" at bounding box center [303, 255] width 49 height 9
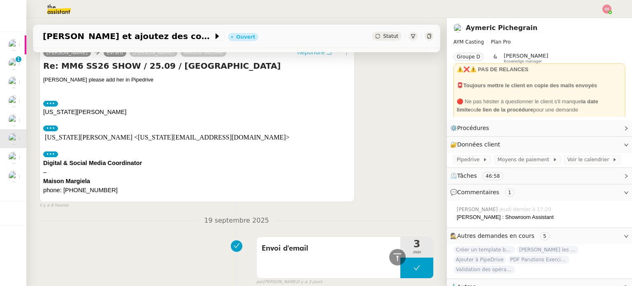
scroll to position [345, 0]
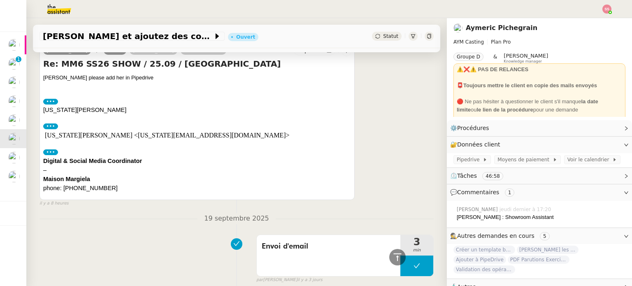
click at [43, 155] on label "•••" at bounding box center [50, 152] width 15 height 6
click at [0, 0] on input "•••" at bounding box center [0, 0] width 0 height 0
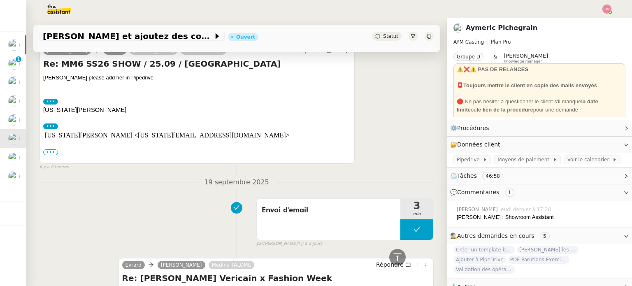
click at [54, 127] on label "•••" at bounding box center [50, 126] width 15 height 6
click at [0, 0] on input "•••" at bounding box center [0, 0] width 0 height 0
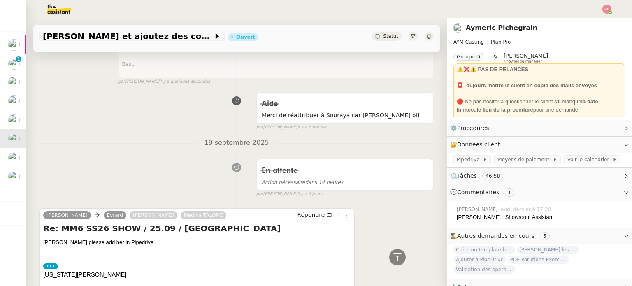
scroll to position [0, 0]
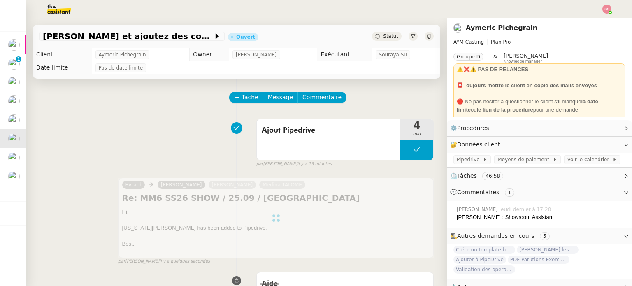
click at [383, 38] on span "Statut" at bounding box center [390, 36] width 15 height 6
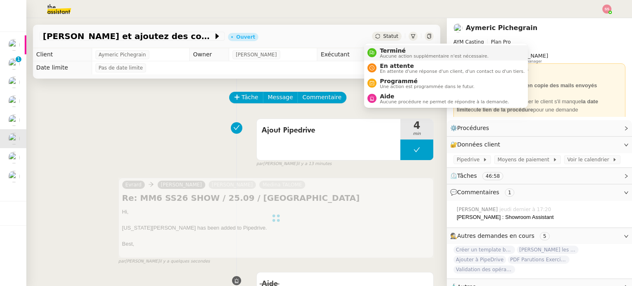
click at [393, 49] on span "Terminé" at bounding box center [434, 50] width 109 height 7
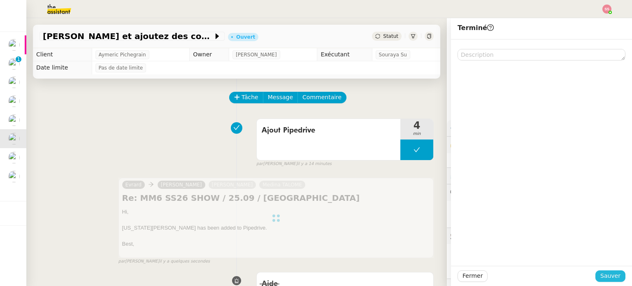
click at [611, 272] on span "Sauver" at bounding box center [611, 275] width 20 height 9
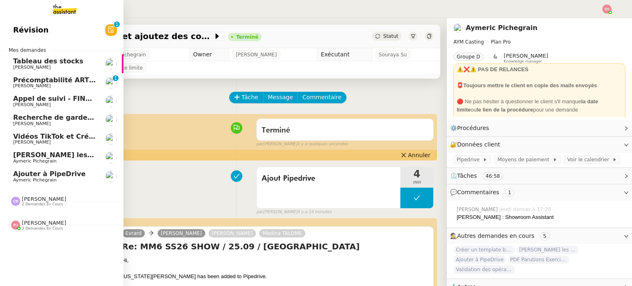
click at [51, 160] on span "Aymeric Pichegrain" at bounding box center [54, 161] width 83 height 5
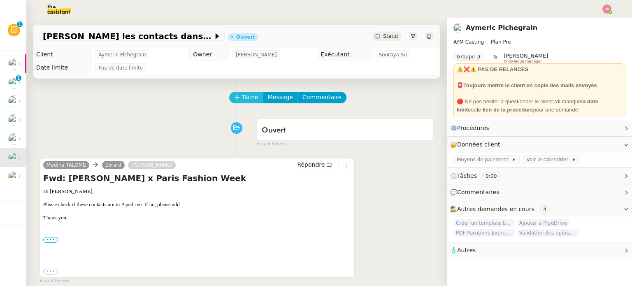
click at [242, 100] on span "Tâche" at bounding box center [250, 97] width 17 height 9
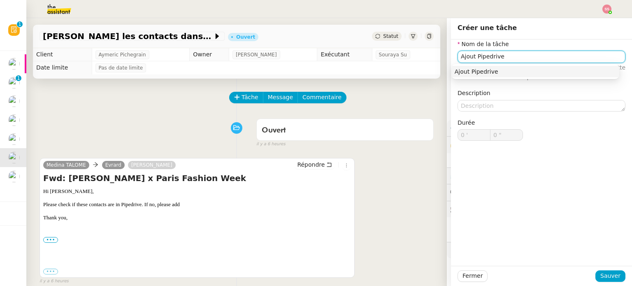
click at [484, 72] on div "Ajout Pipedrive" at bounding box center [535, 71] width 161 height 7
type input "Ajout Pipedrive"
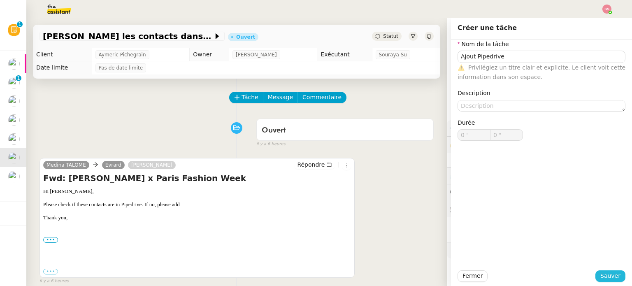
click at [604, 277] on span "Sauver" at bounding box center [611, 275] width 20 height 9
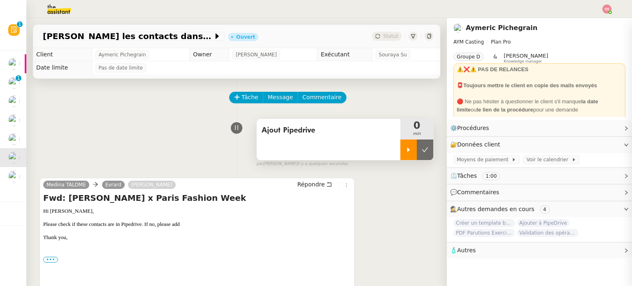
click at [405, 153] on icon at bounding box center [408, 150] width 7 height 7
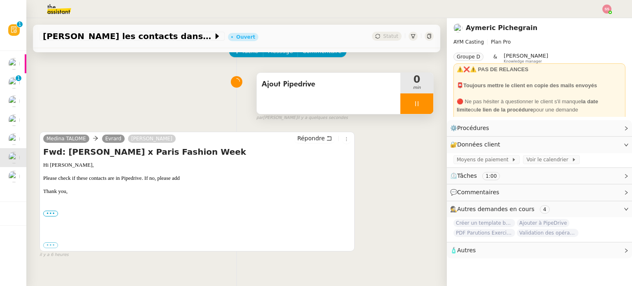
scroll to position [82, 0]
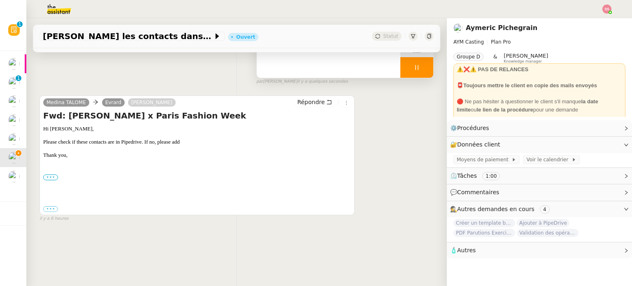
click at [48, 176] on label "•••" at bounding box center [50, 178] width 15 height 6
click at [0, 0] on input "•••" at bounding box center [0, 0] width 0 height 0
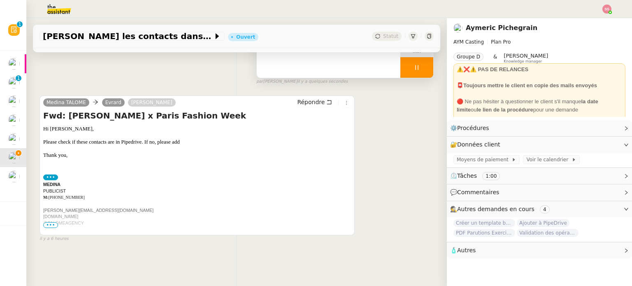
click at [54, 225] on span "•••" at bounding box center [50, 225] width 15 height 6
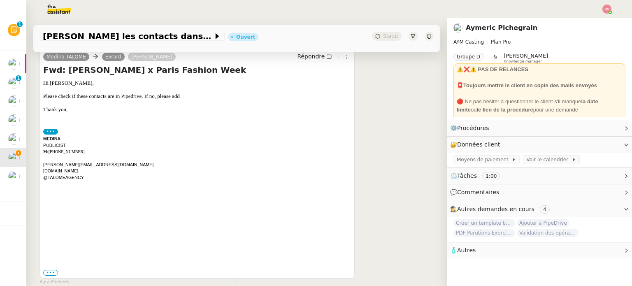
scroll to position [170, 0]
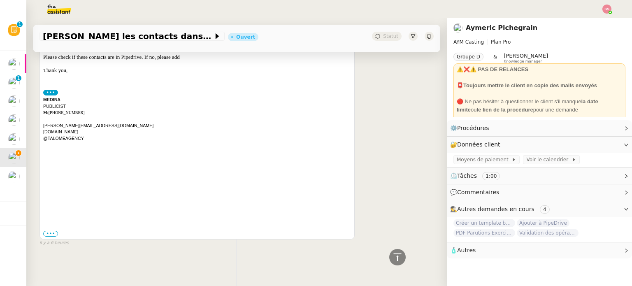
drag, startPoint x: 45, startPoint y: 229, endPoint x: 58, endPoint y: 226, distance: 13.2
click at [45, 231] on label "•••" at bounding box center [50, 234] width 15 height 6
click at [0, 0] on input "•••" at bounding box center [0, 0] width 0 height 0
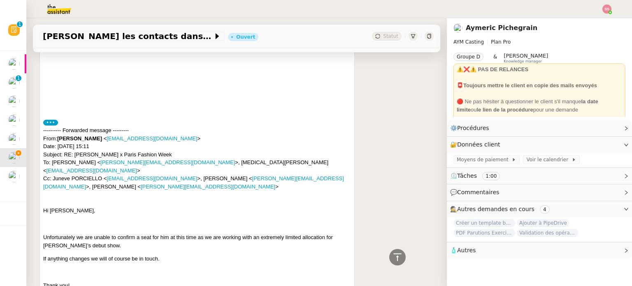
scroll to position [293, 0]
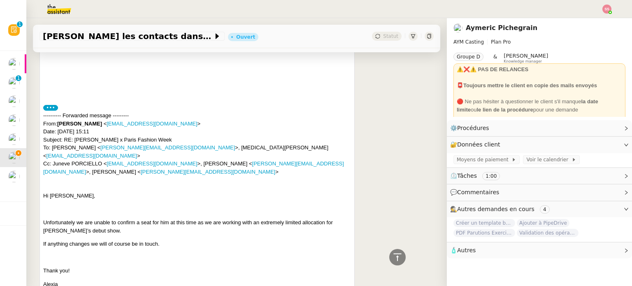
drag, startPoint x: 61, startPoint y: 120, endPoint x: 99, endPoint y: 122, distance: 38.3
click at [99, 122] on strong "[PERSON_NAME]" at bounding box center [79, 124] width 45 height 6
copy strong "[PERSON_NAME]"
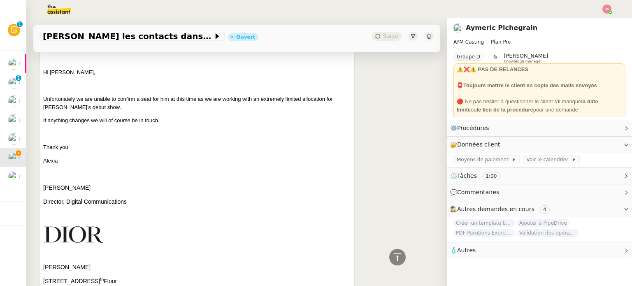
scroll to position [499, 0]
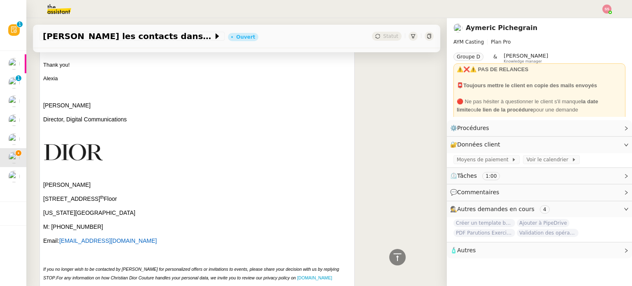
drag, startPoint x: 100, startPoint y: 216, endPoint x: 56, endPoint y: 219, distance: 43.7
click at [56, 223] on p "M: [PHONE_NUMBER]" at bounding box center [197, 227] width 308 height 9
drag, startPoint x: 142, startPoint y: 229, endPoint x: 63, endPoint y: 230, distance: 79.4
click at [63, 237] on p "Email: [EMAIL_ADDRESS][DOMAIN_NAME]" at bounding box center [197, 241] width 308 height 9
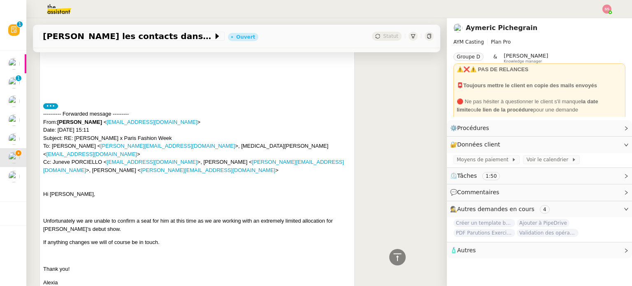
scroll to position [293, 0]
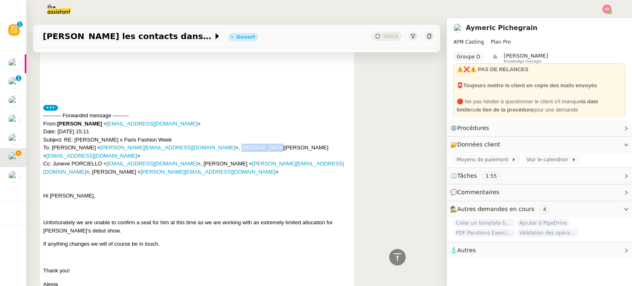
drag, startPoint x: 154, startPoint y: 144, endPoint x: 196, endPoint y: 144, distance: 41.2
click at [196, 144] on div "---------- Forwarded message --------- From: [PERSON_NAME] < [EMAIL_ADDRESS][DO…" at bounding box center [197, 144] width 308 height 64
drag, startPoint x: 196, startPoint y: 146, endPoint x: 153, endPoint y: 147, distance: 43.2
click at [153, 147] on div "---------- Forwarded message --------- From: [PERSON_NAME] < [EMAIL_ADDRESS][DO…" at bounding box center [197, 144] width 308 height 64
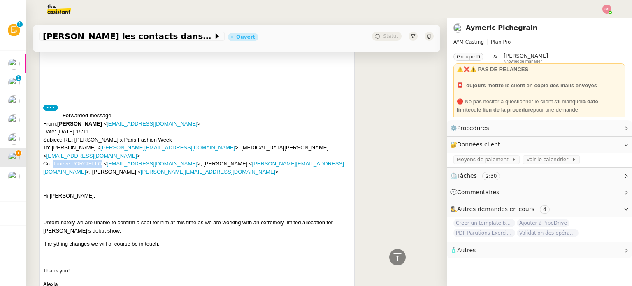
drag, startPoint x: 101, startPoint y: 153, endPoint x: 53, endPoint y: 151, distance: 48.2
click at [53, 151] on div "---------- Forwarded message --------- From: [PERSON_NAME] < [EMAIL_ADDRESS][DO…" at bounding box center [197, 144] width 308 height 64
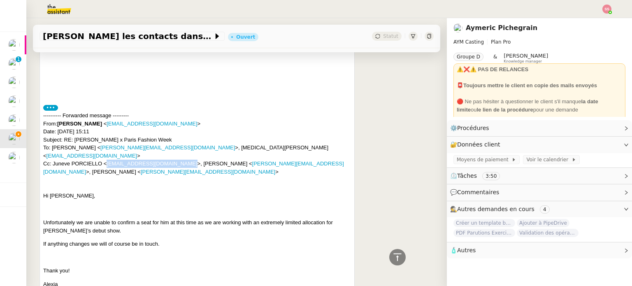
drag, startPoint x: 175, startPoint y: 152, endPoint x: 106, endPoint y: 153, distance: 68.3
click at [106, 153] on div "---------- Forwarded message --------- From: [PERSON_NAME] < [EMAIL_ADDRESS][DO…" at bounding box center [197, 144] width 308 height 64
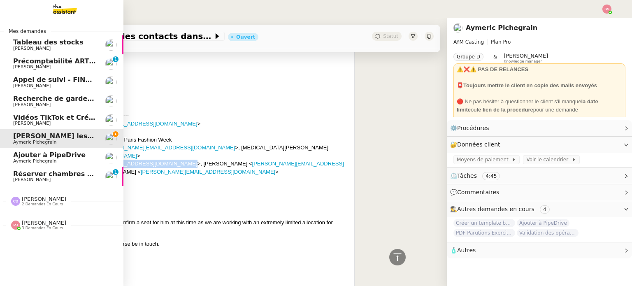
click at [31, 173] on span "Réserver chambres et parking à Résidence Aixoise" at bounding box center [107, 174] width 189 height 8
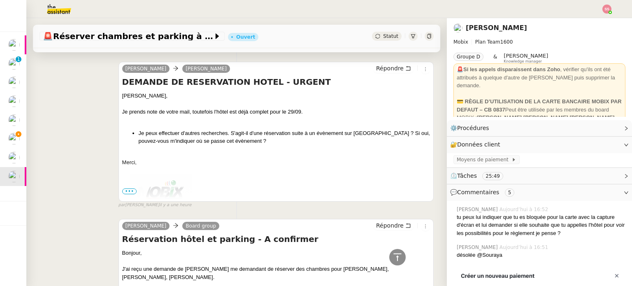
scroll to position [2418, 0]
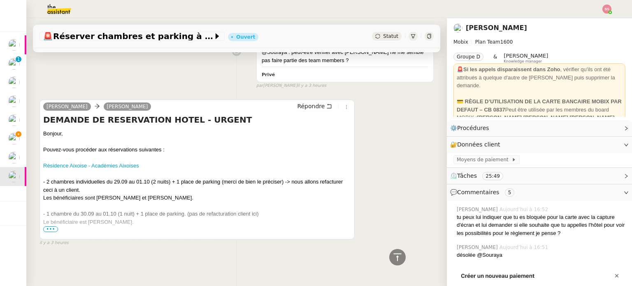
click at [51, 226] on span "•••" at bounding box center [50, 229] width 15 height 6
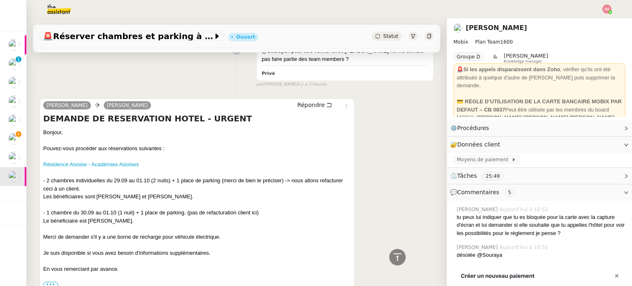
drag, startPoint x: 111, startPoint y: 217, endPoint x: 146, endPoint y: 219, distance: 35.0
click at [146, 219] on div "Le bénéficiaire est [PERSON_NAME]." at bounding box center [197, 221] width 308 height 8
drag, startPoint x: 87, startPoint y: 219, endPoint x: 108, endPoint y: 219, distance: 20.6
click at [108, 219] on div "Le bénéficiaire est [PERSON_NAME]." at bounding box center [197, 221] width 308 height 8
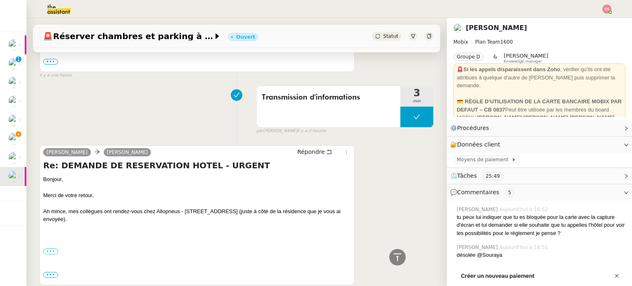
scroll to position [1636, 0]
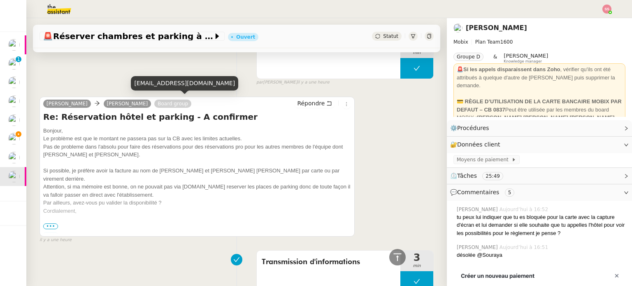
click at [150, 84] on div "[EMAIL_ADDRESS][DOMAIN_NAME]" at bounding box center [184, 83] width 107 height 14
click at [161, 85] on div "[EMAIL_ADDRESS][DOMAIN_NAME]" at bounding box center [184, 83] width 107 height 14
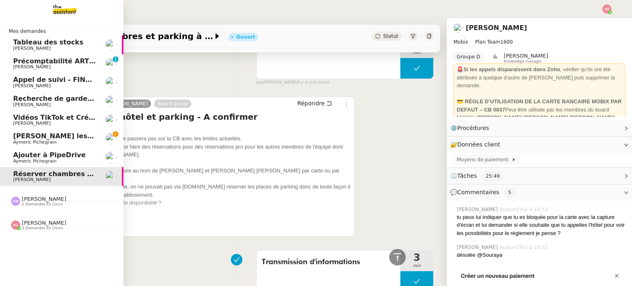
drag, startPoint x: 31, startPoint y: 131, endPoint x: 40, endPoint y: 133, distance: 8.9
click at [31, 131] on link "Vérifiez les contacts dans Pipedrive Aymeric Pichegrain" at bounding box center [61, 138] width 123 height 19
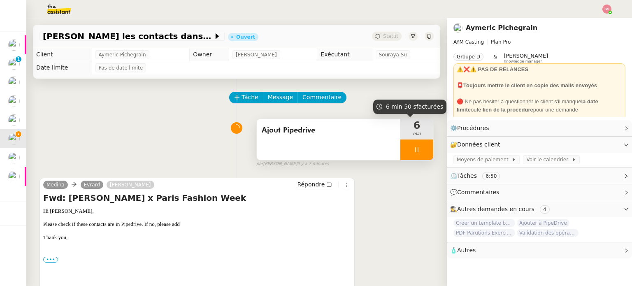
click at [405, 144] on div at bounding box center [416, 150] width 33 height 21
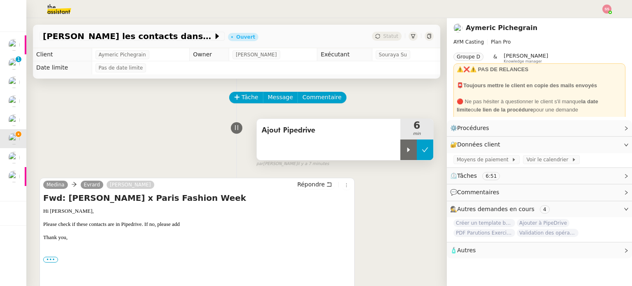
click at [417, 144] on button at bounding box center [425, 150] width 16 height 21
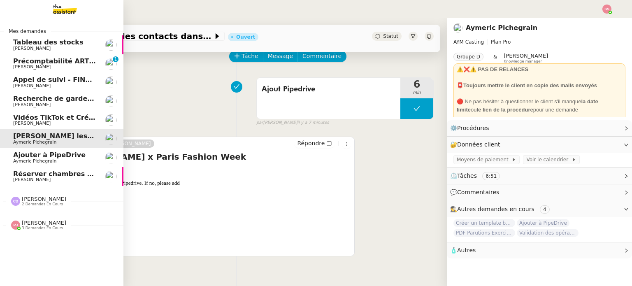
drag, startPoint x: 22, startPoint y: 172, endPoint x: 27, endPoint y: 171, distance: 5.6
click at [22, 172] on span "Réserver chambres et parking à Résidence Aixoise" at bounding box center [107, 174] width 189 height 8
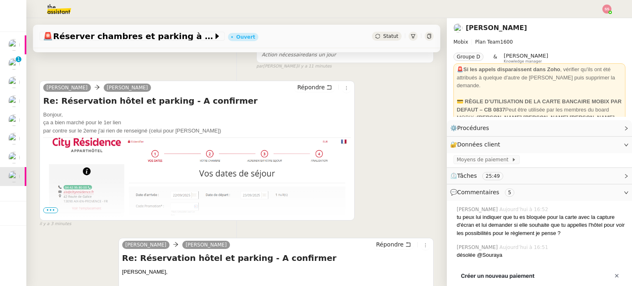
scroll to position [221, 0]
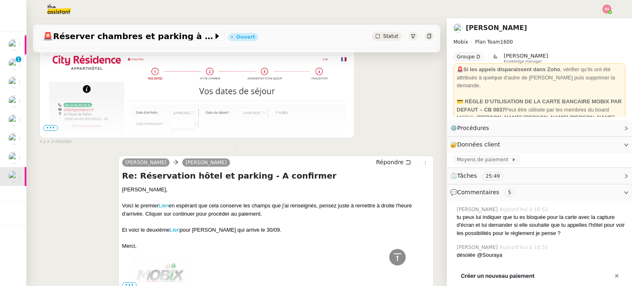
click at [52, 128] on span "•••" at bounding box center [50, 128] width 15 height 6
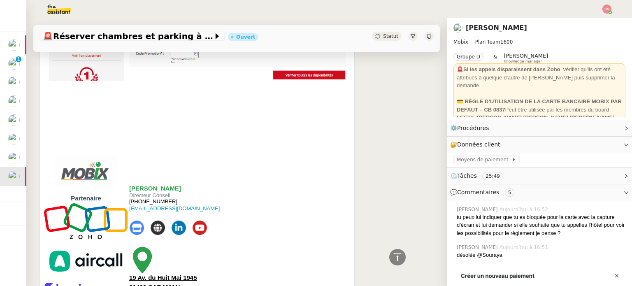
scroll to position [303, 0]
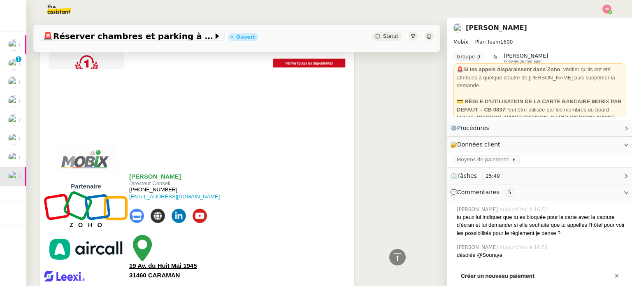
drag, startPoint x: 170, startPoint y: 187, endPoint x: 137, endPoint y: 185, distance: 33.4
click at [137, 186] on span "[PHONE_NUMBER]" at bounding box center [153, 189] width 48 height 6
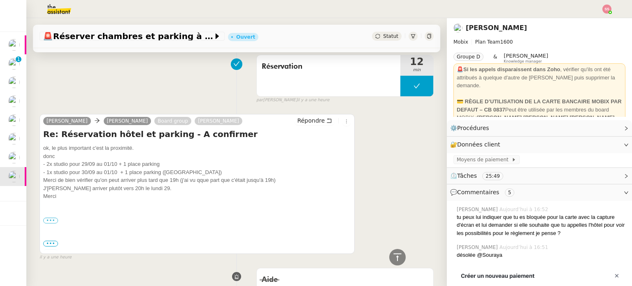
scroll to position [1523, 0]
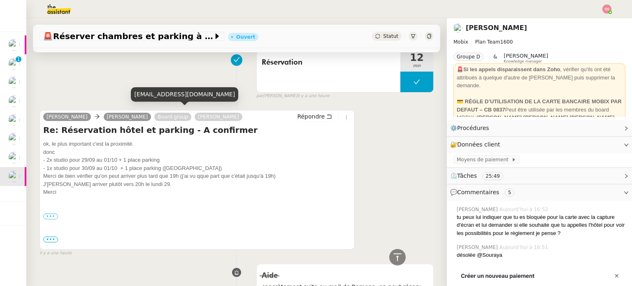
click at [151, 98] on div "[EMAIL_ADDRESS][DOMAIN_NAME]" at bounding box center [184, 94] width 107 height 14
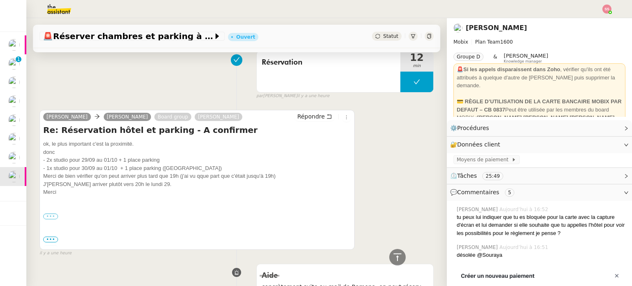
click at [43, 214] on label "•••" at bounding box center [50, 217] width 15 height 6
click at [0, 0] on input "•••" at bounding box center [0, 0] width 0 height 0
click at [48, 214] on label "•••" at bounding box center [50, 217] width 15 height 6
click at [0, 0] on input "•••" at bounding box center [0, 0] width 0 height 0
click at [43, 235] on div "[PERSON_NAME] [PERSON_NAME] Mobix Board group [PERSON_NAME] Re: Réservation hôt…" at bounding box center [197, 180] width 315 height 140
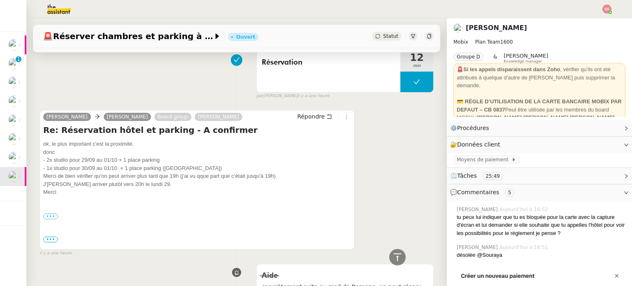
click at [46, 237] on span "•••" at bounding box center [50, 240] width 15 height 6
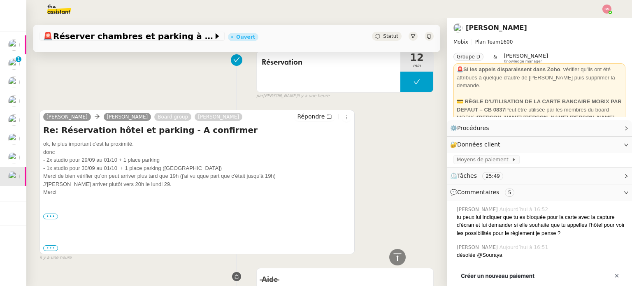
click at [49, 245] on label "•••" at bounding box center [50, 248] width 15 height 6
click at [0, 0] on input "•••" at bounding box center [0, 0] width 0 height 0
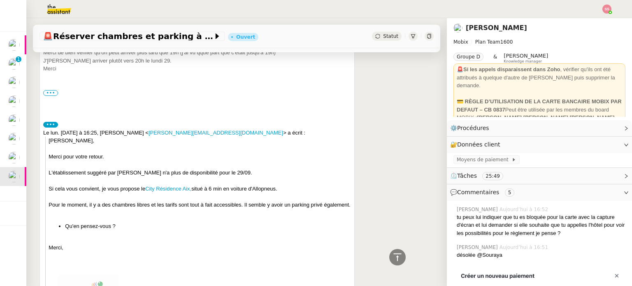
scroll to position [1564, 0]
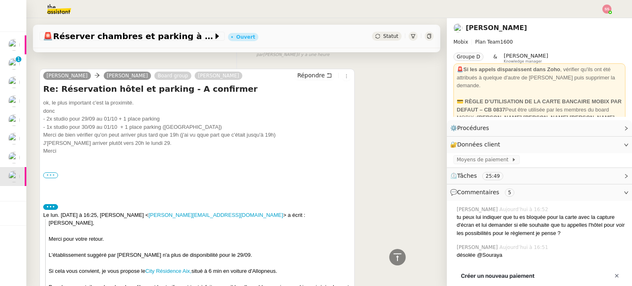
click at [51, 172] on label "•••" at bounding box center [50, 175] width 15 height 6
click at [0, 0] on input "•••" at bounding box center [0, 0] width 0 height 0
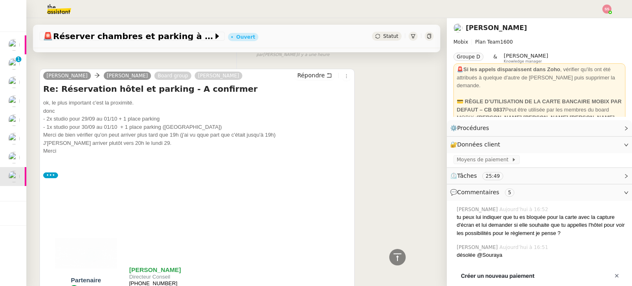
scroll to position [1605, 0]
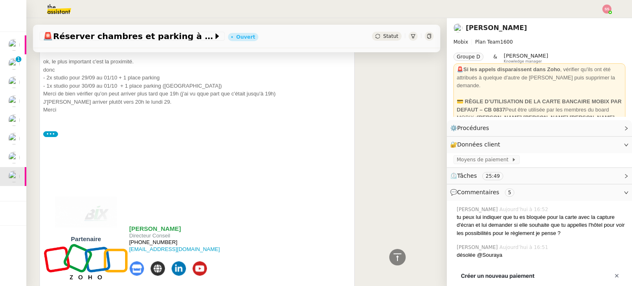
drag, startPoint x: 170, startPoint y: 234, endPoint x: 139, endPoint y: 237, distance: 31.8
click at [139, 239] on span "[PHONE_NUMBER]" at bounding box center [153, 242] width 48 height 6
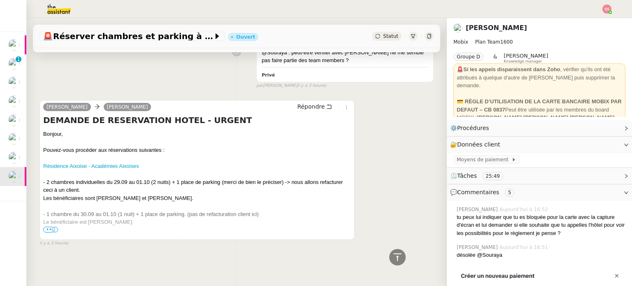
drag, startPoint x: 53, startPoint y: 224, endPoint x: 57, endPoint y: 223, distance: 4.5
click at [53, 227] on span "•••" at bounding box center [50, 230] width 15 height 6
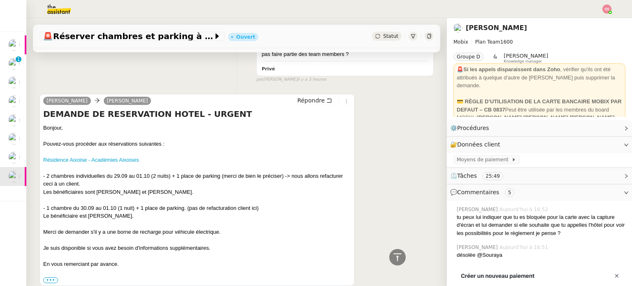
drag, startPoint x: 111, startPoint y: 217, endPoint x: 140, endPoint y: 217, distance: 28.8
click at [140, 217] on div "Le bénéficiaire est [PERSON_NAME]." at bounding box center [197, 216] width 308 height 8
drag, startPoint x: 88, startPoint y: 219, endPoint x: 107, endPoint y: 219, distance: 18.9
click at [107, 219] on div "Le bénéficiaire est [PERSON_NAME]." at bounding box center [197, 216] width 308 height 8
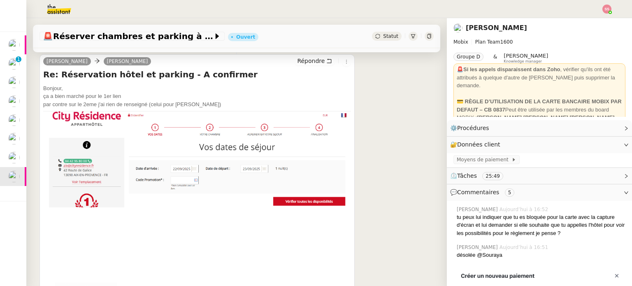
scroll to position [370, 0]
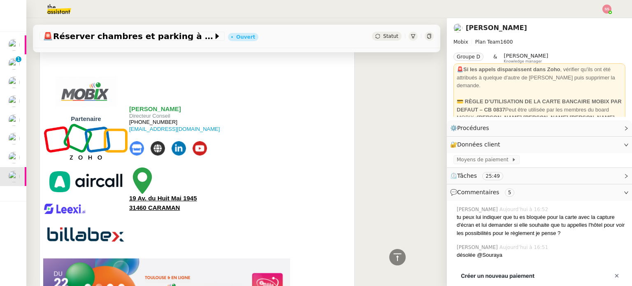
drag, startPoint x: 172, startPoint y: 120, endPoint x: 137, endPoint y: 119, distance: 35.0
click at [137, 119] on p "[PHONE_NUMBER] [EMAIL_ADDRESS][DOMAIN_NAME]" at bounding box center [194, 129] width 131 height 20
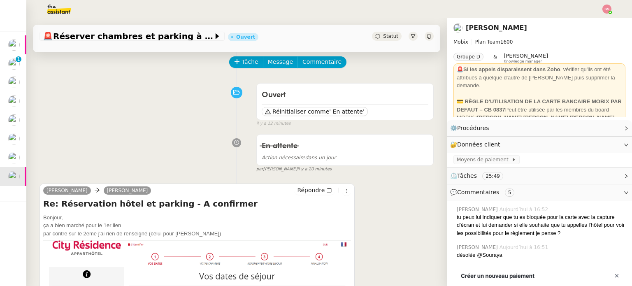
scroll to position [82, 0]
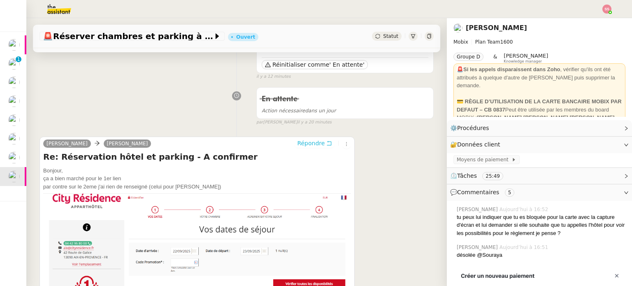
click at [310, 144] on span "Répondre" at bounding box center [311, 143] width 28 height 8
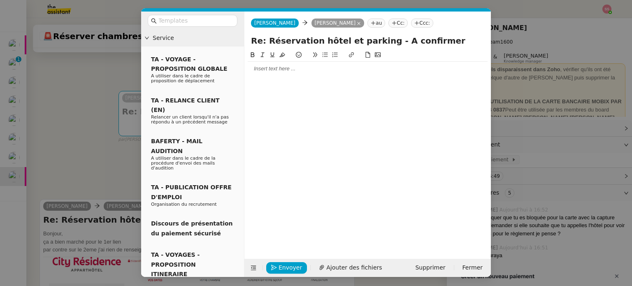
click at [270, 67] on div at bounding box center [368, 68] width 240 height 7
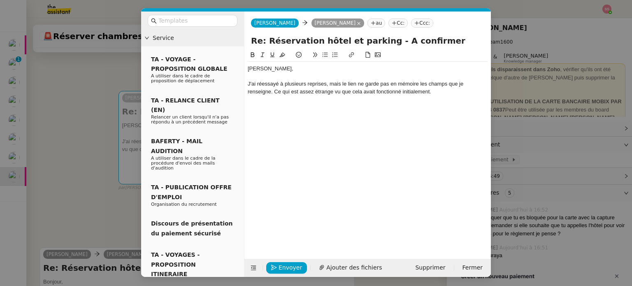
click at [300, 107] on div at bounding box center [368, 106] width 240 height 7
click at [104, 88] on nz-modal-container "Service TA - VOYAGE - PROPOSITION GLOBALE A utiliser dans le cadre de propositi…" at bounding box center [316, 143] width 632 height 286
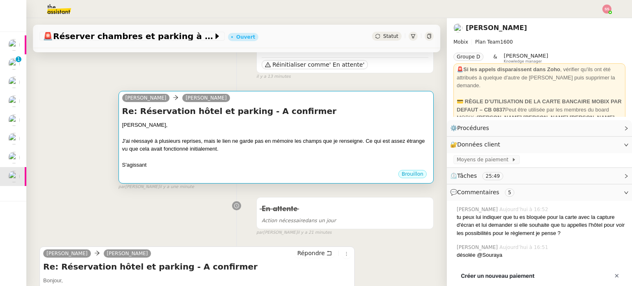
click at [283, 144] on div "J'ai réessayé à plusieurs reprises, mais le lien ne garde pas en mémoire les ch…" at bounding box center [276, 145] width 308 height 16
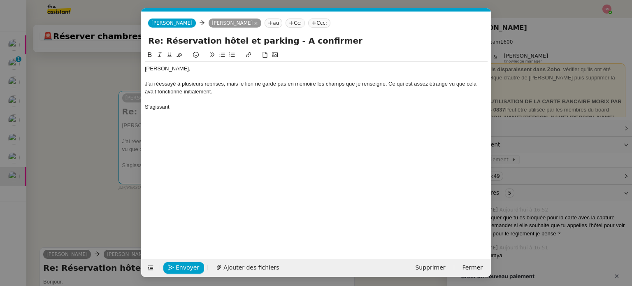
scroll to position [0, 17]
click at [435, 267] on span "Supprimer" at bounding box center [430, 267] width 30 height 9
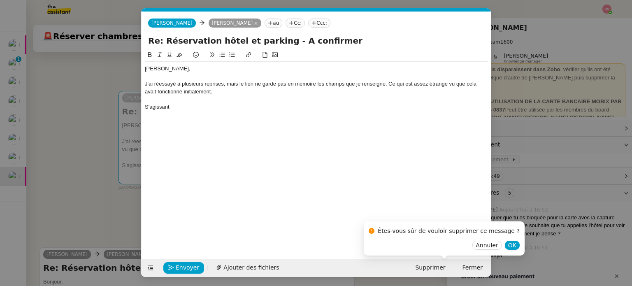
click at [493, 251] on div "Êtes-vous sûr de vouloir supprimer ce message ? Annuler OK" at bounding box center [444, 238] width 161 height 34
drag, startPoint x: 495, startPoint y: 244, endPoint x: 495, endPoint y: 229, distance: 15.2
click at [508, 243] on span "OK" at bounding box center [512, 245] width 8 height 8
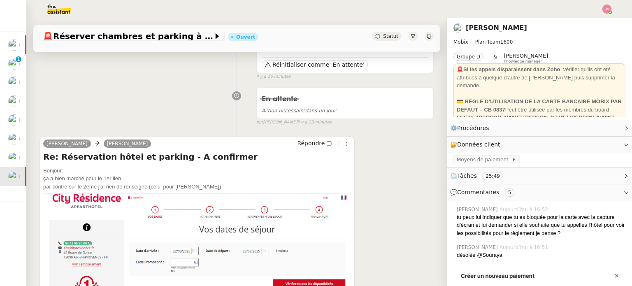
click at [383, 34] on span "Statut" at bounding box center [390, 36] width 15 height 6
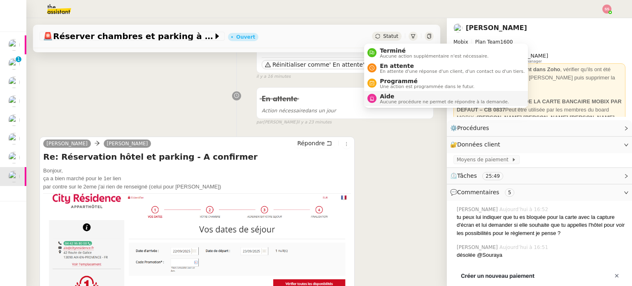
click at [387, 100] on span "Aucune procédure ne permet de répondre à la demande." at bounding box center [444, 102] width 129 height 5
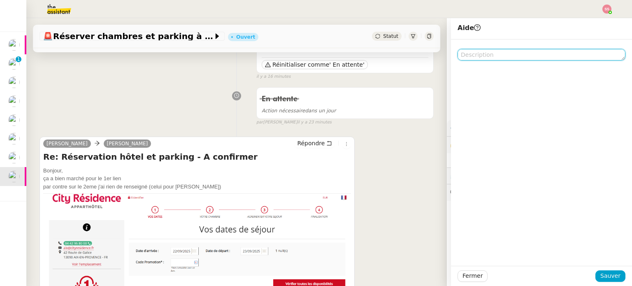
click at [479, 51] on textarea at bounding box center [542, 55] width 168 height 12
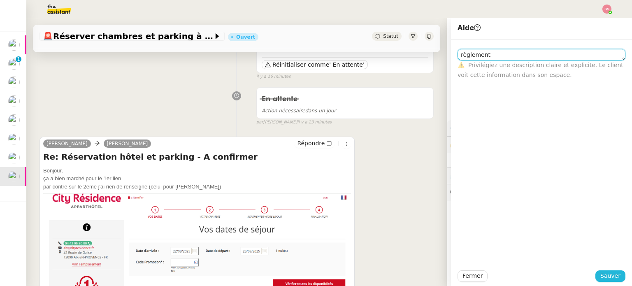
type textarea "règlement"
click at [617, 275] on button "Sauver" at bounding box center [611, 276] width 30 height 12
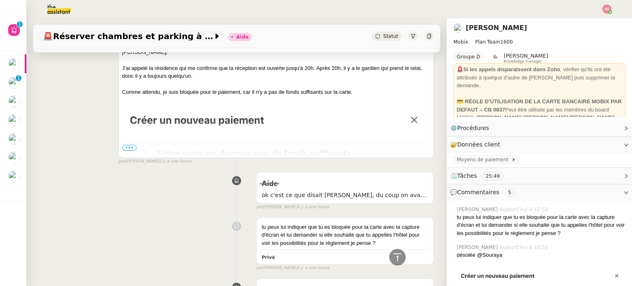
scroll to position [1070, 0]
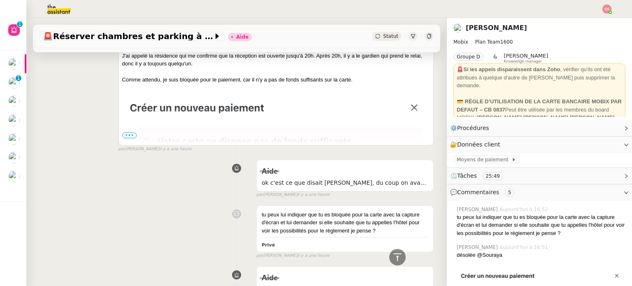
click at [123, 133] on span "•••" at bounding box center [129, 136] width 15 height 6
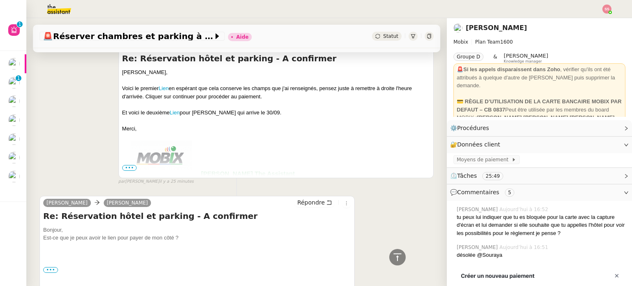
scroll to position [700, 0]
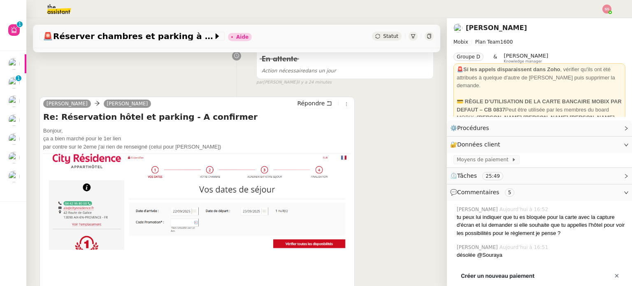
scroll to position [123, 0]
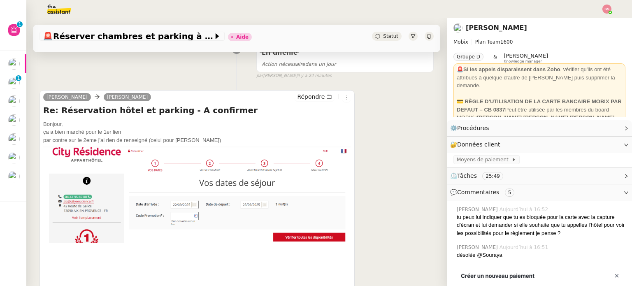
click at [298, 94] on span "Répondre" at bounding box center [311, 97] width 28 height 8
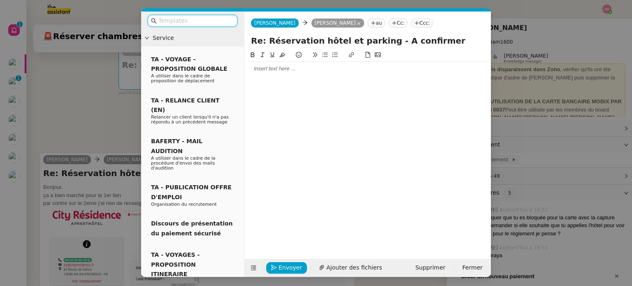
click at [268, 71] on div at bounding box center [368, 68] width 240 height 7
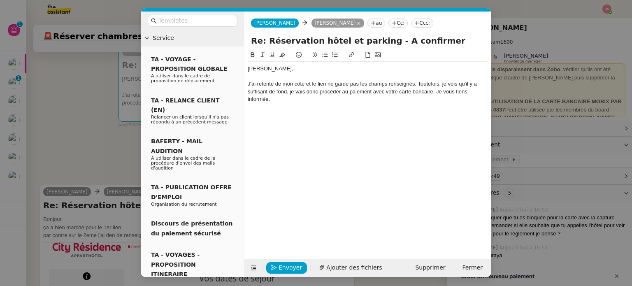
click at [415, 84] on div "J'ai retenté de mon côté et le lien ne garde pas les champs renseignés. Toutefo…" at bounding box center [368, 91] width 240 height 23
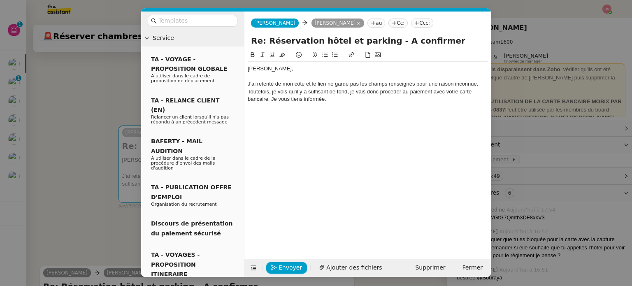
scroll to position [159, 0]
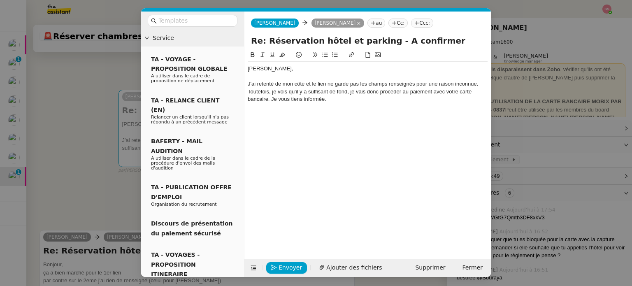
click at [423, 148] on div "[PERSON_NAME], J'ai retenté de mon côté et le lien ne garde pas les champs rens…" at bounding box center [368, 148] width 240 height 196
click at [333, 100] on div "J'ai retenté de mon côté et le lien ne garde pas les champs renseignés pour une…" at bounding box center [368, 91] width 240 height 23
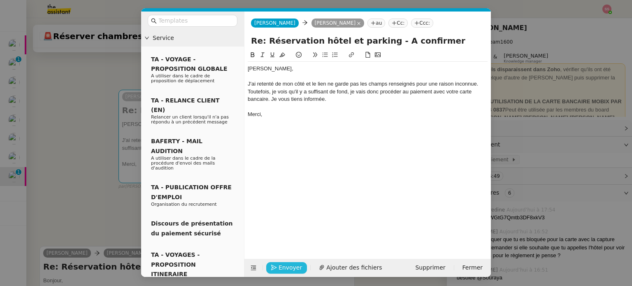
click at [285, 263] on span "Envoyer" at bounding box center [290, 267] width 23 height 9
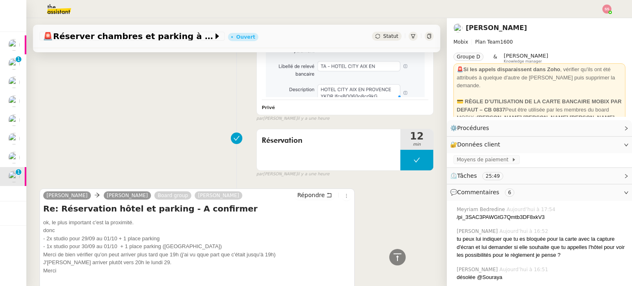
scroll to position [2256, 0]
click at [402, 151] on button at bounding box center [416, 160] width 33 height 21
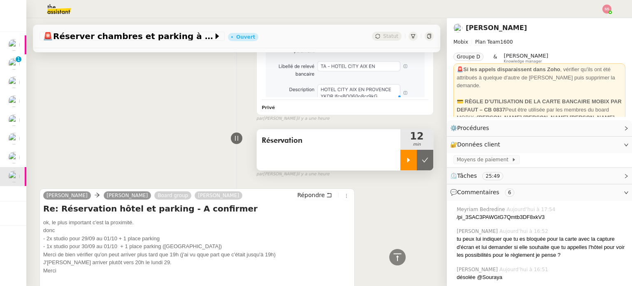
click at [400, 151] on div at bounding box center [408, 160] width 16 height 21
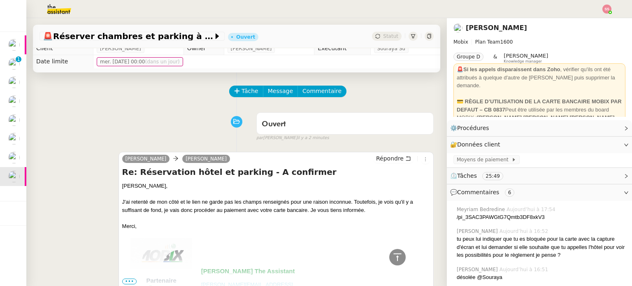
scroll to position [0, 0]
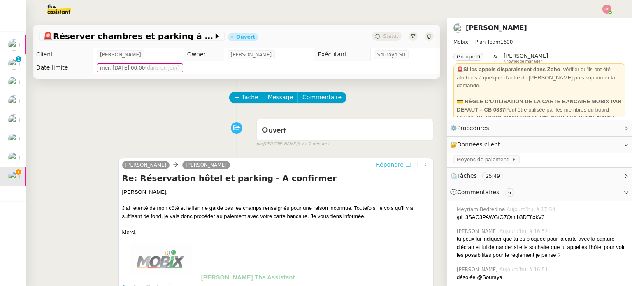
click at [378, 163] on span "Répondre" at bounding box center [390, 165] width 28 height 8
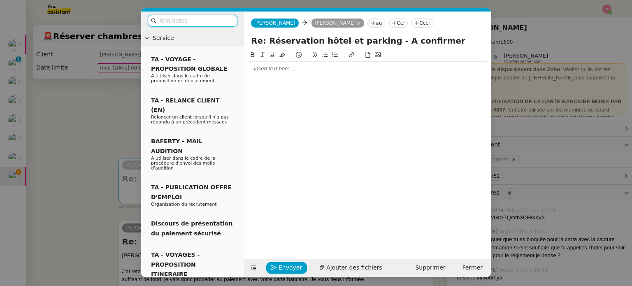
click at [298, 68] on div at bounding box center [368, 68] width 240 height 7
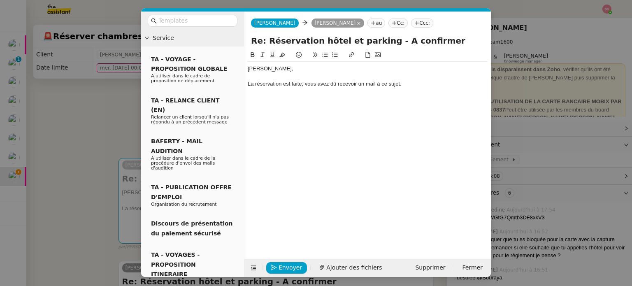
click at [378, 57] on icon at bounding box center [378, 55] width 6 height 5
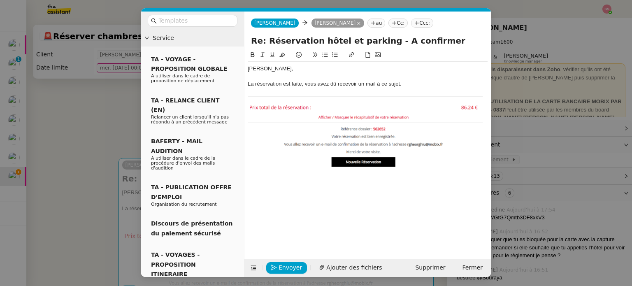
click at [467, 143] on img at bounding box center [368, 132] width 240 height 74
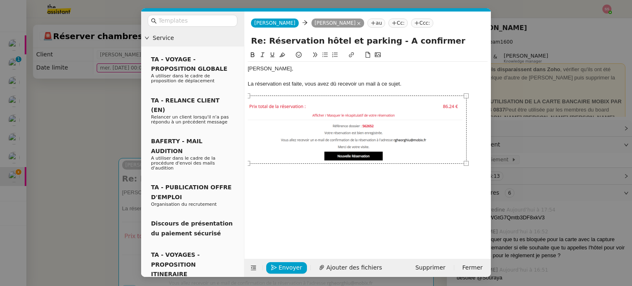
drag, startPoint x: 487, startPoint y: 168, endPoint x: 457, endPoint y: 151, distance: 34.5
click at [457, 151] on div at bounding box center [356, 129] width 219 height 68
click at [468, 149] on div at bounding box center [368, 127] width 240 height 65
click at [323, 56] on icon at bounding box center [325, 55] width 5 height 5
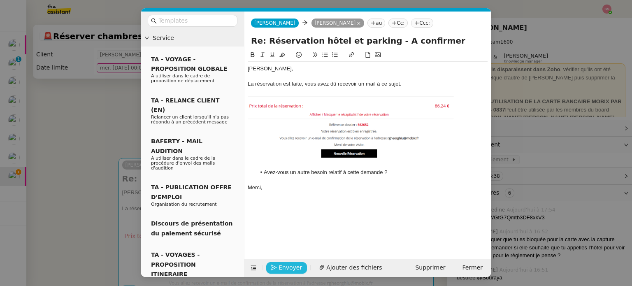
click at [295, 266] on span "Envoyer" at bounding box center [290, 267] width 23 height 9
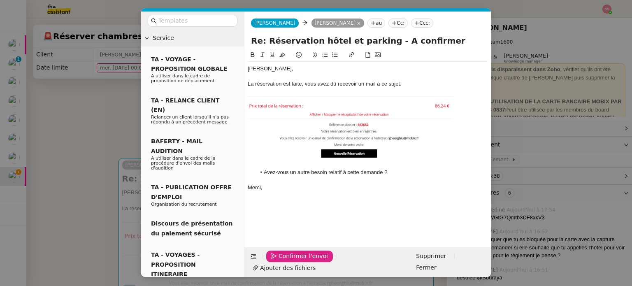
click at [295, 261] on span "Confirmer l'envoi" at bounding box center [303, 255] width 49 height 9
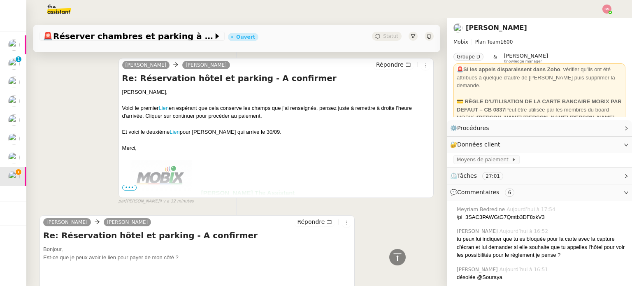
scroll to position [1194, 0]
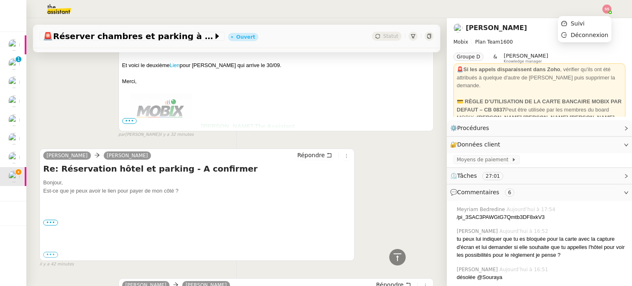
click at [609, 7] on img at bounding box center [607, 9] width 9 height 9
click at [597, 25] on li "Suivi" at bounding box center [585, 24] width 54 height 12
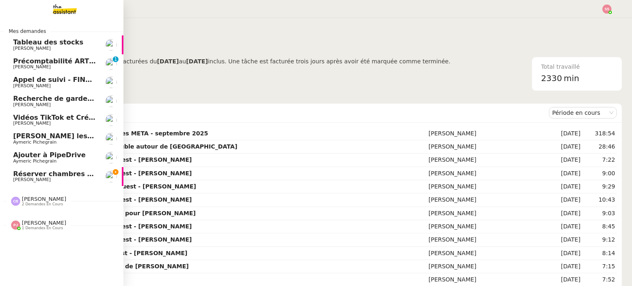
click at [49, 141] on span "Aymeric Pichegrain" at bounding box center [54, 142] width 83 height 5
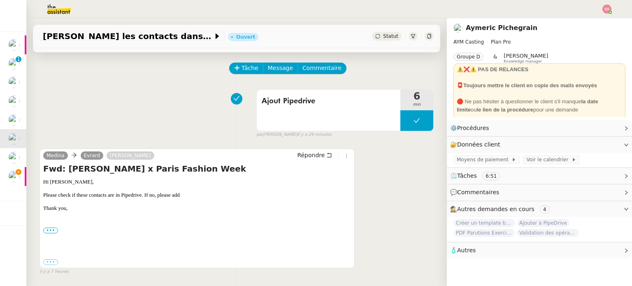
scroll to position [82, 0]
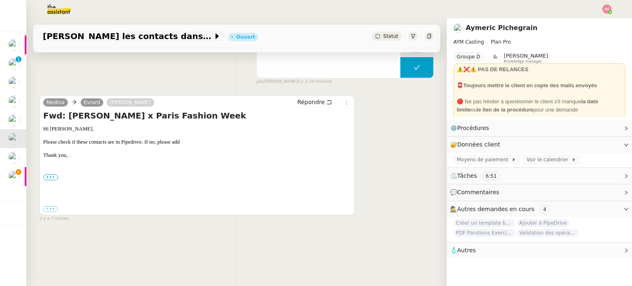
click at [51, 173] on div "••• [PERSON_NAME] PUBLICIST M: [PHONE_NUMBER] [PERSON_NAME][EMAIL_ADDRESS][DOMA…" at bounding box center [197, 177] width 308 height 8
click at [49, 180] on div "••• [PERSON_NAME] PUBLICIST M: [PHONE_NUMBER] [PERSON_NAME][EMAIL_ADDRESS][DOMA…" at bounding box center [197, 177] width 308 height 8
drag, startPoint x: 49, startPoint y: 177, endPoint x: 51, endPoint y: 191, distance: 13.2
click at [49, 178] on label "•••" at bounding box center [50, 178] width 15 height 6
click at [0, 0] on input "•••" at bounding box center [0, 0] width 0 height 0
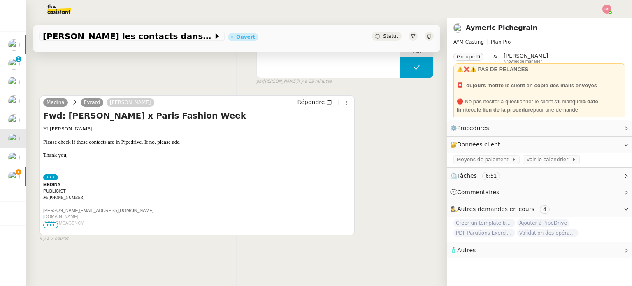
click at [46, 228] on span "•••" at bounding box center [50, 225] width 15 height 6
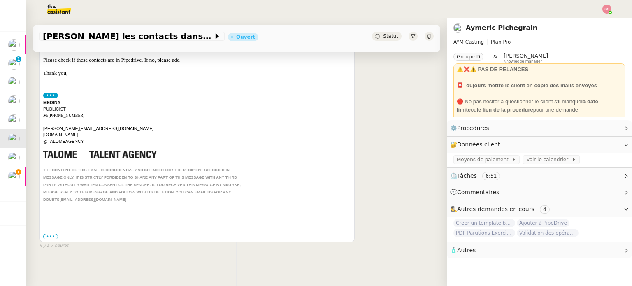
scroll to position [165, 0]
click at [86, 222] on div "Hi [PERSON_NAME], Please check if these contacts are in Pipedrive. If no, pleas…" at bounding box center [197, 141] width 308 height 197
click at [47, 235] on label "•••" at bounding box center [50, 236] width 15 height 6
click at [0, 0] on input "•••" at bounding box center [0, 0] width 0 height 0
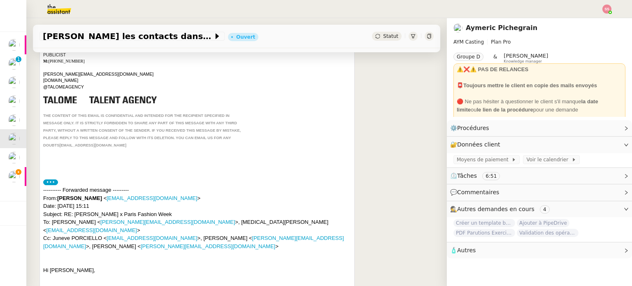
scroll to position [329, 0]
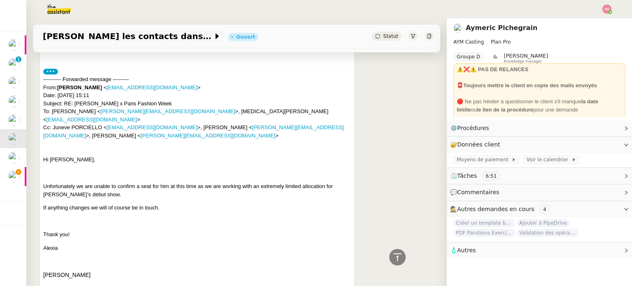
drag, startPoint x: 59, startPoint y: 86, endPoint x: 100, endPoint y: 85, distance: 40.7
click at [100, 85] on strong "[PERSON_NAME]" at bounding box center [79, 87] width 45 height 6
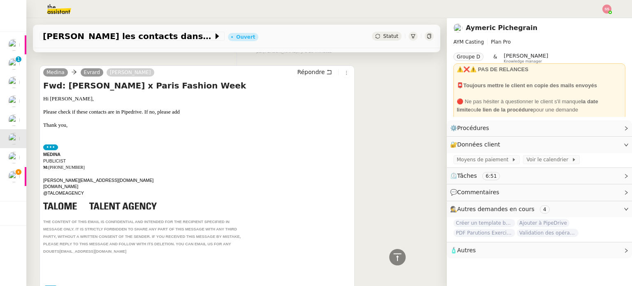
scroll to position [82, 0]
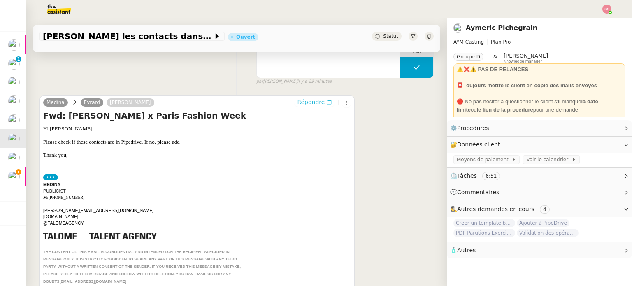
click at [304, 102] on span "Répondre" at bounding box center [311, 102] width 28 height 8
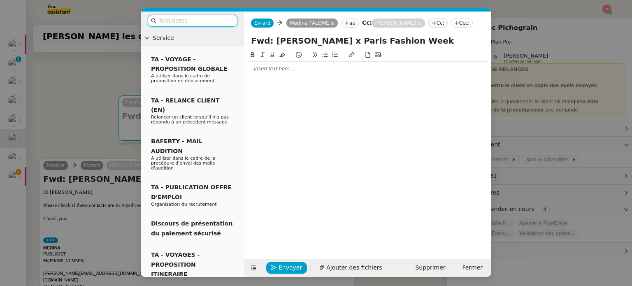
click at [274, 71] on div at bounding box center [368, 68] width 240 height 7
click at [97, 110] on nz-modal-container "Service TA - VOYAGE - PROPOSITION GLOBALE A utiliser dans le cadre de propositi…" at bounding box center [316, 143] width 632 height 286
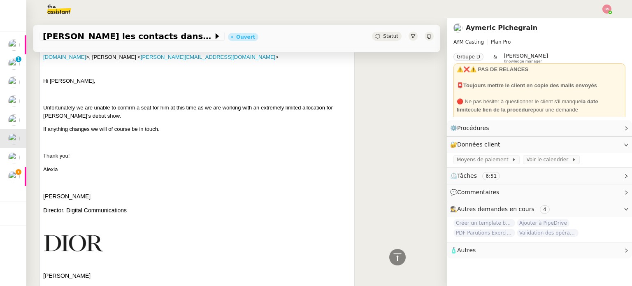
scroll to position [370, 0]
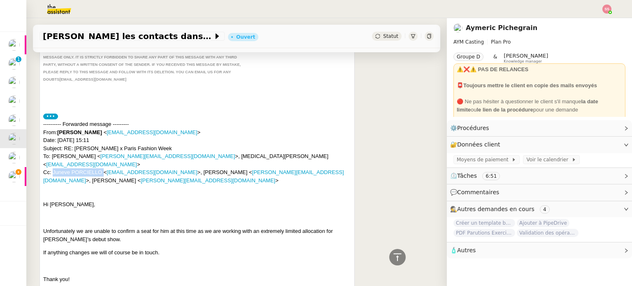
drag, startPoint x: 53, startPoint y: 161, endPoint x: 103, endPoint y: 161, distance: 50.2
click at [103, 161] on div "---------- Forwarded message --------- From: [PERSON_NAME] < [EMAIL_ADDRESS][DO…" at bounding box center [197, 152] width 308 height 64
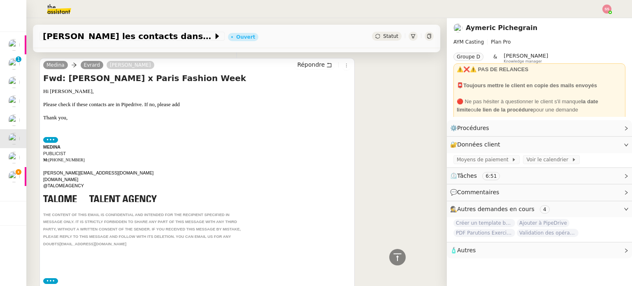
scroll to position [82, 0]
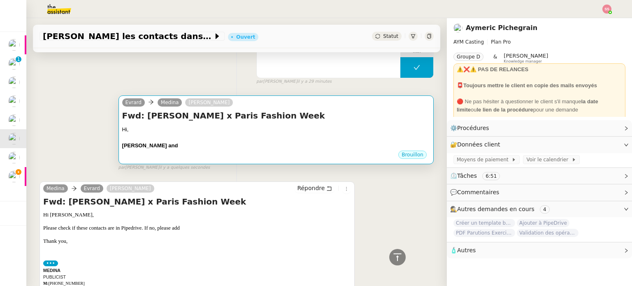
click at [230, 132] on div "Hi," at bounding box center [276, 130] width 308 height 8
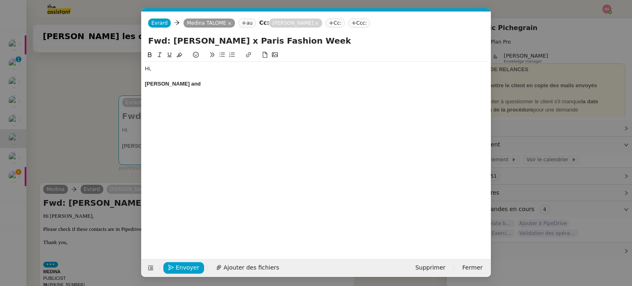
scroll to position [0, 17]
click at [207, 83] on div "[PERSON_NAME] and" at bounding box center [316, 83] width 343 height 7
paste div
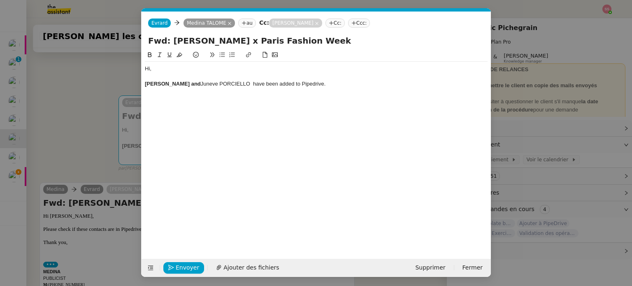
click at [91, 115] on nz-modal-container "Service TA - VOYAGE - PROPOSITION GLOBALE A utiliser dans le cadre de propositi…" at bounding box center [316, 143] width 632 height 286
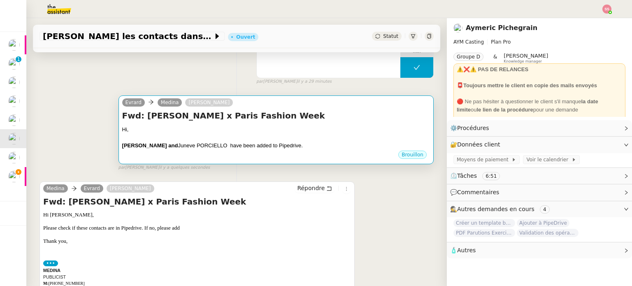
click at [216, 144] on div "[PERSON_NAME] and Juneve [PERSON_NAME] have been added to Pipedrive." at bounding box center [276, 146] width 308 height 8
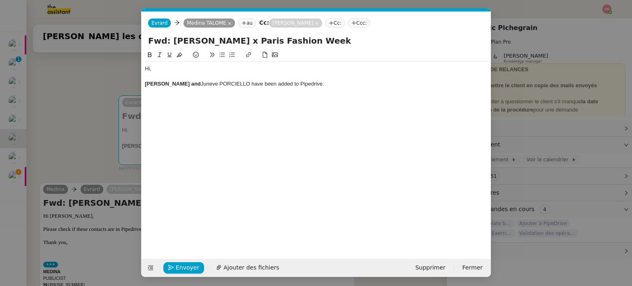
scroll to position [0, 17]
drag, startPoint x: 198, startPoint y: 84, endPoint x: 143, endPoint y: 81, distance: 54.8
click at [143, 81] on nz-spin "Hi, [PERSON_NAME] and Juneve [PERSON_NAME] have been added to Pipedrive." at bounding box center [316, 149] width 349 height 199
click at [181, 55] on icon at bounding box center [180, 55] width 6 height 5
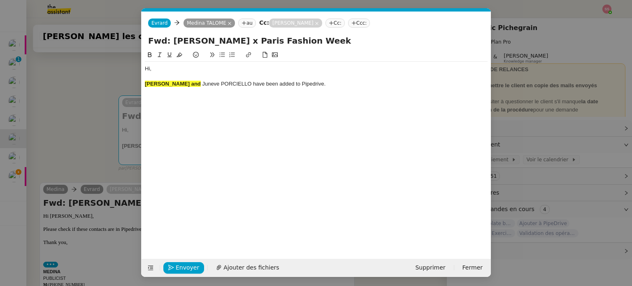
click at [213, 103] on div "Hi, [PERSON_NAME] and Juneve [PERSON_NAME] have been added to Pipedrive." at bounding box center [316, 148] width 343 height 196
drag, startPoint x: 198, startPoint y: 84, endPoint x: 131, endPoint y: 86, distance: 66.7
click at [131, 86] on nz-modal-container "Service TA - VOYAGE - PROPOSITION GLOBALE A utiliser dans le cadre de propositi…" at bounding box center [316, 143] width 632 height 286
click at [179, 55] on icon at bounding box center [180, 55] width 6 height 5
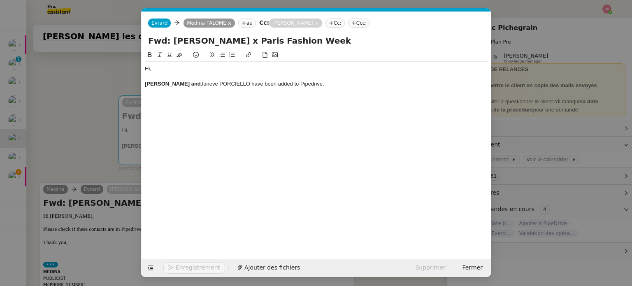
click at [147, 56] on icon at bounding box center [150, 55] width 6 height 6
click at [170, 99] on div "Hi, [PERSON_NAME] and Juneve [PERSON_NAME] have been added to Pipedrive." at bounding box center [316, 148] width 343 height 196
drag, startPoint x: 199, startPoint y: 81, endPoint x: 137, endPoint y: 82, distance: 62.2
click at [137, 82] on nz-modal-container "Service TA - VOYAGE - PROPOSITION GLOBALE A utiliser dans le cadre de propositi…" at bounding box center [316, 143] width 632 height 286
click at [151, 55] on icon at bounding box center [150, 55] width 6 height 6
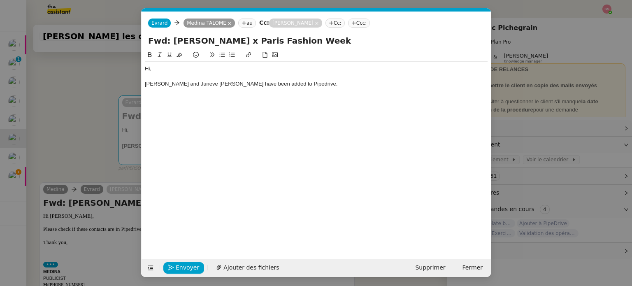
click at [177, 105] on div "Hi, [PERSON_NAME] and Juneve [PERSON_NAME] have been added to Pipedrive." at bounding box center [316, 148] width 343 height 196
click at [343, 84] on div "[PERSON_NAME] and Juneve [PERSON_NAME] have been added to Pipedrive." at bounding box center [316, 83] width 343 height 7
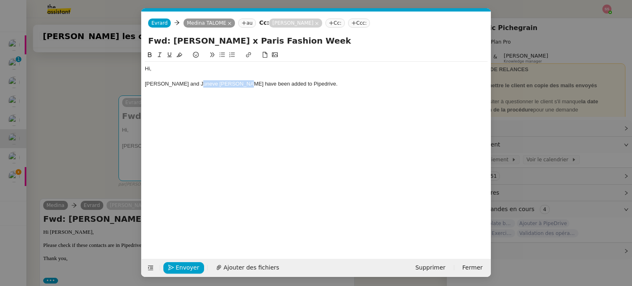
drag, startPoint x: 246, startPoint y: 84, endPoint x: 198, endPoint y: 85, distance: 48.2
click at [198, 85] on div "[PERSON_NAME] and Juneve [PERSON_NAME] have been added to Pipedrive." at bounding box center [316, 83] width 343 height 7
click at [333, 88] on div at bounding box center [316, 91] width 343 height 7
click at [333, 86] on div "[PERSON_NAME] and Juneve [PERSON_NAME] have been added to Pipedrive." at bounding box center [316, 83] width 343 height 7
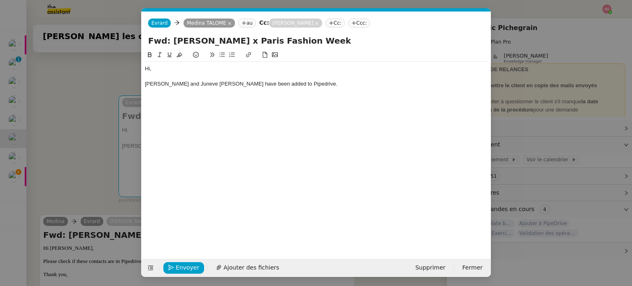
click at [102, 125] on nz-modal-container "Service TA - VOYAGE - PROPOSITION GLOBALE A utiliser dans le cadre de propositi…" at bounding box center [316, 143] width 632 height 286
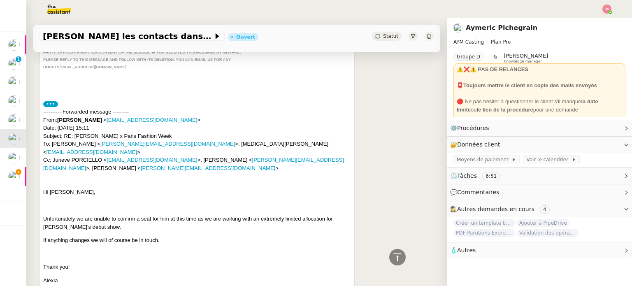
scroll to position [412, 0]
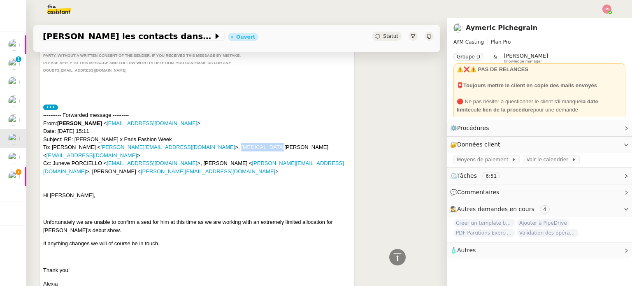
drag, startPoint x: 153, startPoint y: 144, endPoint x: 196, endPoint y: 144, distance: 42.8
click at [196, 144] on div "---------- Forwarded message --------- From: [PERSON_NAME] < [EMAIL_ADDRESS][DO…" at bounding box center [197, 143] width 308 height 64
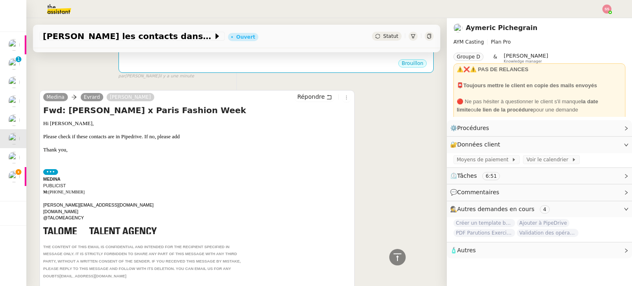
scroll to position [41, 0]
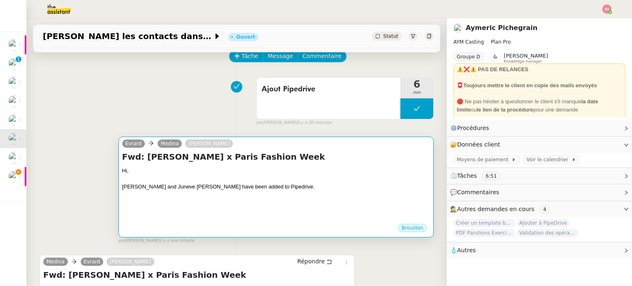
click at [226, 178] on div at bounding box center [276, 179] width 308 height 8
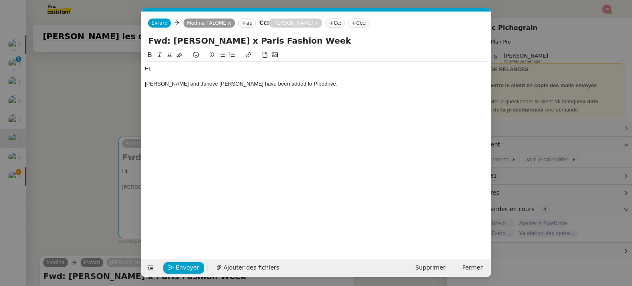
scroll to position [0, 17]
click at [336, 84] on div "[PERSON_NAME] and Juneve [PERSON_NAME] have been added to Pipedrive." at bounding box center [316, 83] width 343 height 7
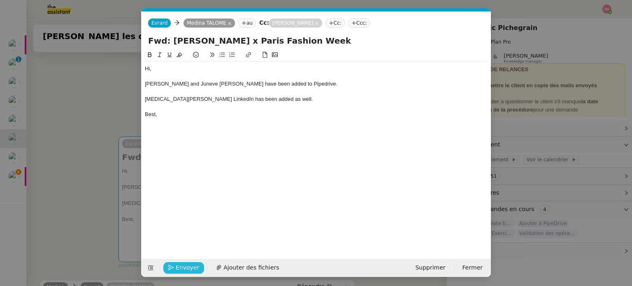
click at [193, 264] on span "Envoyer" at bounding box center [187, 267] width 23 height 9
click at [193, 264] on span "Confirmer l'envoi" at bounding box center [200, 267] width 49 height 9
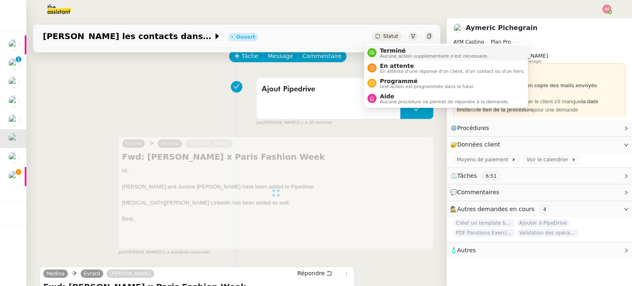
click at [392, 54] on span "Aucune action supplémentaire n'est nécessaire." at bounding box center [434, 56] width 109 height 5
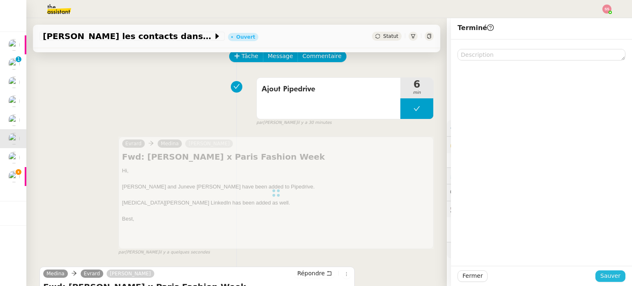
click at [601, 272] on span "Sauver" at bounding box center [611, 275] width 20 height 9
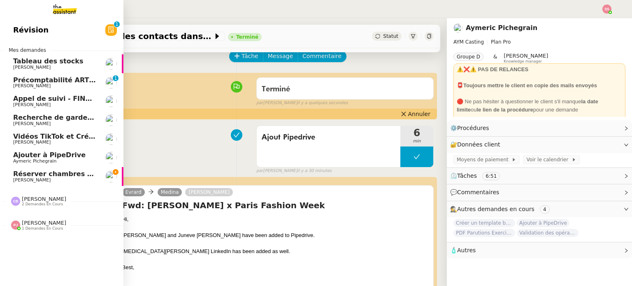
click at [57, 169] on link "Réserver chambres et parking à Résidence Aixoise [PERSON_NAME]" at bounding box center [61, 176] width 123 height 19
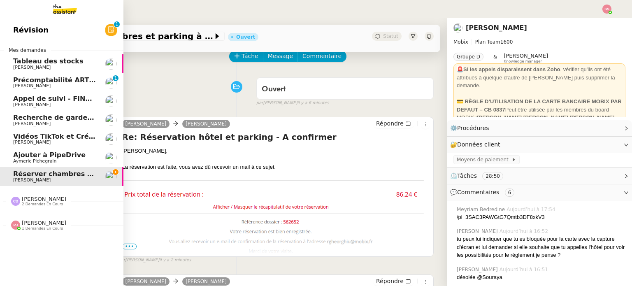
click at [51, 161] on span "Aymeric Pichegrain" at bounding box center [54, 161] width 83 height 5
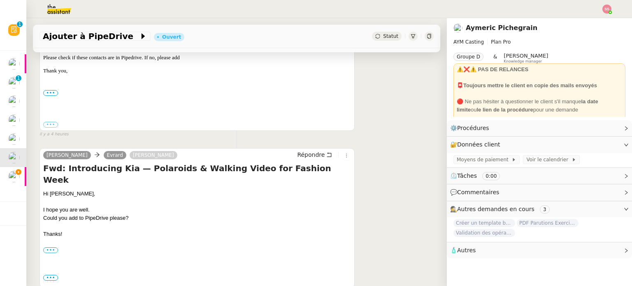
scroll to position [187, 0]
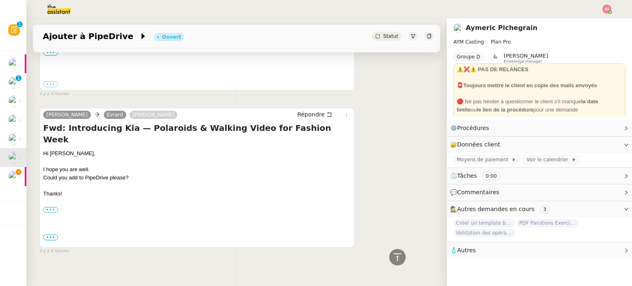
click at [53, 202] on div "Hi [PERSON_NAME], I hope you are well. Could you add to PipeDrive please? Thank…" at bounding box center [197, 197] width 308 height 96
click at [53, 207] on label "•••" at bounding box center [50, 210] width 15 height 6
click at [0, 0] on input "•••" at bounding box center [0, 0] width 0 height 0
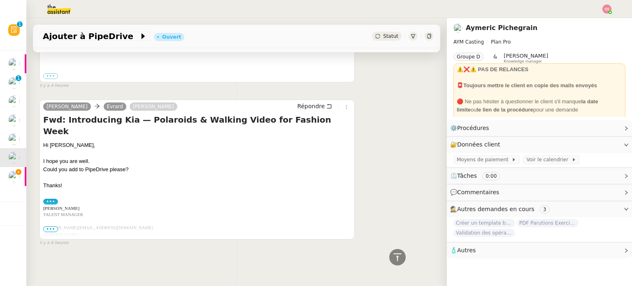
scroll to position [199, 0]
click at [47, 226] on span "•••" at bounding box center [50, 229] width 15 height 6
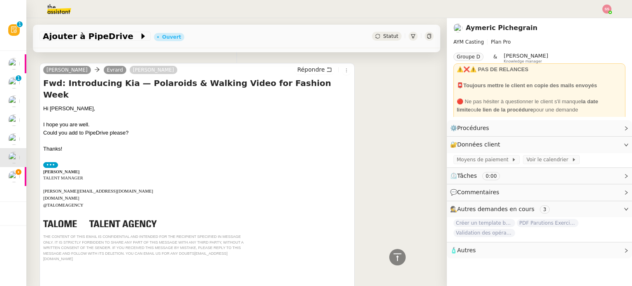
scroll to position [281, 0]
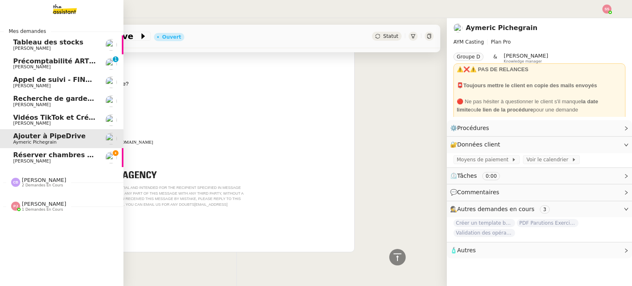
click at [48, 210] on span "1 demandes en cours" at bounding box center [42, 209] width 41 height 5
click at [41, 210] on span "1 demandes en cours" at bounding box center [42, 209] width 41 height 5
click at [43, 210] on span "1 demandes en cours" at bounding box center [42, 209] width 41 height 5
click at [39, 225] on span "PDF Parutions Exercices de style - 22 septembre 2025" at bounding box center [114, 222] width 203 height 8
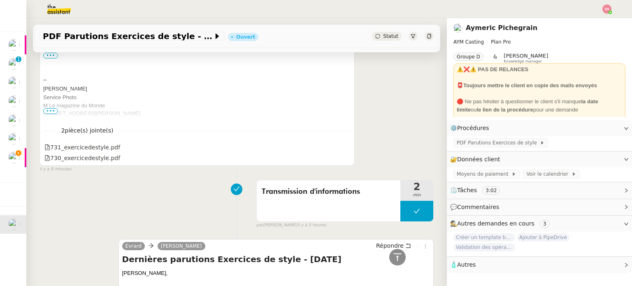
scroll to position [165, 0]
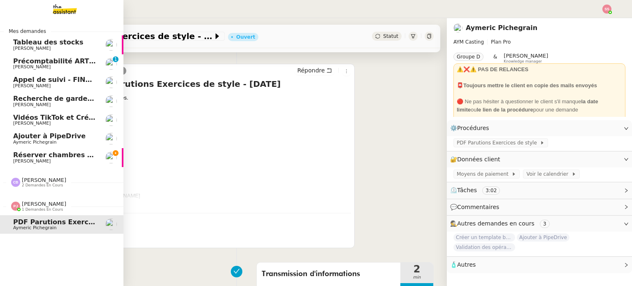
click at [71, 159] on span "[PERSON_NAME]" at bounding box center [54, 161] width 83 height 5
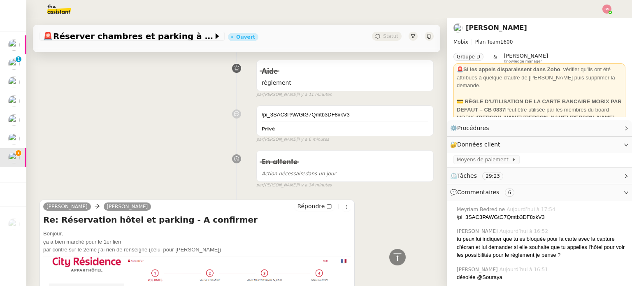
scroll to position [412, 0]
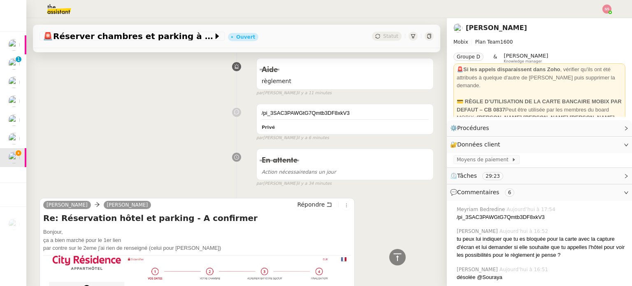
click at [605, 11] on img at bounding box center [607, 9] width 9 height 9
click at [595, 21] on li "Suivi" at bounding box center [585, 24] width 54 height 12
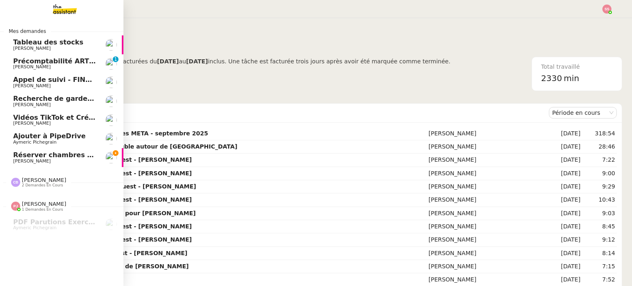
click at [48, 154] on span "Réserver chambres et parking à Résidence Aixoise" at bounding box center [107, 155] width 189 height 8
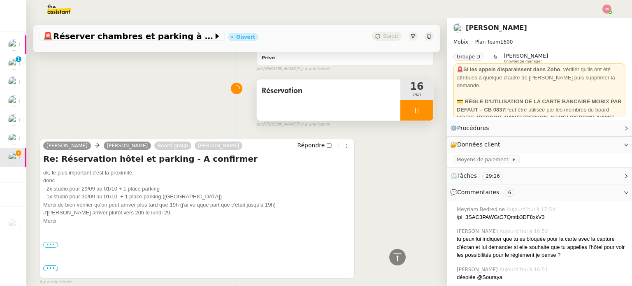
scroll to position [1399, 0]
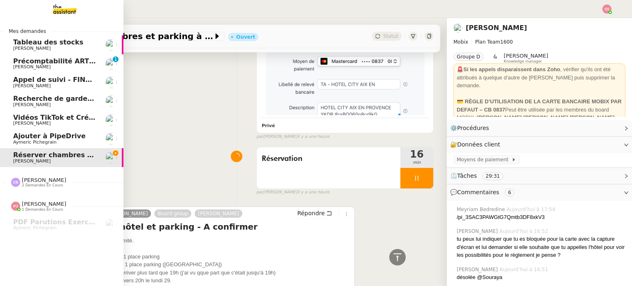
click at [59, 141] on span "Aymeric Pichegrain" at bounding box center [54, 142] width 83 height 5
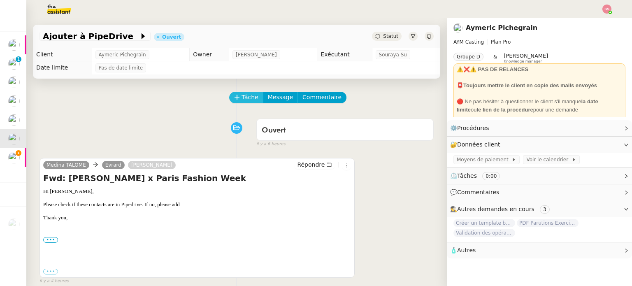
click at [242, 97] on span "Tâche" at bounding box center [250, 97] width 17 height 9
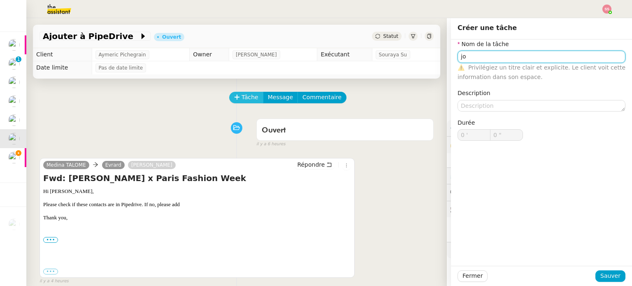
type input "j"
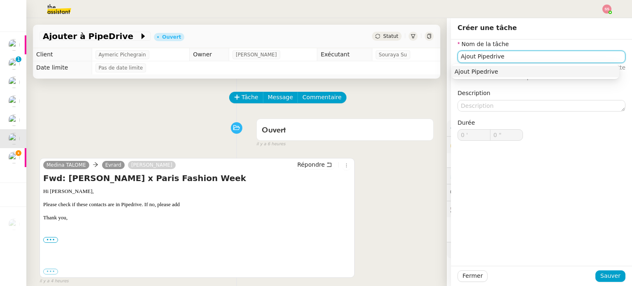
click at [463, 75] on nz-auto-option "Ajout Pipedrive" at bounding box center [536, 72] width 168 height 12
type input "Ajout Pipedrive"
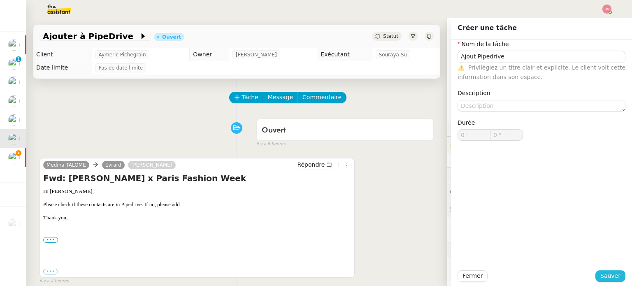
click at [606, 277] on span "Sauver" at bounding box center [611, 275] width 20 height 9
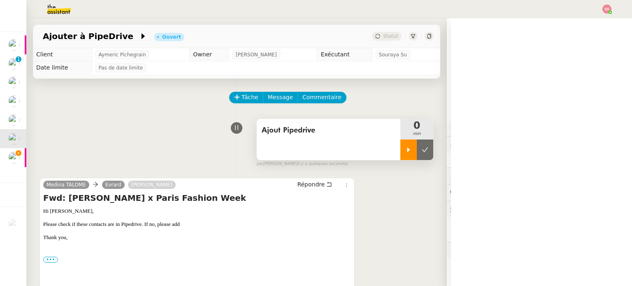
click at [400, 157] on div at bounding box center [408, 150] width 16 height 21
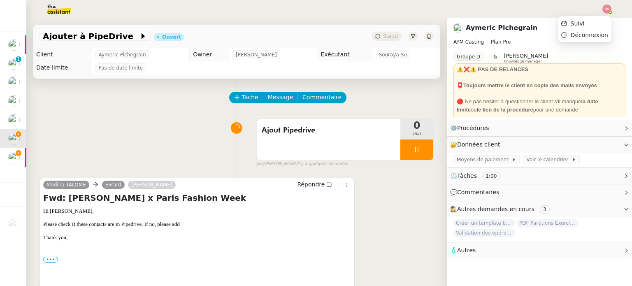
click at [609, 9] on img at bounding box center [607, 9] width 9 height 9
click at [589, 22] on li "Suivi" at bounding box center [585, 24] width 54 height 12
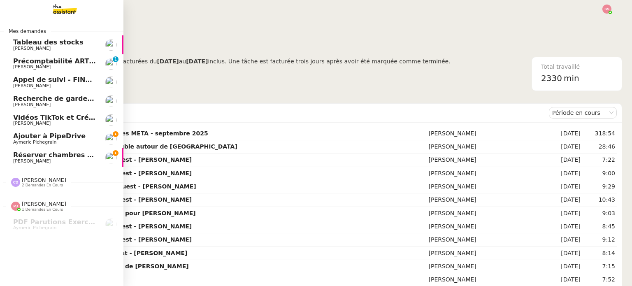
click at [48, 136] on span "Ajouter à PipeDrive" at bounding box center [49, 136] width 72 height 8
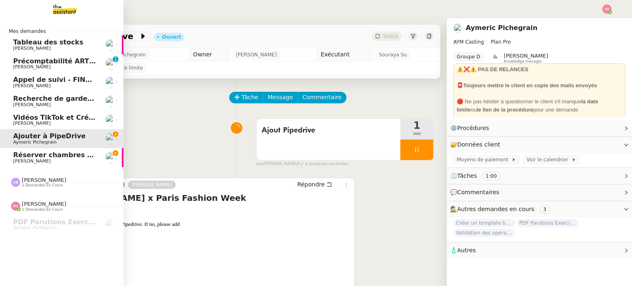
click at [37, 159] on span "[PERSON_NAME]" at bounding box center [54, 161] width 83 height 5
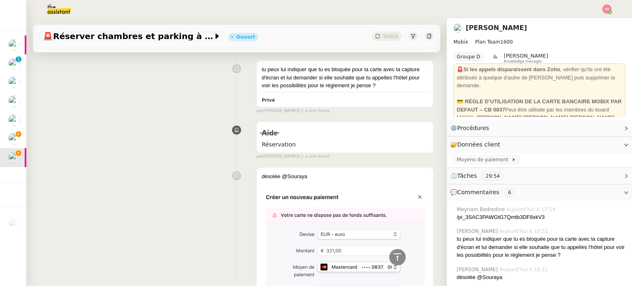
scroll to position [1441, 0]
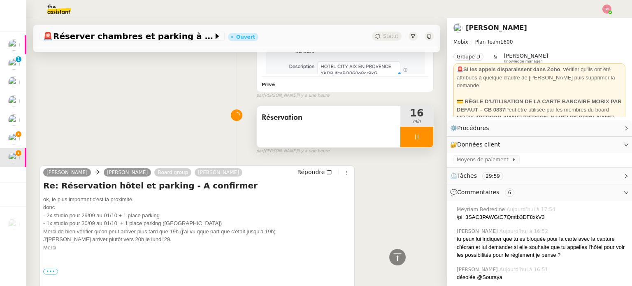
click at [421, 133] on div at bounding box center [416, 137] width 33 height 21
click at [421, 133] on button at bounding box center [425, 137] width 16 height 21
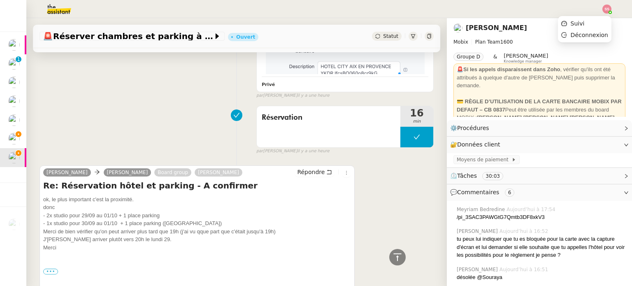
click at [610, 9] on img at bounding box center [607, 9] width 9 height 9
click at [589, 24] on li "Suivi" at bounding box center [585, 24] width 54 height 12
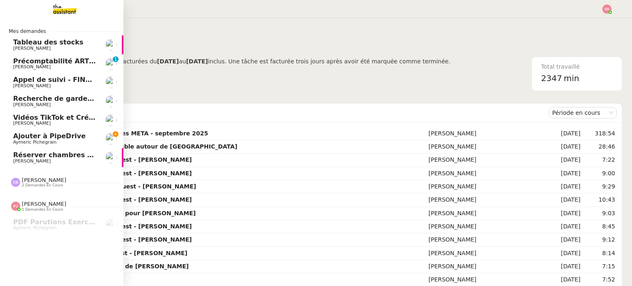
drag, startPoint x: 51, startPoint y: 154, endPoint x: 59, endPoint y: 154, distance: 8.2
click at [51, 154] on span "Réserver chambres et parking à Résidence Aixoise" at bounding box center [107, 155] width 189 height 8
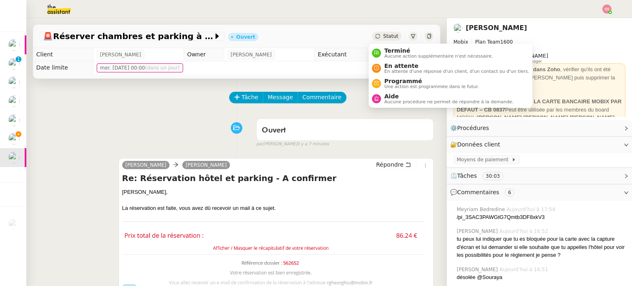
drag, startPoint x: 378, startPoint y: 37, endPoint x: 382, endPoint y: 42, distance: 6.8
click at [378, 37] on div "Statut" at bounding box center [387, 36] width 30 height 9
click at [389, 63] on span "En attente" at bounding box center [456, 66] width 145 height 7
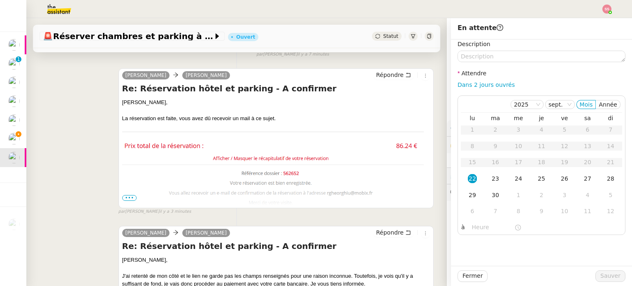
scroll to position [82, 0]
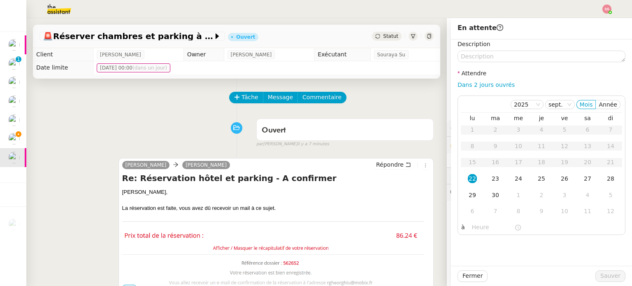
click at [514, 179] on div "24" at bounding box center [518, 178] width 9 height 9
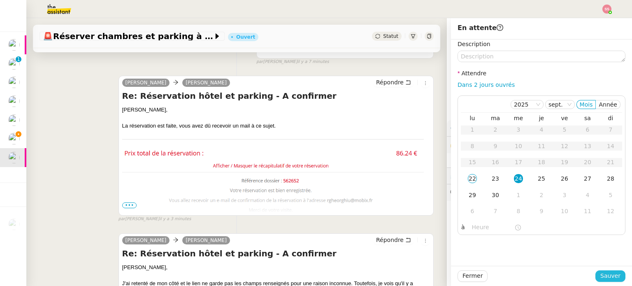
click at [604, 273] on span "Sauver" at bounding box center [611, 275] width 20 height 9
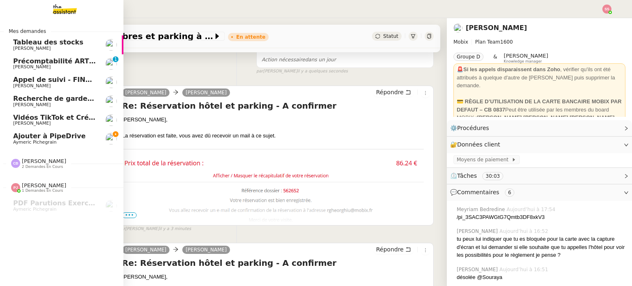
click at [60, 134] on span "Ajouter à PipeDrive" at bounding box center [49, 136] width 72 height 8
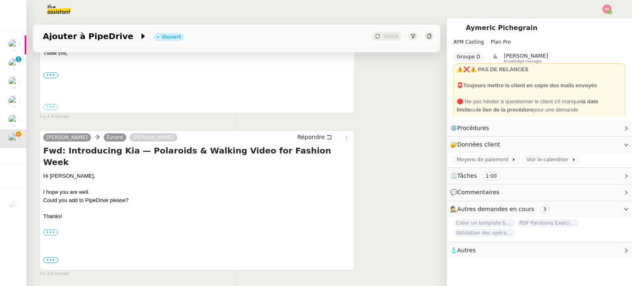
scroll to position [206, 0]
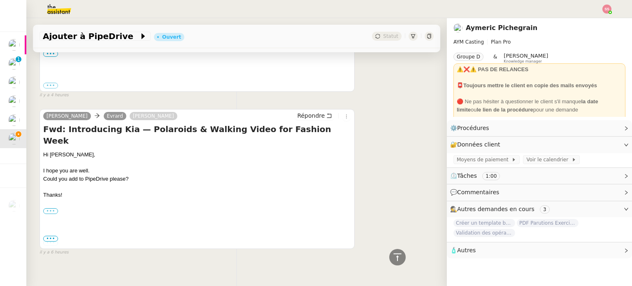
click at [54, 208] on label "•••" at bounding box center [50, 211] width 15 height 6
click at [0, 0] on input "•••" at bounding box center [0, 0] width 0 height 0
click at [53, 239] on span "•••" at bounding box center [50, 239] width 15 height 6
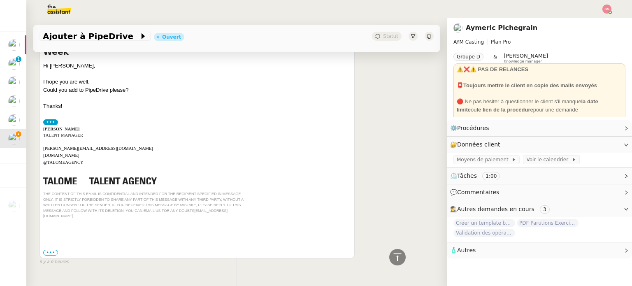
scroll to position [301, 0]
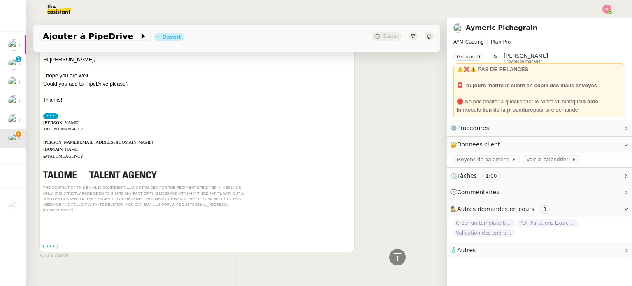
drag, startPoint x: 50, startPoint y: 229, endPoint x: 59, endPoint y: 226, distance: 9.5
click at [50, 244] on label "•••" at bounding box center [50, 247] width 15 height 6
click at [0, 0] on input "•••" at bounding box center [0, 0] width 0 height 0
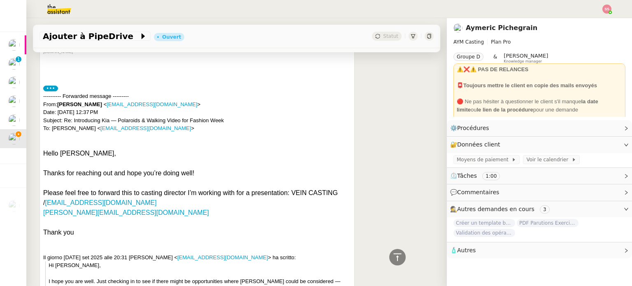
scroll to position [383, 0]
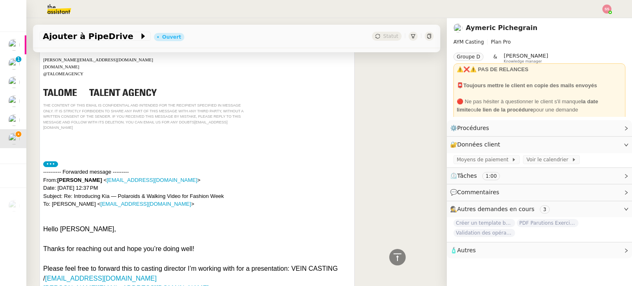
drag, startPoint x: 58, startPoint y: 161, endPoint x: 97, endPoint y: 161, distance: 39.5
click at [97, 168] on div "---------- Forwarded message --------- From: Gabriele Rosati < rosati.gabriele0…" at bounding box center [197, 188] width 308 height 40
copy strong "[PERSON_NAME]"
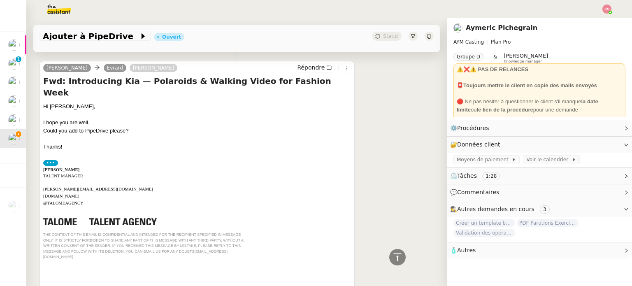
scroll to position [249, 0]
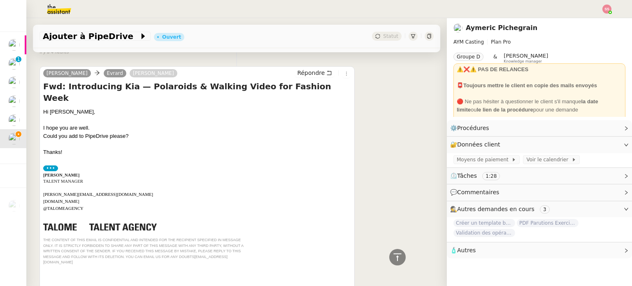
click at [48, 165] on label "•••" at bounding box center [50, 168] width 15 height 6
click at [0, 0] on input "•••" at bounding box center [0, 0] width 0 height 0
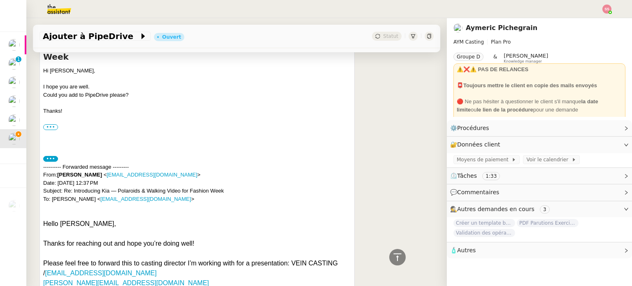
scroll to position [331, 0]
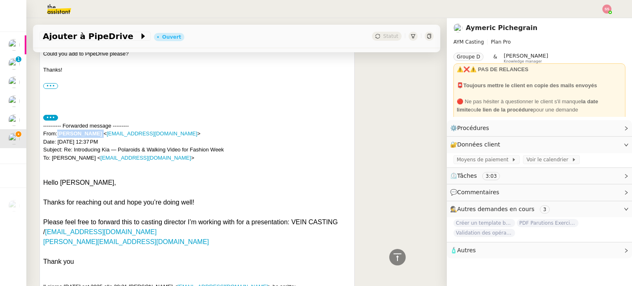
drag, startPoint x: 59, startPoint y: 122, endPoint x: 99, endPoint y: 121, distance: 39.5
click at [99, 122] on div "---------- Forwarded message --------- From: Gabriele Rosati < rosati.gabriele0…" at bounding box center [197, 142] width 308 height 40
copy div "[PERSON_NAME]"
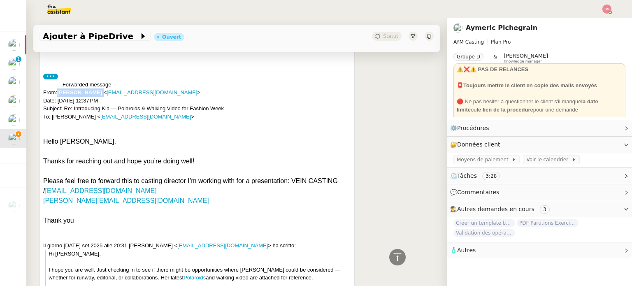
drag, startPoint x: 42, startPoint y: 178, endPoint x: 128, endPoint y: 180, distance: 85.2
click at [128, 180] on div "Jessica TALOME Evrard Luna TALOME Répondre Fwd: Introducing Kia — Polaroids & W…" at bounding box center [197, 280] width 315 height 674
copy div "[EMAIL_ADDRESS][DOMAIN_NAME]"
drag, startPoint x: 122, startPoint y: 189, endPoint x: 43, endPoint y: 191, distance: 79.1
click at [43, 196] on div "[PERSON_NAME][EMAIL_ADDRESS][DOMAIN_NAME]" at bounding box center [197, 201] width 308 height 10
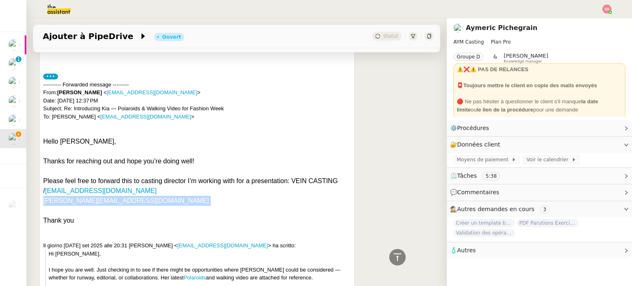
copy div "[PERSON_NAME][EMAIL_ADDRESS][DOMAIN_NAME]"
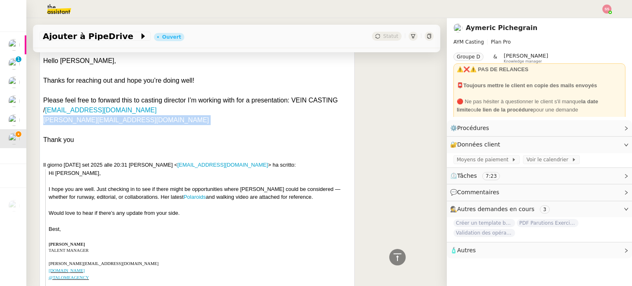
scroll to position [412, 0]
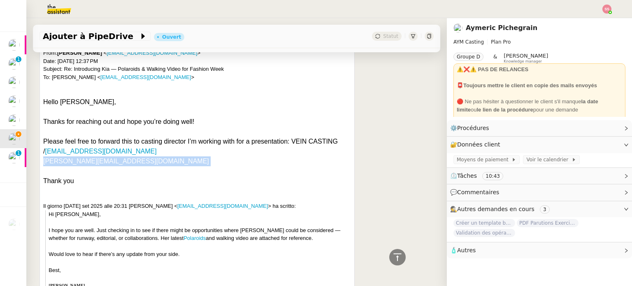
copy div "[PERSON_NAME][EMAIL_ADDRESS][DOMAIN_NAME]"
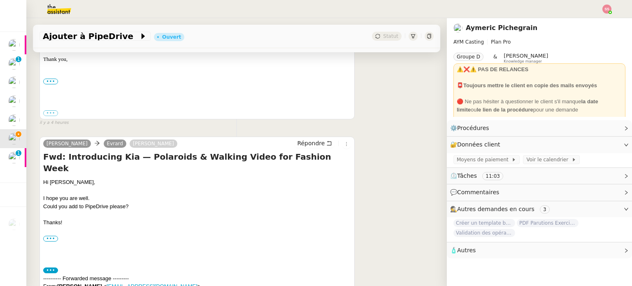
scroll to position [165, 0]
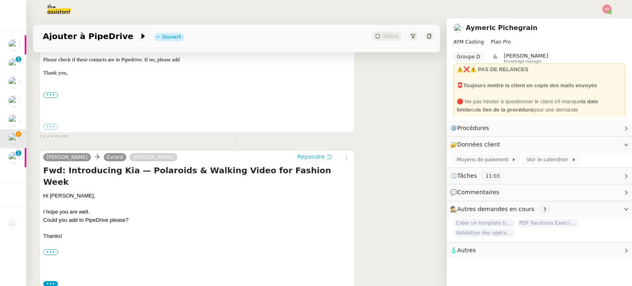
click at [312, 153] on span "Répondre" at bounding box center [311, 157] width 28 height 8
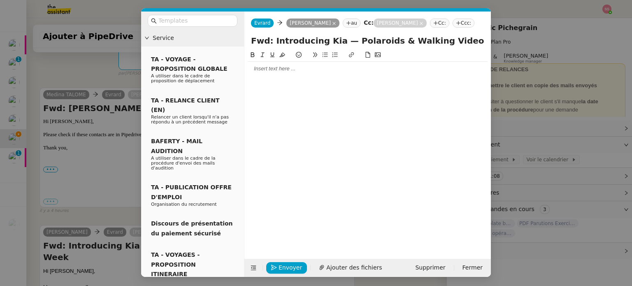
scroll to position [228, 0]
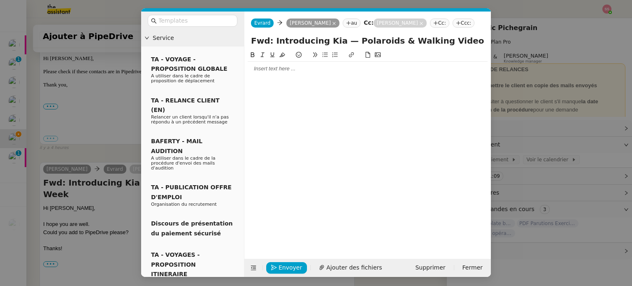
click at [280, 70] on div at bounding box center [368, 68] width 240 height 7
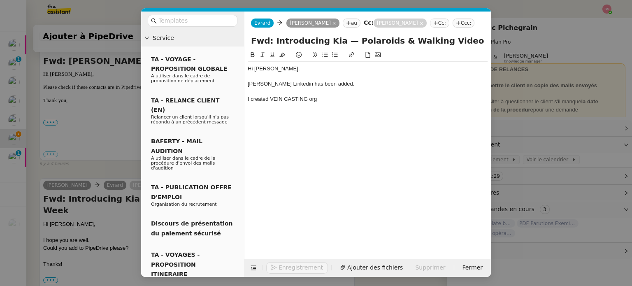
scroll to position [268, 0]
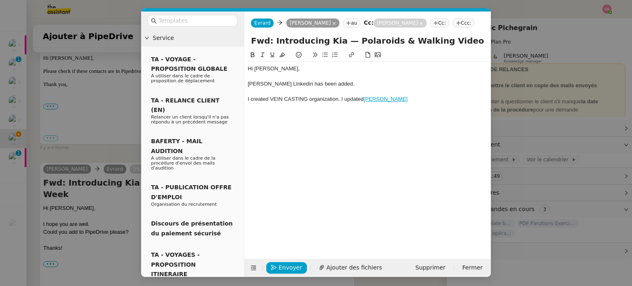
drag, startPoint x: 419, startPoint y: 98, endPoint x: 365, endPoint y: 102, distance: 54.1
click at [365, 102] on div "I created VEIN CASTING organization. I updated Leendert Sonnevelt" at bounding box center [368, 98] width 240 height 7
click at [354, 58] on icon at bounding box center [352, 55] width 6 height 6
click at [350, 54] on icon at bounding box center [352, 55] width 6 height 6
type input "Leendert Sonnevelt"
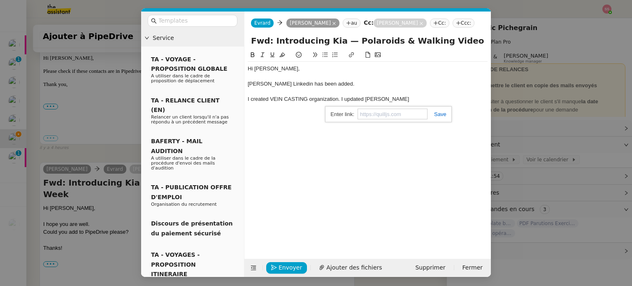
click at [436, 114] on link at bounding box center [437, 114] width 19 height 6
click at [431, 95] on div at bounding box center [368, 91] width 240 height 7
click at [430, 101] on div "I created VEIN CASTING organization. I updated Leendert Sonnevelt" at bounding box center [368, 98] width 240 height 7
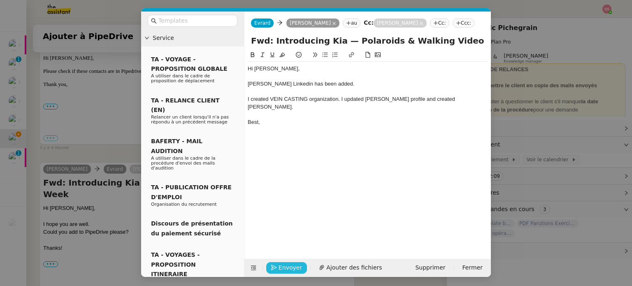
click at [289, 267] on span "Envoyer" at bounding box center [290, 267] width 23 height 9
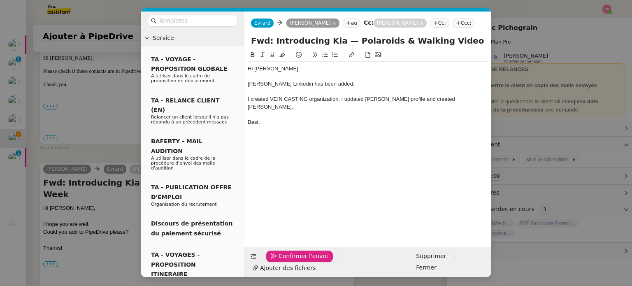
click at [289, 261] on span "Confirmer l'envoi" at bounding box center [303, 255] width 49 height 9
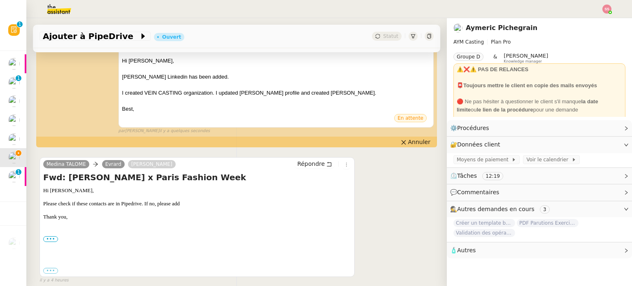
scroll to position [206, 0]
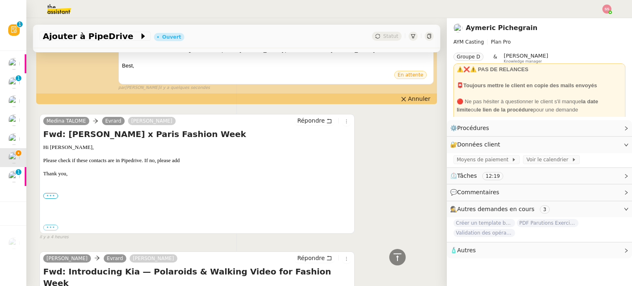
click at [51, 193] on label "•••" at bounding box center [50, 196] width 15 height 6
click at [0, 0] on input "•••" at bounding box center [0, 0] width 0 height 0
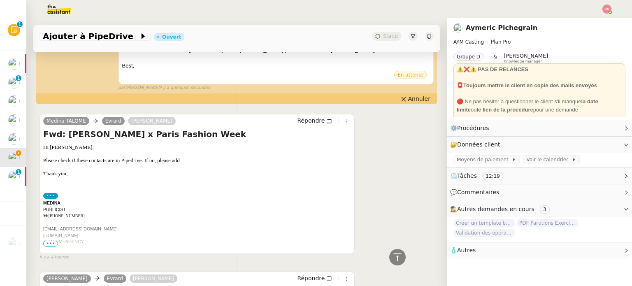
click at [51, 241] on span "•••" at bounding box center [50, 244] width 15 height 6
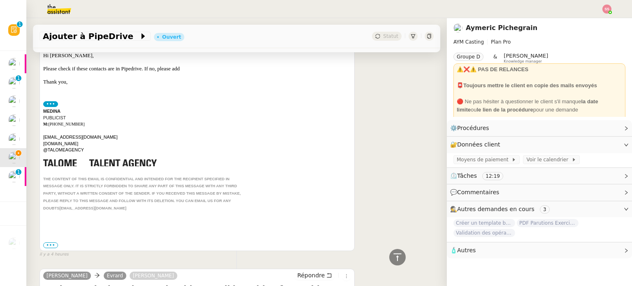
scroll to position [329, 0]
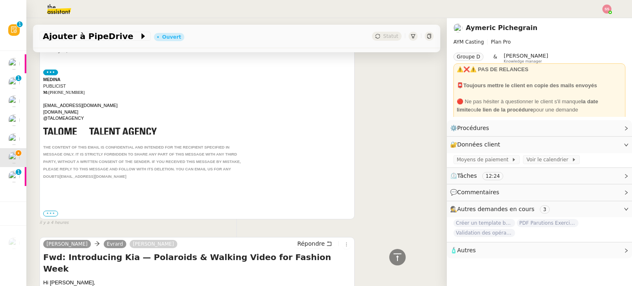
click at [50, 211] on label "•••" at bounding box center [50, 214] width 15 height 6
click at [0, 0] on input "•••" at bounding box center [0, 0] width 0 height 0
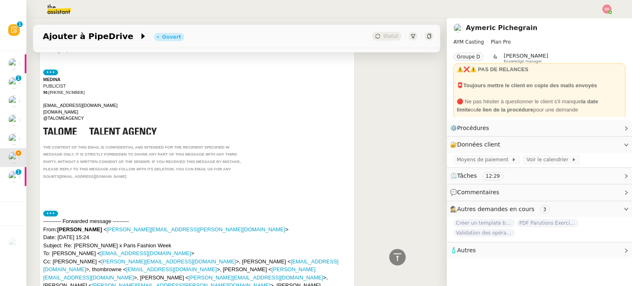
drag, startPoint x: 58, startPoint y: 216, endPoint x: 100, endPoint y: 215, distance: 42.0
click at [100, 217] on div "---------- Forwarded message --------- From: Katherine Moore < Katherine.Moore@…" at bounding box center [197, 257] width 308 height 80
copy strong "[PERSON_NAME]"
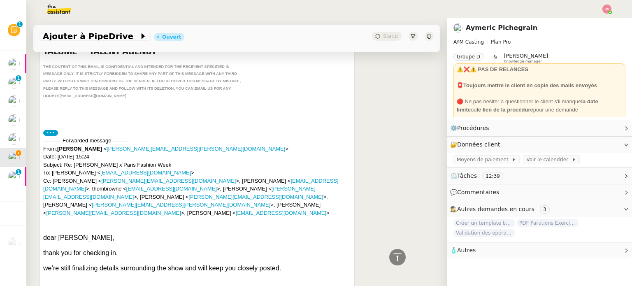
scroll to position [412, 0]
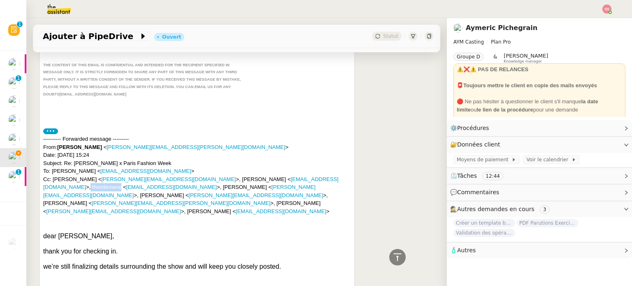
drag, startPoint x: 241, startPoint y: 164, endPoint x: 273, endPoint y: 165, distance: 32.1
click at [273, 165] on div "---------- Forwarded message --------- From: Katherine Moore < Katherine.Moore@…" at bounding box center [197, 175] width 308 height 80
drag, startPoint x: 125, startPoint y: 174, endPoint x: 47, endPoint y: 172, distance: 78.6
click at [47, 172] on div "---------- Forwarded message --------- From: Katherine Moore < Katherine.Moore@…" at bounding box center [197, 175] width 308 height 80
copy link "[EMAIL_ADDRESS][DOMAIN_NAME]"
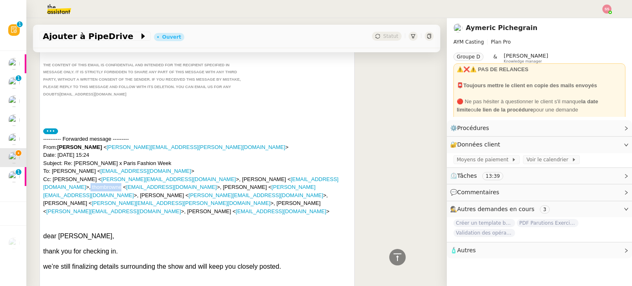
drag, startPoint x: 242, startPoint y: 166, endPoint x: 279, endPoint y: 165, distance: 37.1
click at [279, 165] on div "---------- Forwarded message --------- From: Katherine Moore < Katherine.Moore@…" at bounding box center [197, 175] width 308 height 80
copy div "thombrowne"
drag, startPoint x: 130, startPoint y: 174, endPoint x: 162, endPoint y: 173, distance: 31.7
click at [162, 173] on div "---------- Forwarded message --------- From: Katherine Moore < Katherine.Moore@…" at bounding box center [197, 175] width 308 height 80
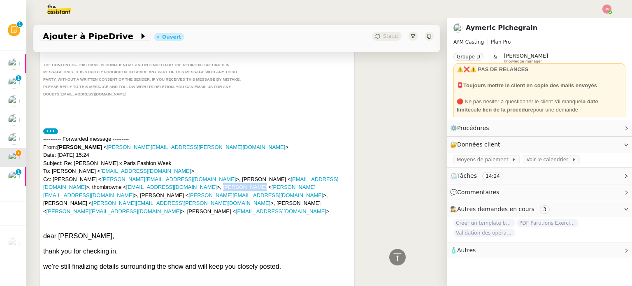
copy div "Kelly Connor"
drag, startPoint x: 247, startPoint y: 172, endPoint x: 291, endPoint y: 174, distance: 44.1
click at [288, 174] on div "---------- Forwarded message --------- From: Katherine Moore < Katherine.Moore@…" at bounding box center [197, 175] width 308 height 80
copy div "Cameron Cipolla"
drag, startPoint x: 139, startPoint y: 183, endPoint x: 179, endPoint y: 182, distance: 40.8
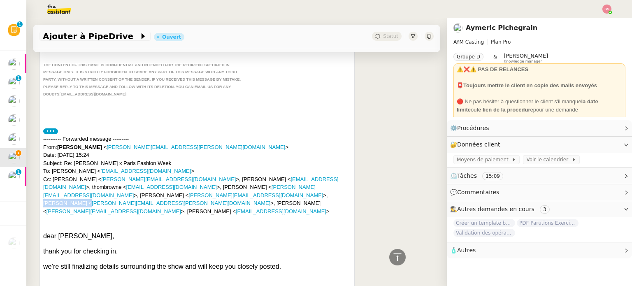
click at [179, 182] on div "---------- Forwarded message --------- From: Katherine Moore < Katherine.Moore@…" at bounding box center [197, 175] width 308 height 80
drag, startPoint x: 277, startPoint y: 182, endPoint x: 336, endPoint y: 186, distance: 59.4
click at [336, 186] on div "---------- Forwarded message --------- From: Katherine Moore < Katherine.Moore@…" at bounding box center [197, 175] width 308 height 80
drag, startPoint x: 182, startPoint y: 191, endPoint x: 155, endPoint y: 189, distance: 26.8
click at [155, 189] on div "---------- Forwarded message --------- From: Katherine Moore < Katherine.Moore@…" at bounding box center [197, 175] width 308 height 80
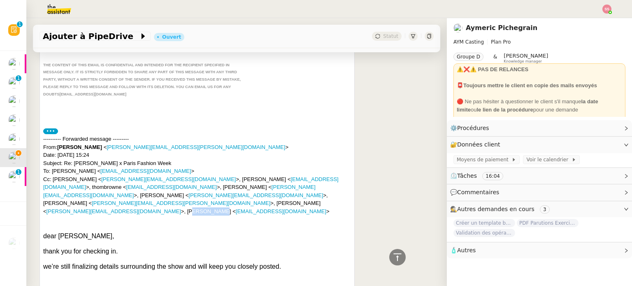
click at [155, 189] on div "---------- Forwarded message --------- From: Katherine Moore < Katherine.Moore@…" at bounding box center [197, 175] width 308 height 80
drag, startPoint x: 147, startPoint y: 190, endPoint x: 184, endPoint y: 191, distance: 36.6
click at [184, 191] on div "---------- Forwarded message --------- From: Katherine Moore < Katherine.Moore@…" at bounding box center [197, 175] width 308 height 80
drag, startPoint x: 249, startPoint y: 191, endPoint x: 188, endPoint y: 190, distance: 61.3
click at [188, 190] on div "---------- Forwarded message --------- From: Katherine Moore < Katherine.Moore@…" at bounding box center [197, 175] width 308 height 80
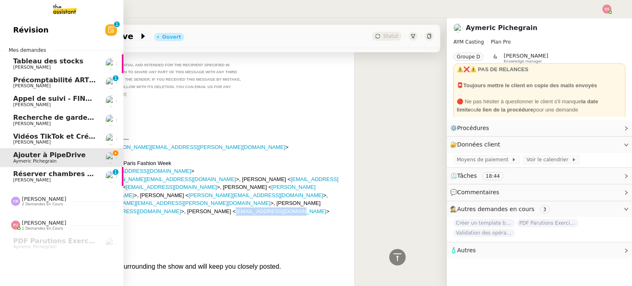
click at [49, 178] on span "[PERSON_NAME]" at bounding box center [54, 180] width 83 height 5
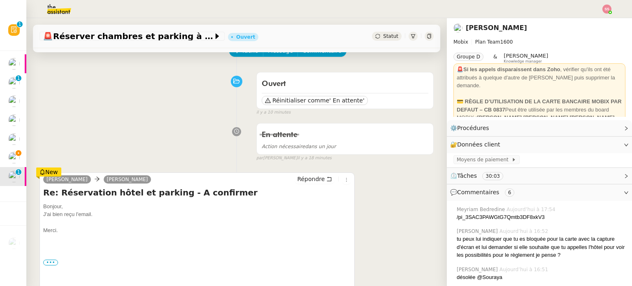
scroll to position [82, 0]
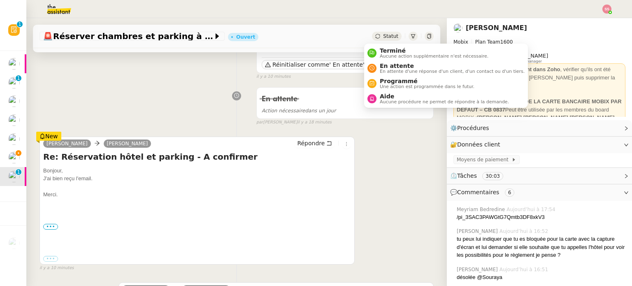
click at [383, 34] on span "Statut" at bounding box center [390, 36] width 15 height 6
click at [385, 66] on span "En attente" at bounding box center [452, 66] width 145 height 7
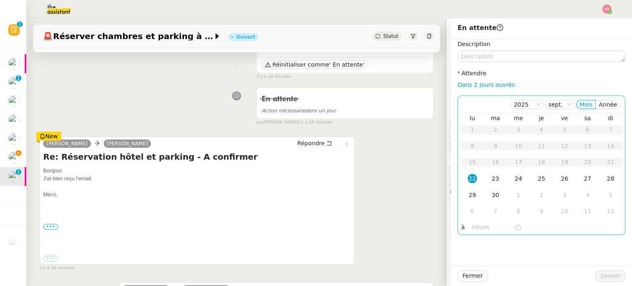
click at [514, 176] on div "24" at bounding box center [518, 178] width 9 height 9
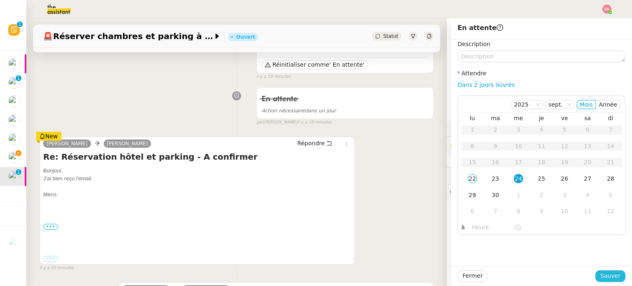
click at [603, 272] on span "Sauver" at bounding box center [611, 275] width 20 height 9
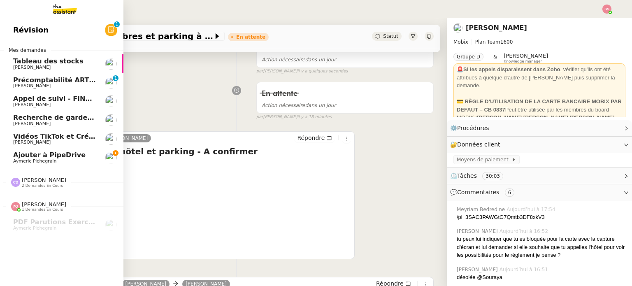
click at [56, 158] on span "Ajouter à PipeDrive" at bounding box center [49, 155] width 72 height 8
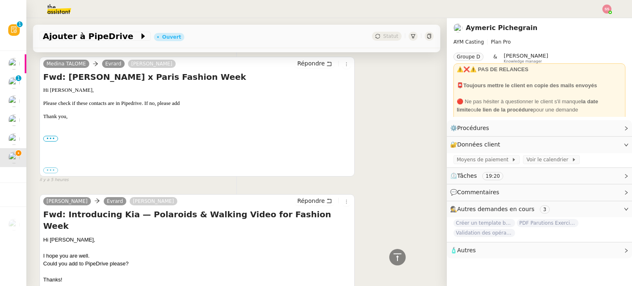
scroll to position [256, 0]
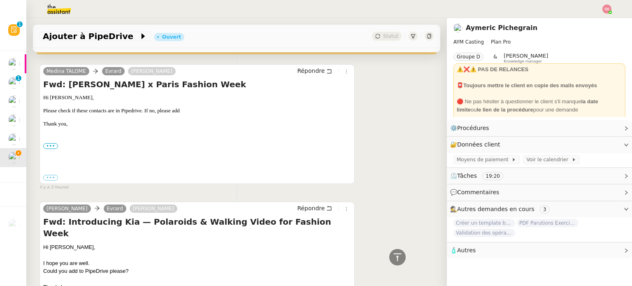
click at [51, 142] on div "••• [PERSON_NAME] PUBLICIST M: [PHONE_NUMBER] [PERSON_NAME][EMAIL_ADDRESS][DOMA…" at bounding box center [197, 146] width 308 height 8
click at [51, 143] on label "•••" at bounding box center [50, 146] width 15 height 6
click at [0, 0] on input "•••" at bounding box center [0, 0] width 0 height 0
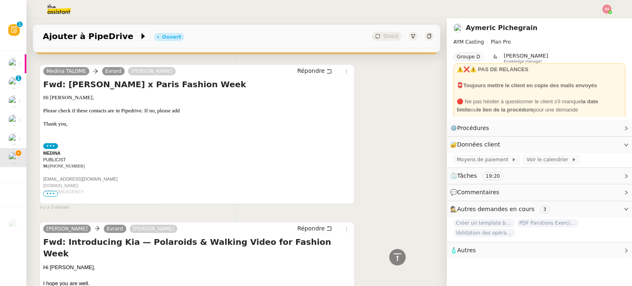
click at [54, 191] on span "•••" at bounding box center [50, 194] width 15 height 6
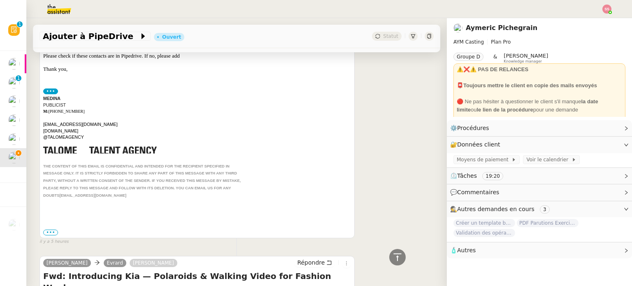
scroll to position [379, 0]
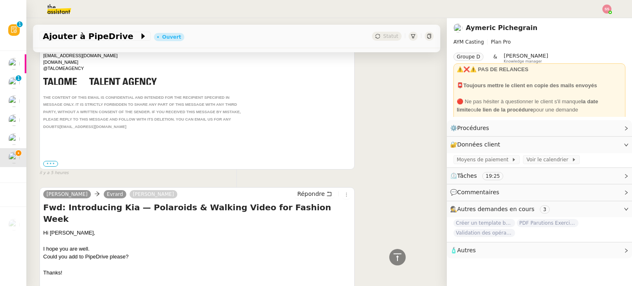
click at [50, 161] on label "•••" at bounding box center [50, 164] width 15 height 6
click at [0, 0] on input "•••" at bounding box center [0, 0] width 0 height 0
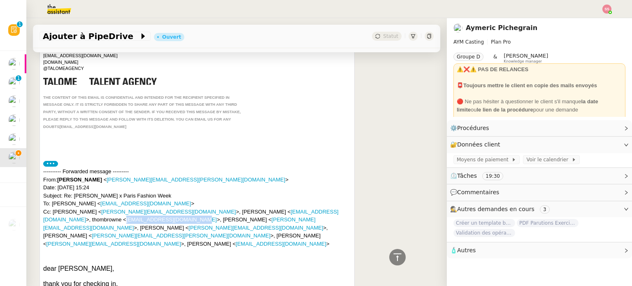
drag, startPoint x: 125, startPoint y: 205, endPoint x: 45, endPoint y: 207, distance: 79.9
click at [45, 207] on div "---------- Forwarded message --------- From: Katherine Moore < Katherine.Moore@…" at bounding box center [197, 208] width 308 height 80
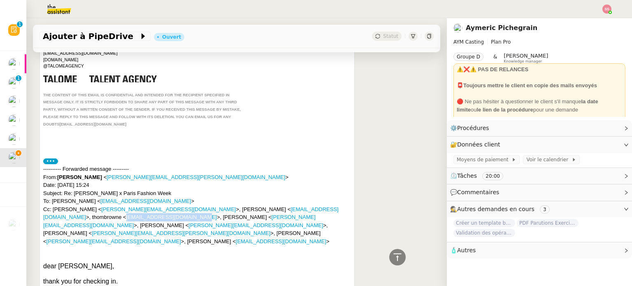
scroll to position [420, 0]
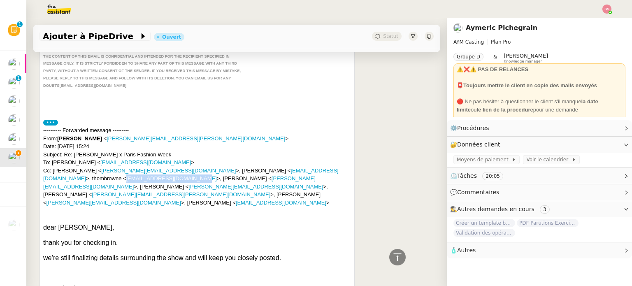
drag, startPoint x: 278, startPoint y: 173, endPoint x: 344, endPoint y: 171, distance: 65.9
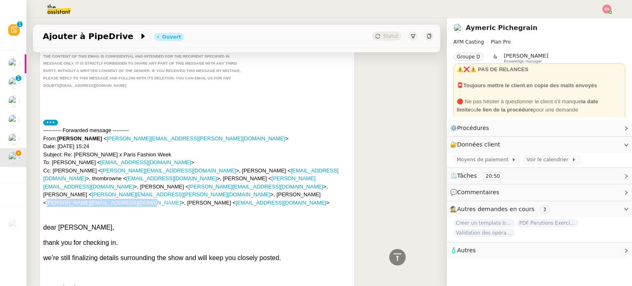
drag, startPoint x: 142, startPoint y: 181, endPoint x: 47, endPoint y: 182, distance: 95.1
click at [47, 182] on div "---------- Forwarded message --------- From: Katherine Moore < Katherine.Moore@…" at bounding box center [197, 166] width 308 height 80
drag, startPoint x: 279, startPoint y: 176, endPoint x: 335, endPoint y: 172, distance: 56.1
click at [335, 172] on div "---------- Forwarded message --------- From: Katherine Moore < Katherine.Moore@…" at bounding box center [197, 166] width 308 height 80
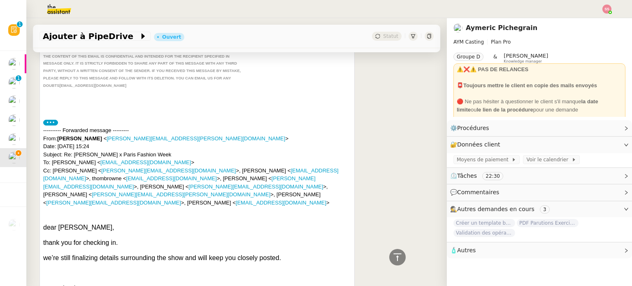
drag, startPoint x: 331, startPoint y: 174, endPoint x: 278, endPoint y: 173, distance: 53.5
click at [278, 173] on div "---------- Forwarded message --------- From: Katherine Moore < Katherine.Moore@…" at bounding box center [197, 166] width 308 height 80
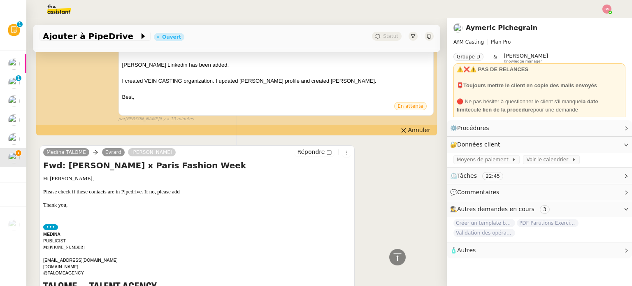
scroll to position [173, 0]
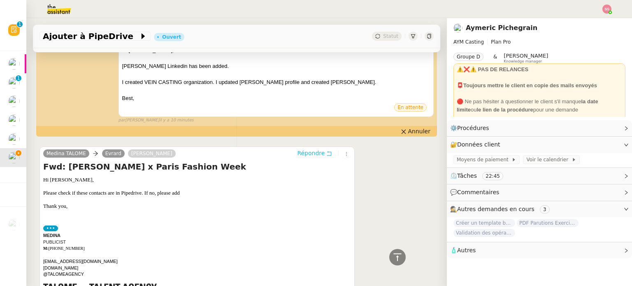
click at [305, 149] on span "Répondre" at bounding box center [311, 153] width 28 height 8
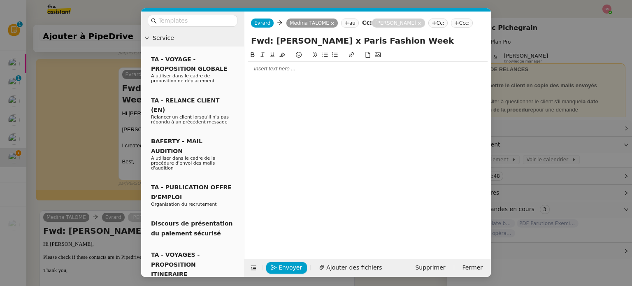
scroll to position [237, 0]
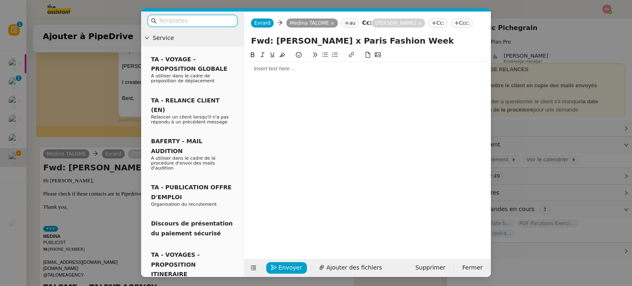
click at [273, 68] on div at bounding box center [368, 68] width 240 height 7
click at [98, 205] on nz-modal-container "Service TA - VOYAGE - PROPOSITION GLOBALE A utiliser dans le cadre de propositi…" at bounding box center [316, 143] width 632 height 286
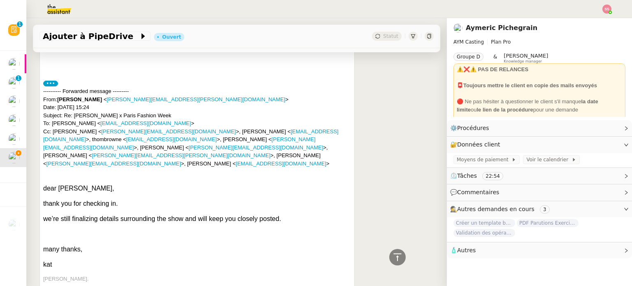
scroll to position [547, 0]
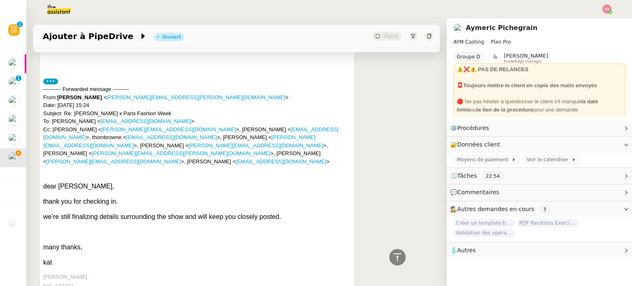
drag, startPoint x: 279, startPoint y: 133, endPoint x: 348, endPoint y: 132, distance: 68.7
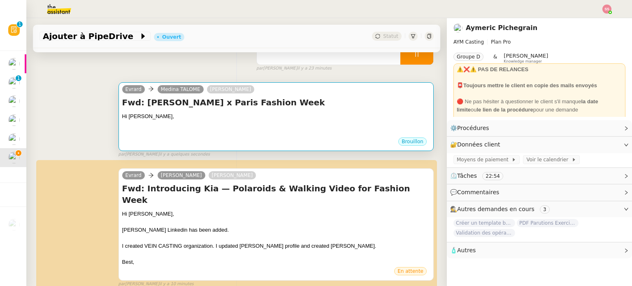
scroll to position [95, 0]
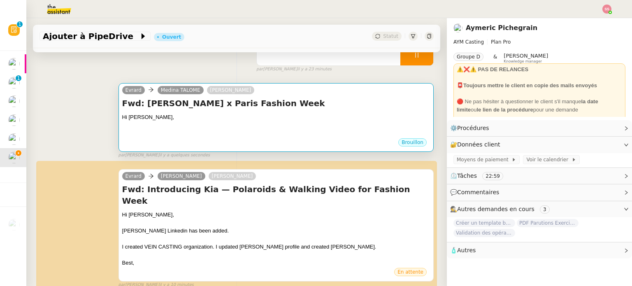
click at [251, 126] on div at bounding box center [276, 125] width 308 height 8
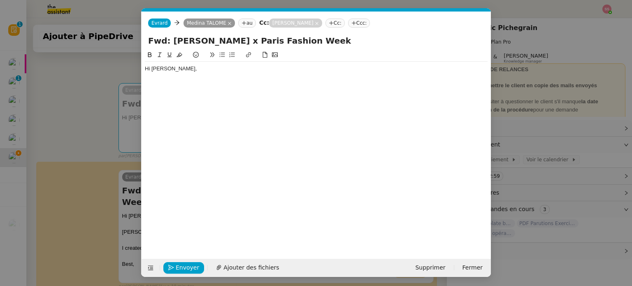
scroll to position [0, 17]
click at [171, 85] on div "Hi [PERSON_NAME]," at bounding box center [316, 148] width 343 height 196
click at [182, 68] on div "Hi [PERSON_NAME]," at bounding box center [316, 68] width 343 height 7
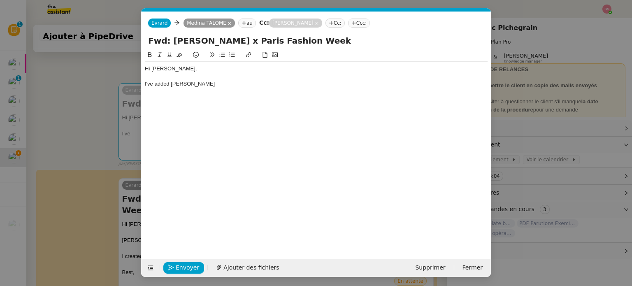
scroll to position [0, 0]
click at [103, 104] on nz-modal-container "Service TA - VOYAGE - PROPOSITION GLOBALE A utiliser dans le cadre de propositi…" at bounding box center [316, 143] width 632 height 286
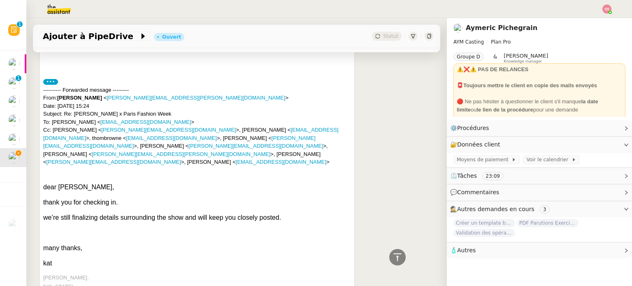
scroll to position [589, 0]
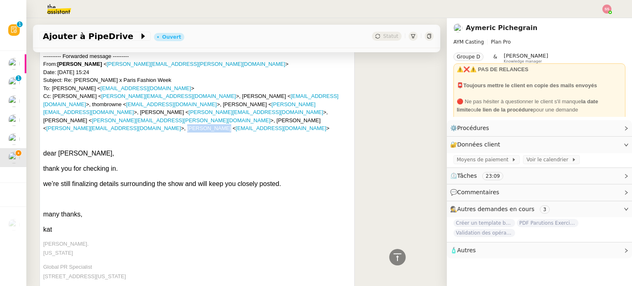
drag, startPoint x: 149, startPoint y: 109, endPoint x: 184, endPoint y: 108, distance: 35.0
click at [184, 108] on div "---------- Forwarded message --------- From: Katherine Moore < Katherine.Moore@…" at bounding box center [197, 92] width 308 height 80
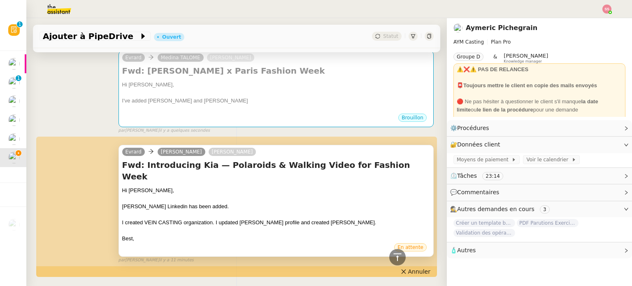
scroll to position [95, 0]
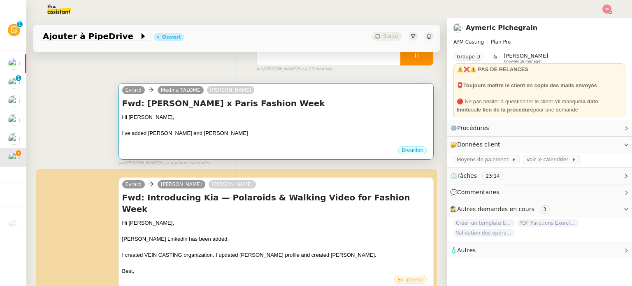
click at [242, 130] on div at bounding box center [276, 125] width 308 height 8
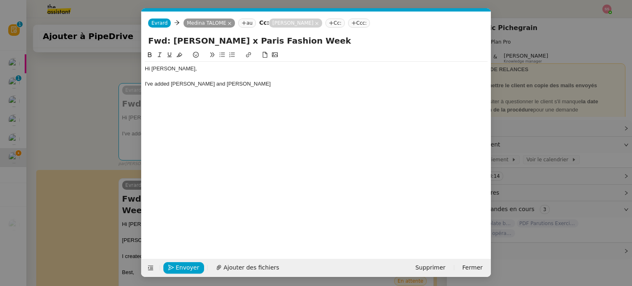
scroll to position [0, 17]
drag, startPoint x: 251, startPoint y: 87, endPoint x: 236, endPoint y: 84, distance: 15.0
click at [236, 84] on div "I've added Jonathon Zadrzynkski and Jacob" at bounding box center [316, 83] width 343 height 7
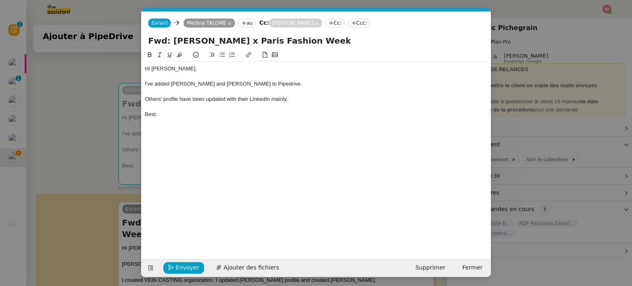
click at [104, 95] on nz-modal-container "Service TA - VOYAGE - PROPOSITION GLOBALE A utiliser dans le cadre de propositi…" at bounding box center [316, 143] width 632 height 286
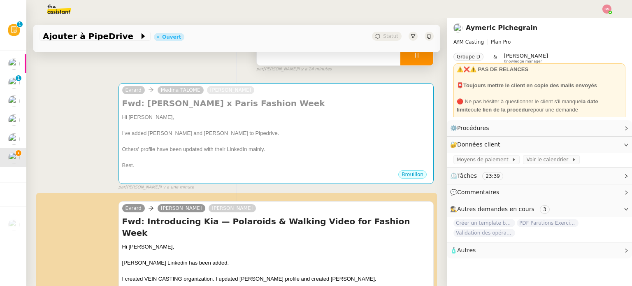
click at [413, 61] on div at bounding box center [416, 55] width 33 height 21
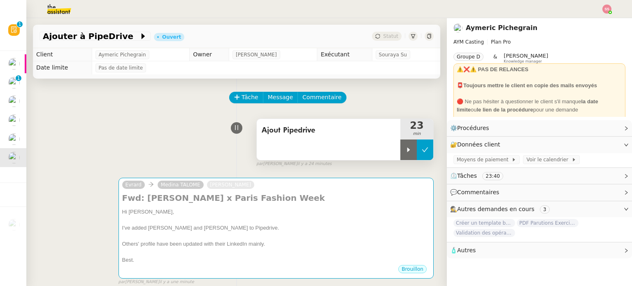
click at [417, 147] on button at bounding box center [425, 150] width 16 height 21
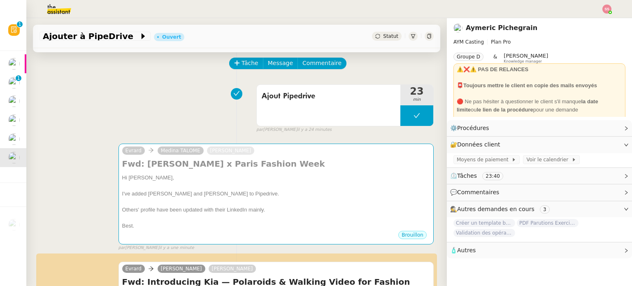
scroll to position [82, 0]
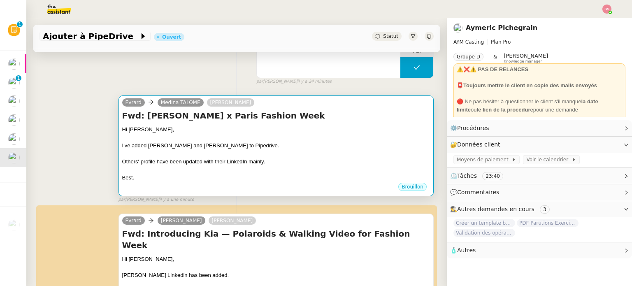
click at [317, 147] on div "I've added Jonathon Zadrzynkski and Jacob Ptolemy to Pipedrive." at bounding box center [276, 146] width 308 height 8
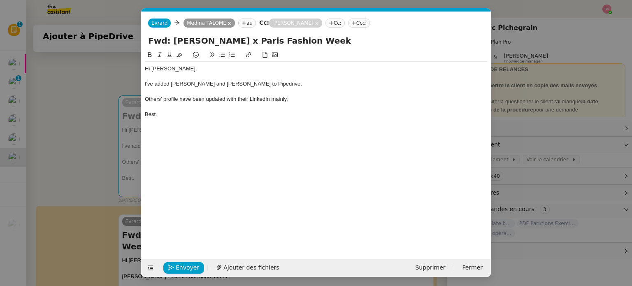
scroll to position [0, 17]
drag, startPoint x: 82, startPoint y: 141, endPoint x: 74, endPoint y: 143, distance: 8.1
click at [82, 140] on nz-modal-container "Service TA - VOYAGE - PROPOSITION GLOBALE A utiliser dans le cadre de propositi…" at bounding box center [316, 143] width 632 height 286
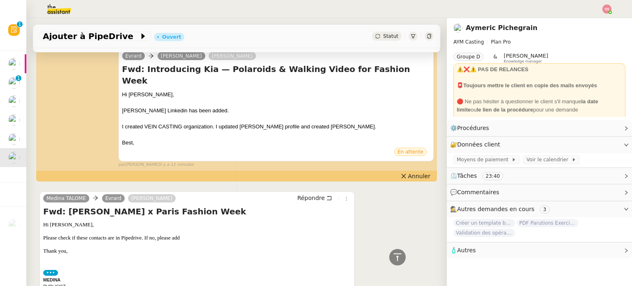
scroll to position [41, 0]
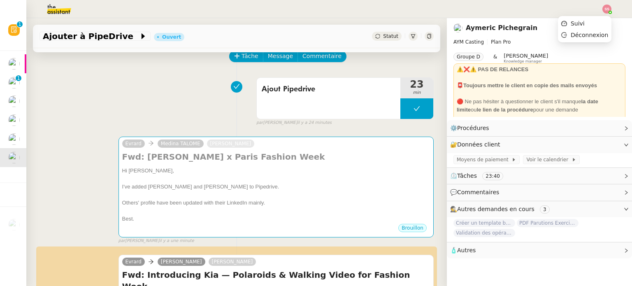
click at [609, 5] on img at bounding box center [607, 9] width 9 height 9
click at [596, 19] on li "Suivi" at bounding box center [585, 24] width 54 height 12
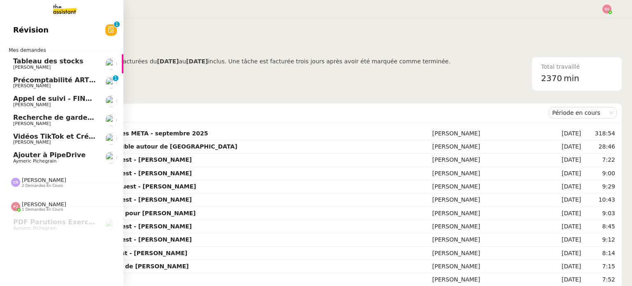
click at [69, 121] on span "[PERSON_NAME]" at bounding box center [54, 123] width 83 height 5
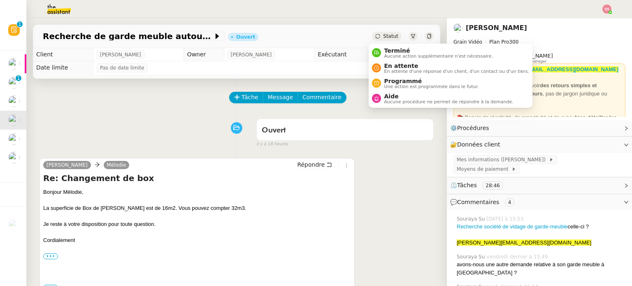
click at [383, 40] on div "Statut" at bounding box center [387, 36] width 30 height 9
click at [389, 67] on span "En attente" at bounding box center [456, 66] width 145 height 7
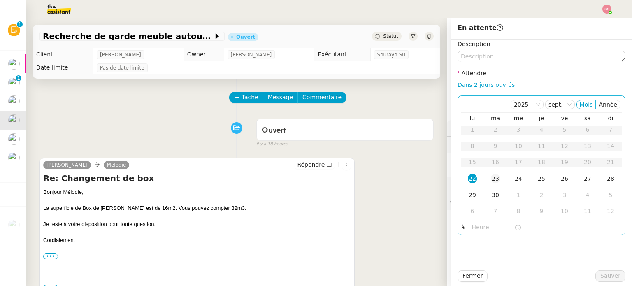
click at [491, 178] on div "23" at bounding box center [495, 178] width 9 height 9
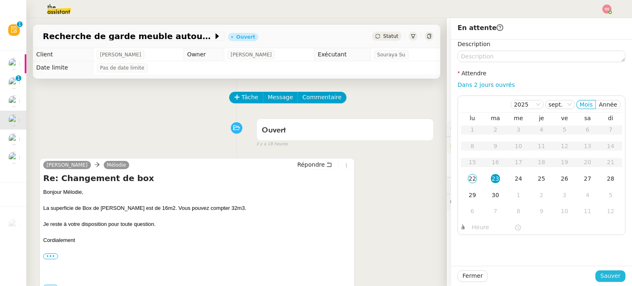
click at [601, 275] on span "Sauver" at bounding box center [611, 275] width 20 height 9
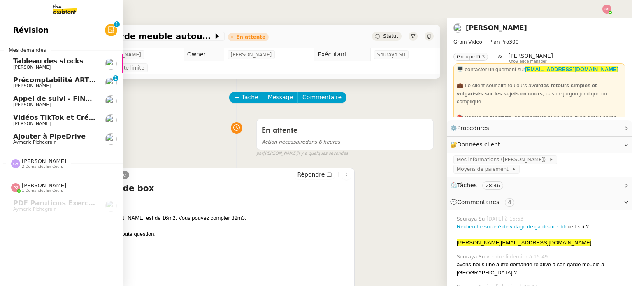
click at [69, 83] on span "Précomptabilité ARTRADE - septembre 2025" at bounding box center [95, 80] width 164 height 8
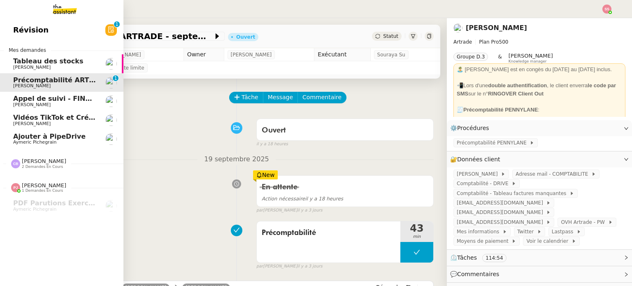
click at [75, 95] on span "Appel de suivi - FINDWAYS - Ibtissem Cherifi" at bounding box center [95, 99] width 164 height 8
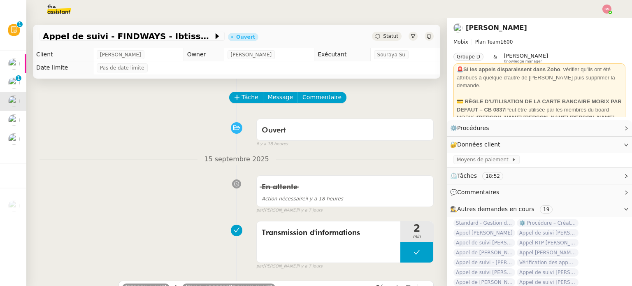
click at [383, 36] on span "Statut" at bounding box center [390, 36] width 15 height 6
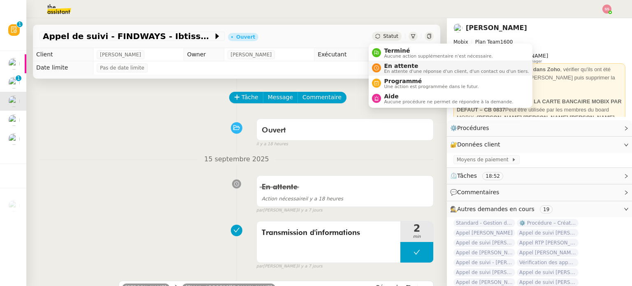
click at [396, 65] on span "En attente" at bounding box center [456, 66] width 145 height 7
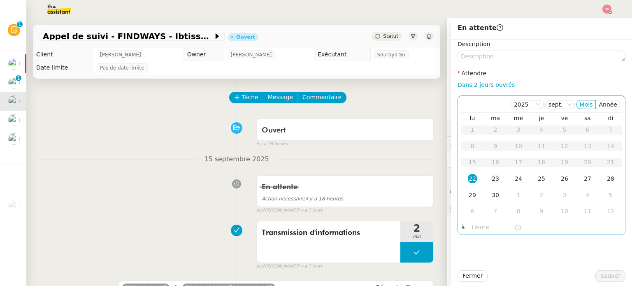
click at [485, 184] on td "23" at bounding box center [495, 179] width 23 height 16
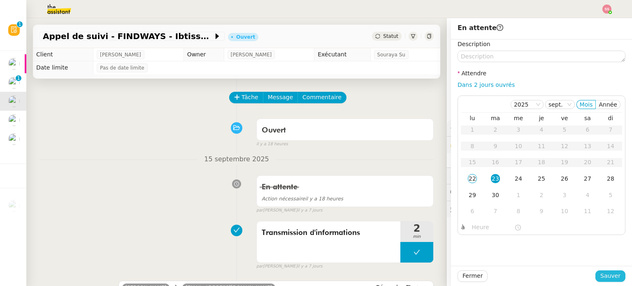
click at [604, 275] on span "Sauver" at bounding box center [611, 275] width 20 height 9
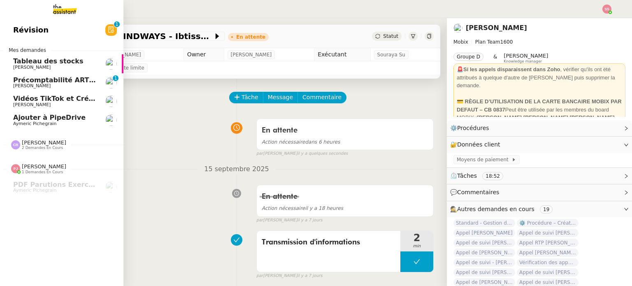
click at [64, 101] on span "Vidéos TikTok et Créatives META - septembre 2025" at bounding box center [107, 99] width 189 height 8
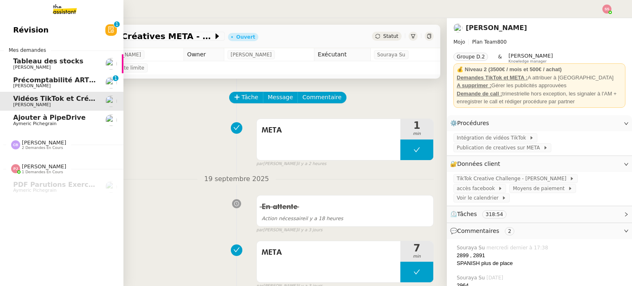
click at [43, 119] on span "Ajouter à PipeDrive" at bounding box center [49, 118] width 72 height 8
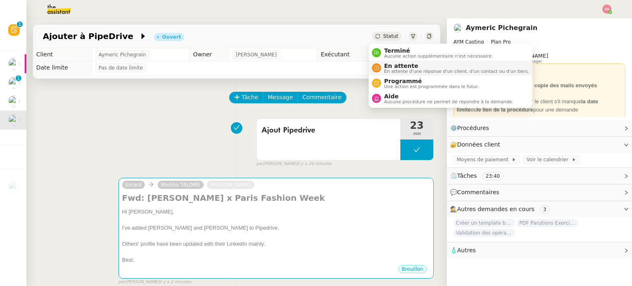
click at [386, 69] on span "En attente d'une réponse d'un client, d'un contact ou d'un tiers." at bounding box center [456, 71] width 145 height 5
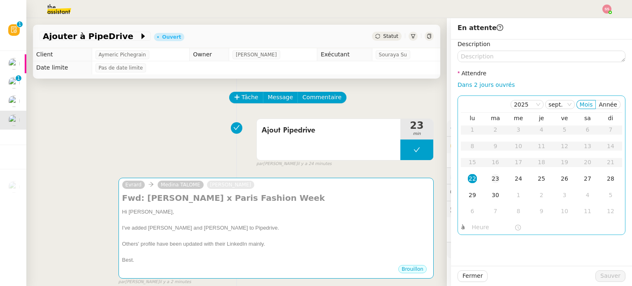
click at [491, 179] on div "23" at bounding box center [495, 178] width 9 height 9
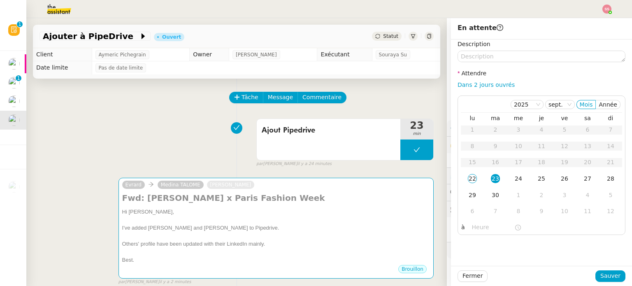
click at [179, 122] on div "Ajout Pipedrive 23 min false par Souraya S. il y a 24 minutes" at bounding box center [237, 141] width 394 height 53
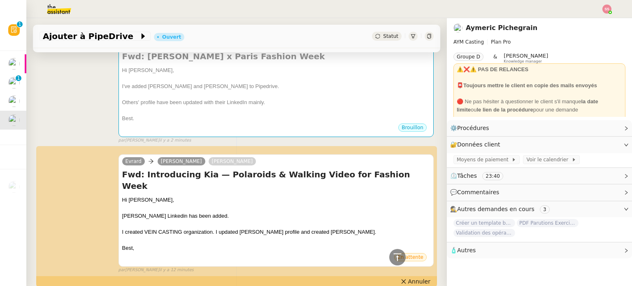
scroll to position [127, 0]
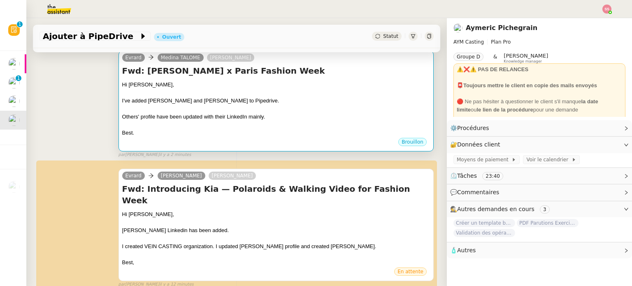
click at [259, 121] on div "Others' profile have been updated with their LinkedIn mainly." at bounding box center [276, 117] width 308 height 8
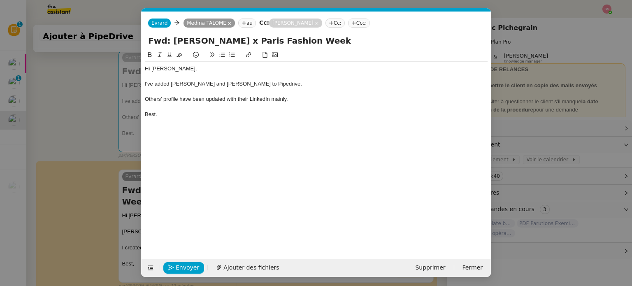
scroll to position [0, 17]
click at [190, 265] on span "Envoyer" at bounding box center [187, 267] width 23 height 9
click at [81, 141] on nz-modal-container "Service TA - VOYAGE - PROPOSITION GLOBALE A utiliser dans le cadre de propositi…" at bounding box center [316, 143] width 632 height 286
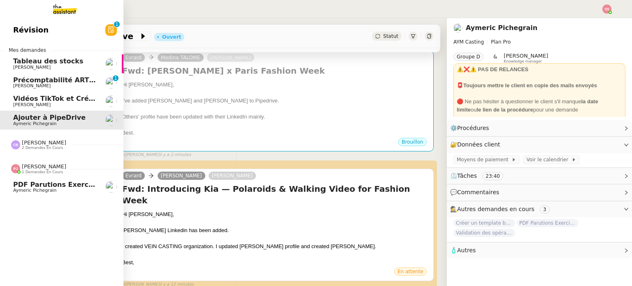
click at [28, 185] on span "PDF Parutions Exercices de style - 22 septembre 2025" at bounding box center [114, 185] width 203 height 8
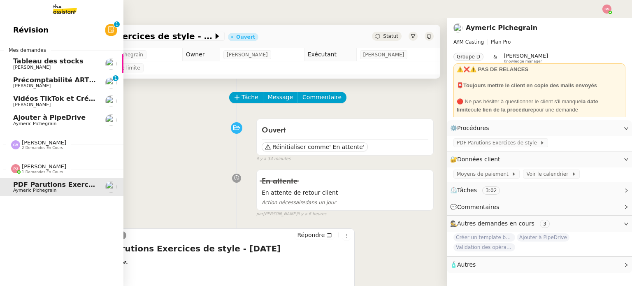
click at [44, 115] on span "Ajouter à PipeDrive" at bounding box center [49, 118] width 72 height 8
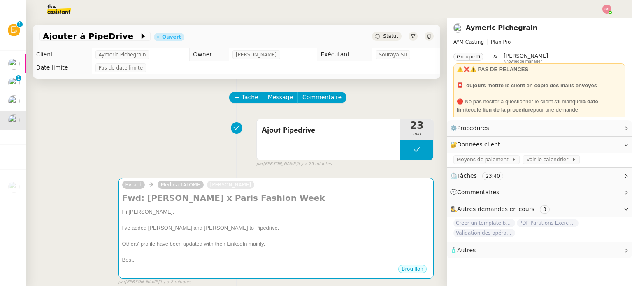
click at [375, 39] on icon at bounding box center [377, 36] width 5 height 5
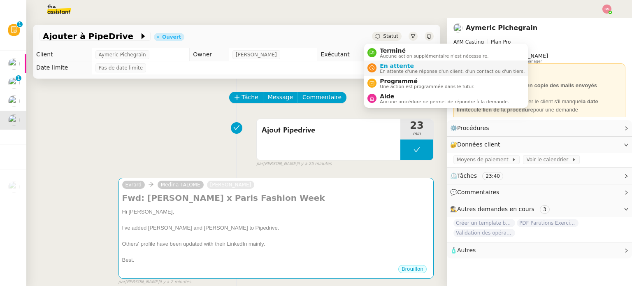
click at [380, 67] on span "En attente" at bounding box center [452, 66] width 145 height 7
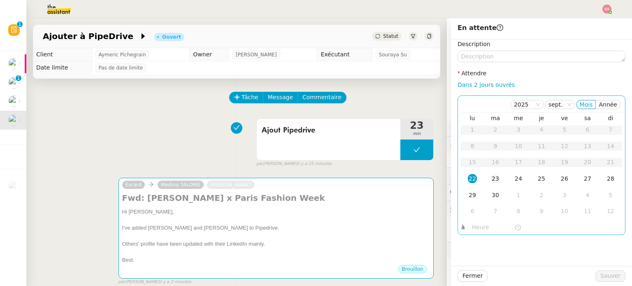
click at [491, 181] on div "23" at bounding box center [495, 178] width 9 height 9
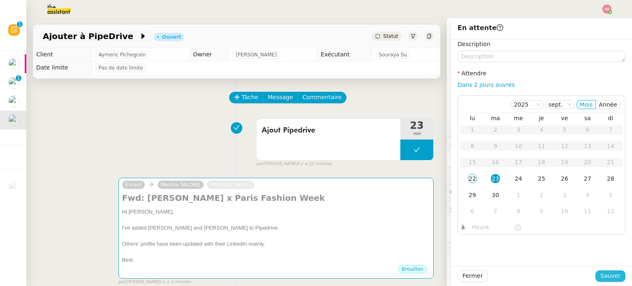
click at [601, 277] on span "Sauver" at bounding box center [611, 275] width 20 height 9
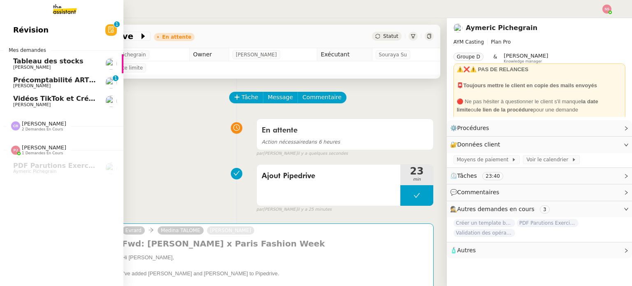
click at [54, 103] on span "[PERSON_NAME]" at bounding box center [54, 104] width 83 height 5
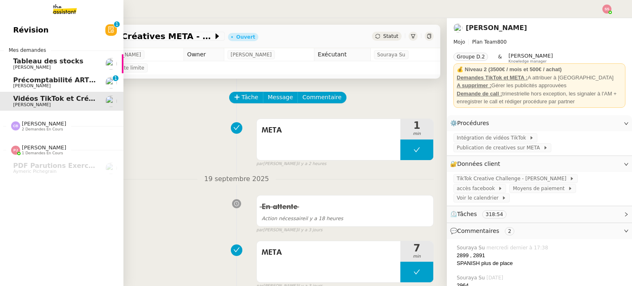
click at [59, 121] on nz-divider "Camille Barthès 2 demandes en cours" at bounding box center [64, 126] width 123 height 11
click at [76, 79] on span "Précomptabilité ARTRADE - septembre 2025" at bounding box center [95, 80] width 164 height 8
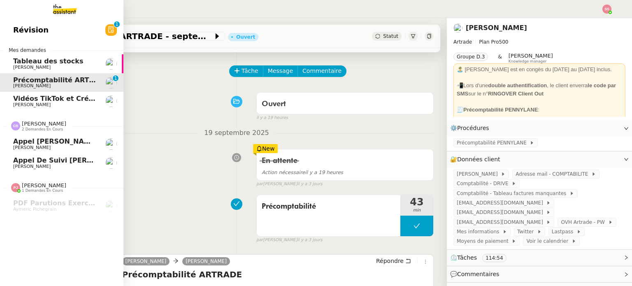
scroll to position [41, 0]
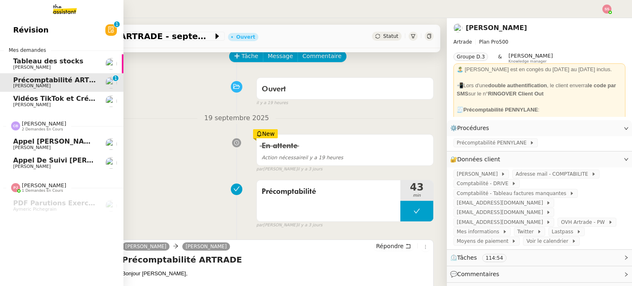
click at [46, 141] on span "[PERSON_NAME]" at bounding box center [55, 141] width 85 height 8
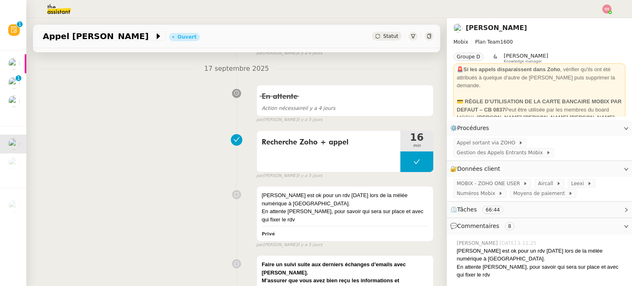
scroll to position [247, 0]
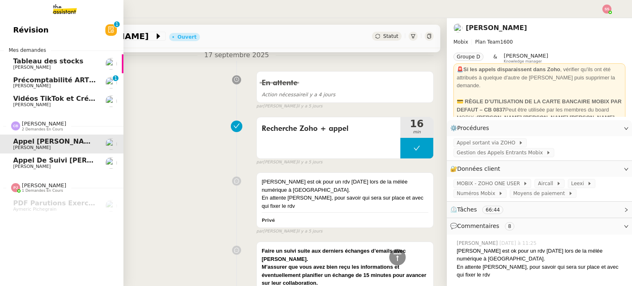
click at [31, 163] on span "[PERSON_NAME] de suivi [PERSON_NAME] - CYBERSERENO" at bounding box center [102, 160] width 179 height 8
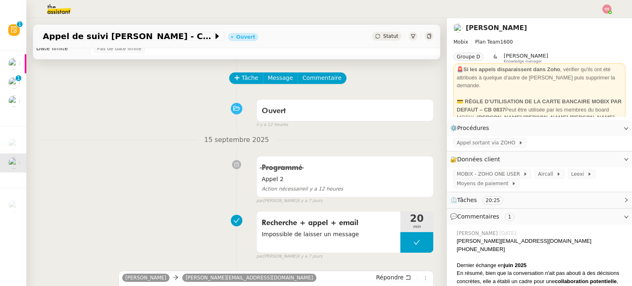
scroll to position [123, 0]
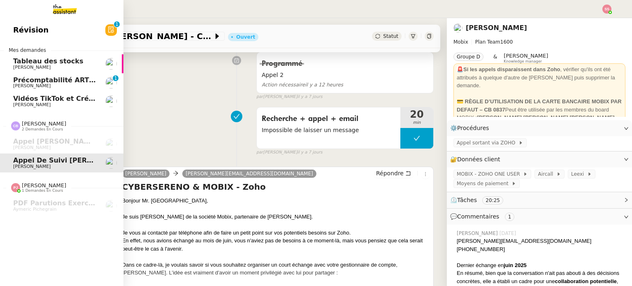
click at [49, 84] on span "[PERSON_NAME]" at bounding box center [54, 86] width 83 height 5
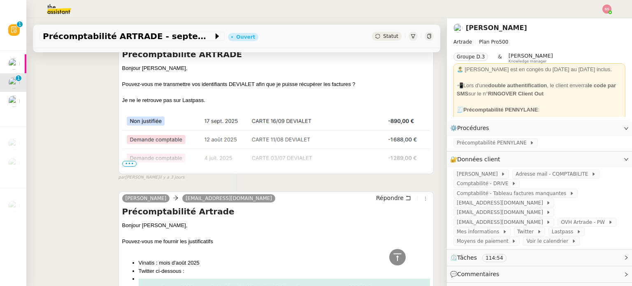
scroll to position [247, 0]
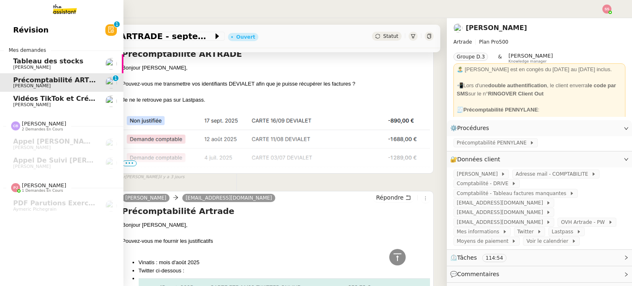
click at [63, 100] on span "Vidéos TikTok et Créatives META - septembre 2025" at bounding box center [107, 99] width 189 height 8
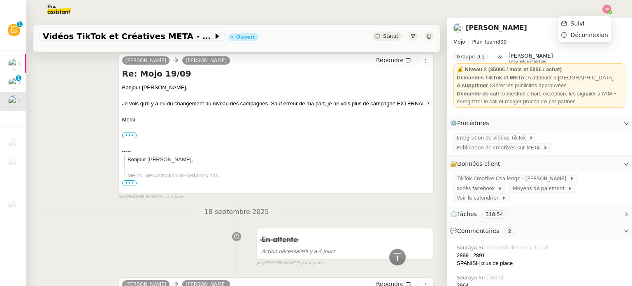
click at [608, 5] on img at bounding box center [607, 9] width 9 height 9
click at [595, 18] on li "Suivi" at bounding box center [585, 24] width 54 height 12
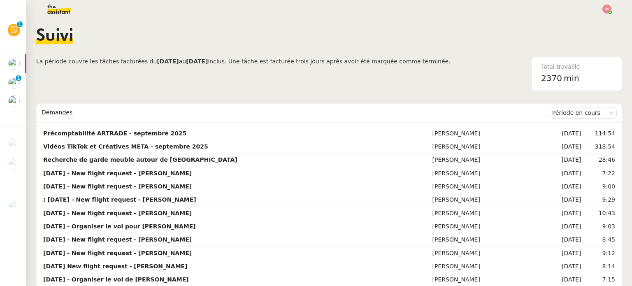
click at [426, 51] on div "Suivi" at bounding box center [329, 42] width 586 height 29
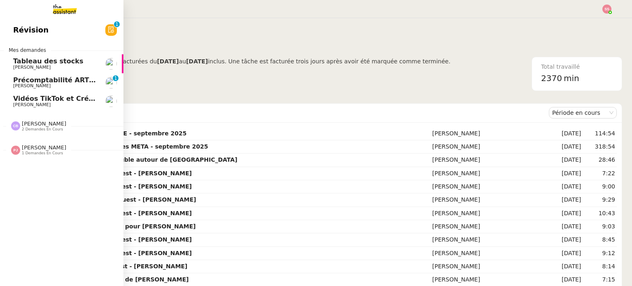
click at [40, 102] on span "[PERSON_NAME]" at bounding box center [31, 104] width 37 height 5
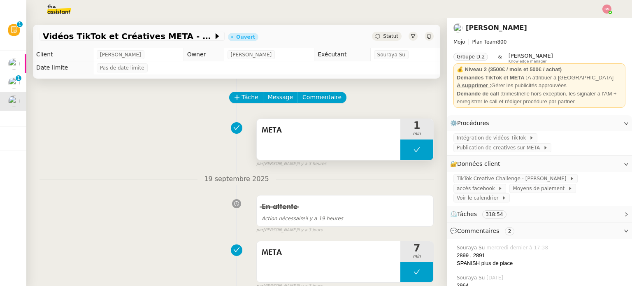
click at [400, 151] on button at bounding box center [416, 150] width 33 height 21
click at [405, 152] on icon at bounding box center [408, 150] width 7 height 7
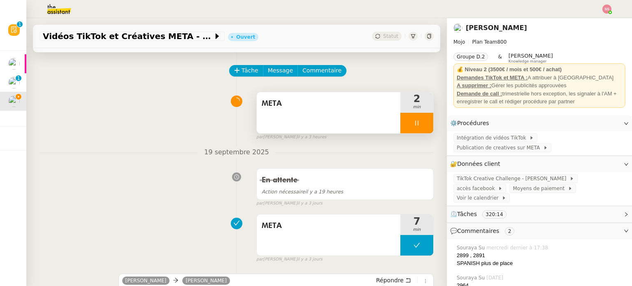
scroll to position [41, 0]
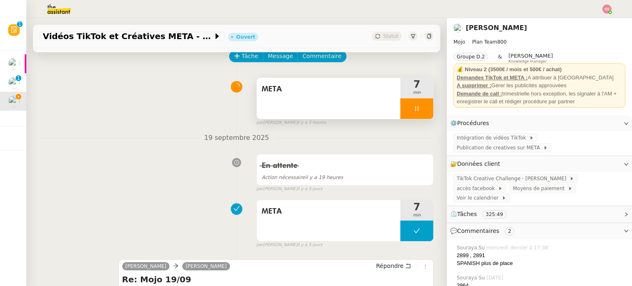
click at [607, 6] on img at bounding box center [607, 9] width 9 height 9
click at [591, 21] on li "Suivi" at bounding box center [585, 24] width 54 height 12
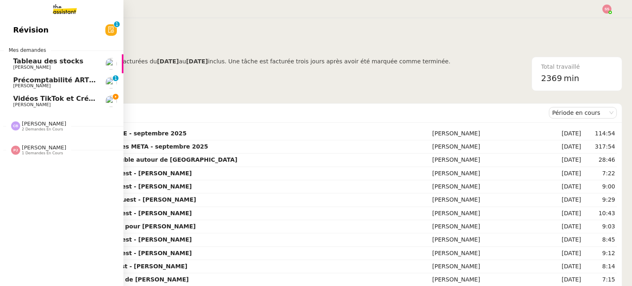
click at [25, 94] on link "Vidéos TikTok et Créatives META - septembre 2025 Anthony Morcillo" at bounding box center [61, 101] width 123 height 19
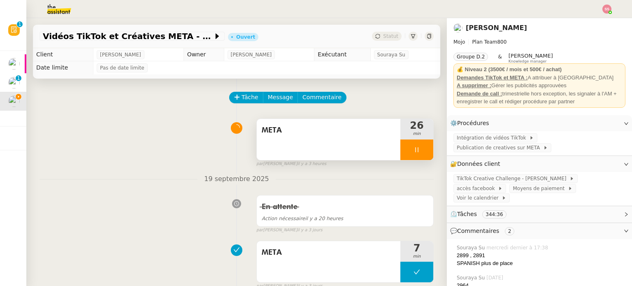
click at [414, 150] on div at bounding box center [416, 150] width 33 height 21
click at [422, 148] on icon at bounding box center [425, 150] width 7 height 7
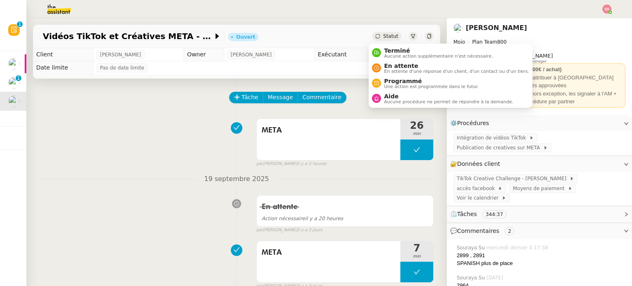
click at [383, 36] on span "Statut" at bounding box center [390, 36] width 15 height 6
click at [386, 95] on span "Aide" at bounding box center [448, 96] width 129 height 7
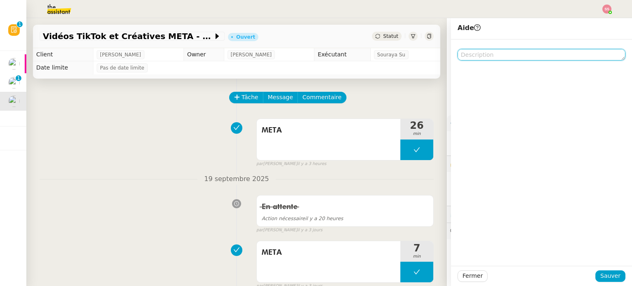
click at [487, 59] on textarea at bounding box center [542, 55] width 168 height 12
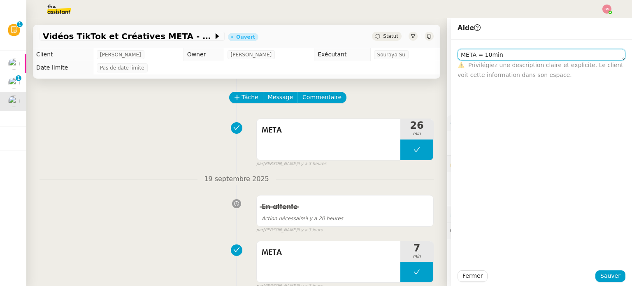
drag, startPoint x: 470, startPoint y: 58, endPoint x: 418, endPoint y: 60, distance: 52.3
click at [418, 60] on app-ticket "Vidéos TikTok et Créatives META - septembre 2025 Ouvert Statut Client Anthony M…" at bounding box center [329, 152] width 606 height 268
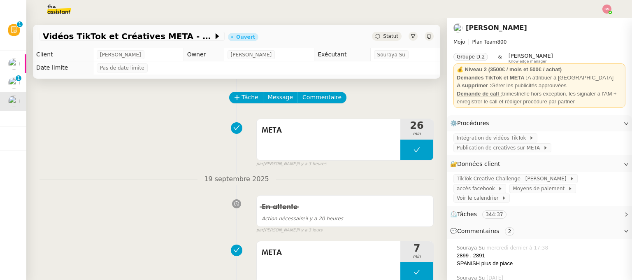
type textarea "chro= 10min"
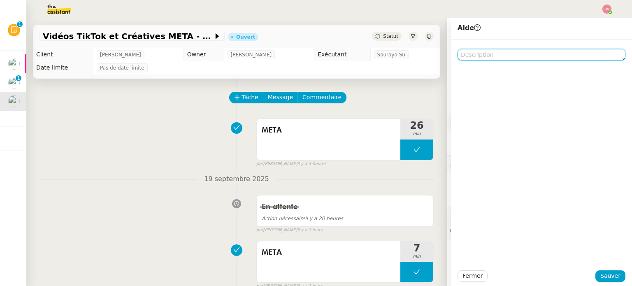
click at [461, 59] on textarea at bounding box center [542, 55] width 168 height 12
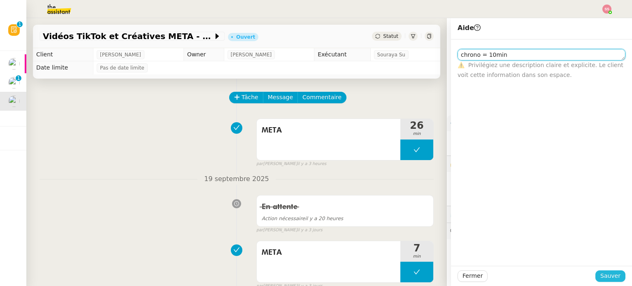
type textarea "chrono = 10min"
click at [601, 279] on span "Sauver" at bounding box center [611, 275] width 20 height 9
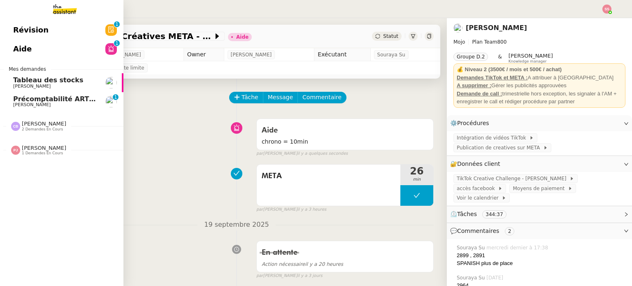
click at [44, 99] on span "Précomptabilité ARTRADE - septembre 2025" at bounding box center [95, 99] width 164 height 8
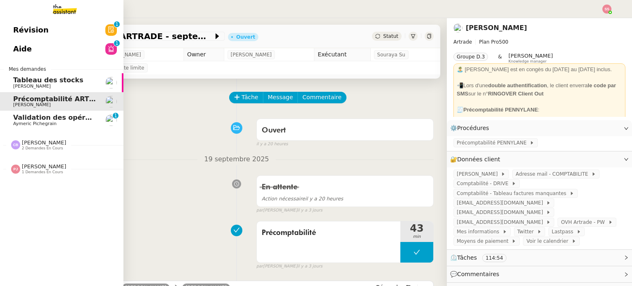
click at [49, 116] on span "Validation des opérations comptables" at bounding box center [83, 118] width 140 height 8
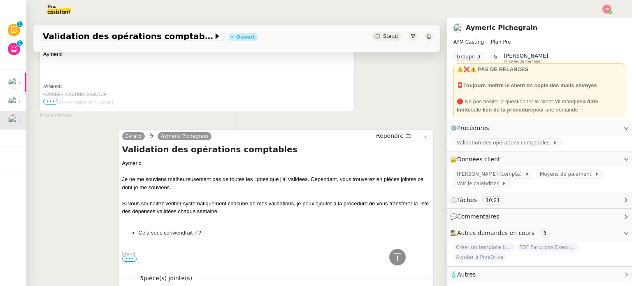
scroll to position [329, 0]
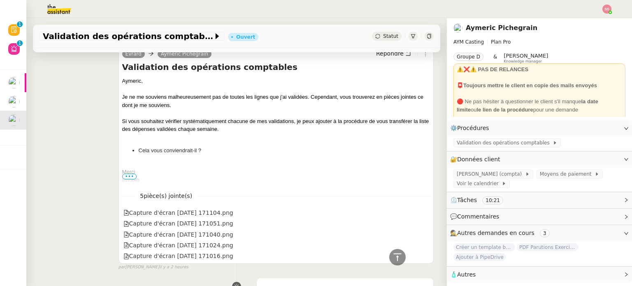
click at [131, 176] on span "•••" at bounding box center [129, 177] width 15 height 6
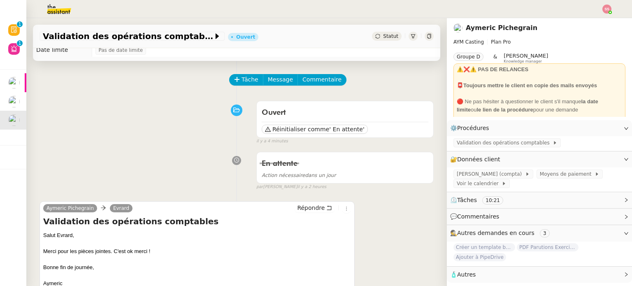
scroll to position [0, 0]
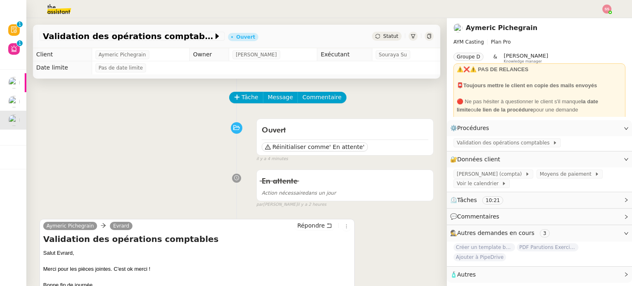
click at [378, 32] on div "Statut" at bounding box center [387, 36] width 30 height 9
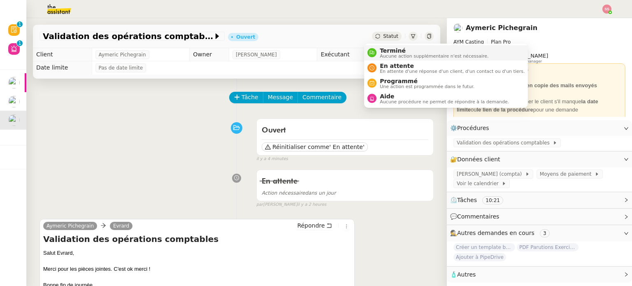
click at [380, 54] on span "Aucune action supplémentaire n'est nécessaire." at bounding box center [434, 56] width 109 height 5
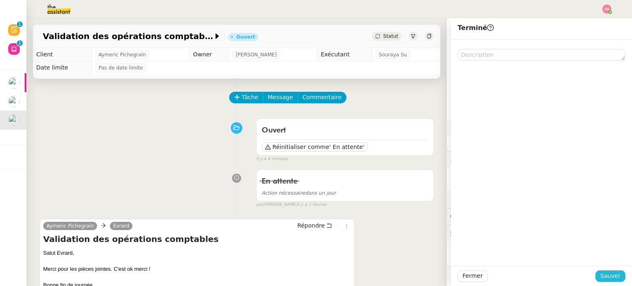
click at [601, 272] on span "Sauver" at bounding box center [611, 275] width 20 height 9
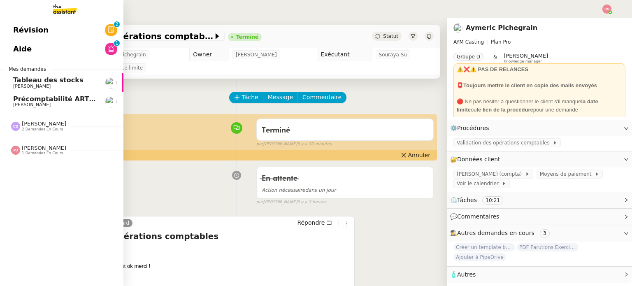
click at [24, 34] on span "Révision" at bounding box center [30, 30] width 35 height 12
